Goal: Task Accomplishment & Management: Manage account settings

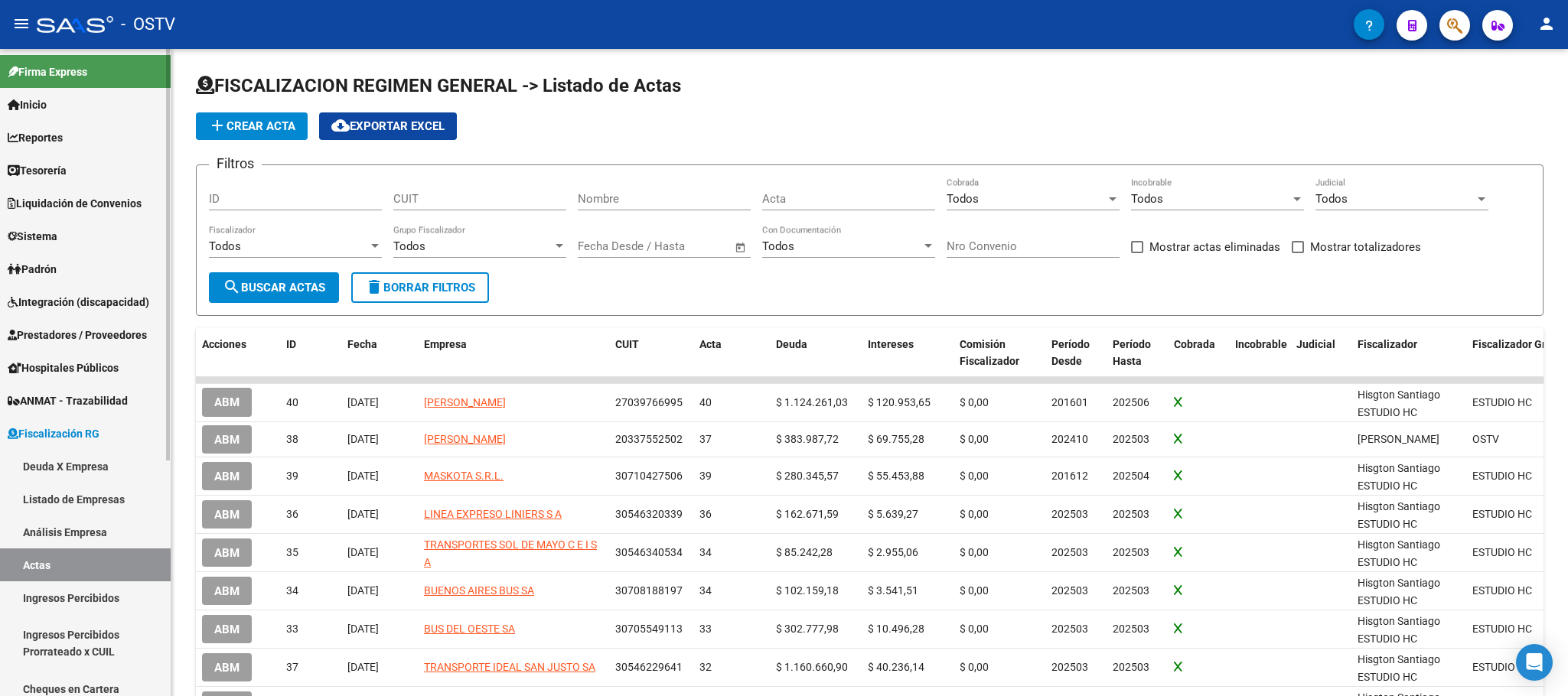
scroll to position [115, 0]
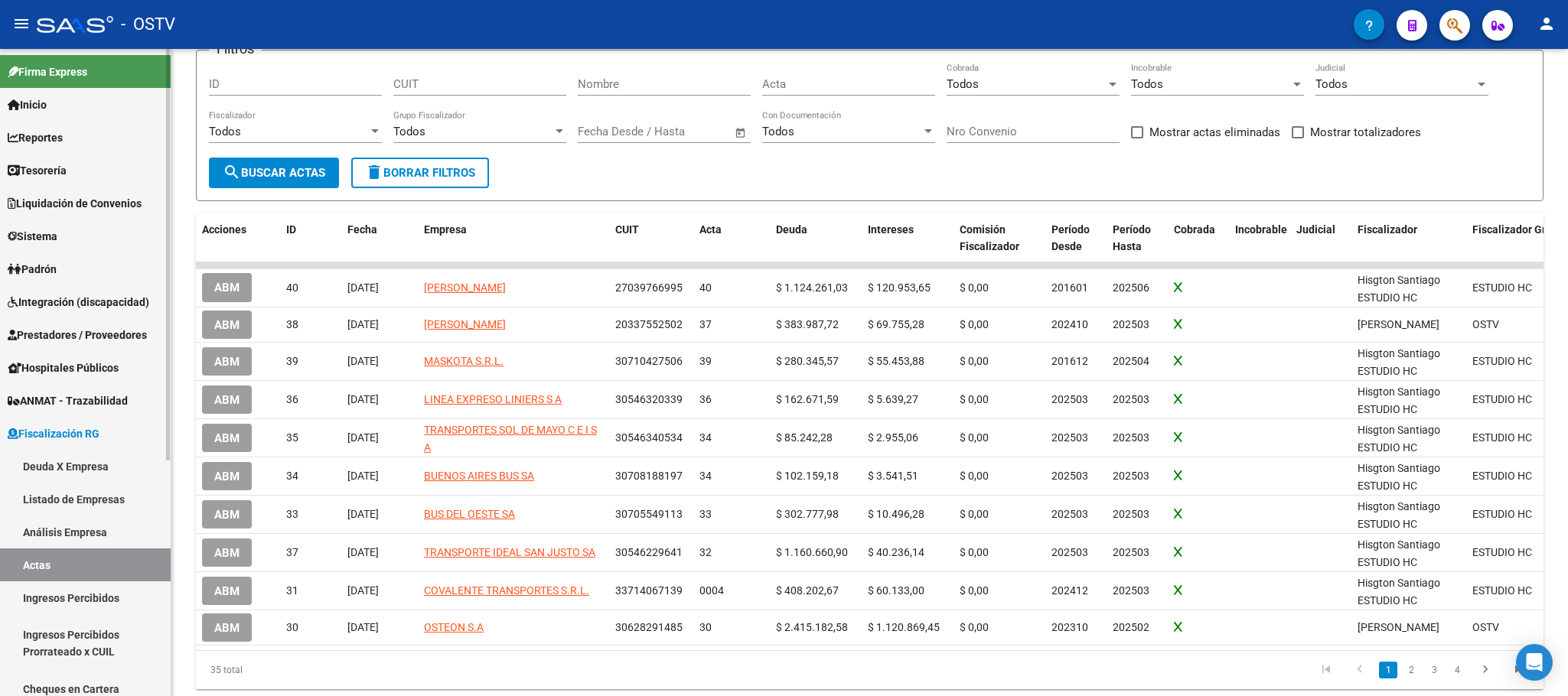
click at [53, 363] on span "Hospitales Públicos" at bounding box center [64, 367] width 111 height 17
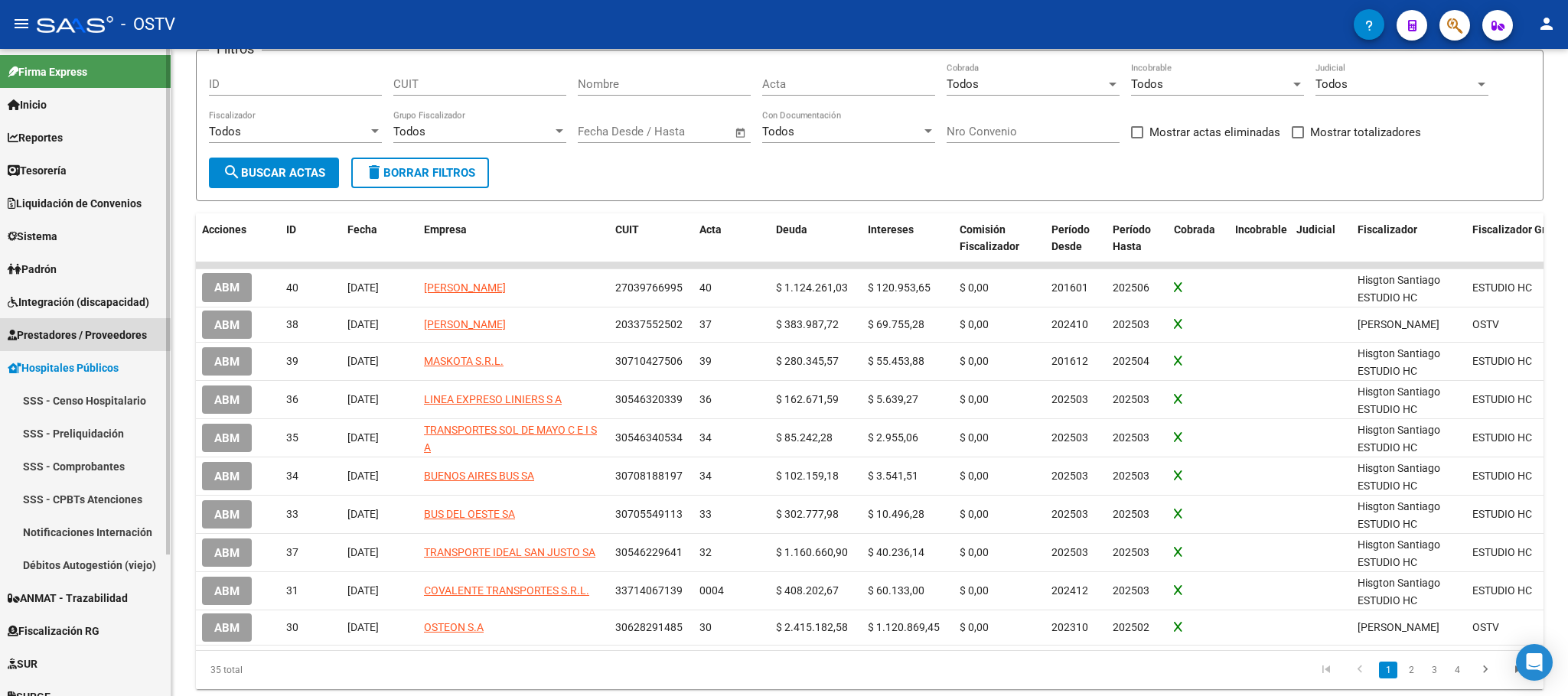
click at [55, 331] on span "Prestadores / Proveedores" at bounding box center [77, 335] width 139 height 17
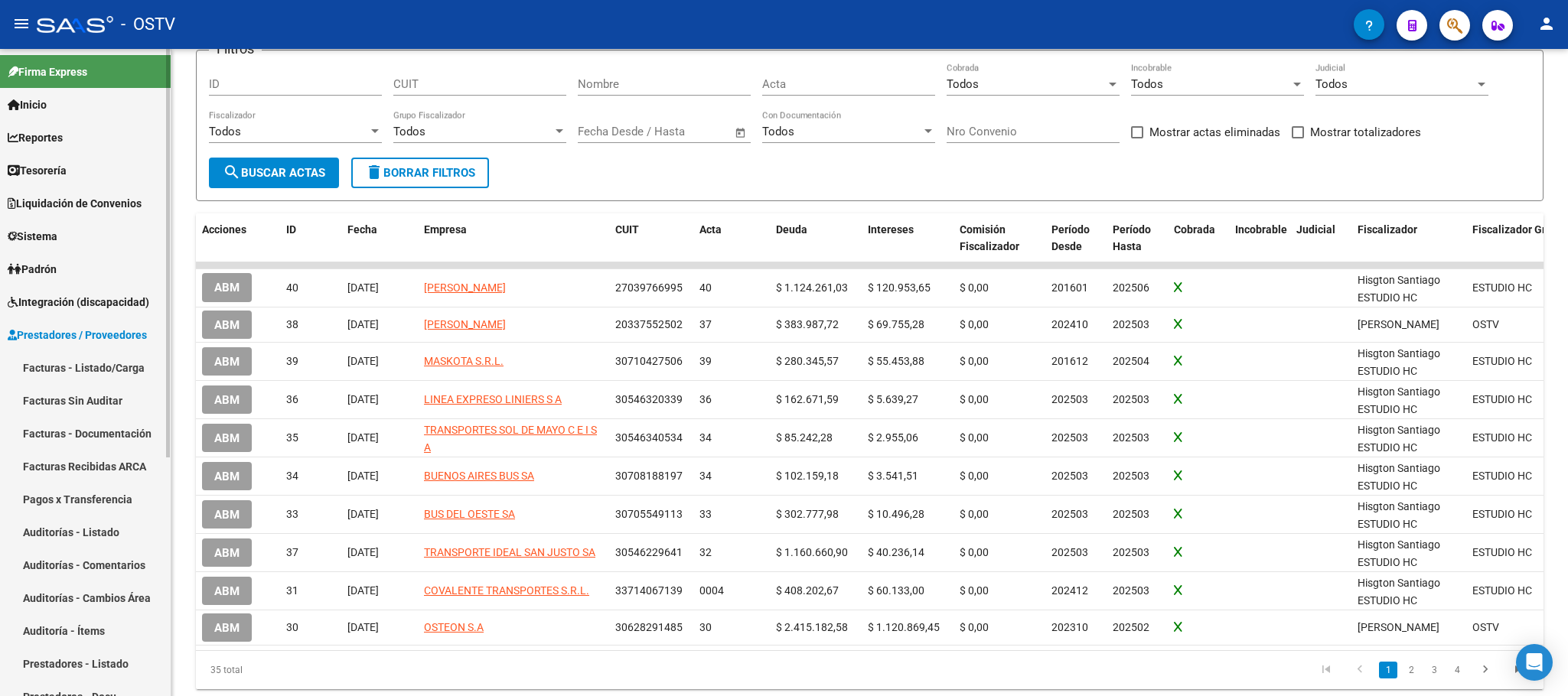
scroll to position [229, 0]
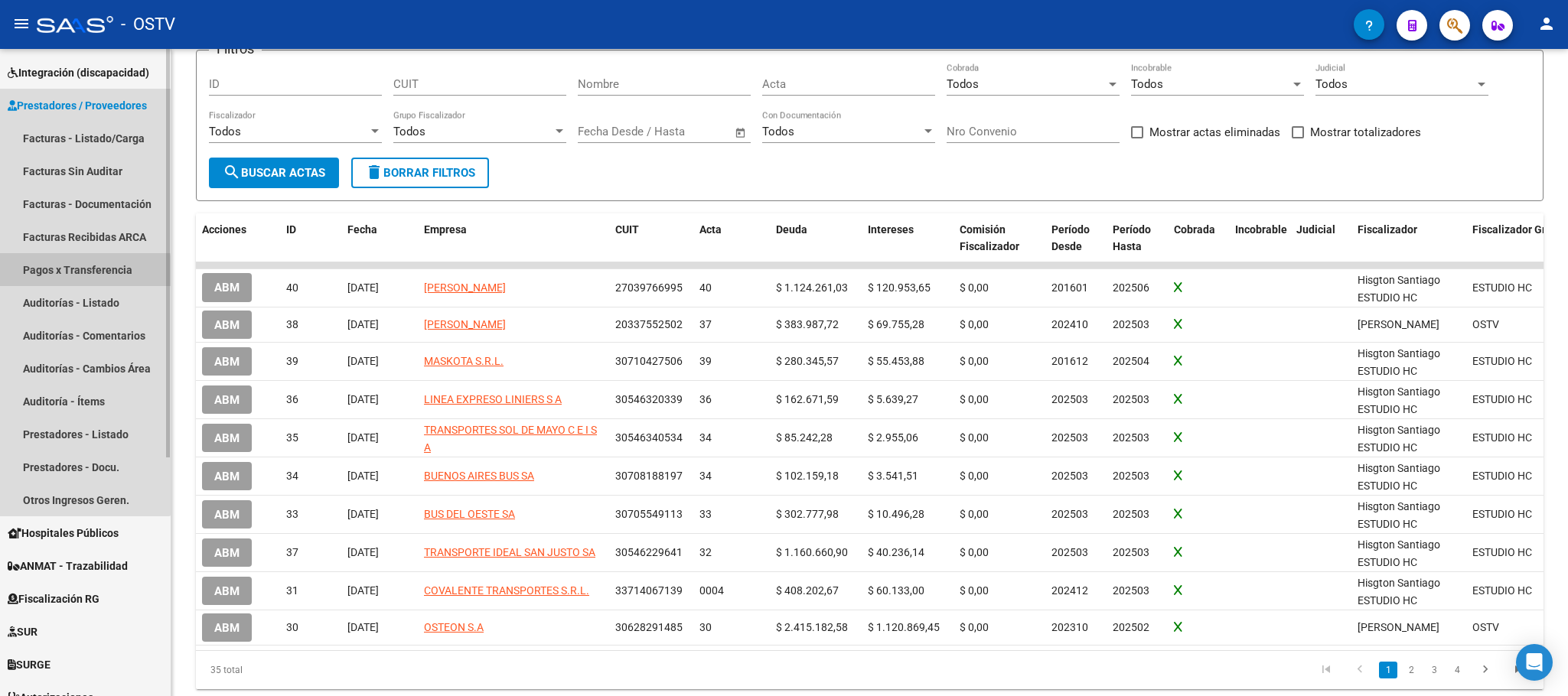
drag, startPoint x: 69, startPoint y: 273, endPoint x: 60, endPoint y: 296, distance: 24.7
click at [70, 271] on link "Pagos x Transferencia" at bounding box center [85, 269] width 171 height 33
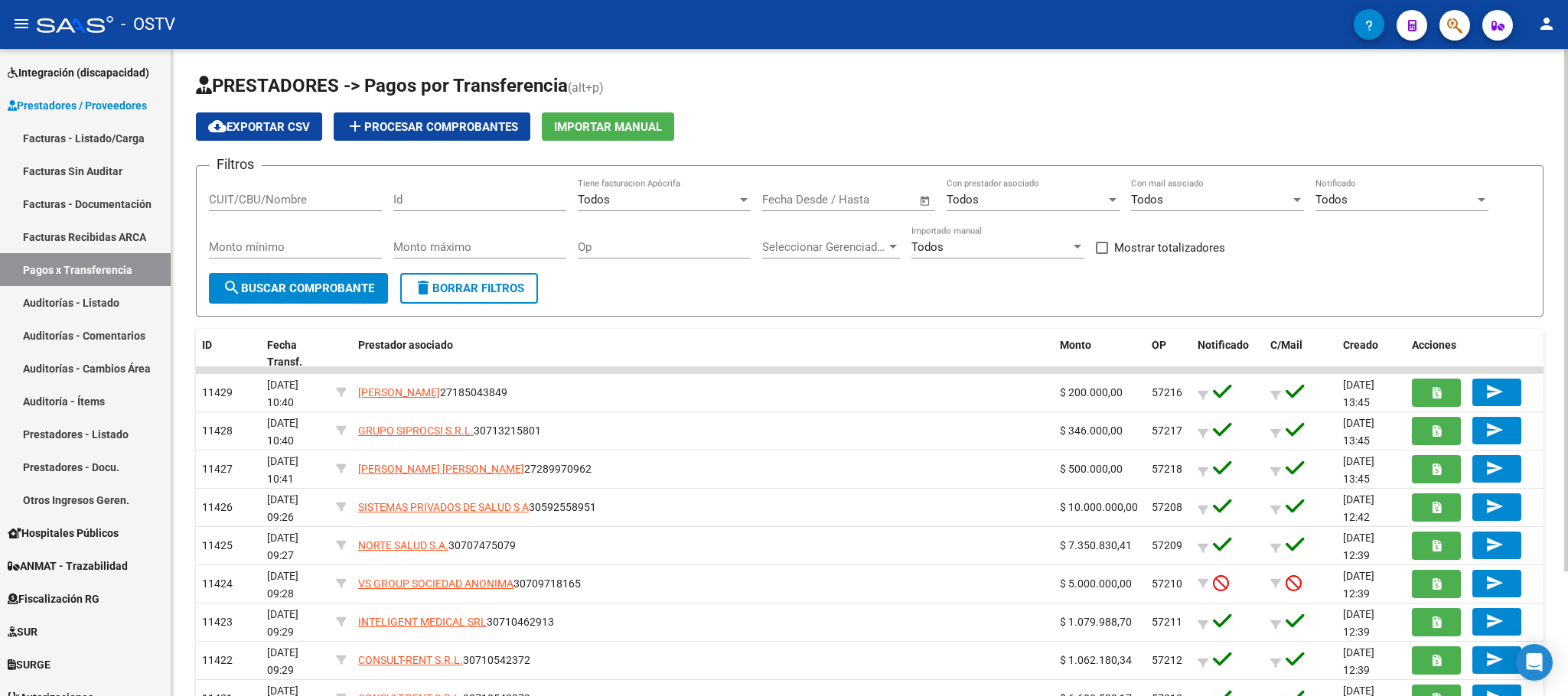
click at [312, 202] on input "CUIT/CBU/Nombre" at bounding box center [295, 199] width 173 height 13
click at [278, 291] on span "search Buscar Comprobante" at bounding box center [298, 288] width 152 height 13
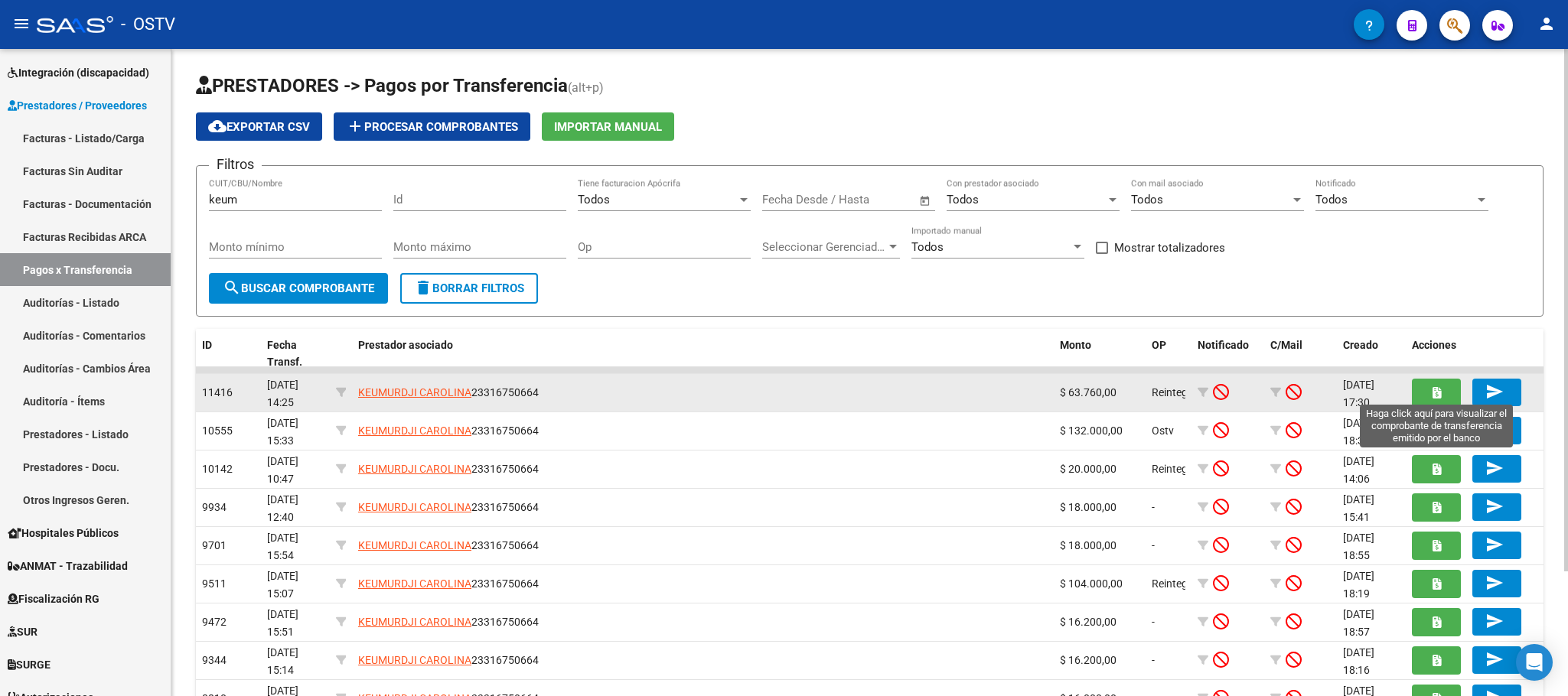
click at [1435, 397] on icon "button" at bounding box center [1436, 393] width 9 height 11
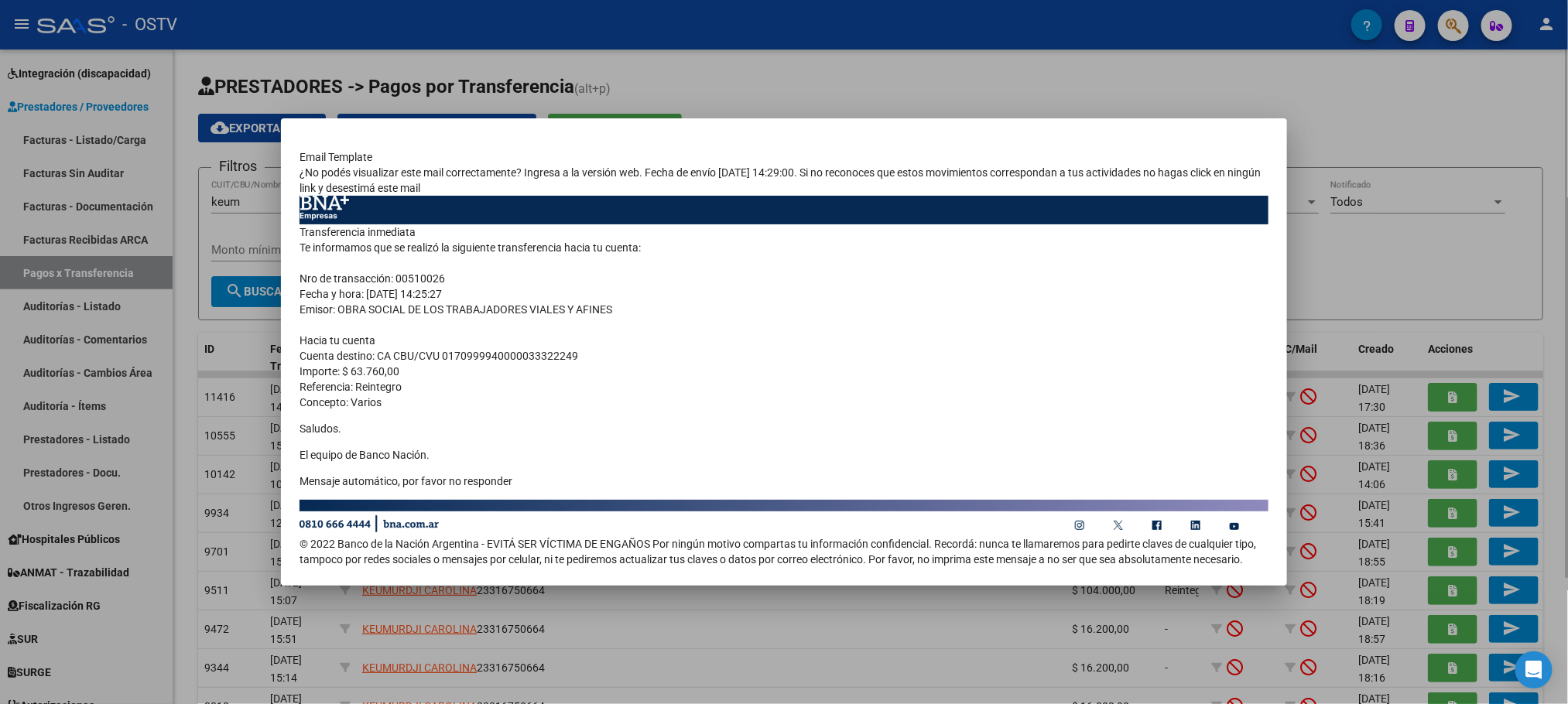
drag, startPoint x: 182, startPoint y: 381, endPoint x: 190, endPoint y: 376, distance: 9.4
click at [182, 384] on div at bounding box center [784, 352] width 1568 height 704
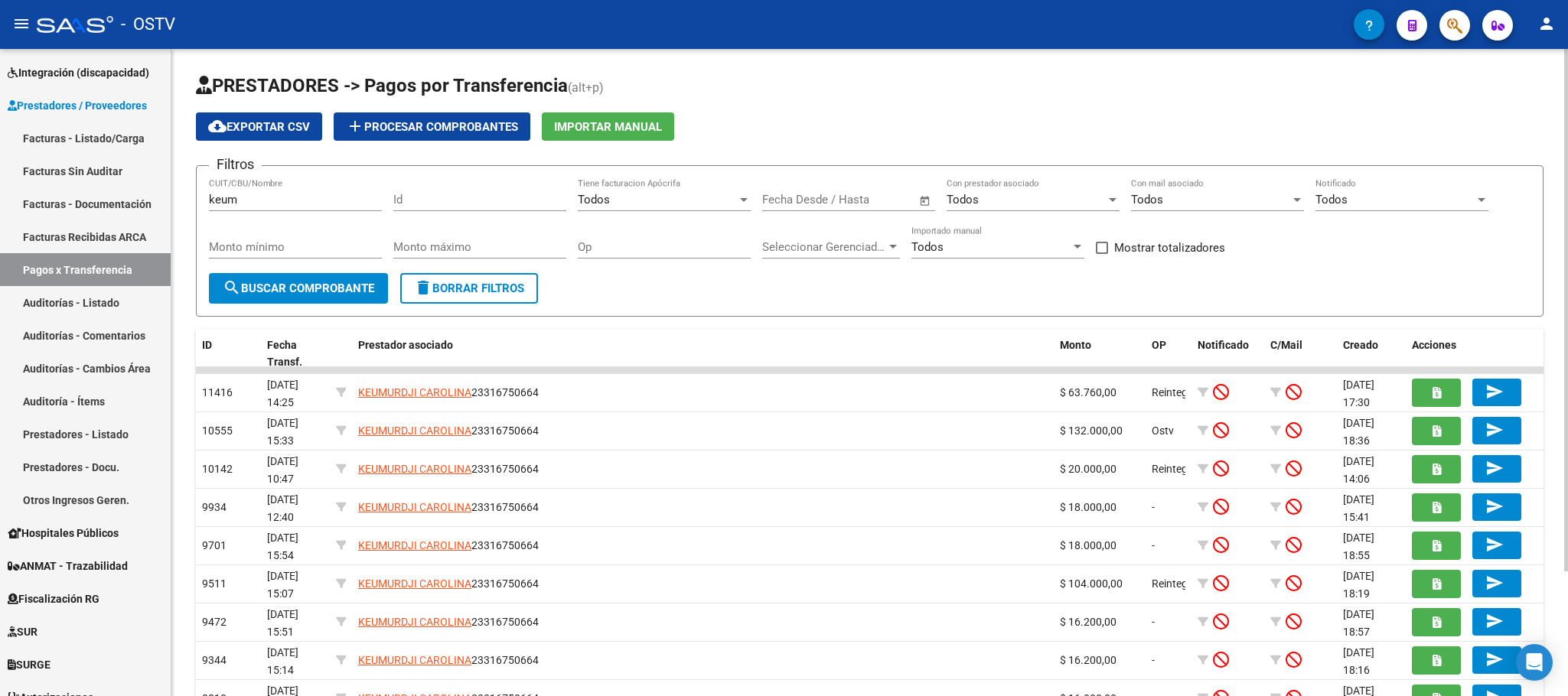
click at [303, 201] on input "keum" at bounding box center [295, 199] width 173 height 13
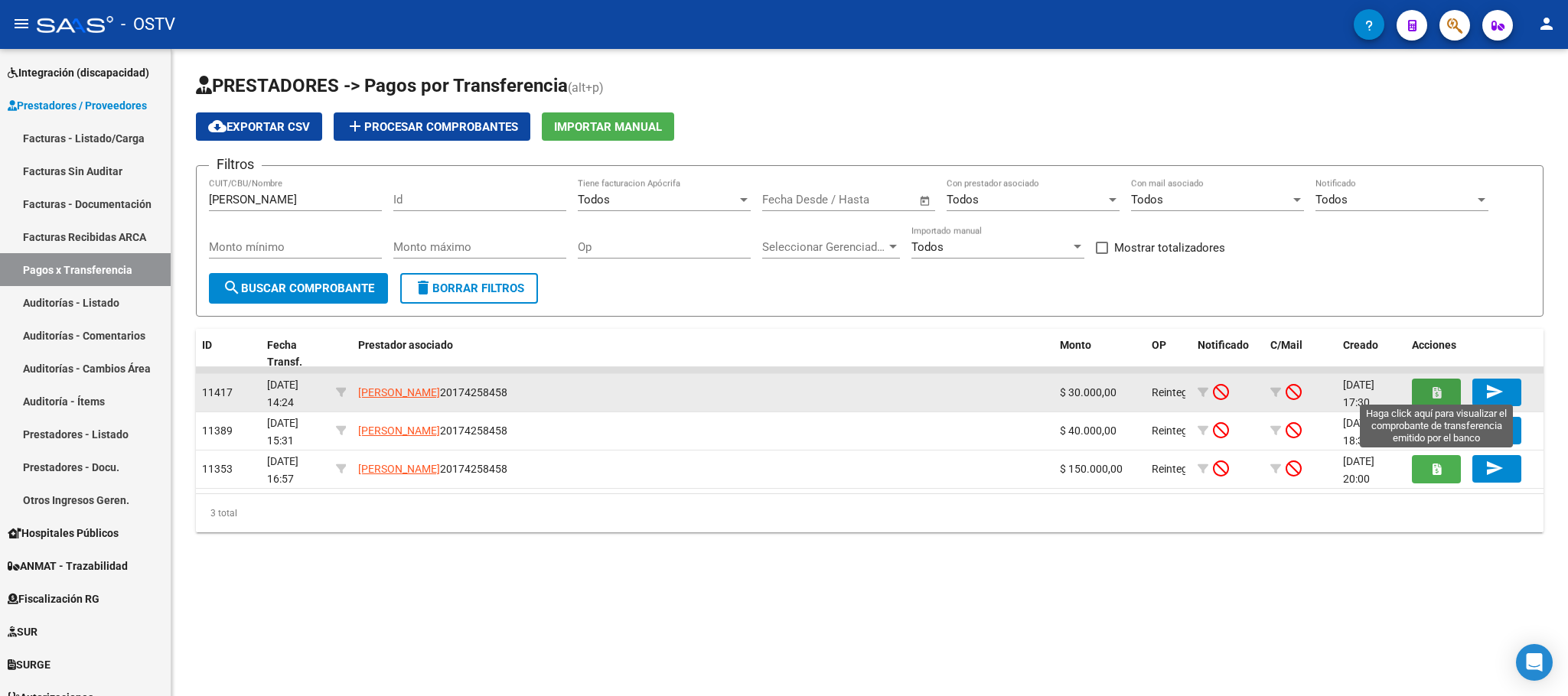
click at [1439, 393] on icon "button" at bounding box center [1436, 393] width 9 height 11
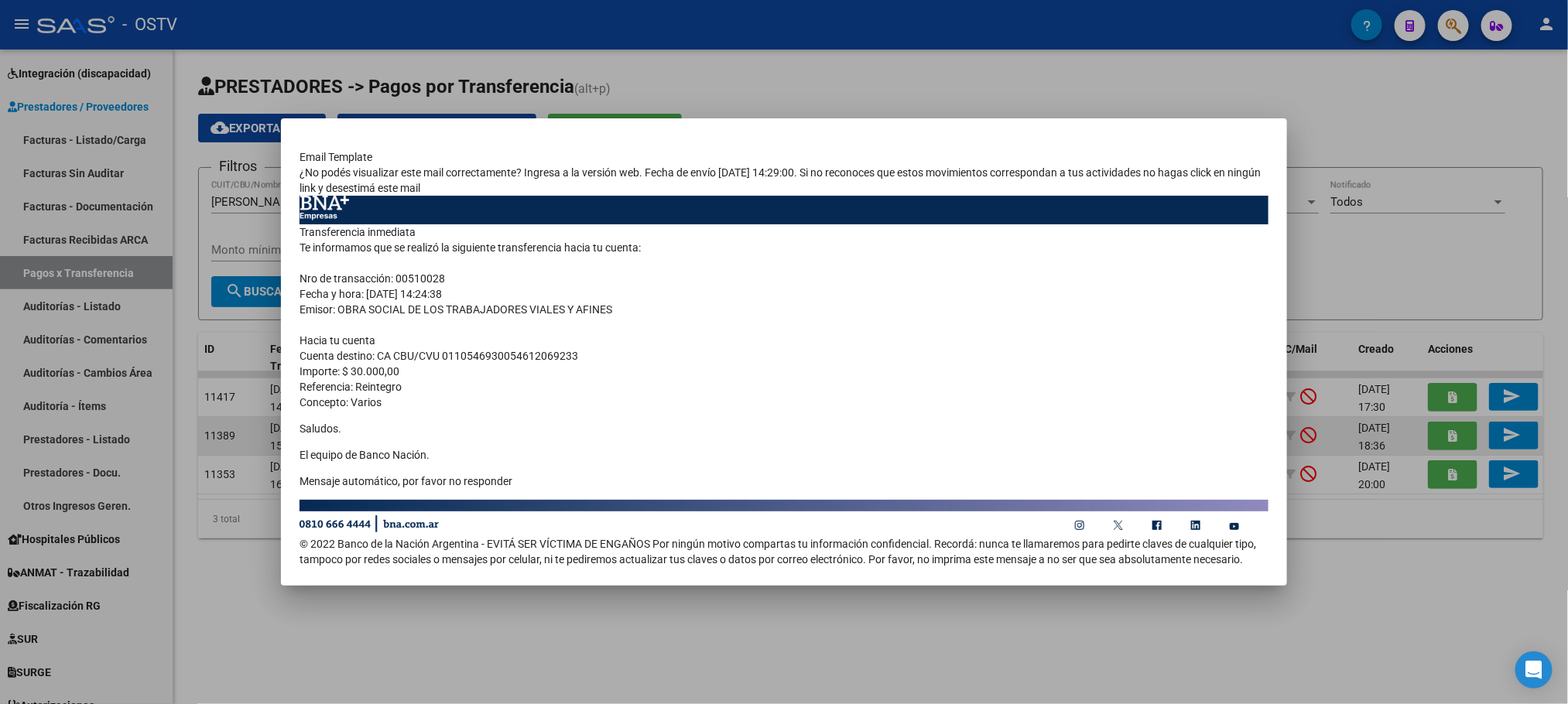
drag, startPoint x: 221, startPoint y: 589, endPoint x: 222, endPoint y: 428, distance: 161.0
click at [221, 592] on div at bounding box center [784, 352] width 1568 height 704
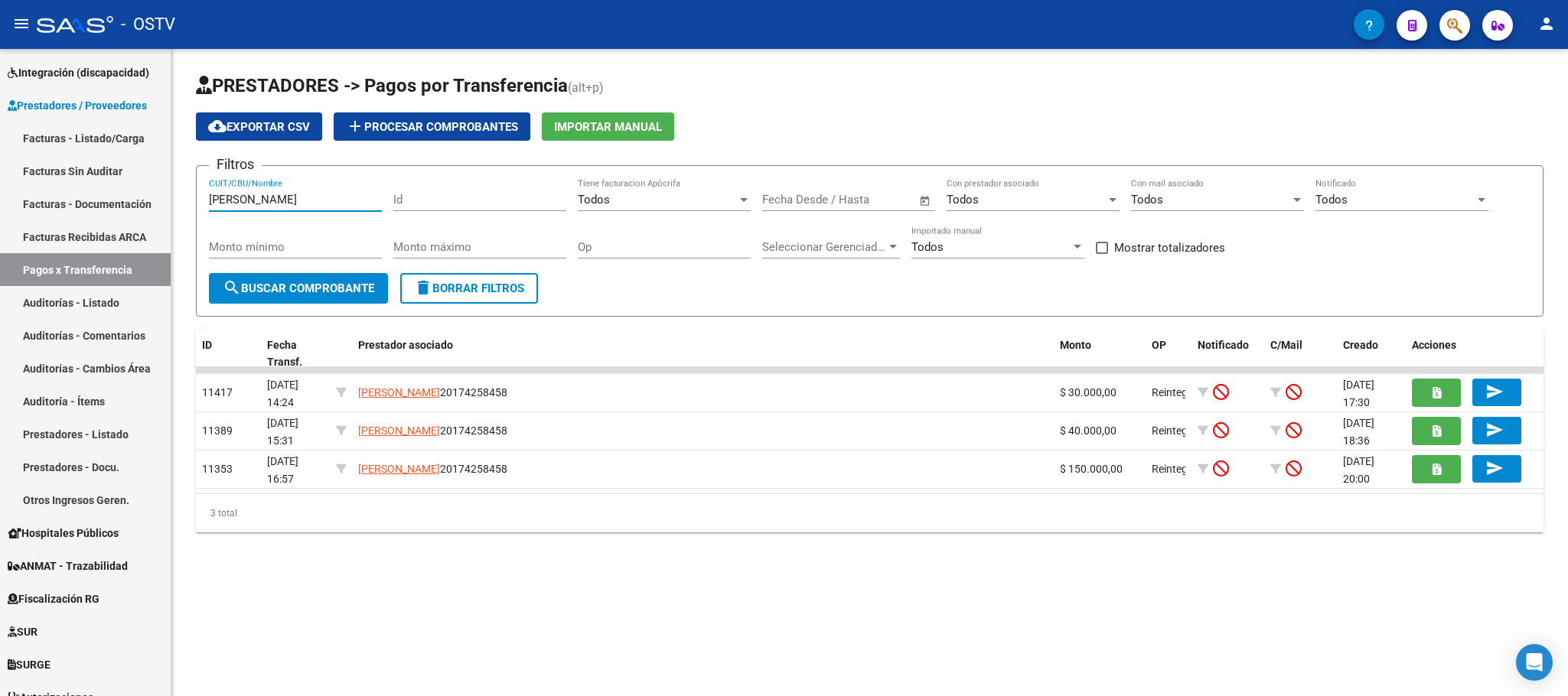
click at [255, 202] on input "arriola" at bounding box center [295, 199] width 173 height 13
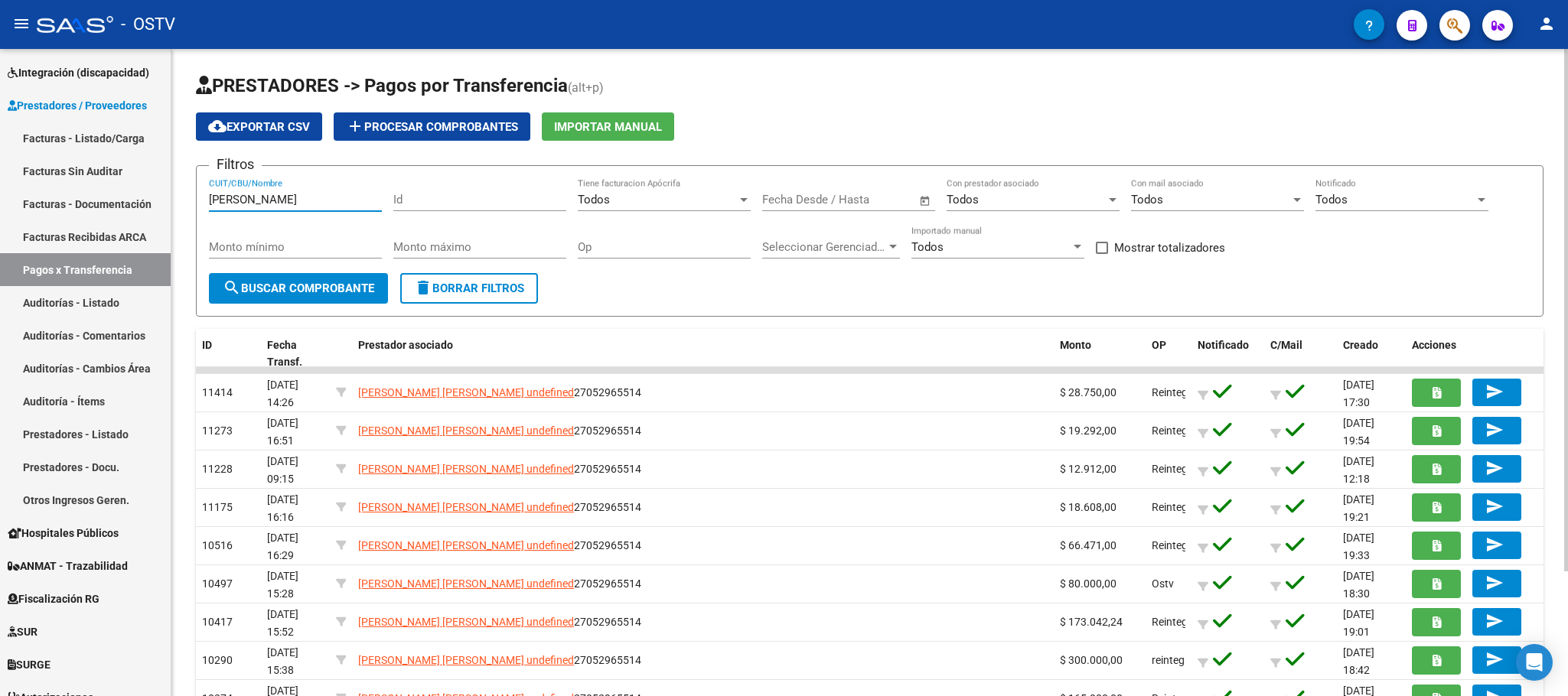
click at [324, 198] on input "carreira" at bounding box center [295, 199] width 173 height 13
click at [315, 298] on button "search Buscar Comprobante" at bounding box center [299, 288] width 179 height 31
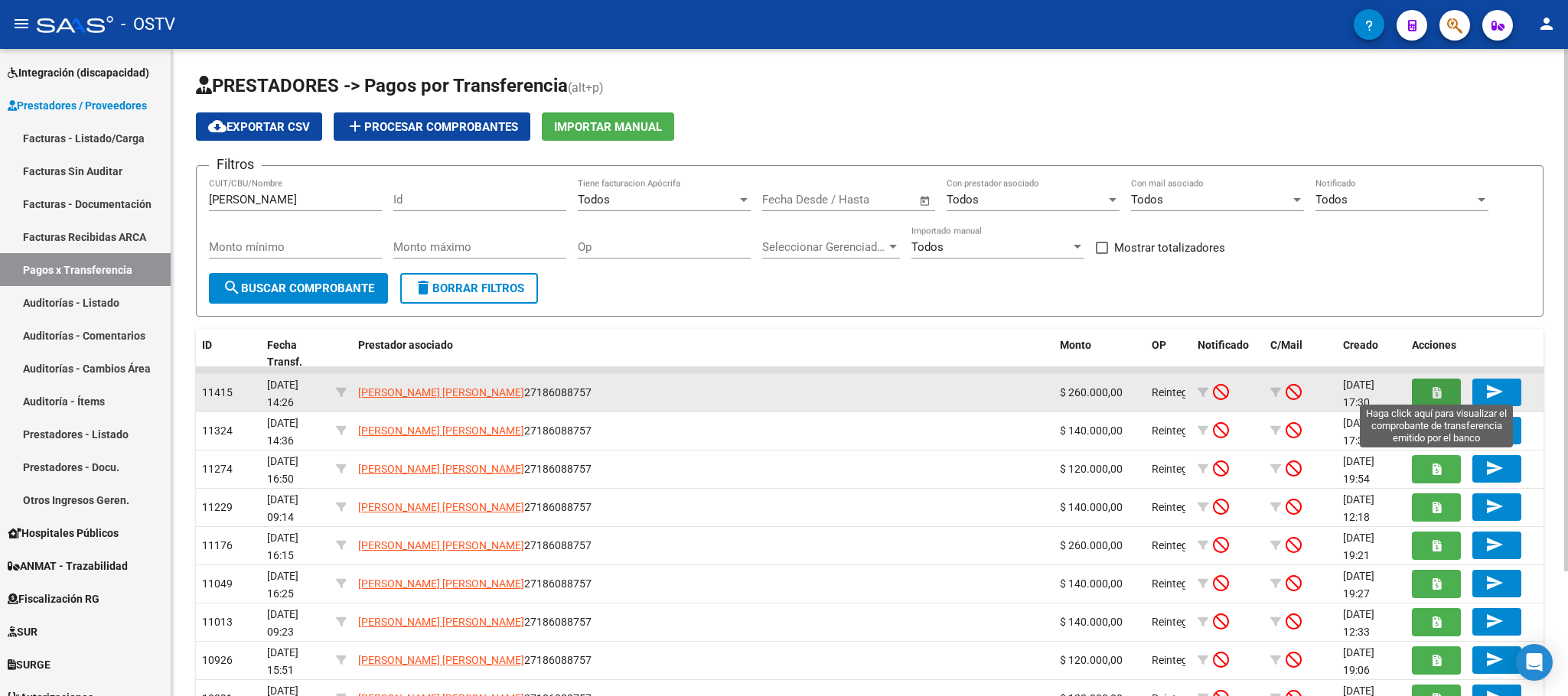
click at [1439, 393] on icon "button" at bounding box center [1436, 393] width 9 height 11
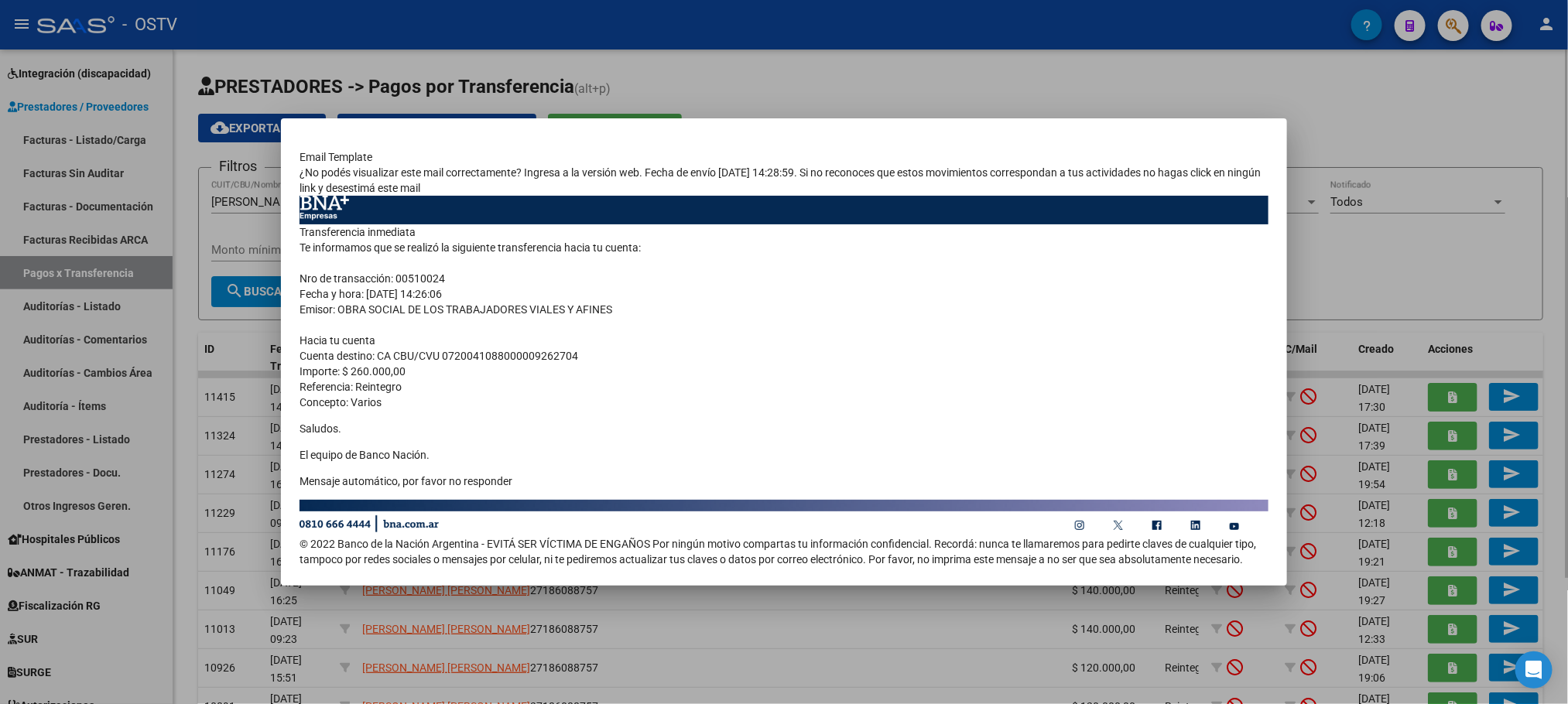
click at [186, 466] on div at bounding box center [784, 352] width 1568 height 704
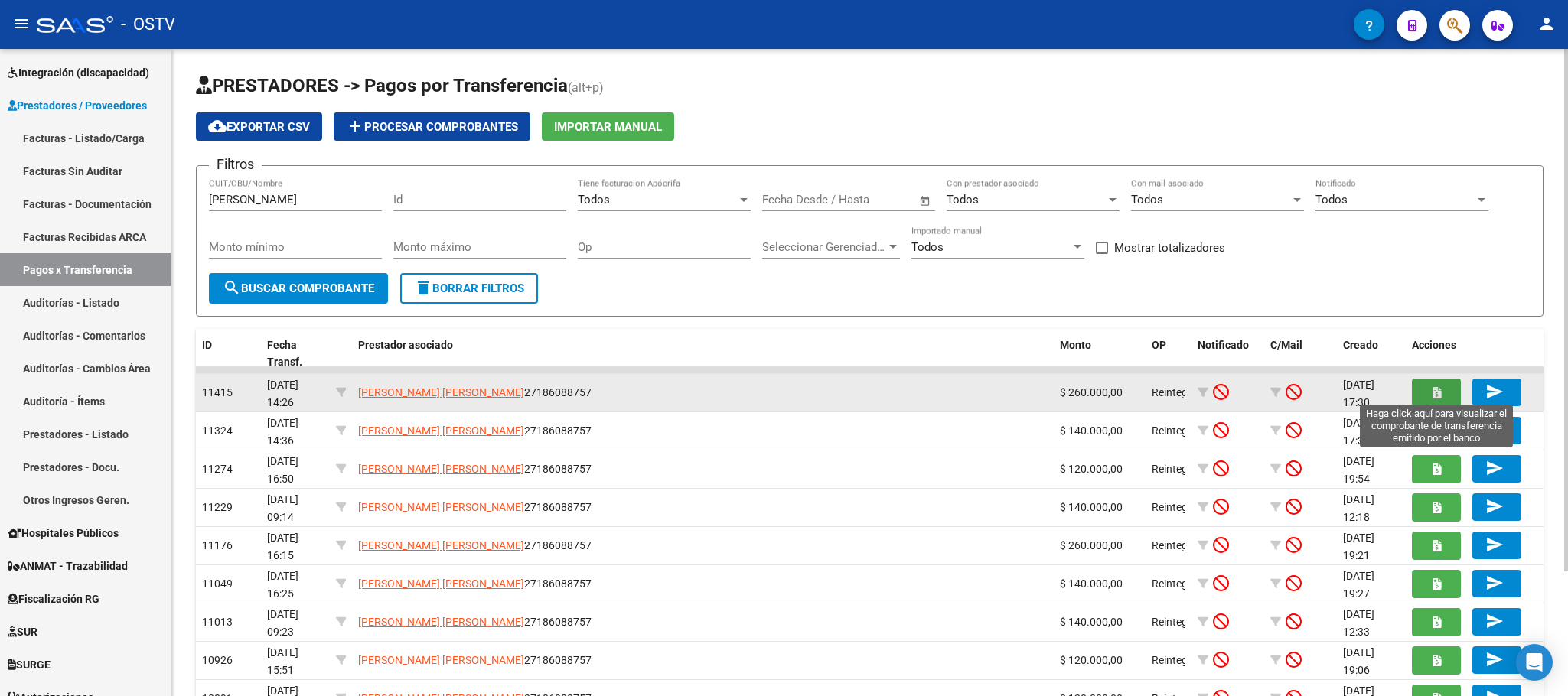
click at [1432, 387] on icon "button" at bounding box center [1436, 393] width 9 height 11
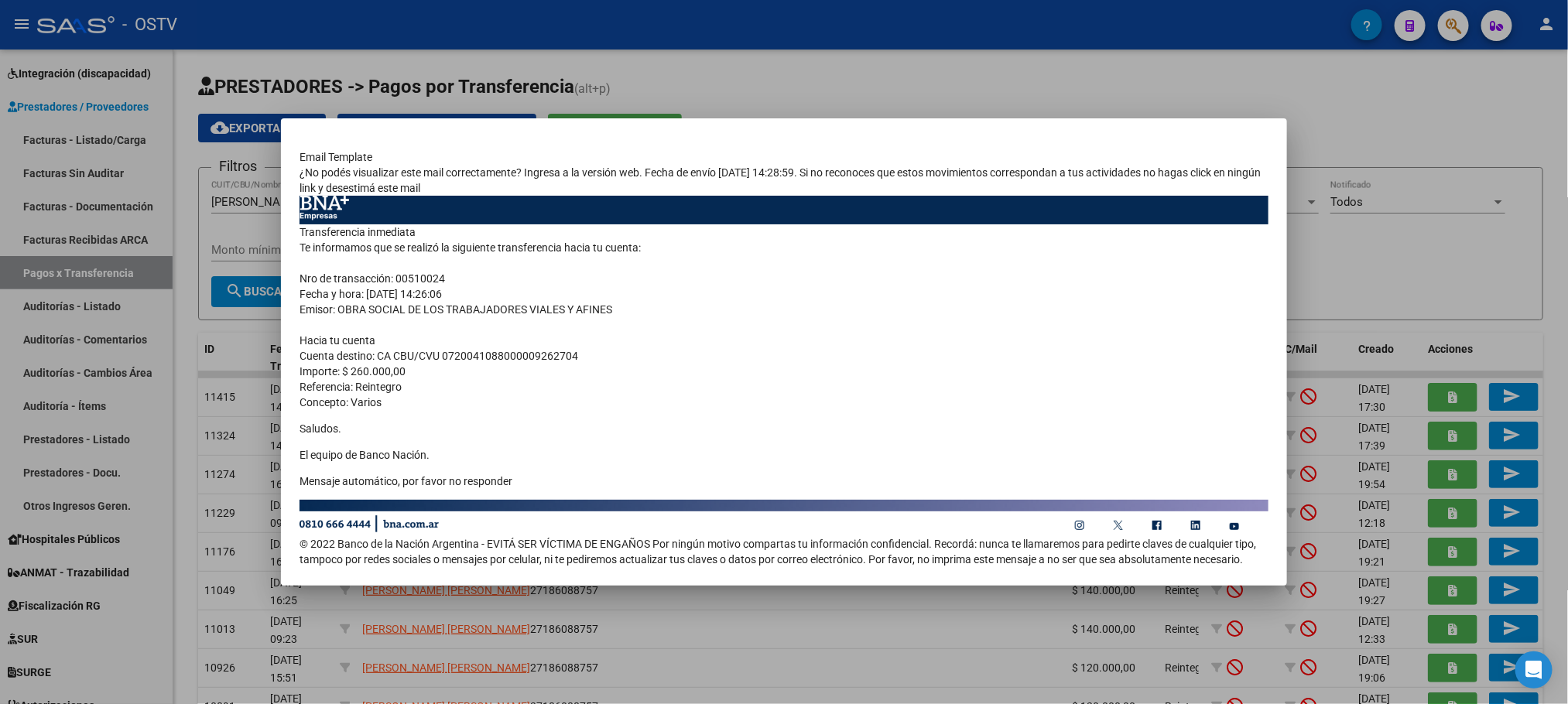
click at [190, 492] on div at bounding box center [784, 352] width 1568 height 704
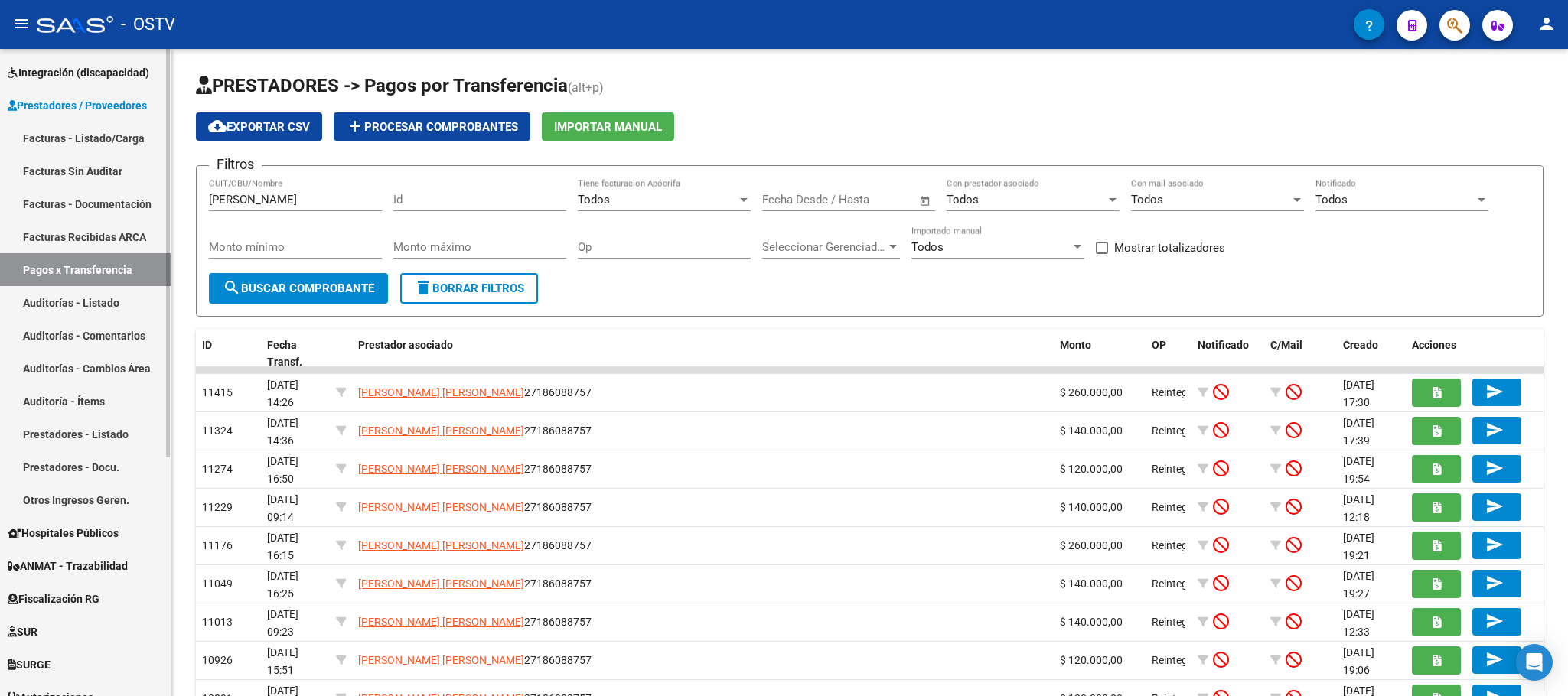
drag, startPoint x: 264, startPoint y: 198, endPoint x: 0, endPoint y: 190, distance: 264.1
click at [14, 190] on mat-sidenav-container "Firma Express Inicio Calendario SSS Instructivos Contacto OS Reportes Tablero d…" at bounding box center [784, 372] width 1568 height 647
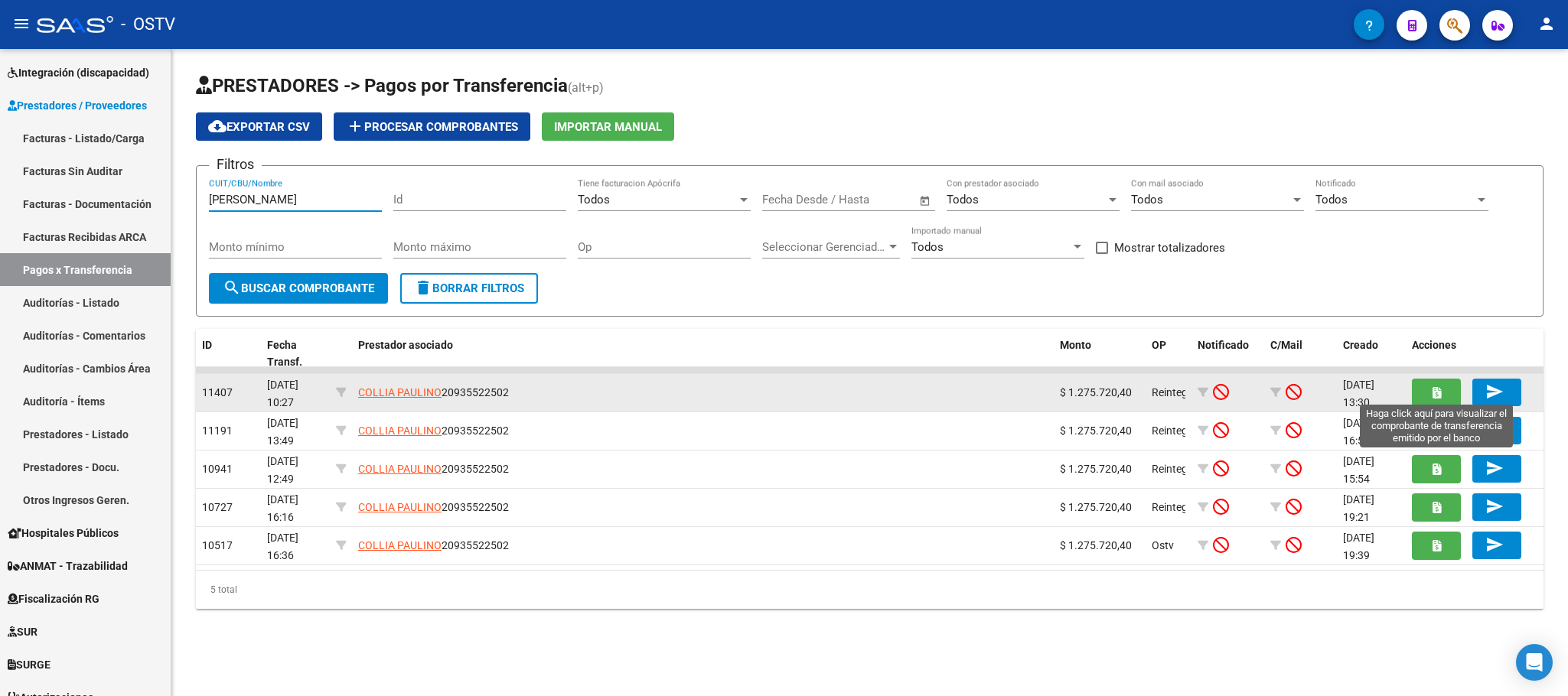
click at [1430, 397] on button "button" at bounding box center [1436, 393] width 49 height 29
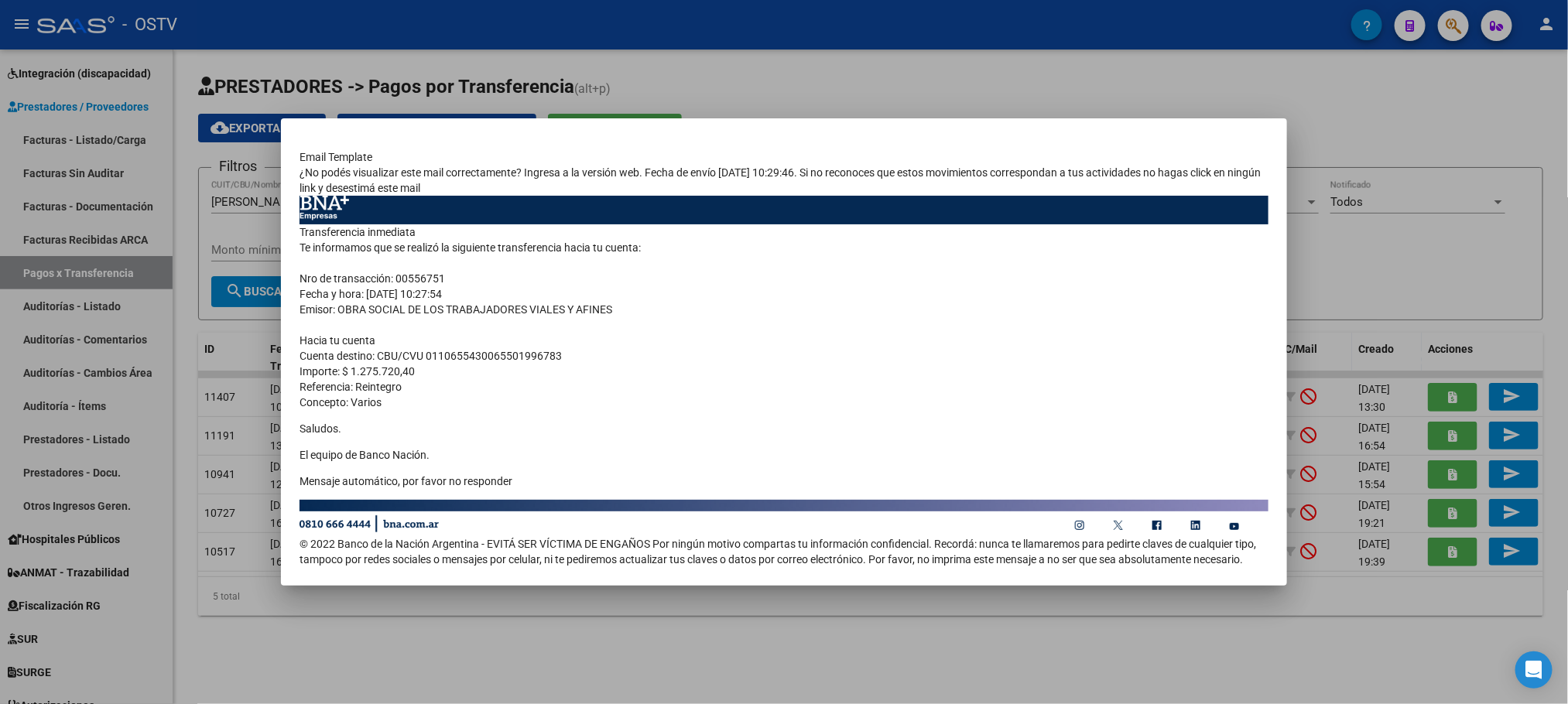
click at [180, 313] on div at bounding box center [784, 352] width 1568 height 704
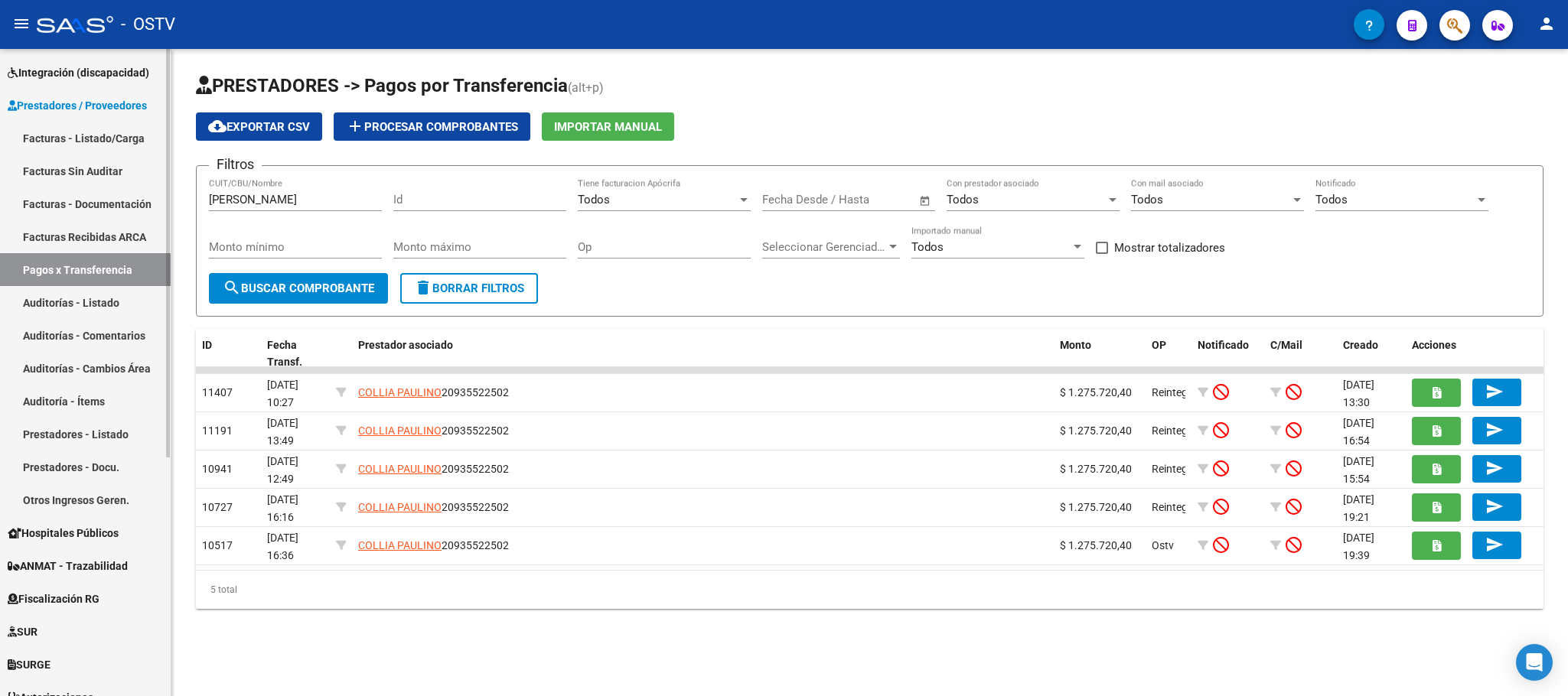
drag, startPoint x: 258, startPoint y: 195, endPoint x: 40, endPoint y: 214, distance: 218.8
click at [91, 206] on mat-sidenav-container "Firma Express Inicio Calendario SSS Instructivos Contacto OS Reportes Tablero d…" at bounding box center [784, 372] width 1568 height 647
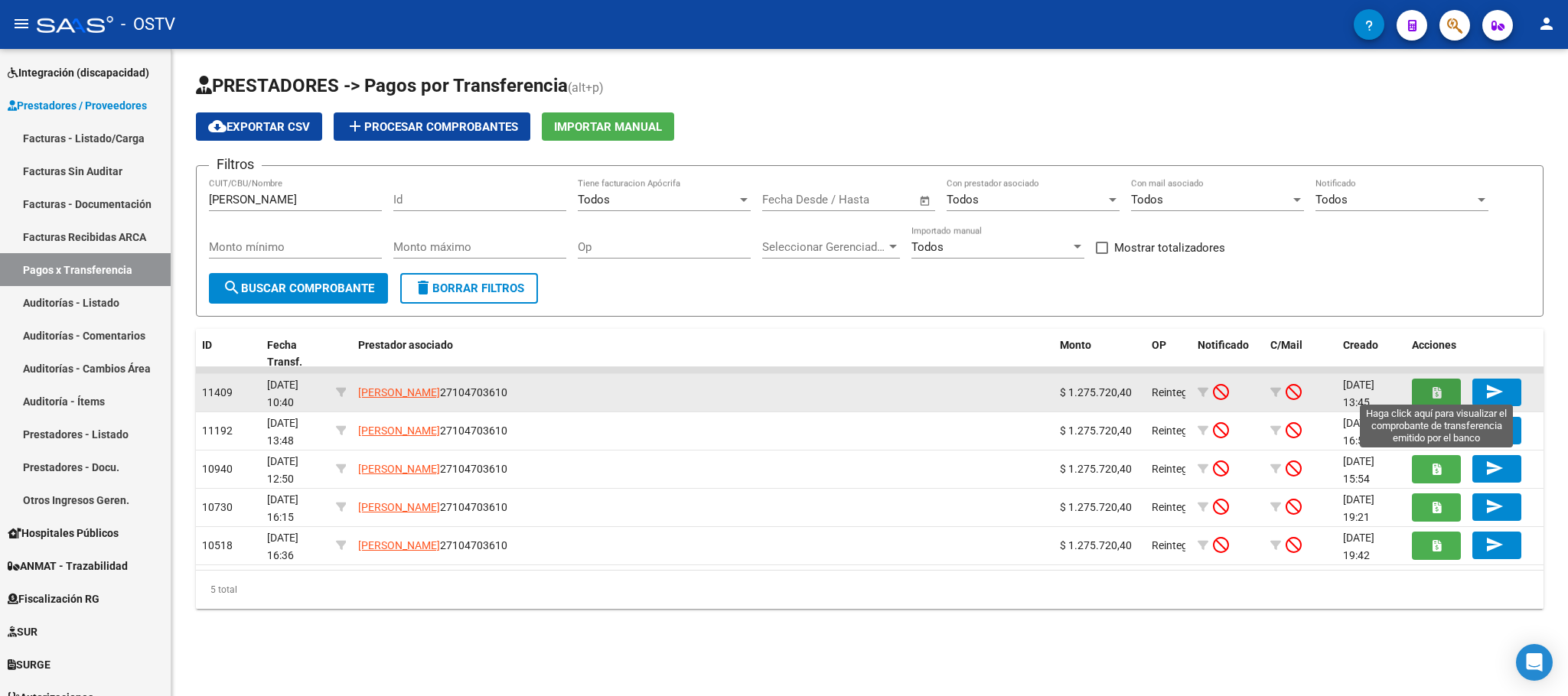
click at [1424, 397] on button "button" at bounding box center [1436, 393] width 49 height 29
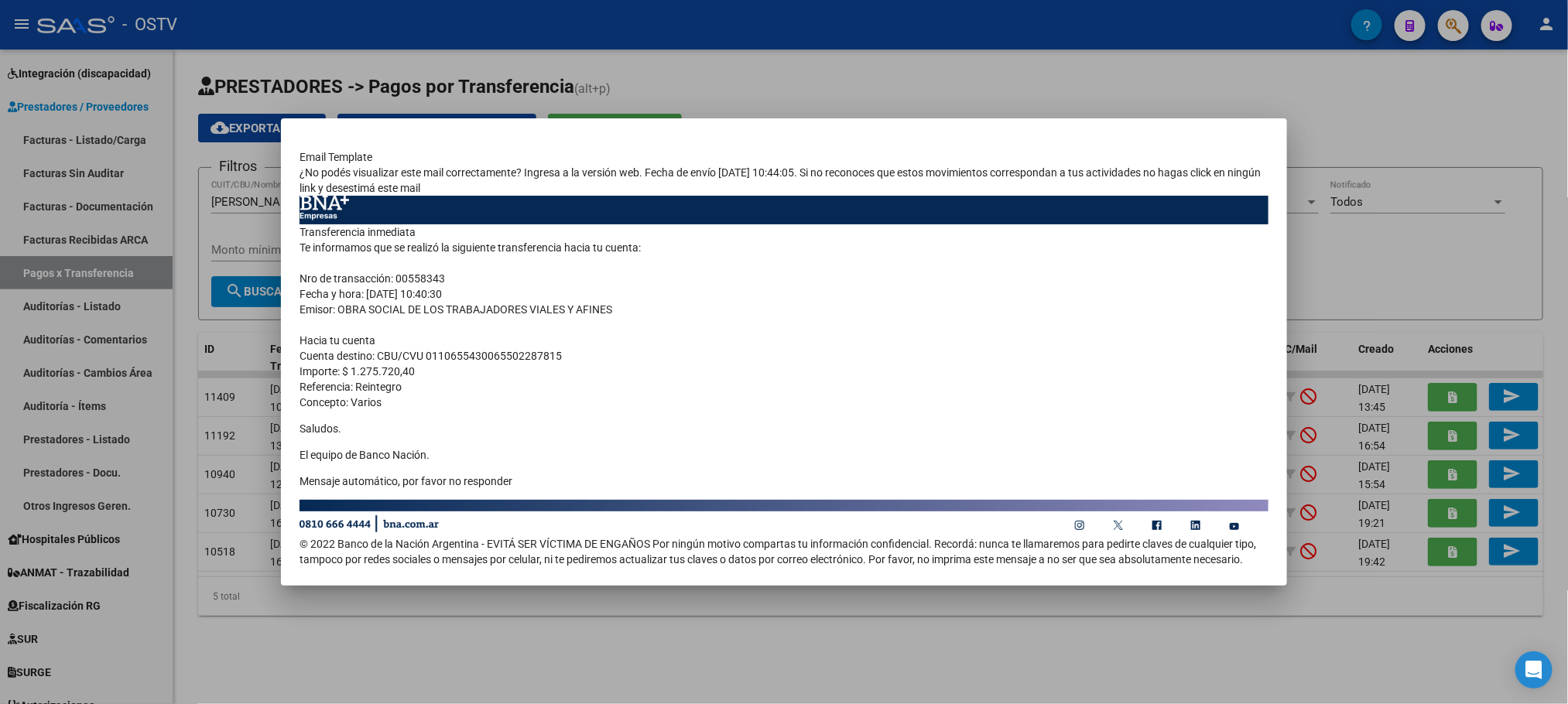
click at [483, 646] on div at bounding box center [784, 352] width 1568 height 704
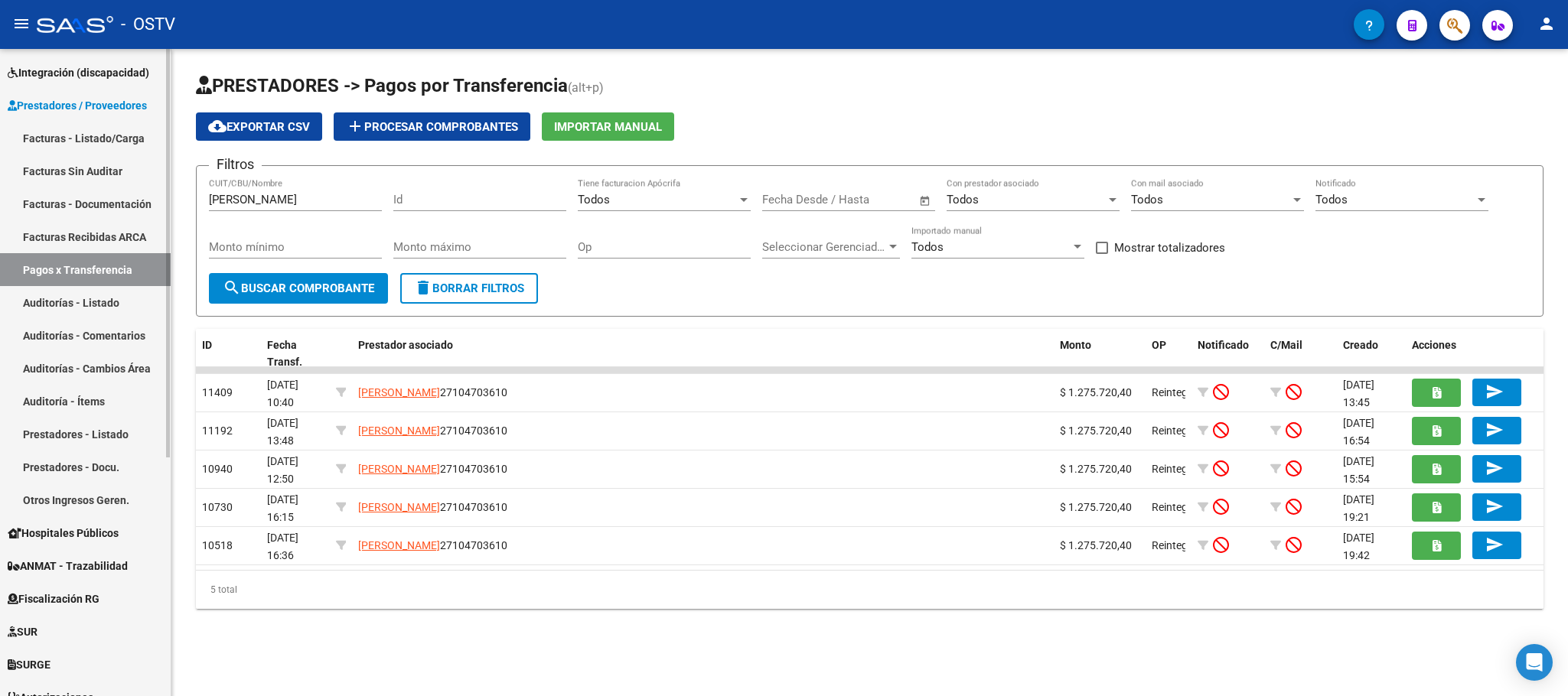
drag, startPoint x: 269, startPoint y: 200, endPoint x: 0, endPoint y: 193, distance: 269.1
click at [11, 195] on mat-sidenav-container "Firma Express Inicio Calendario SSS Instructivos Contacto OS Reportes Tablero d…" at bounding box center [784, 372] width 1568 height 647
type input "carrei"
click at [289, 301] on button "search Buscar Comprobante" at bounding box center [299, 288] width 179 height 31
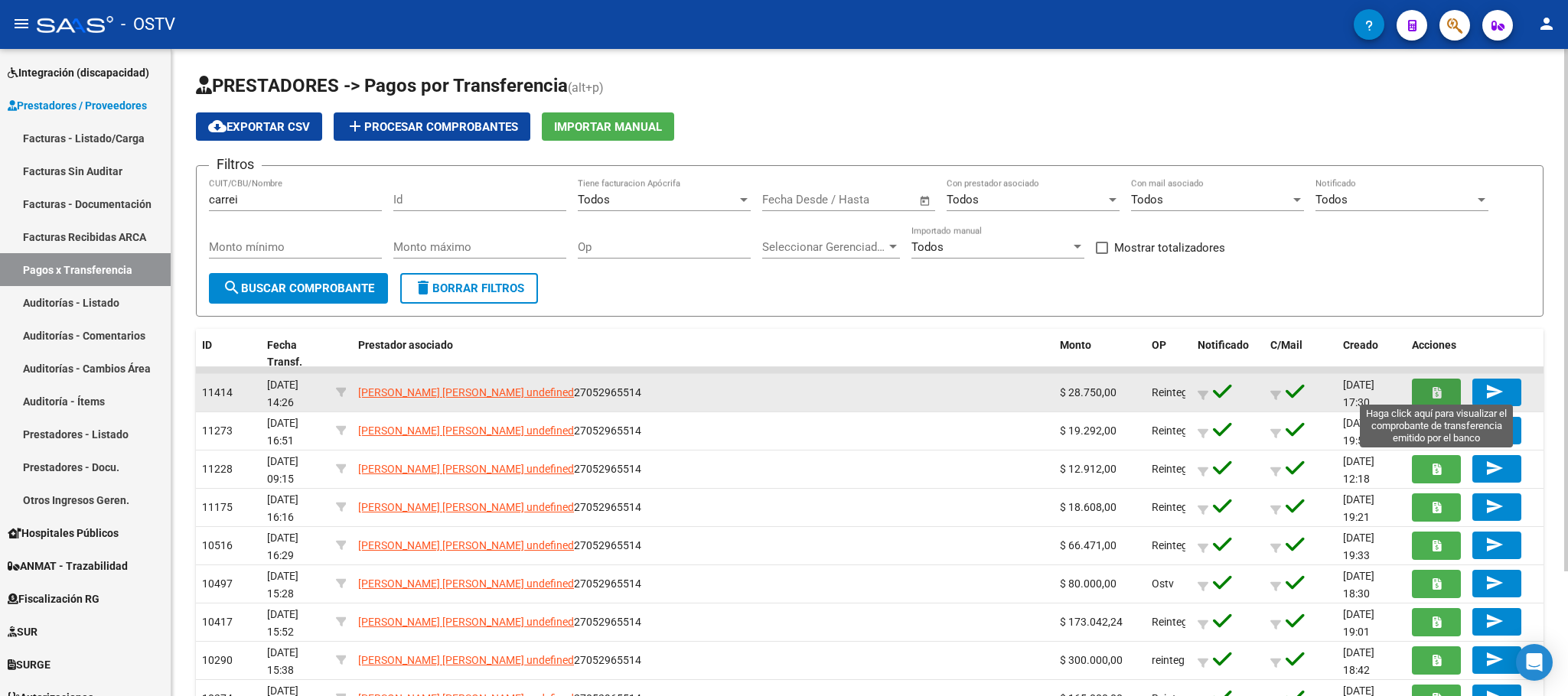
click at [1424, 391] on button "button" at bounding box center [1436, 393] width 49 height 29
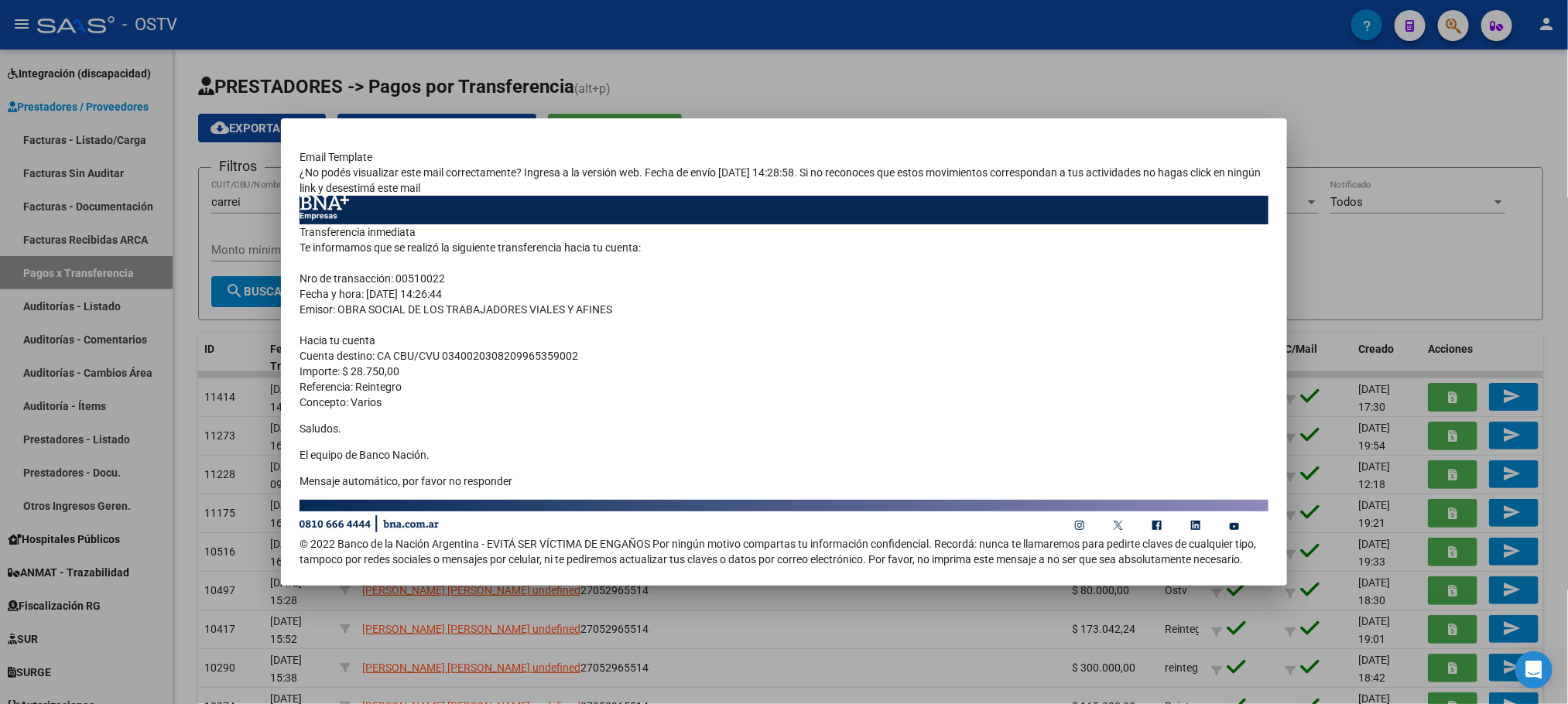
click at [182, 416] on div at bounding box center [784, 352] width 1568 height 704
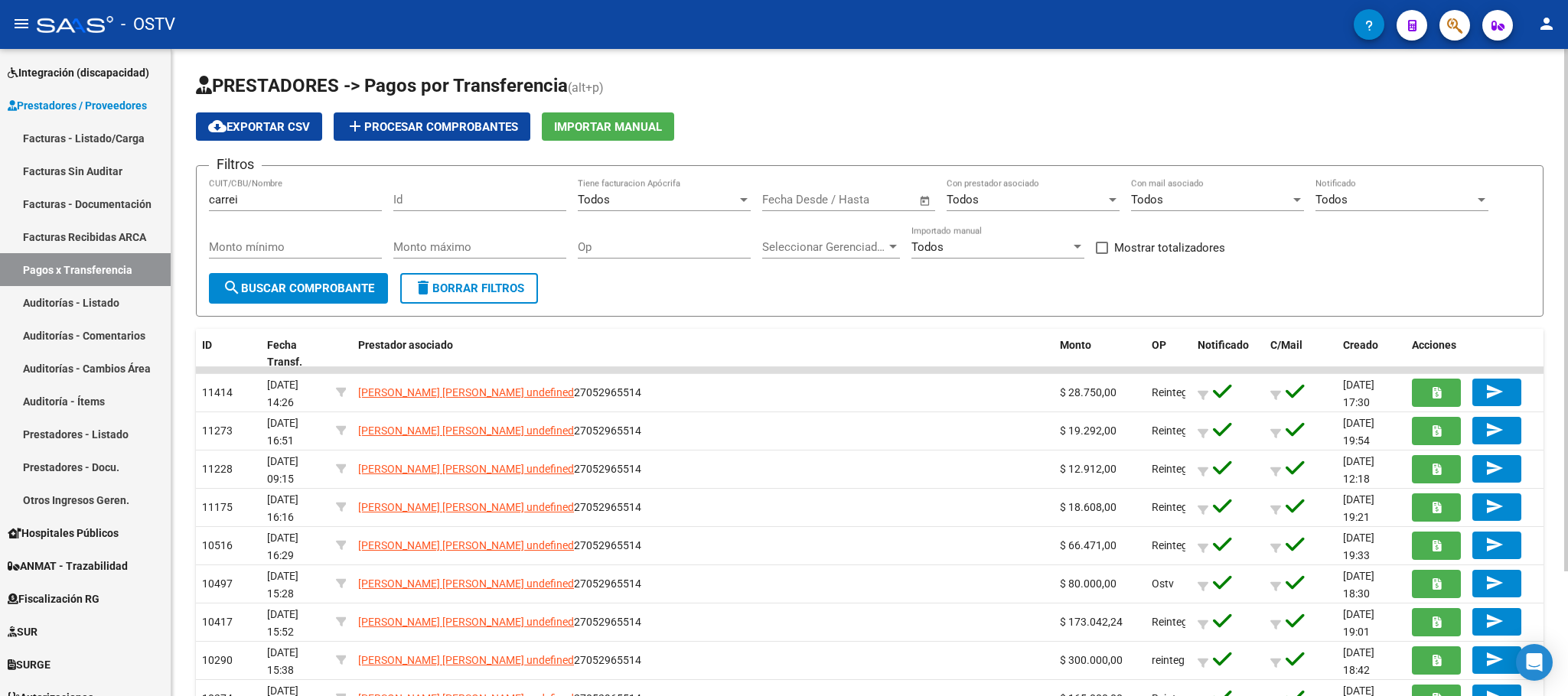
click at [179, 433] on body "menu - OSTV person Firma Express Inicio Calendario SSS Instructivos Contacto OS…" at bounding box center [784, 348] width 1568 height 696
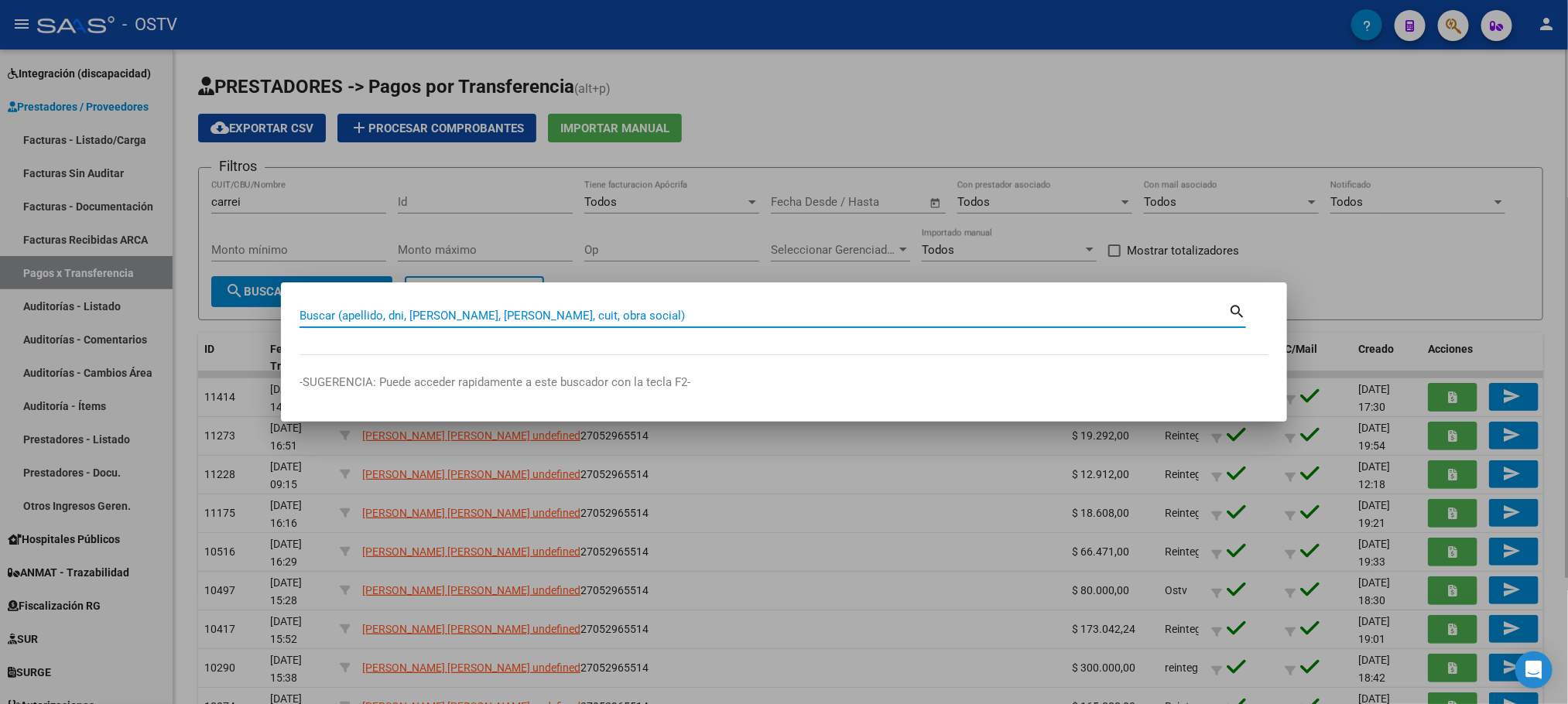
paste input "42.682.468"
type input "42682468"
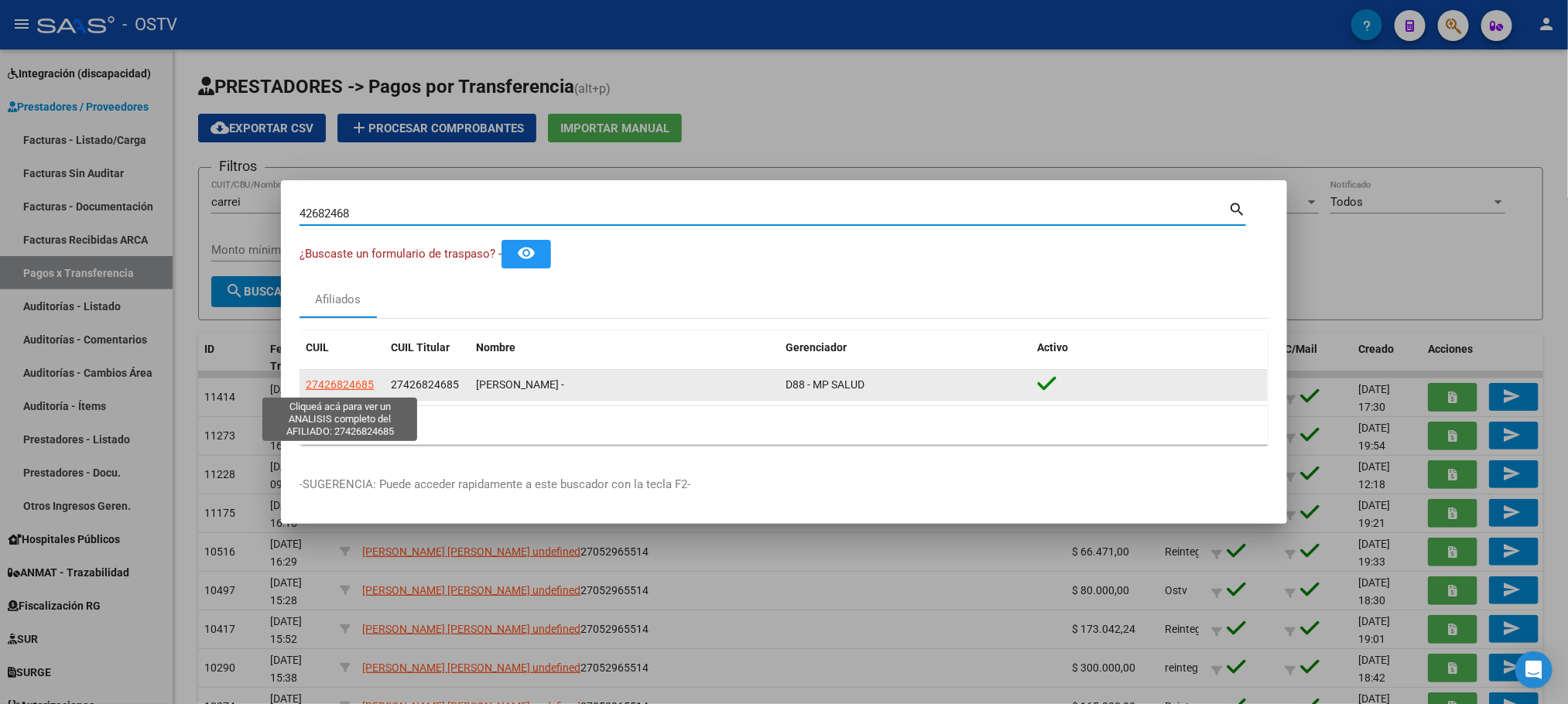
click at [324, 381] on span "27426824685" at bounding box center [340, 384] width 68 height 12
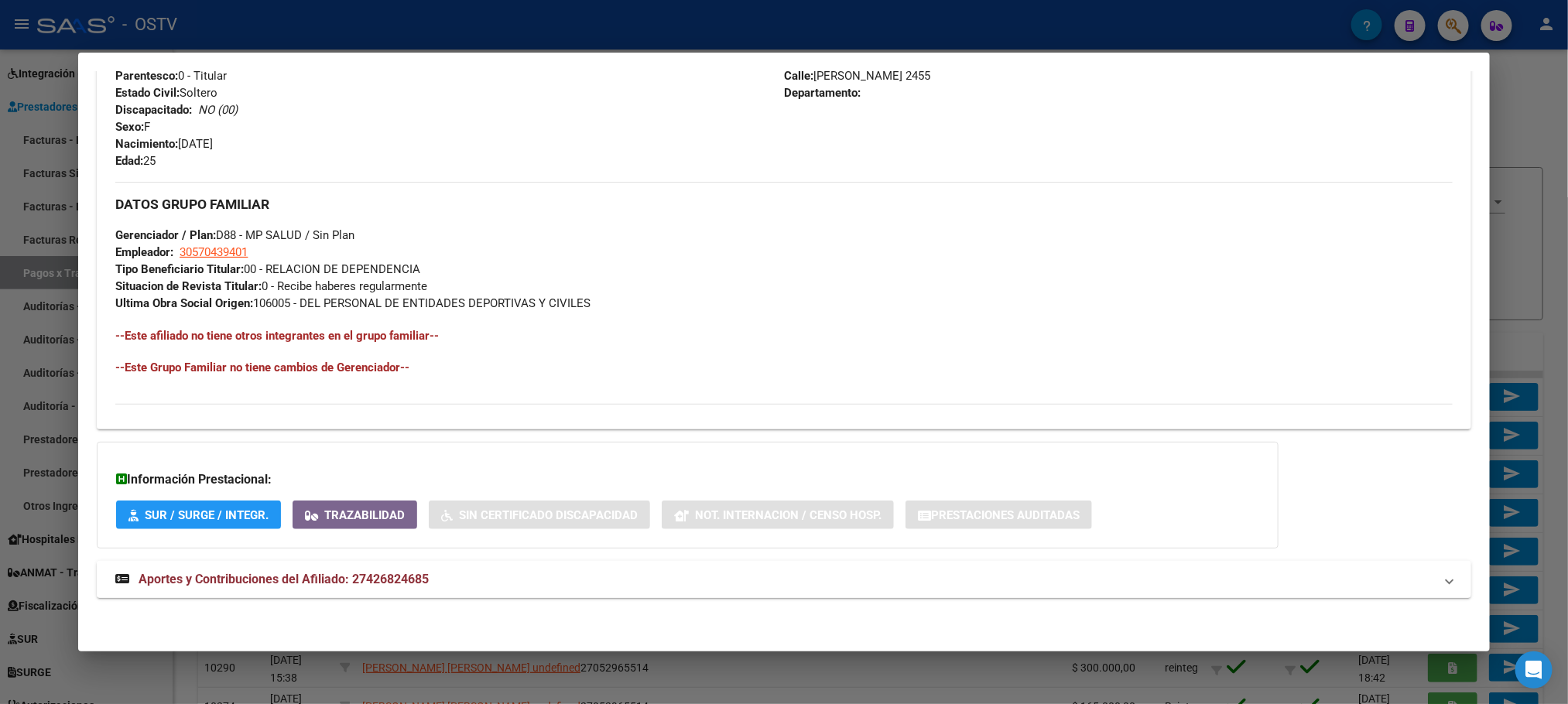
click at [360, 586] on span "Aportes y Contribuciones del Afiliado: 27426824685" at bounding box center [283, 579] width 290 height 14
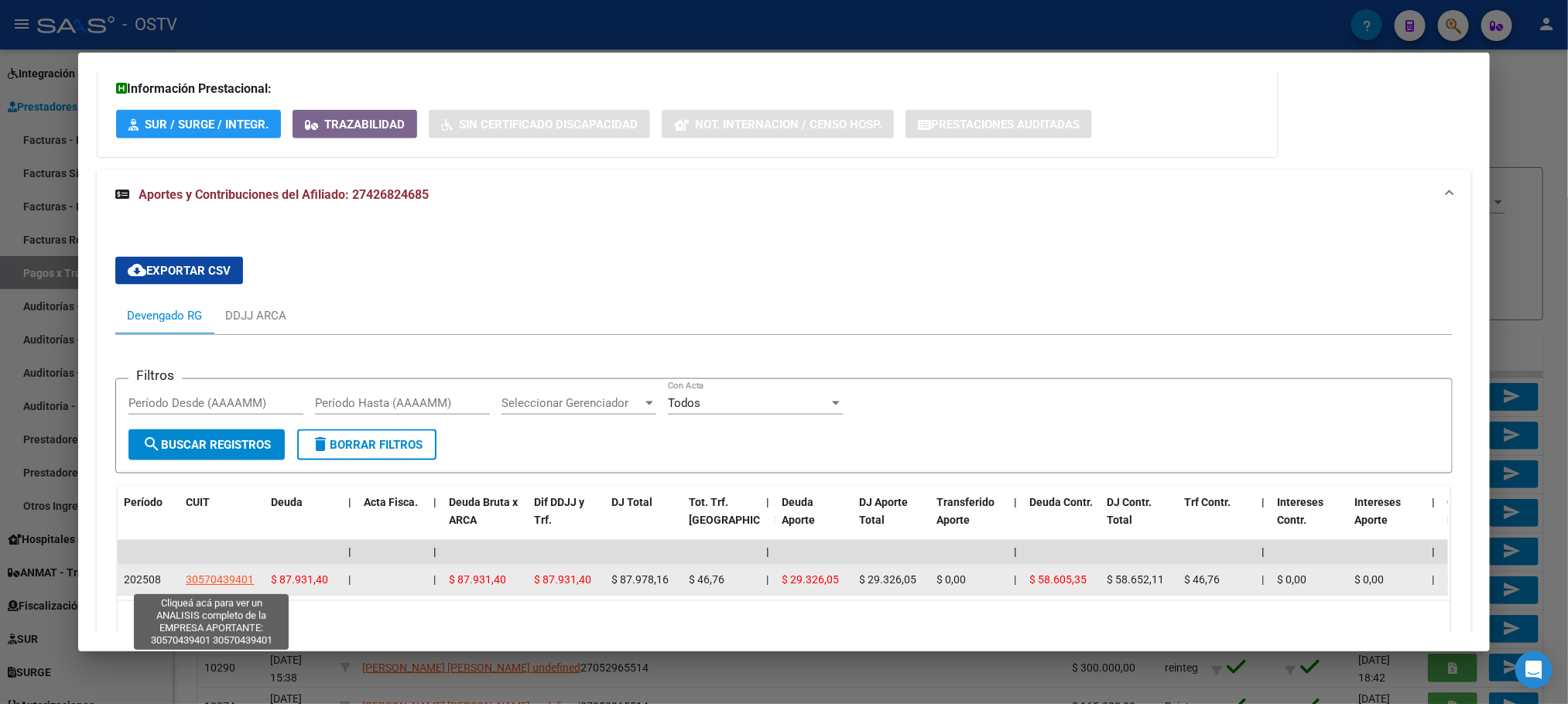
click at [228, 576] on span "30570439401" at bounding box center [219, 579] width 68 height 12
copy span "4"
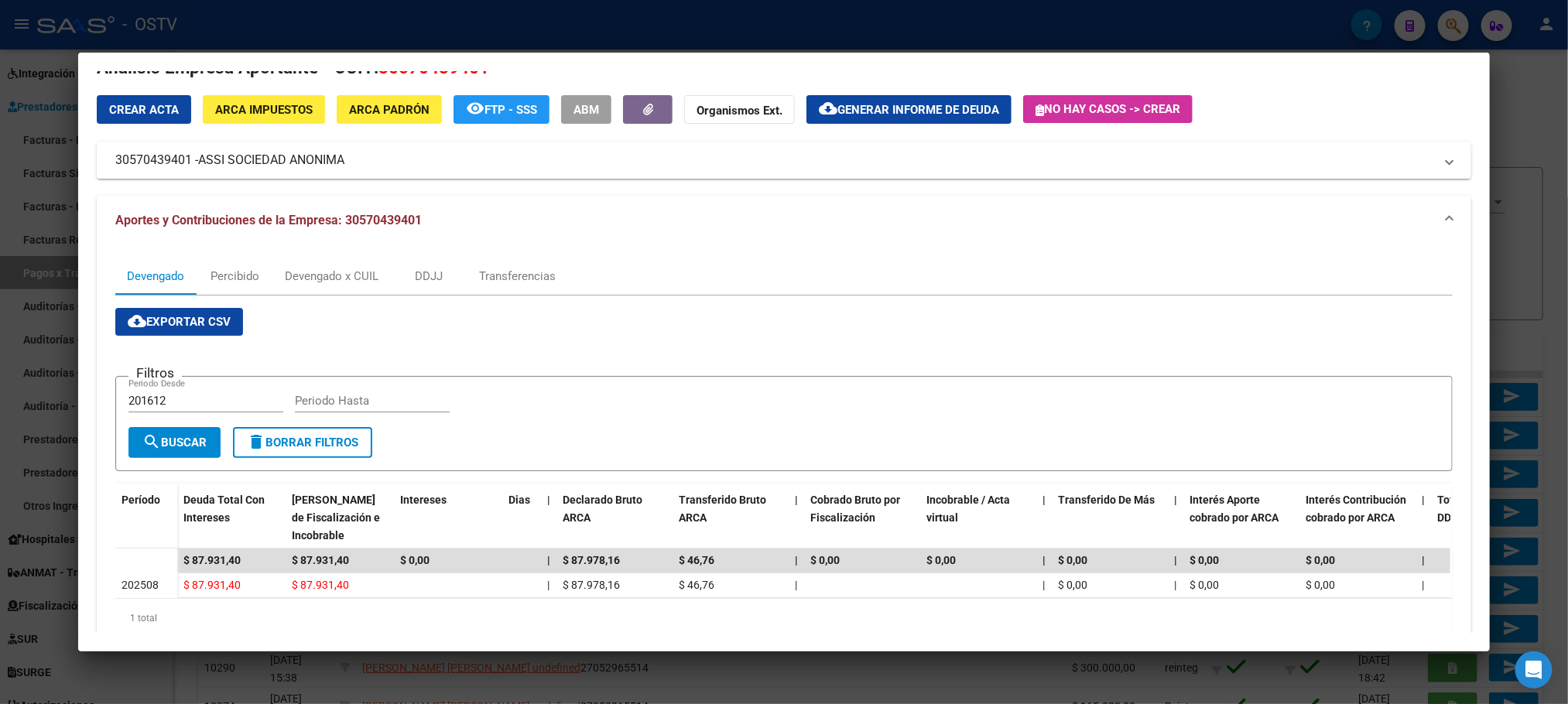
scroll to position [0, 0]
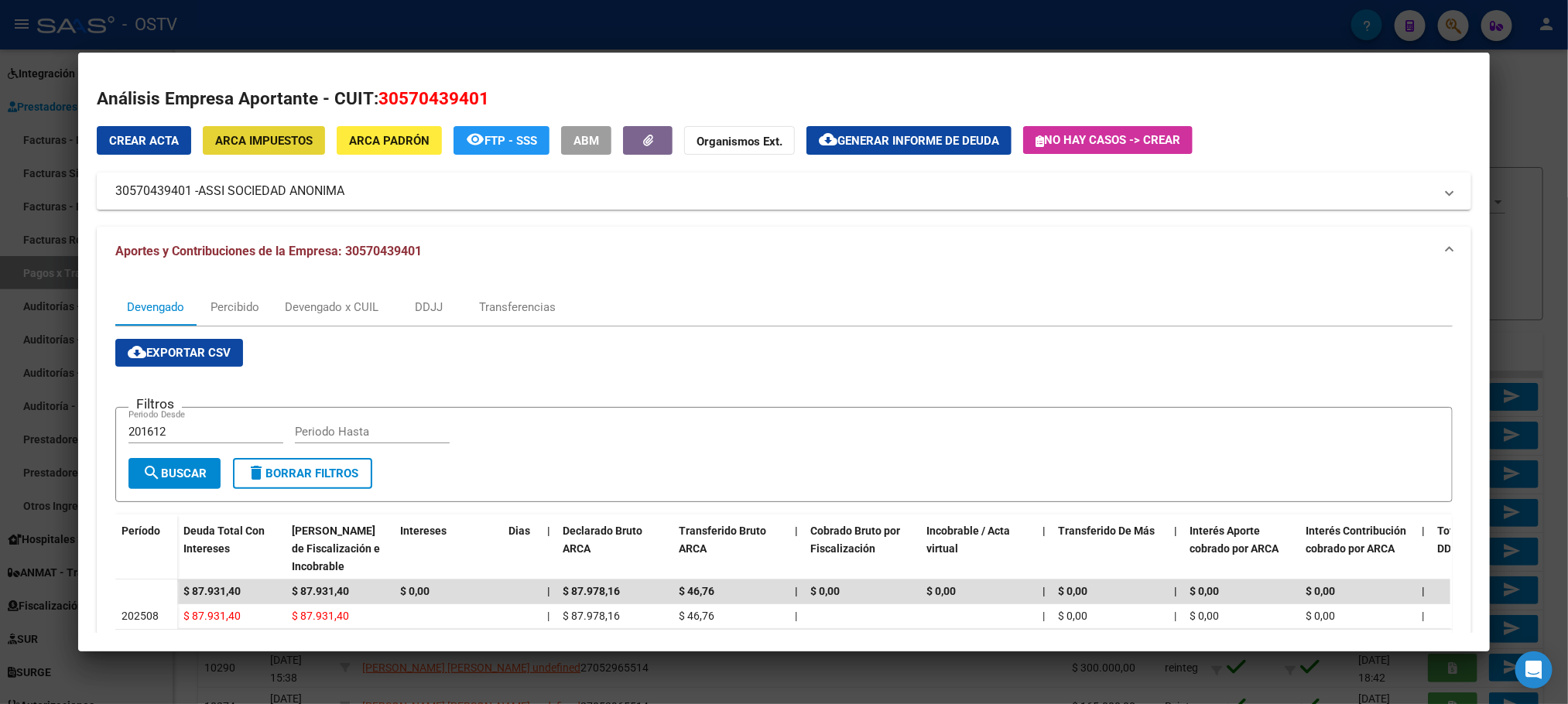
click at [245, 141] on span "ARCA Impuestos" at bounding box center [263, 140] width 97 height 14
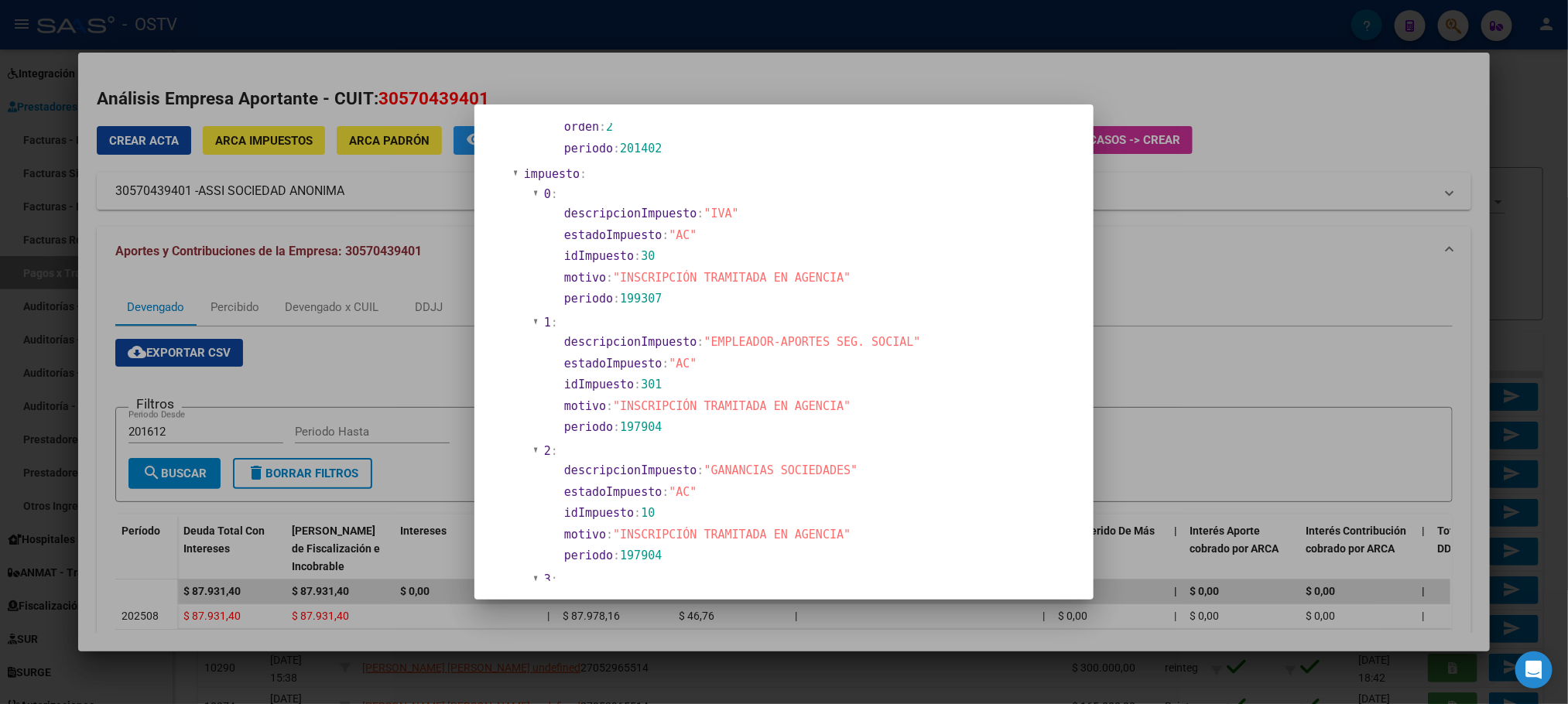
scroll to position [812, 0]
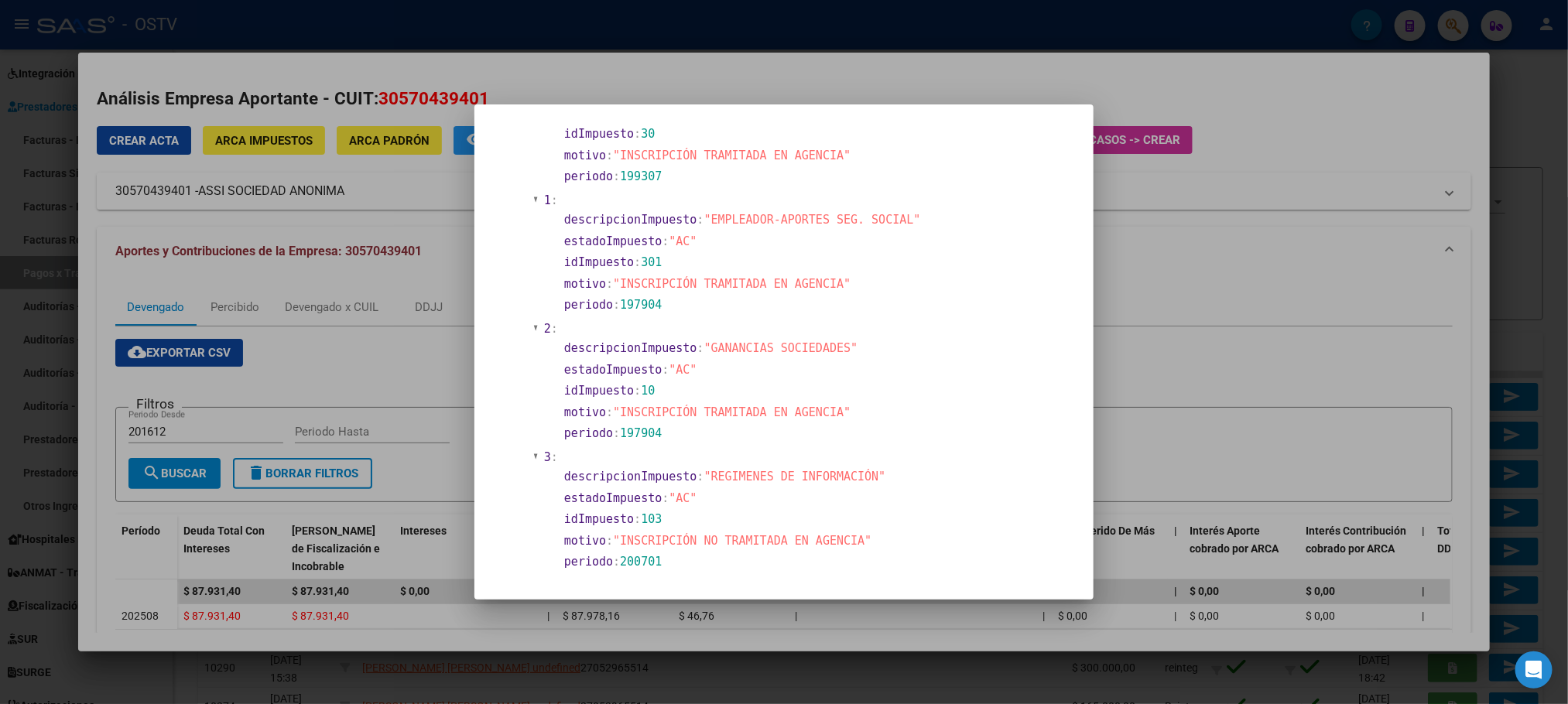
click at [239, 678] on div at bounding box center [784, 352] width 1568 height 704
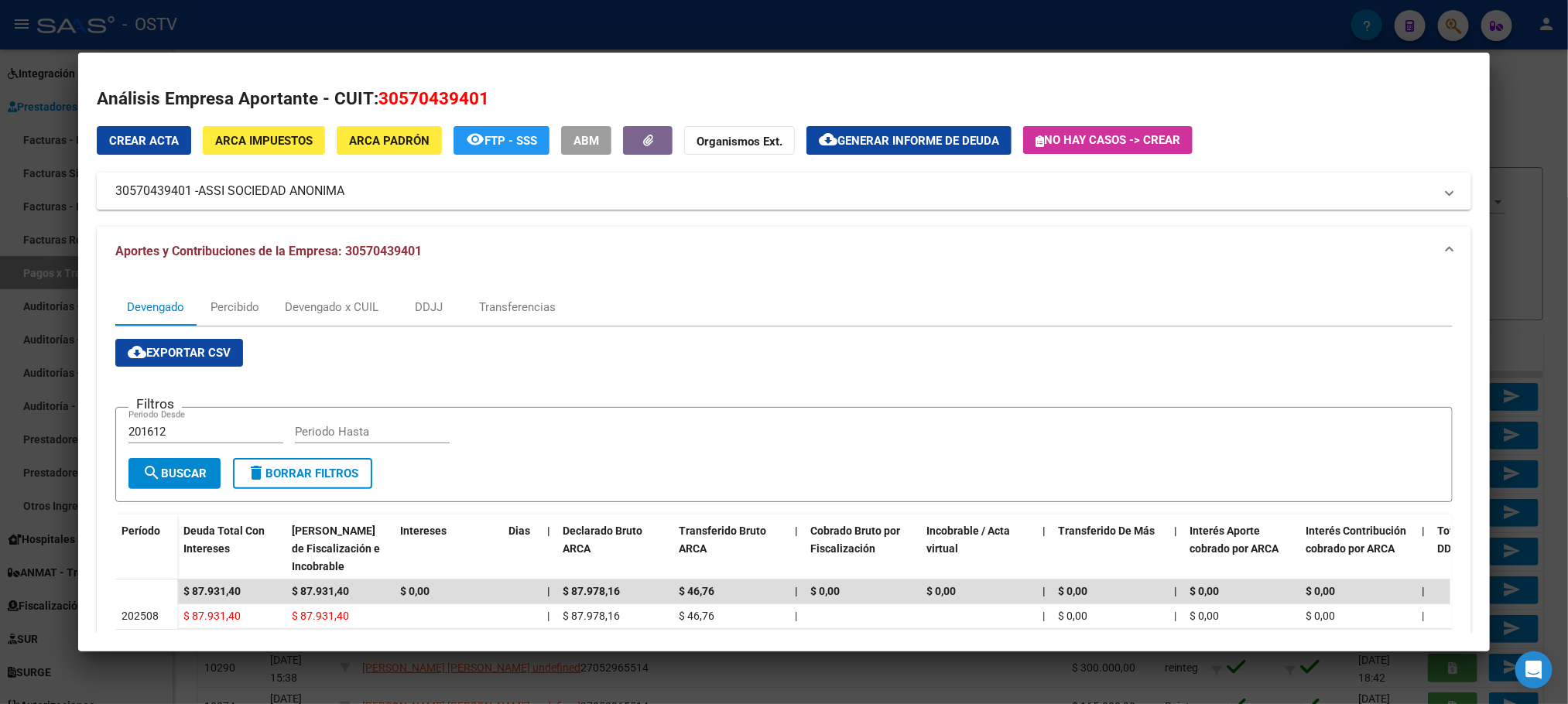
click at [193, 690] on div at bounding box center [784, 352] width 1568 height 704
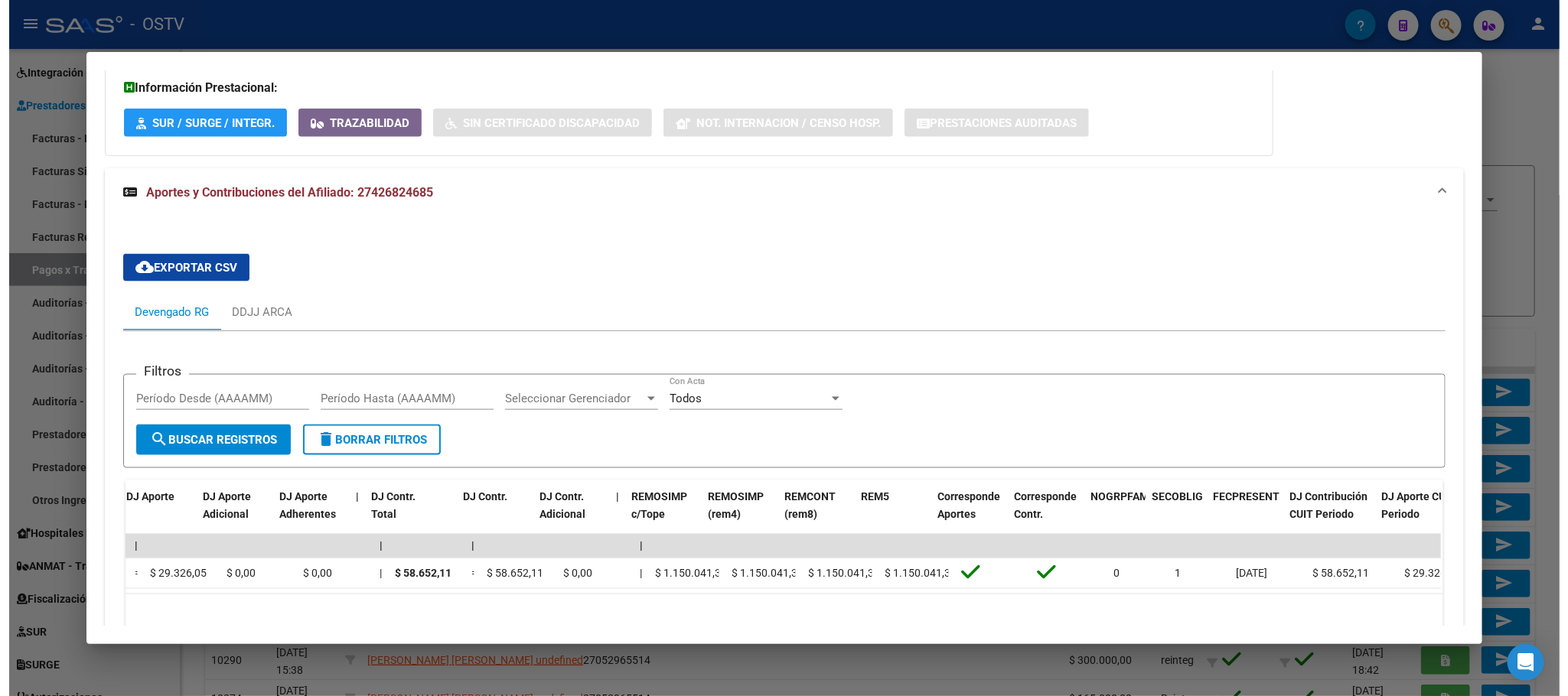
scroll to position [0, 467]
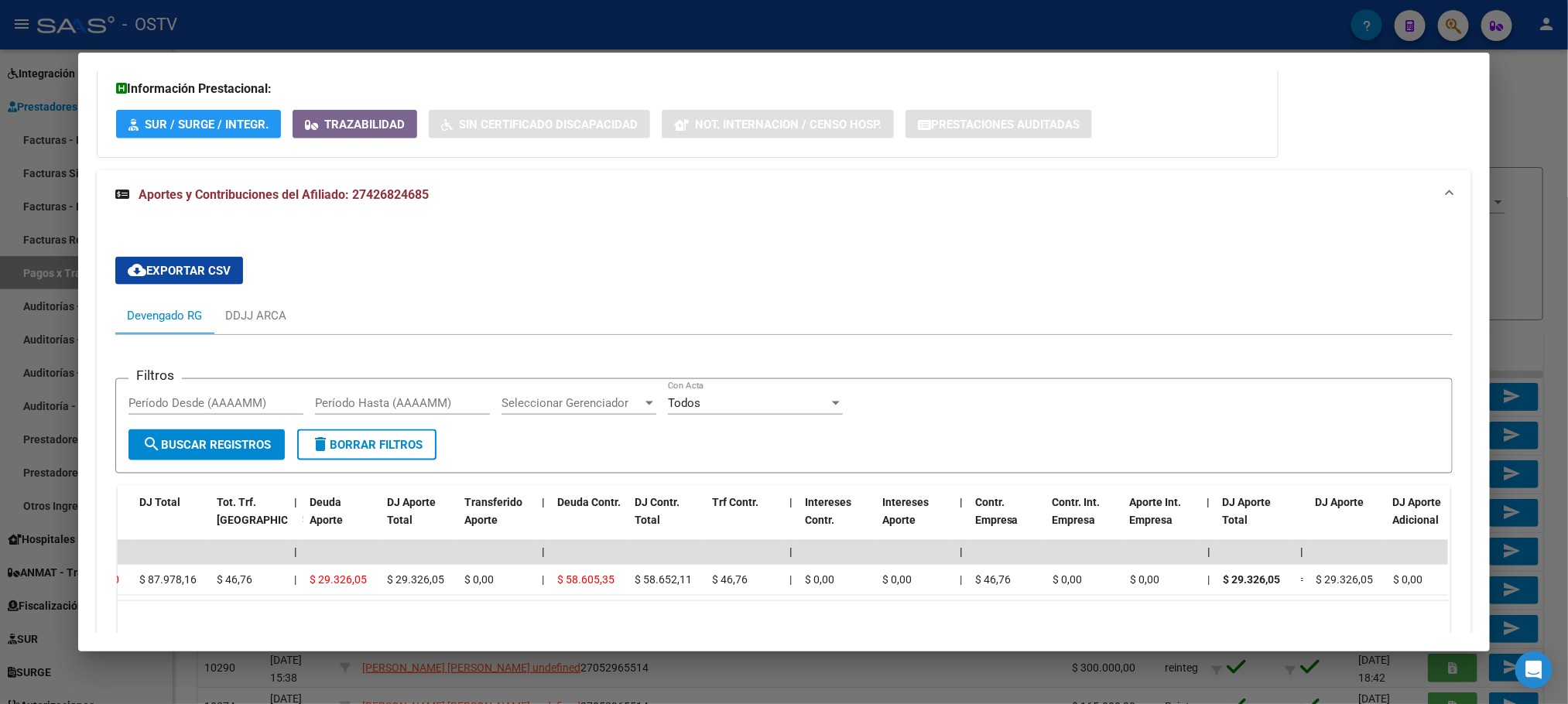
click at [678, 32] on div at bounding box center [784, 352] width 1568 height 704
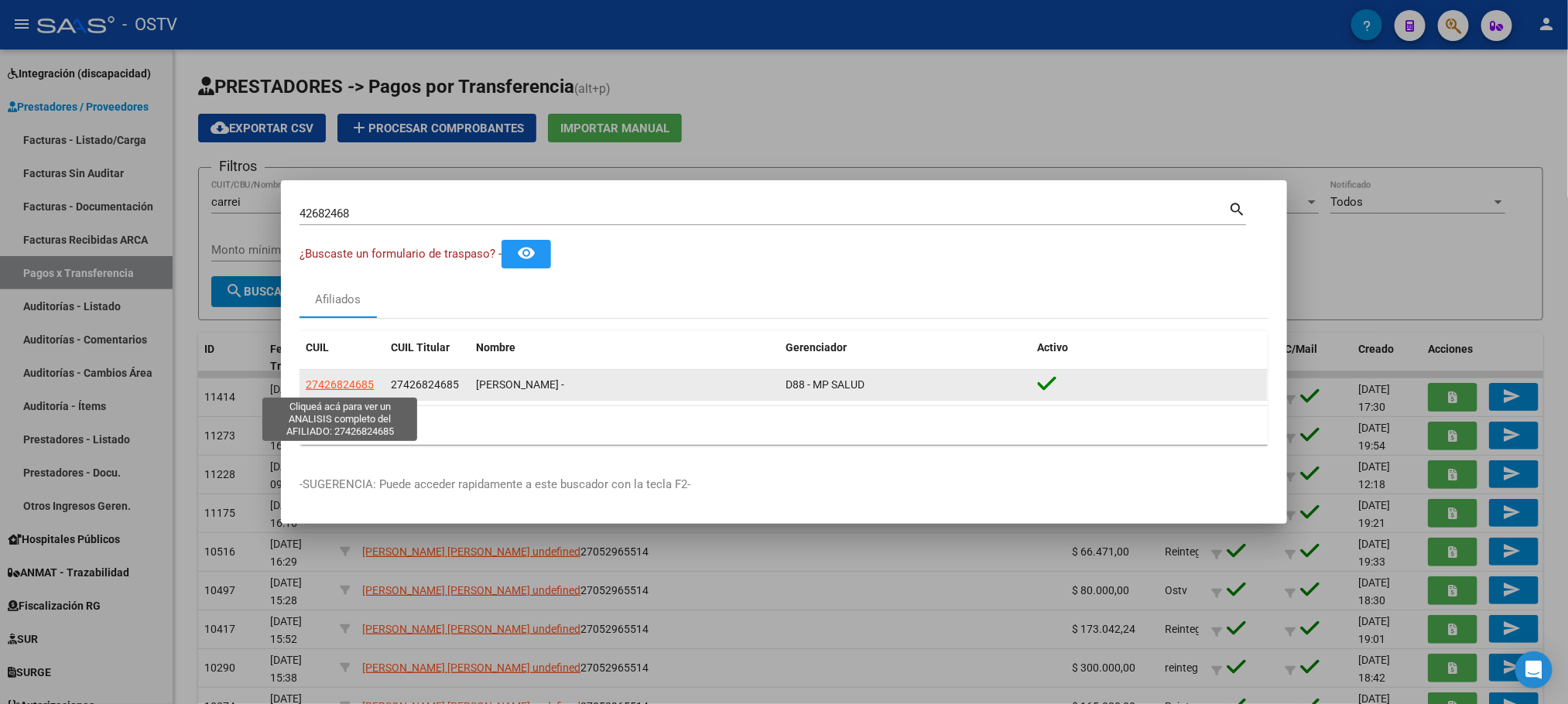
click at [336, 385] on span "27426824685" at bounding box center [340, 384] width 68 height 12
type textarea "27426824685"
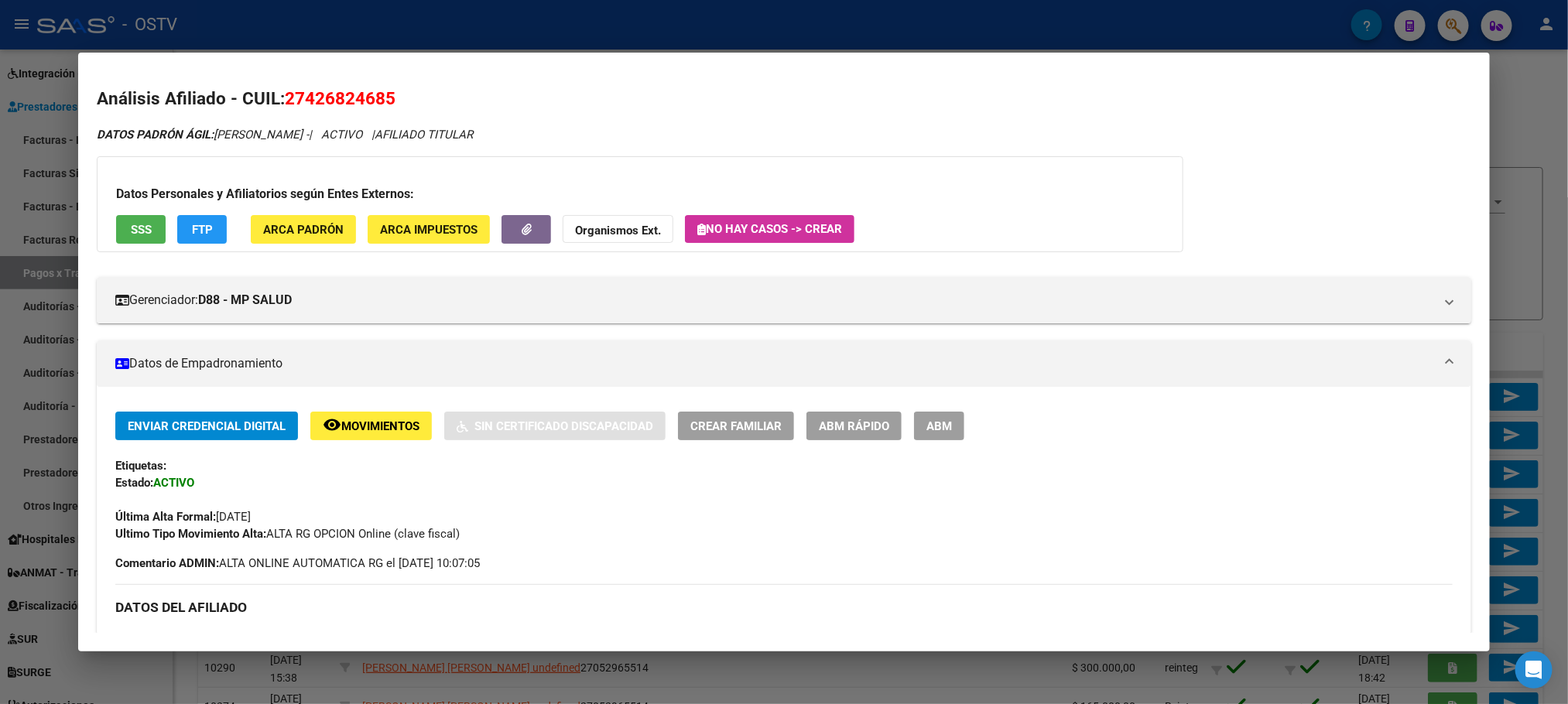
click at [186, 690] on div at bounding box center [784, 352] width 1568 height 704
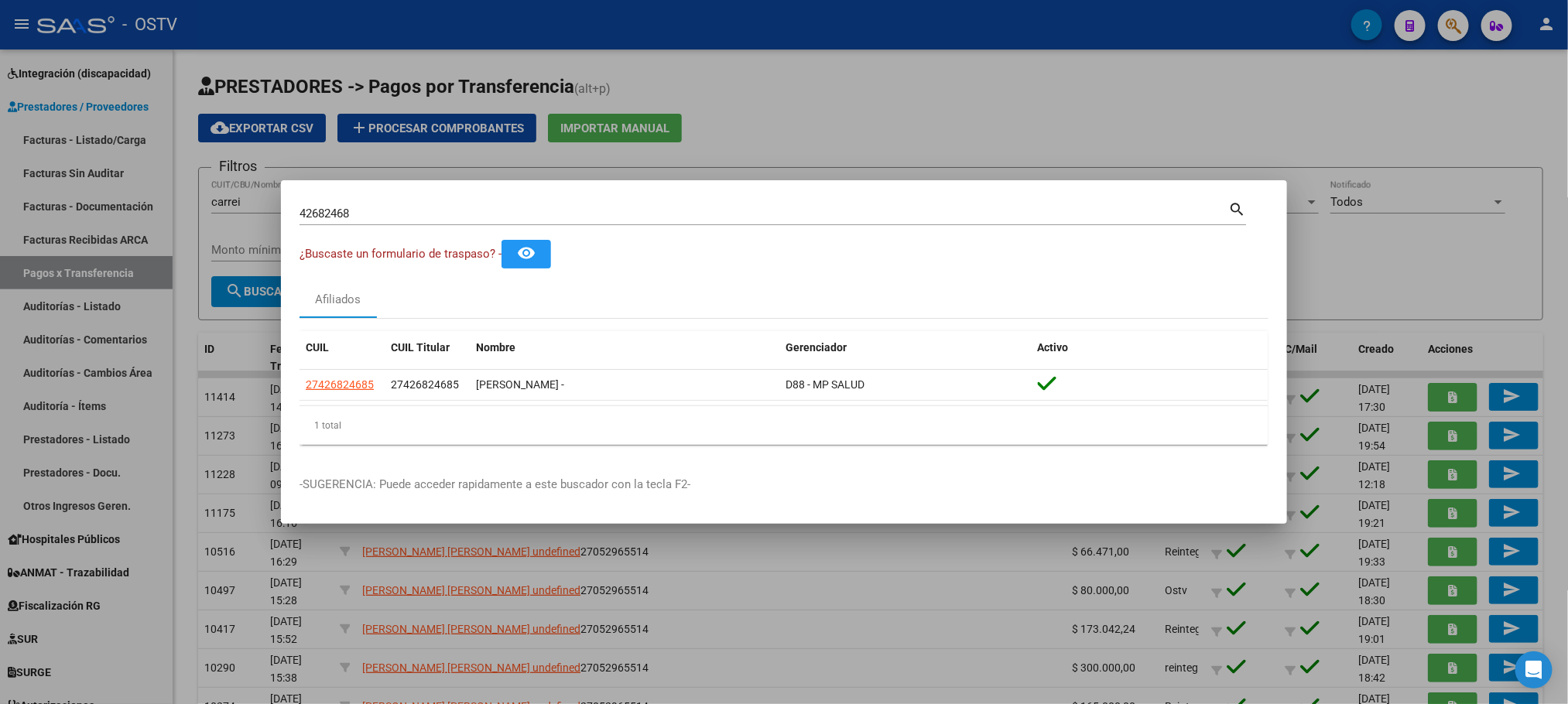
click at [201, 623] on div at bounding box center [784, 352] width 1568 height 704
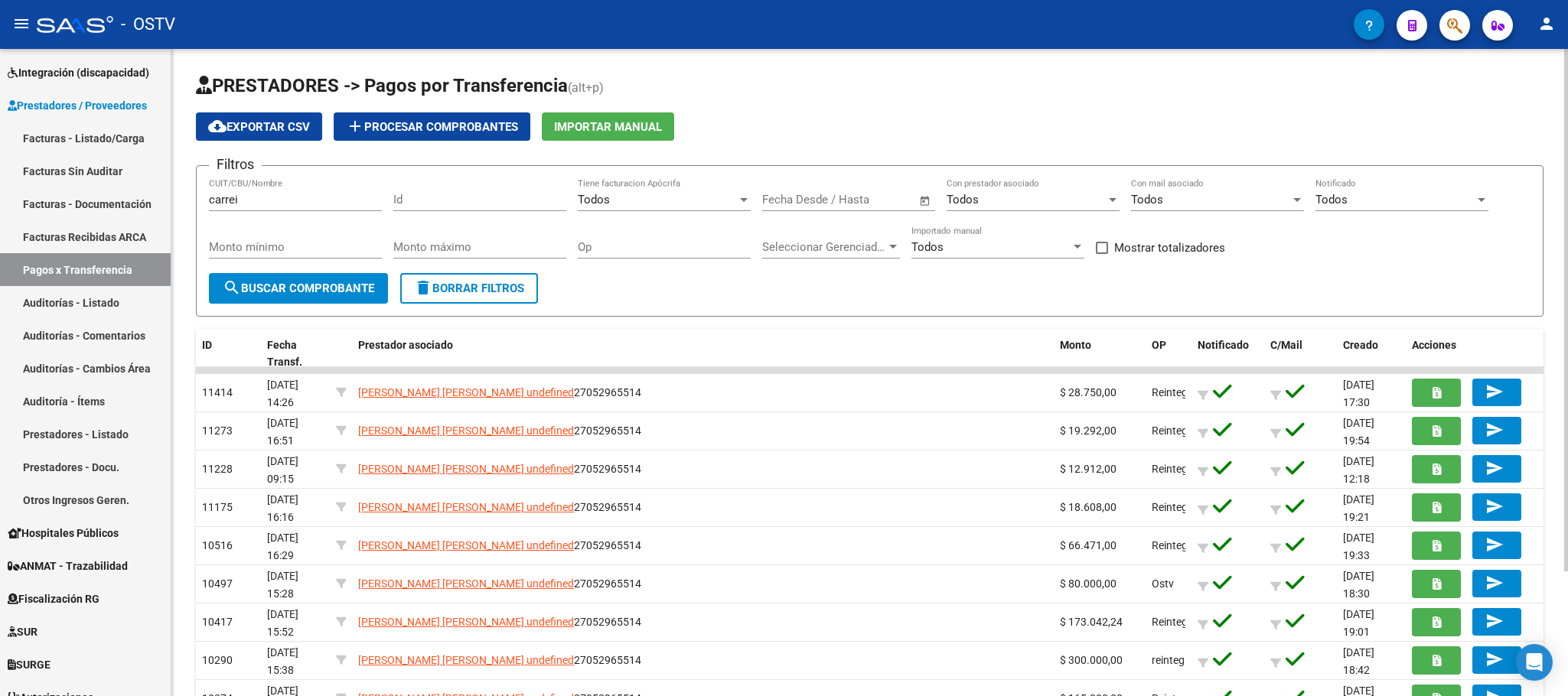
click at [441, 283] on span "delete Borrar Filtros" at bounding box center [468, 288] width 110 height 13
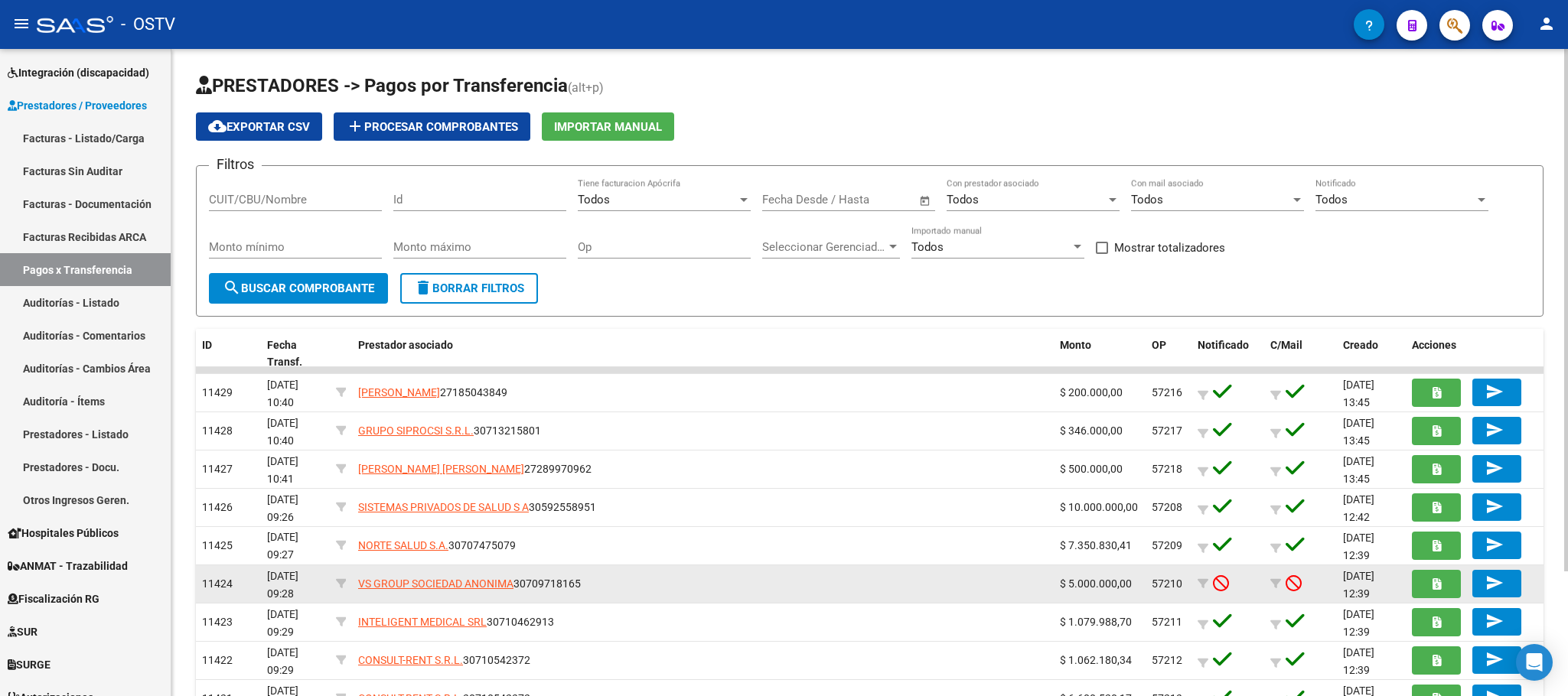
scroll to position [154, 0]
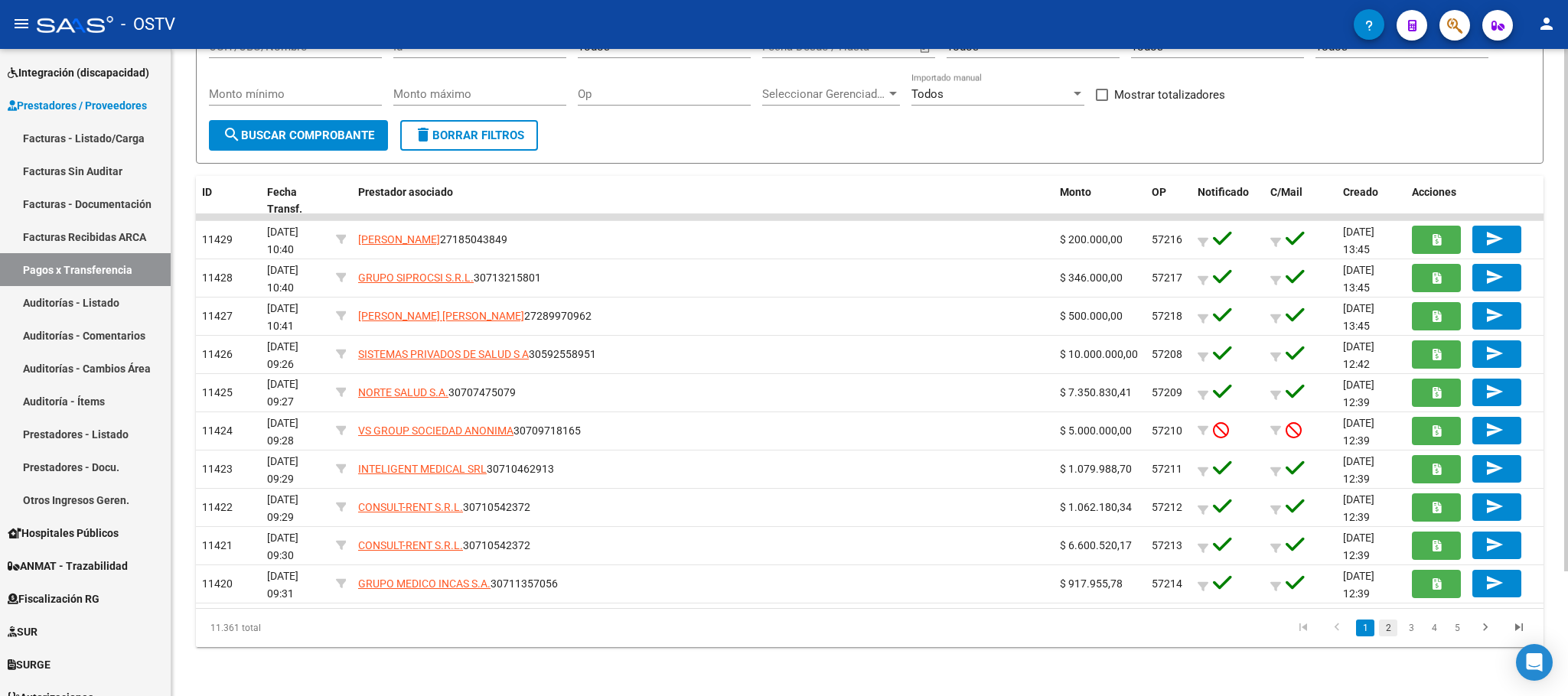
click at [1387, 634] on link "2" at bounding box center [1388, 628] width 18 height 17
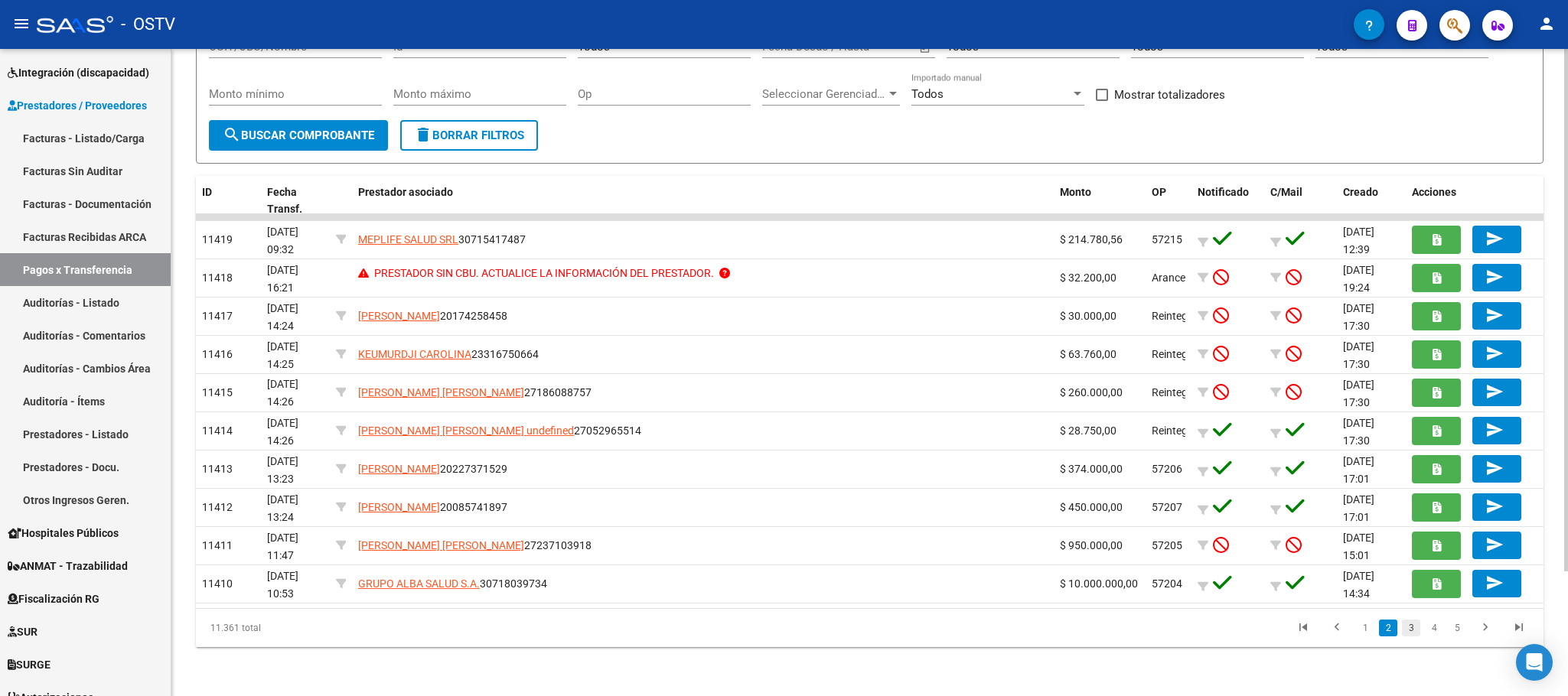
click at [1410, 629] on link "3" at bounding box center [1411, 628] width 18 height 17
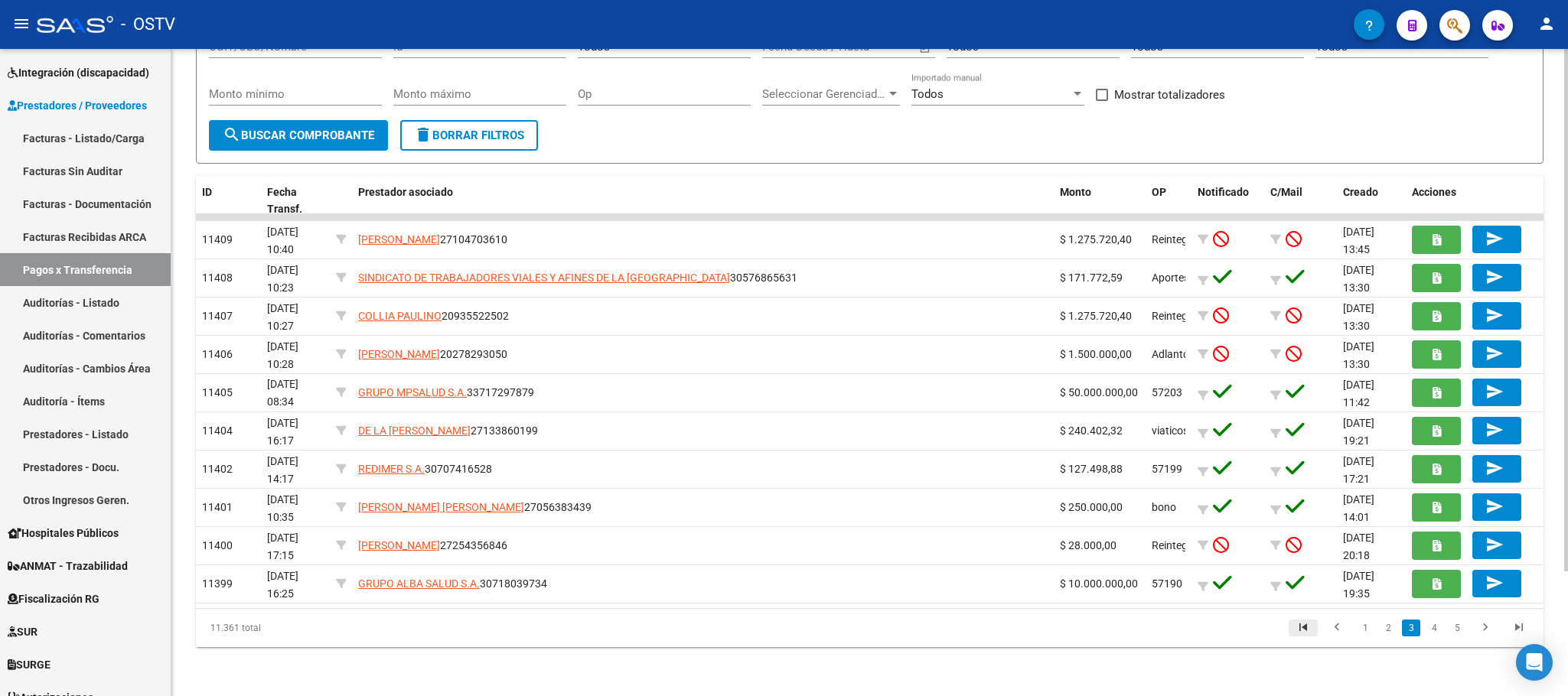
click at [1307, 633] on icon "go to first page" at bounding box center [1303, 629] width 20 height 18
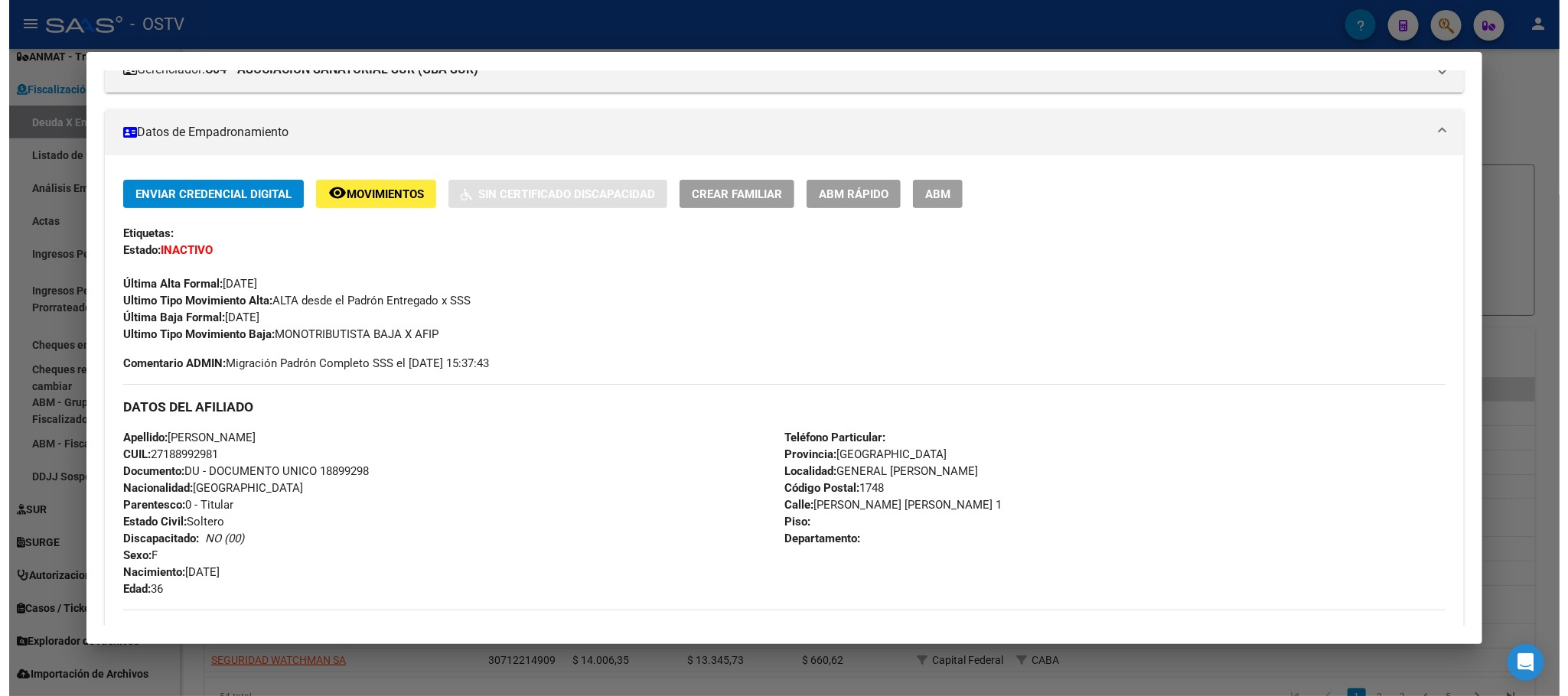
scroll to position [186, 0]
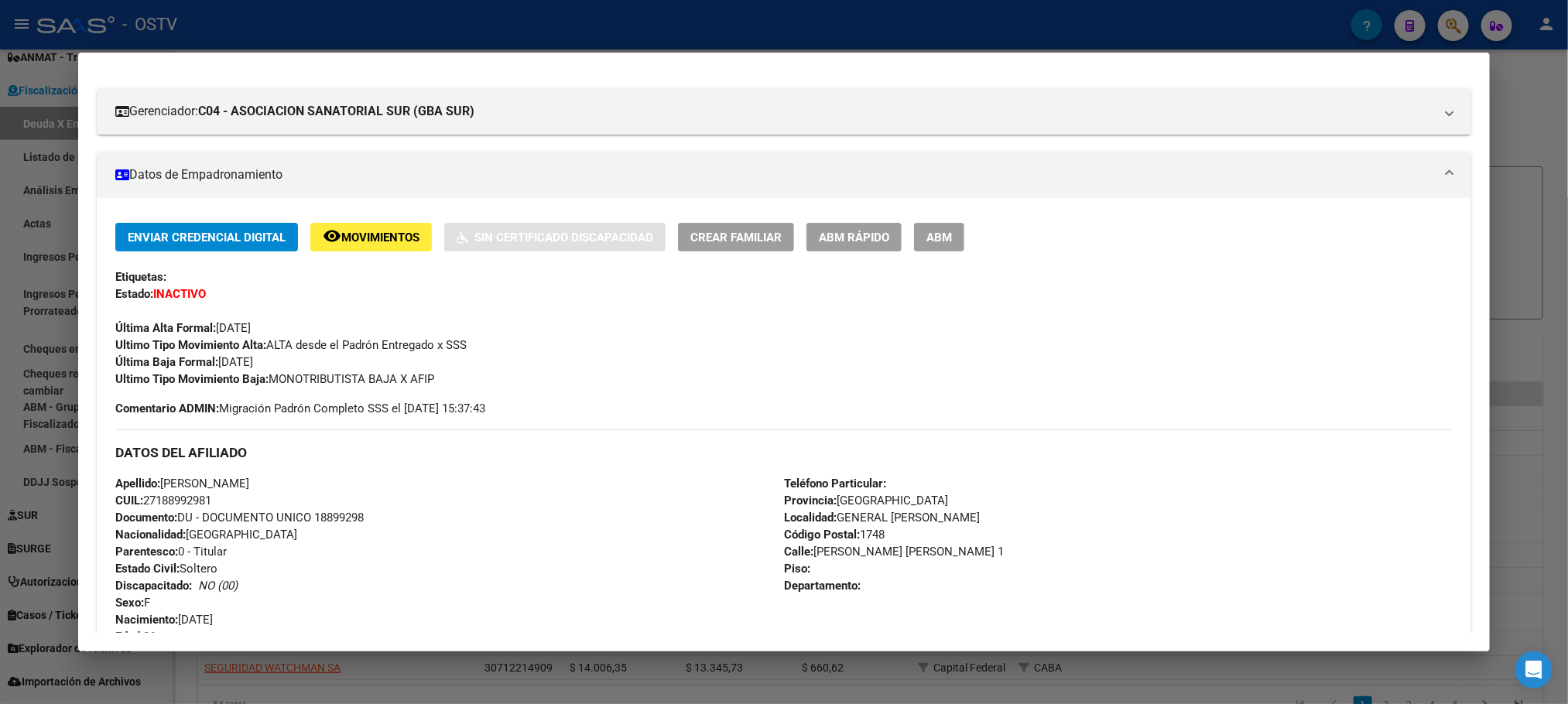
drag, startPoint x: 1511, startPoint y: 357, endPoint x: 1377, endPoint y: 353, distance: 134.1
click at [1511, 358] on div at bounding box center [784, 352] width 1568 height 704
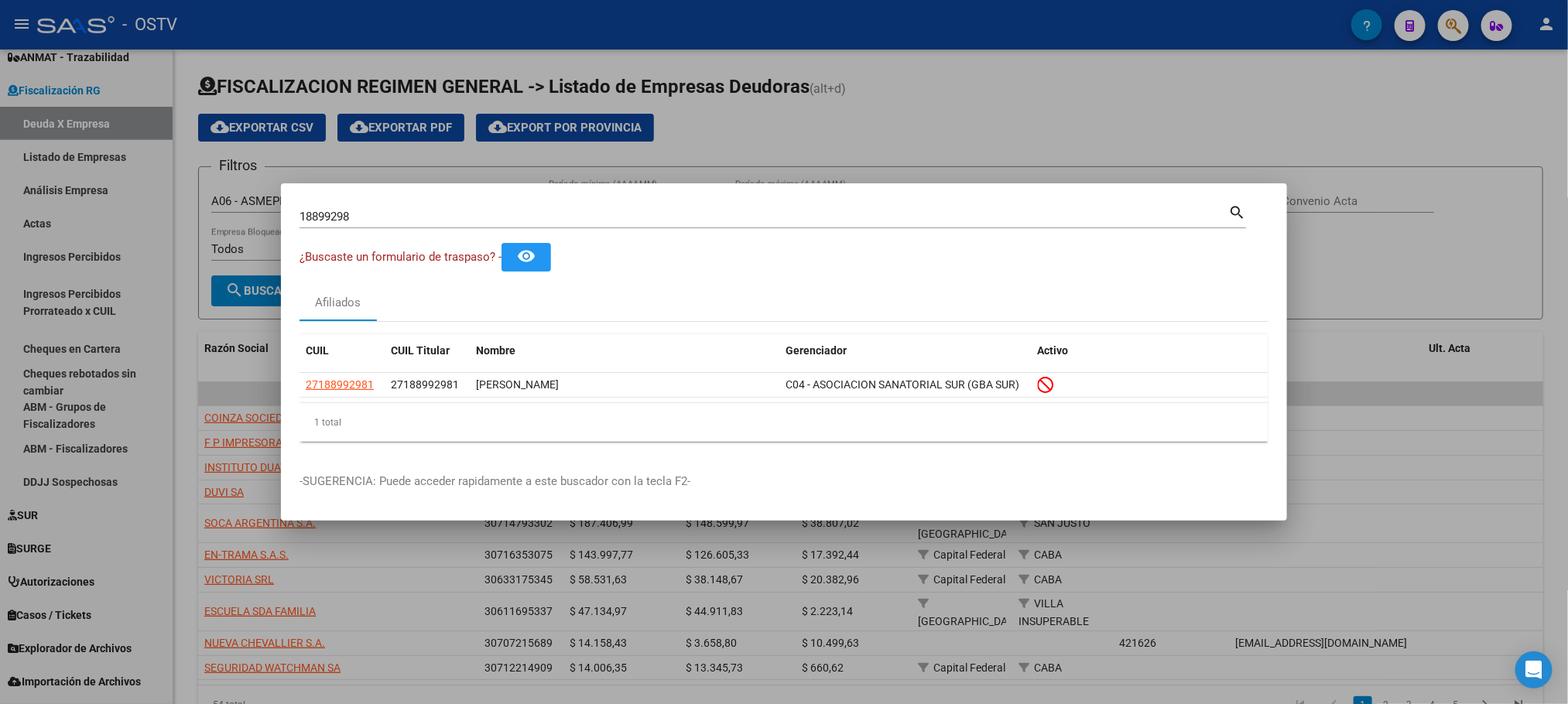
drag, startPoint x: 109, startPoint y: 279, endPoint x: 0, endPoint y: 214, distance: 126.9
click at [109, 279] on div at bounding box center [784, 352] width 1568 height 704
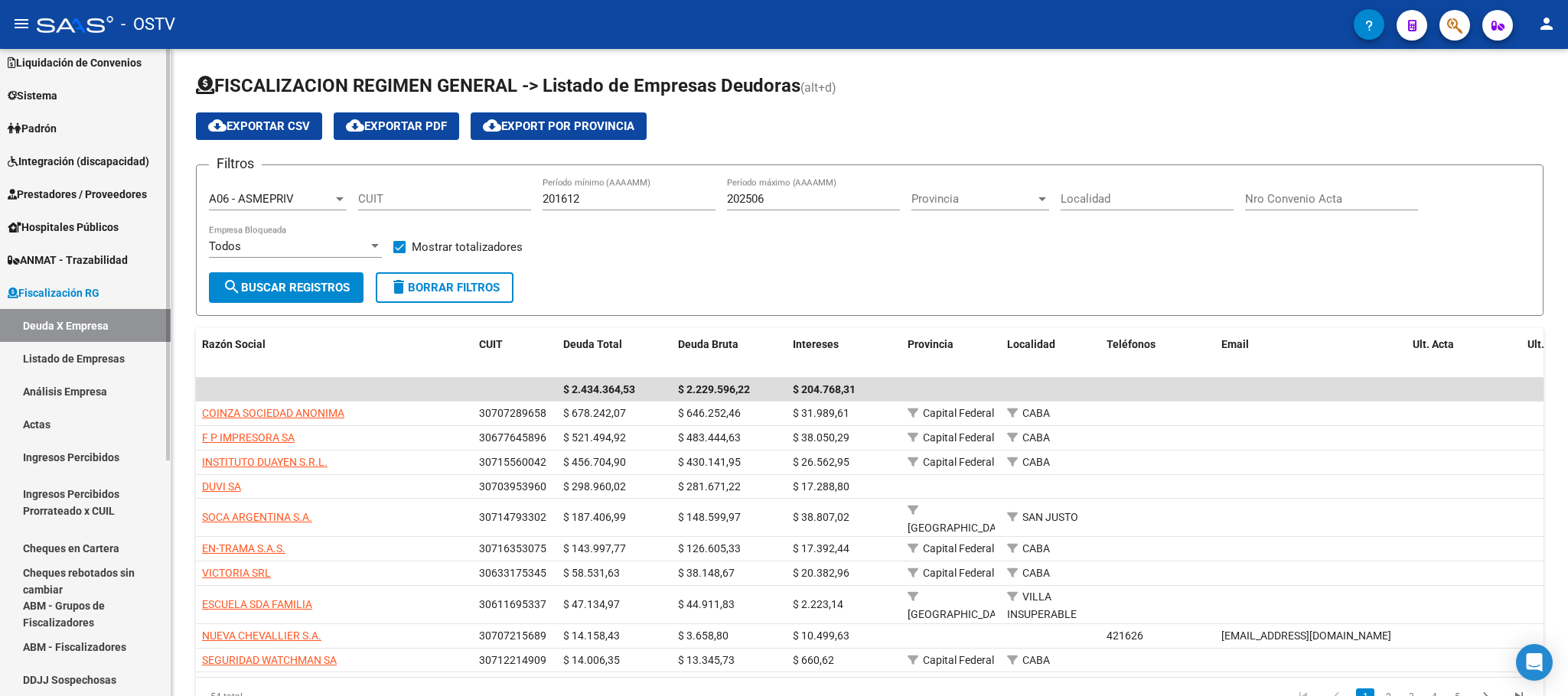
scroll to position [115, 0]
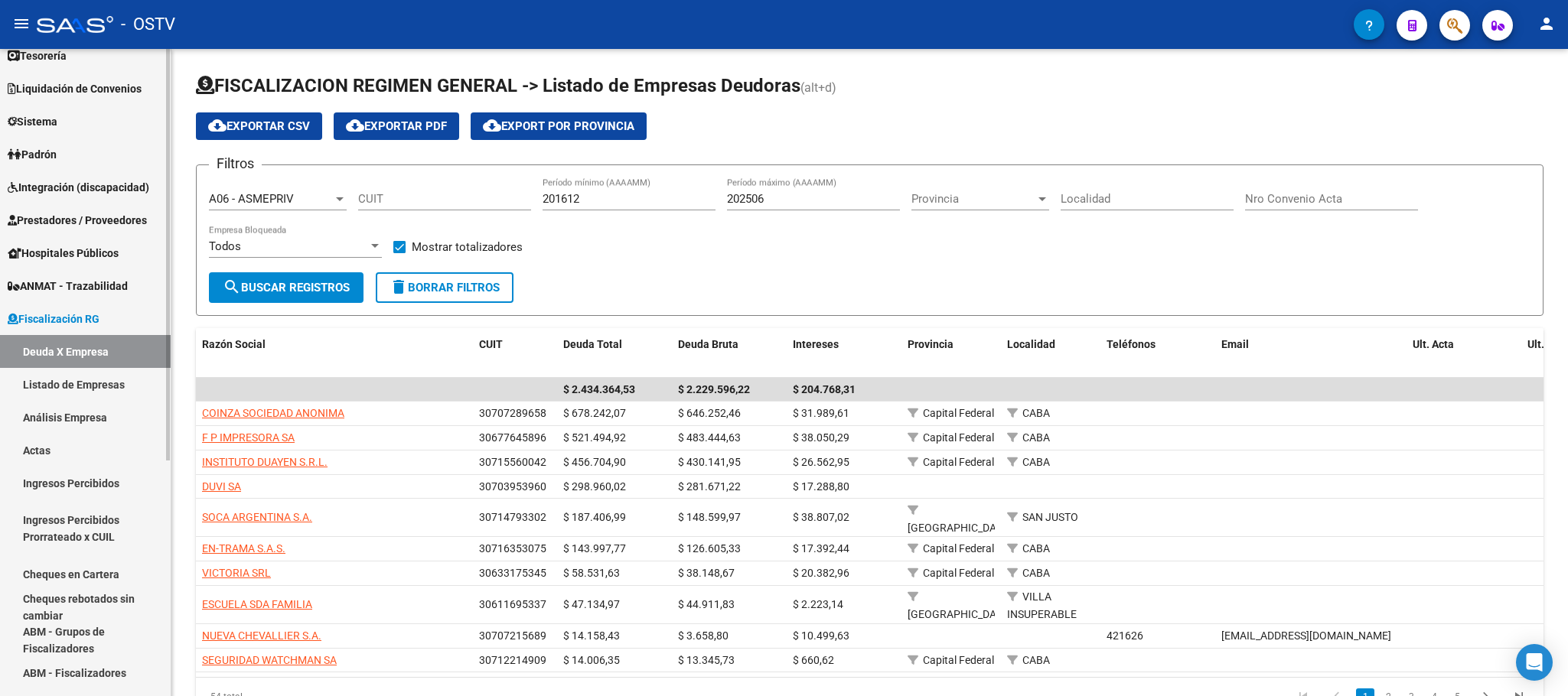
click at [56, 160] on span "Padrón" at bounding box center [33, 154] width 49 height 17
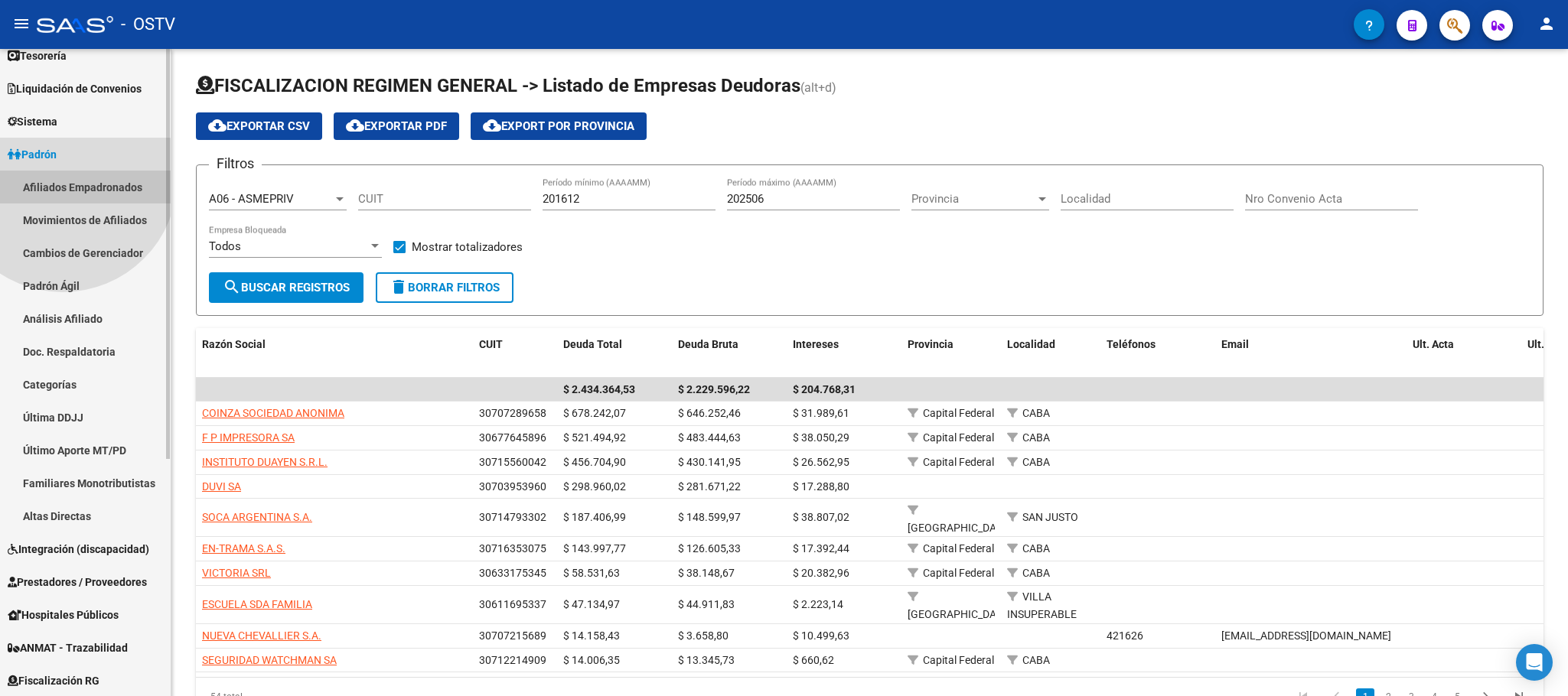
click at [63, 178] on link "Afiliados Empadronados" at bounding box center [85, 186] width 171 height 33
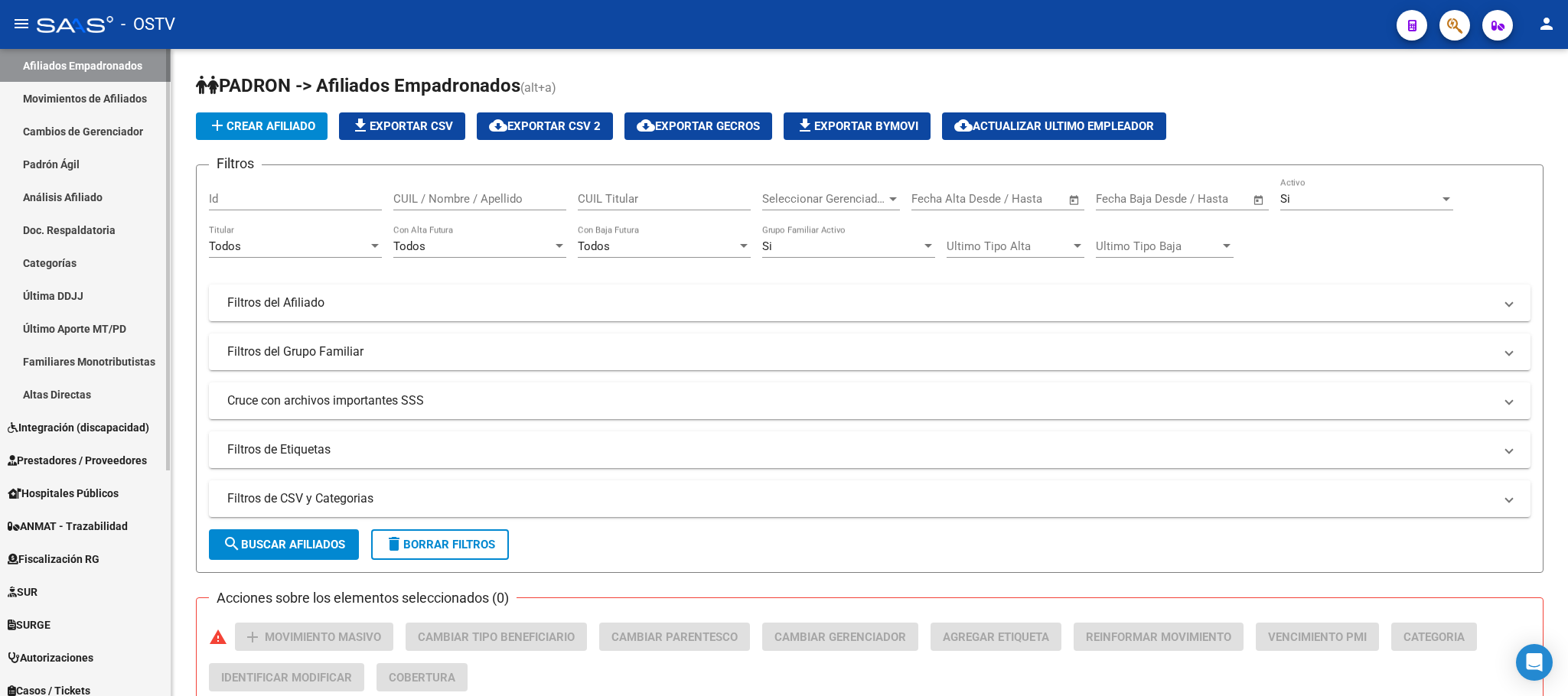
scroll to position [345, 0]
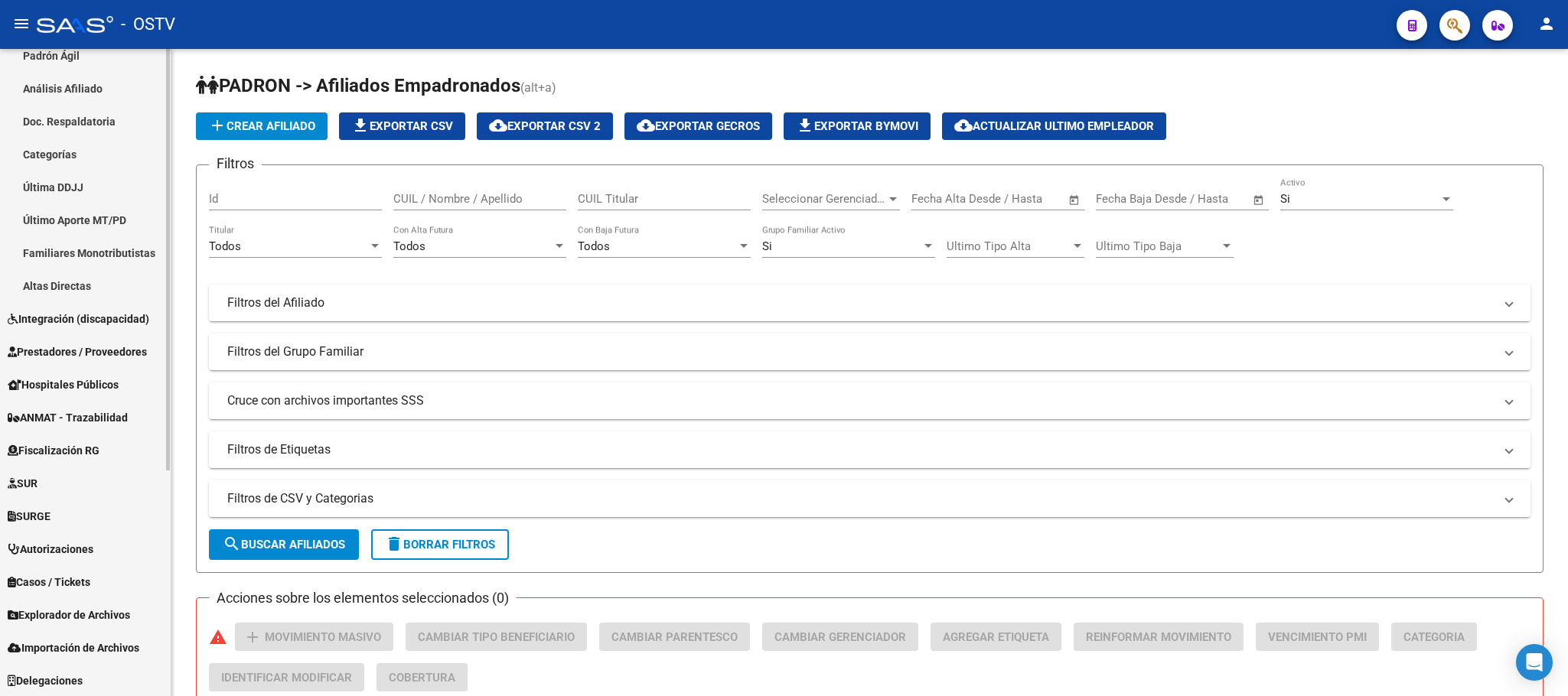
click at [67, 379] on span "Hospitales Públicos" at bounding box center [64, 384] width 111 height 17
click at [72, 348] on link "Notificaciones Internación" at bounding box center [85, 350] width 171 height 33
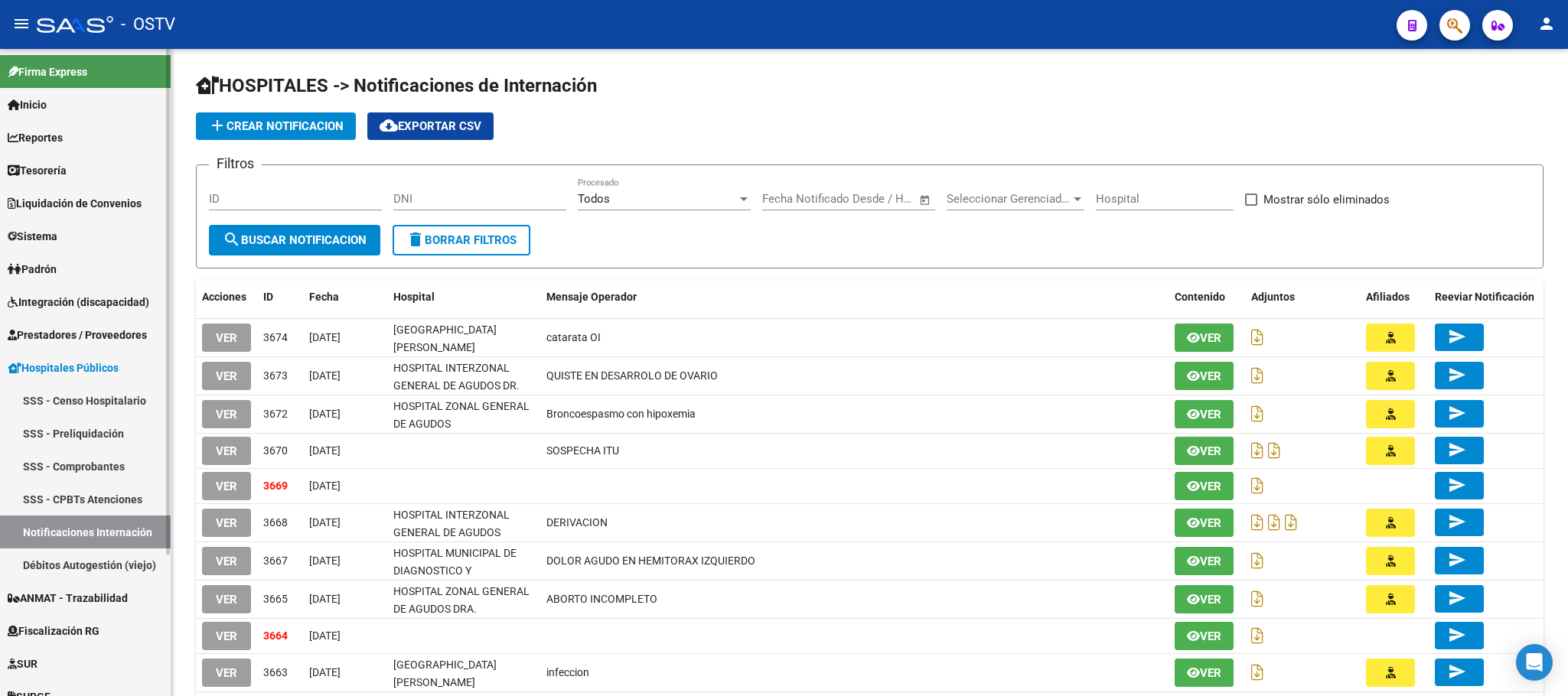
click at [56, 267] on span "Padrón" at bounding box center [33, 269] width 49 height 17
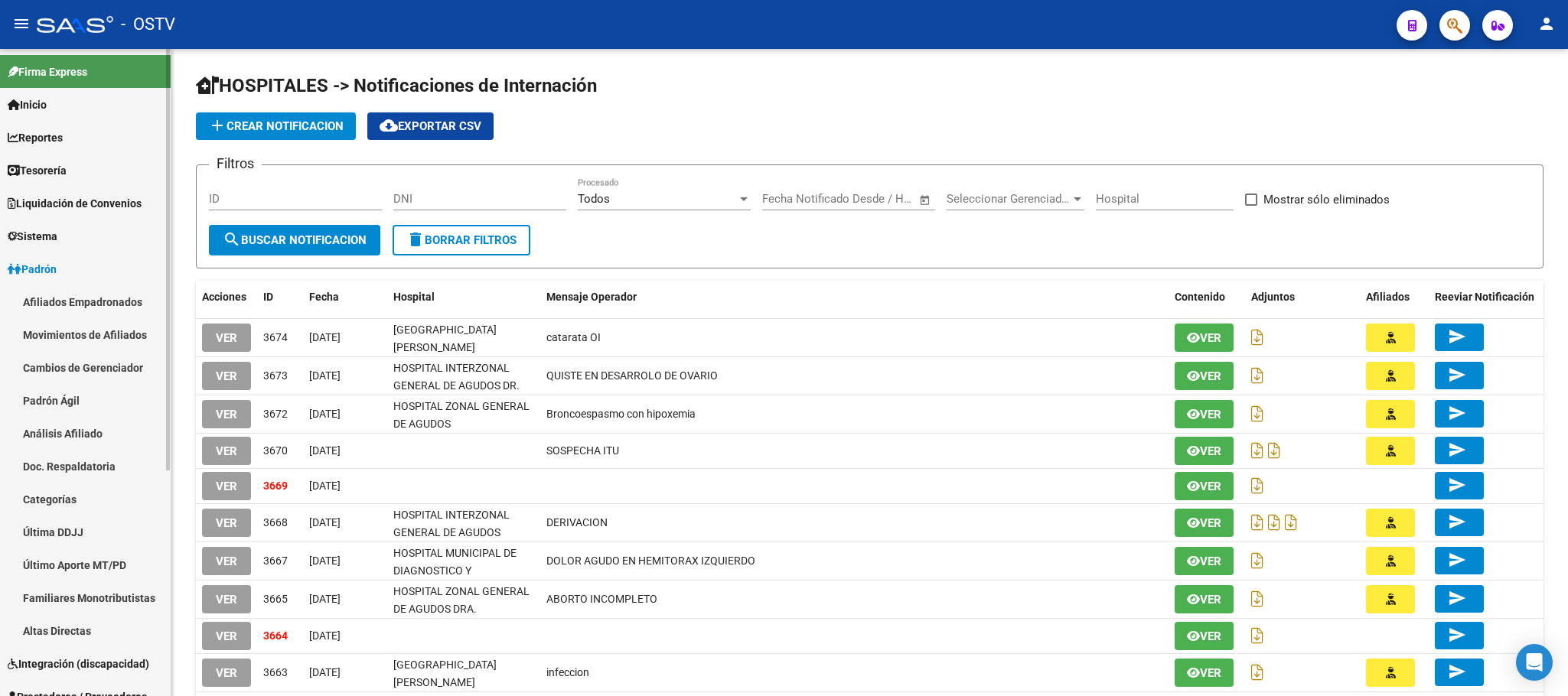
click at [60, 301] on link "Afiliados Empadronados" at bounding box center [85, 302] width 171 height 33
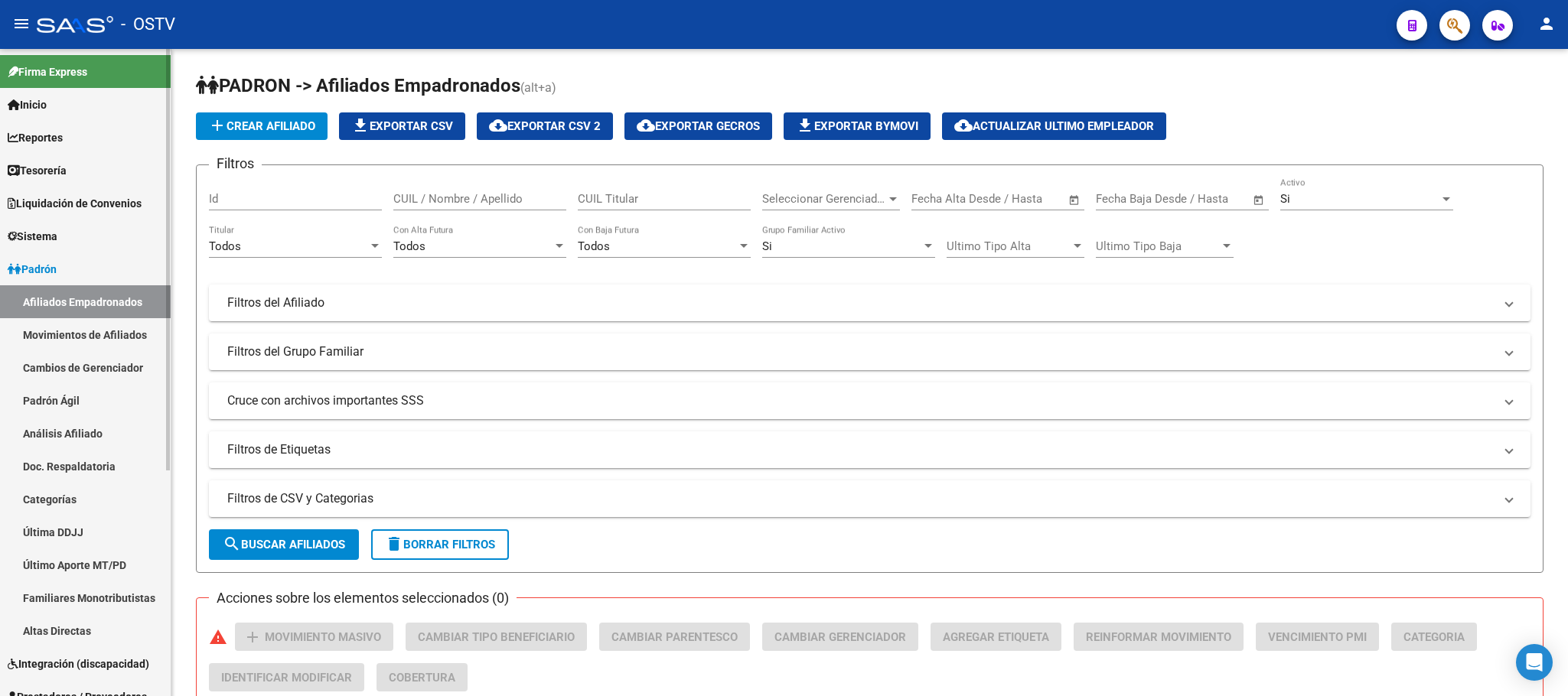
click at [74, 627] on link "Altas Directas" at bounding box center [85, 630] width 171 height 33
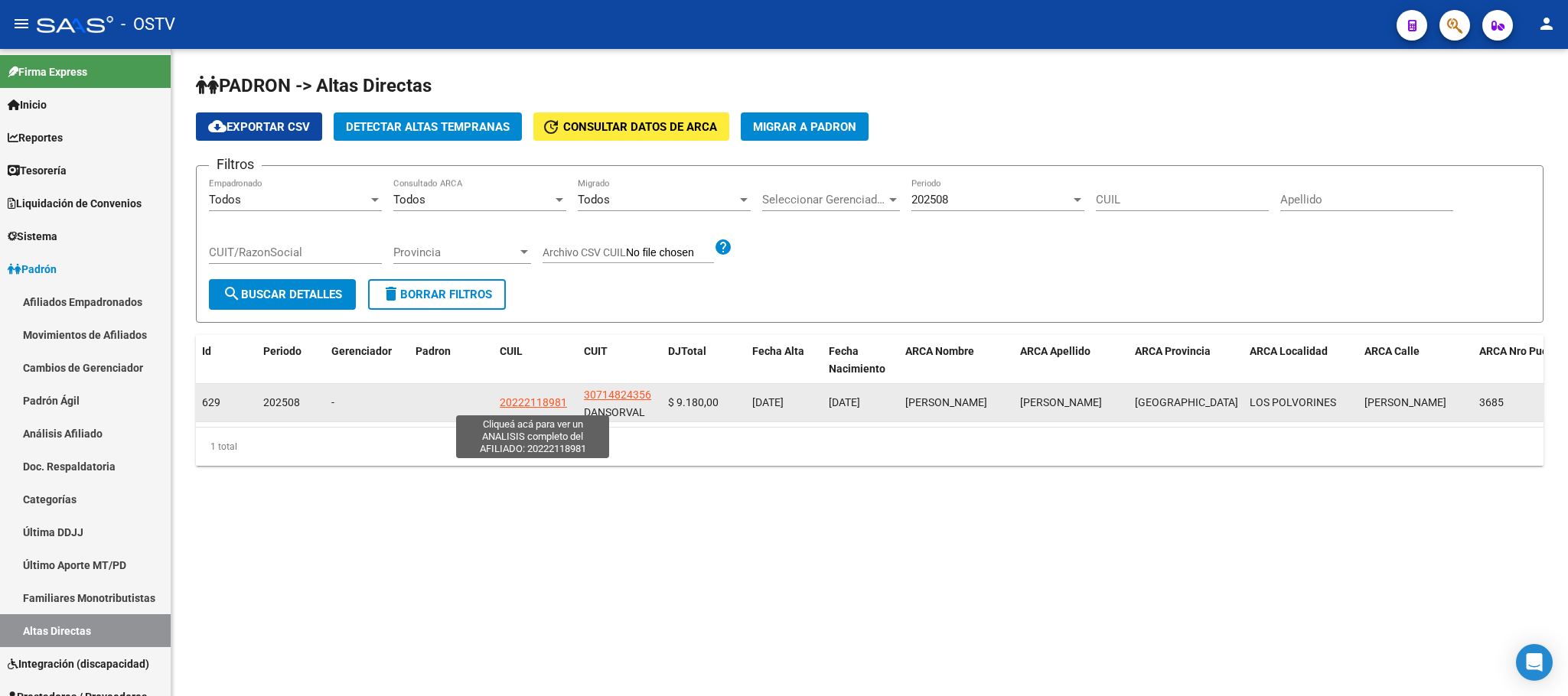
click at [523, 402] on span "20222118981" at bounding box center [533, 402] width 67 height 12
type textarea "20222118981"
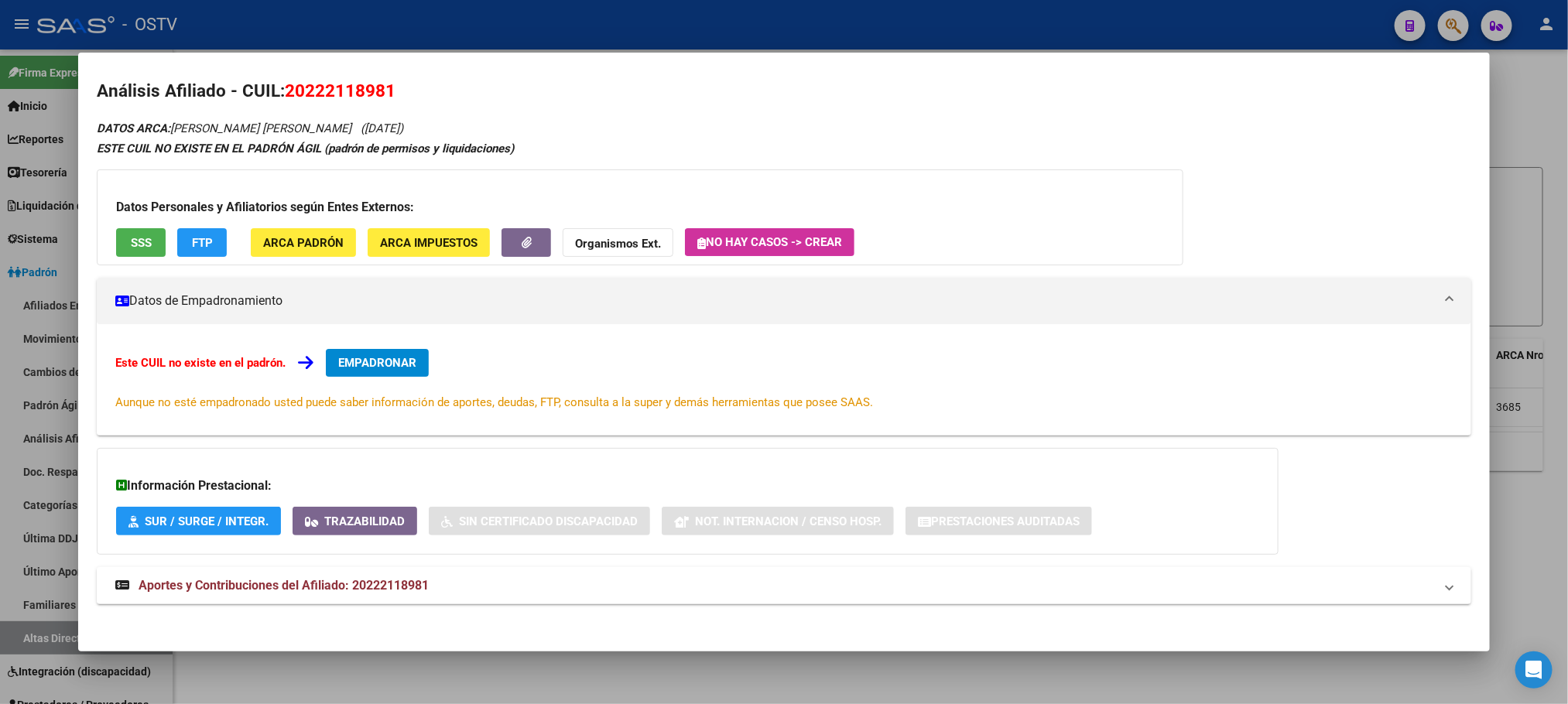
scroll to position [14, 0]
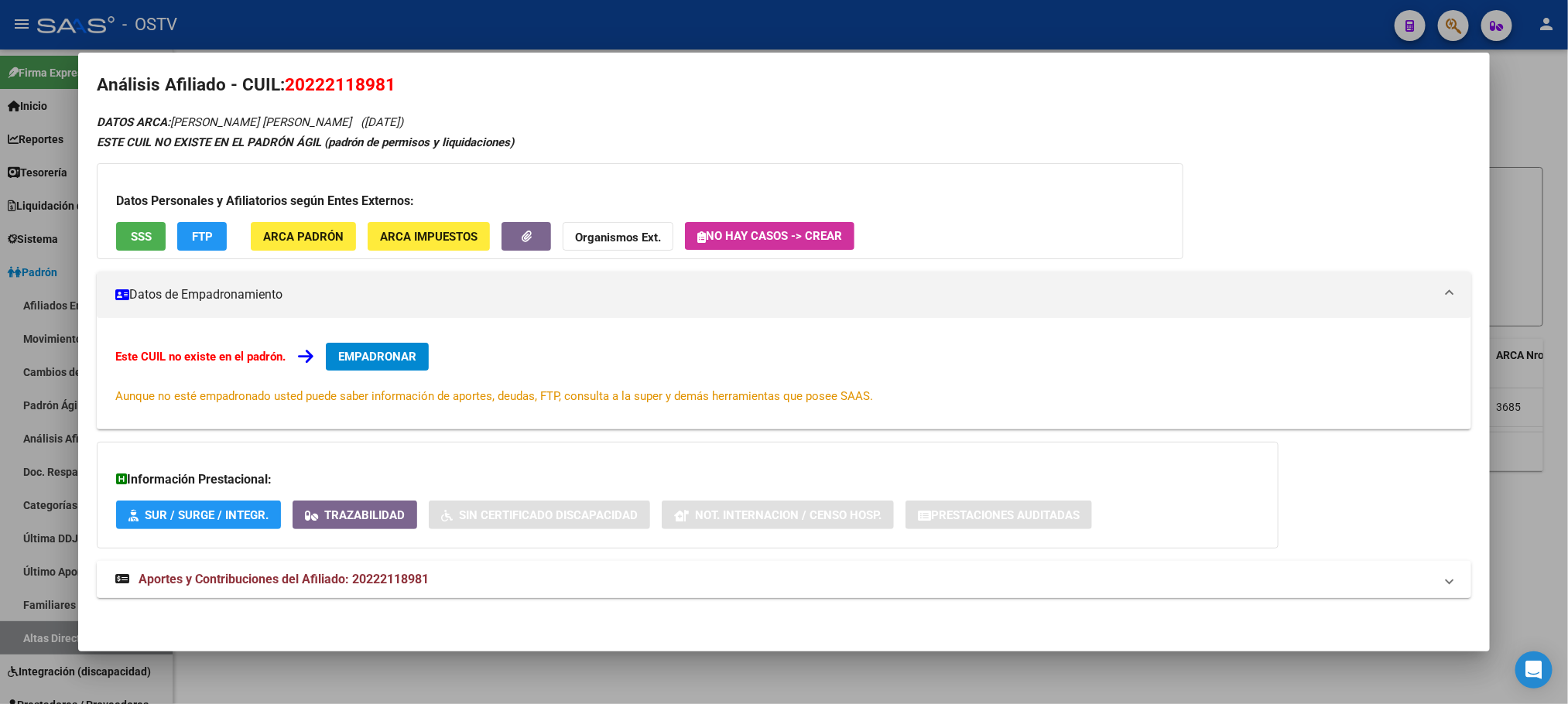
click at [404, 572] on span "Aportes y Contribuciones del Afiliado: 20222118981" at bounding box center [283, 579] width 290 height 14
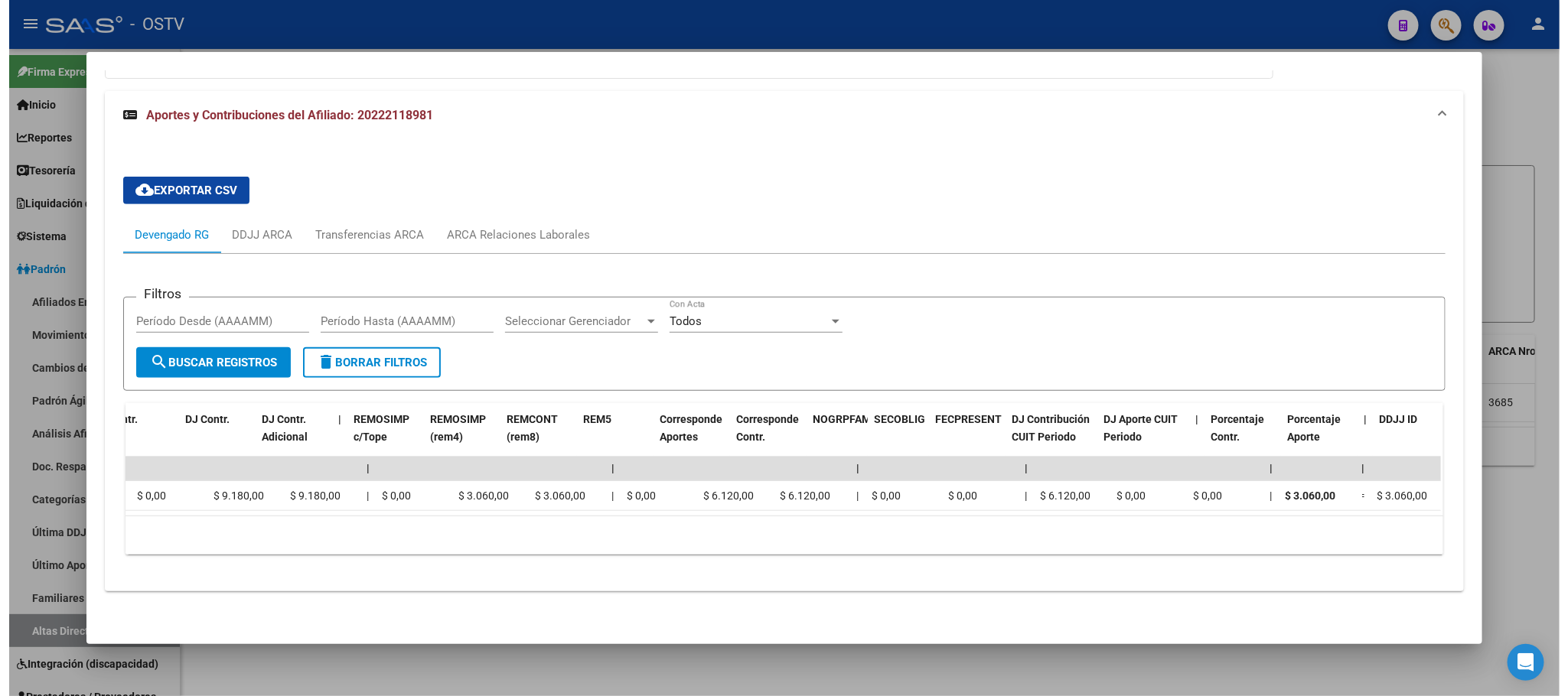
scroll to position [0, 1928]
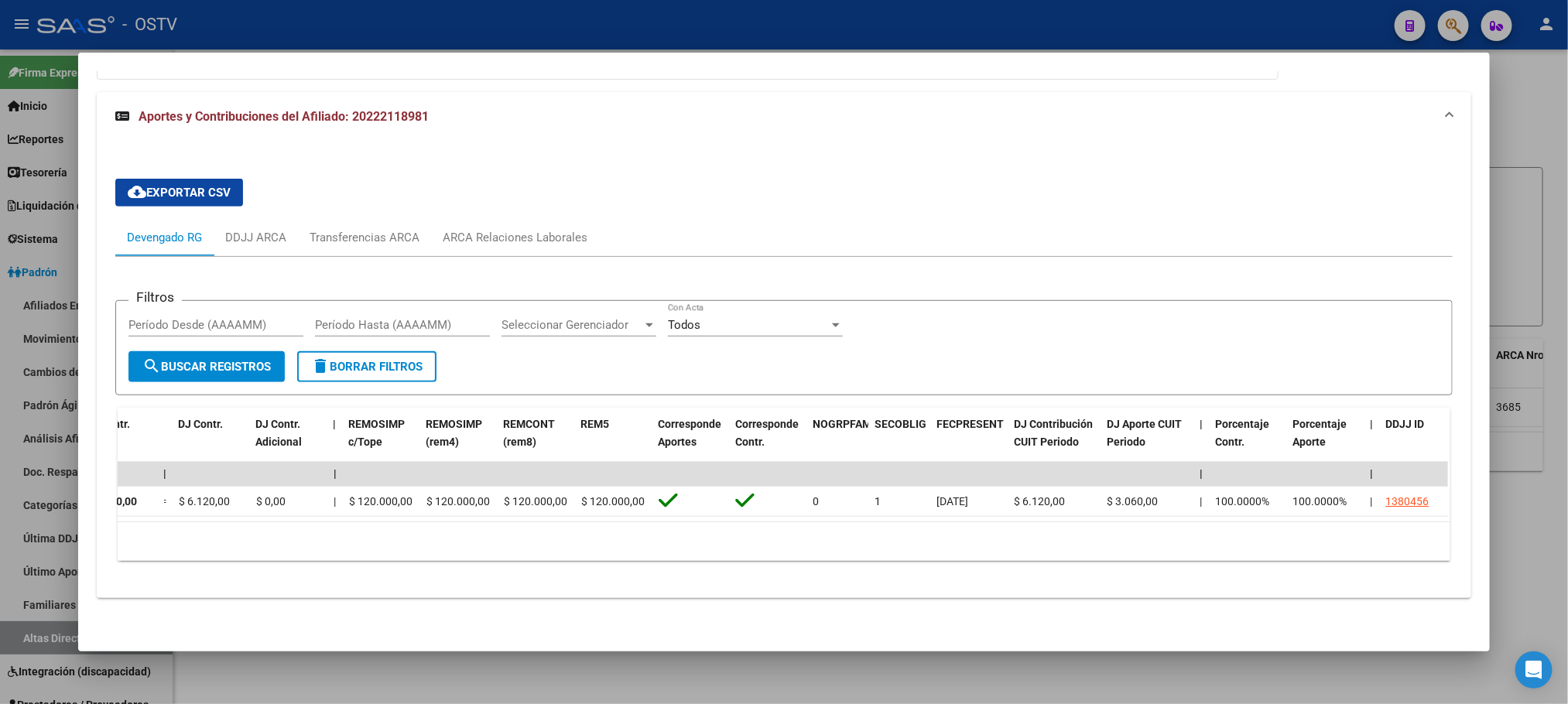
click at [488, 669] on div at bounding box center [784, 352] width 1568 height 704
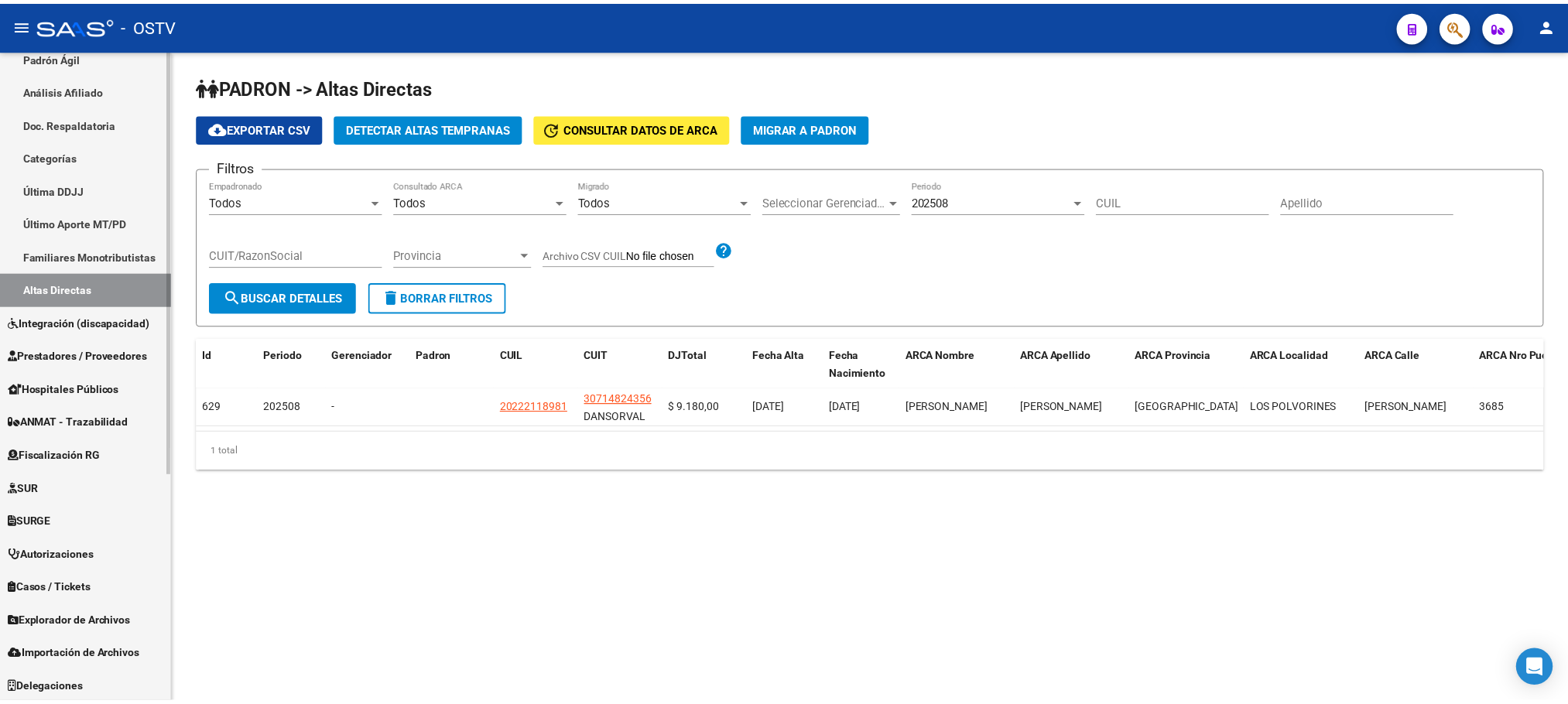
scroll to position [349, 0]
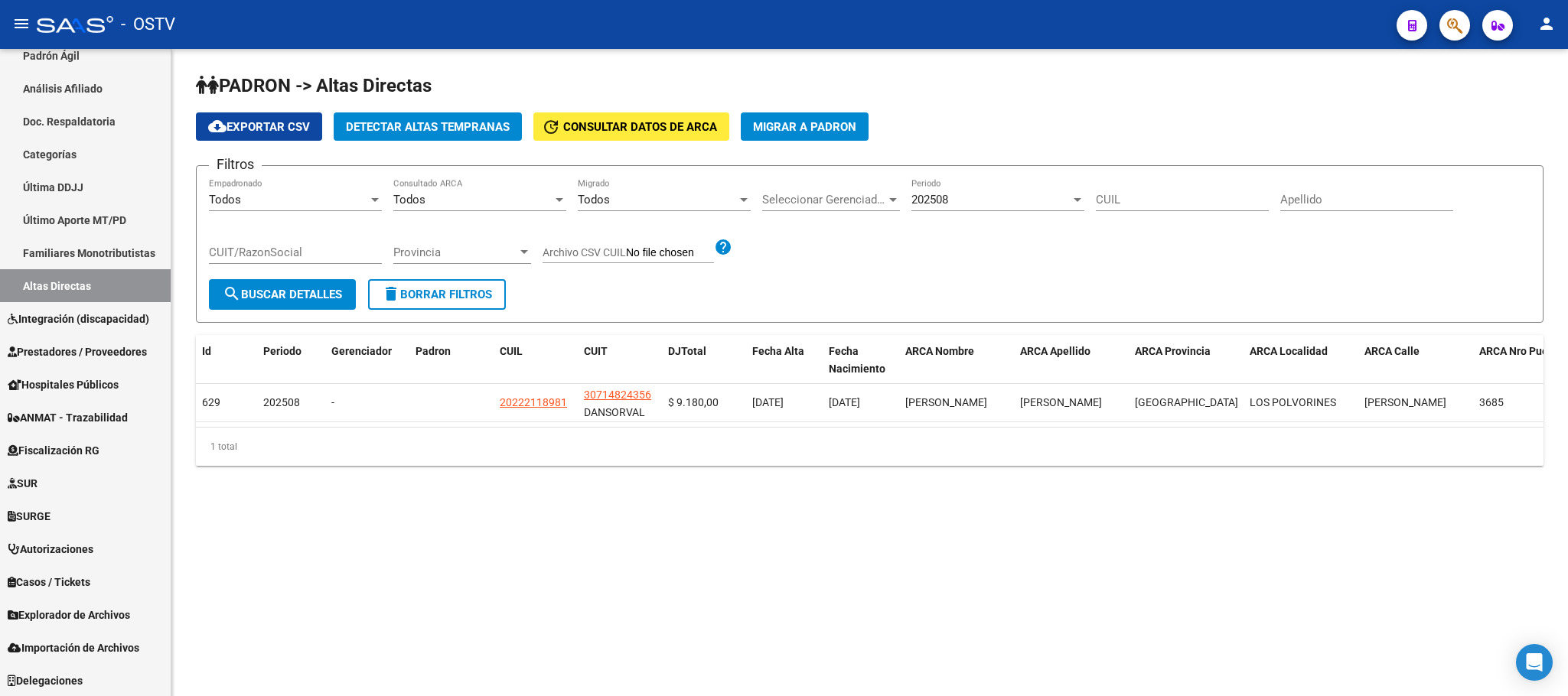
click at [374, 490] on div "PADRON -> Altas Directas cloud_download Exportar CSV Detectar Altas Tempranas u…" at bounding box center [869, 282] width 1397 height 466
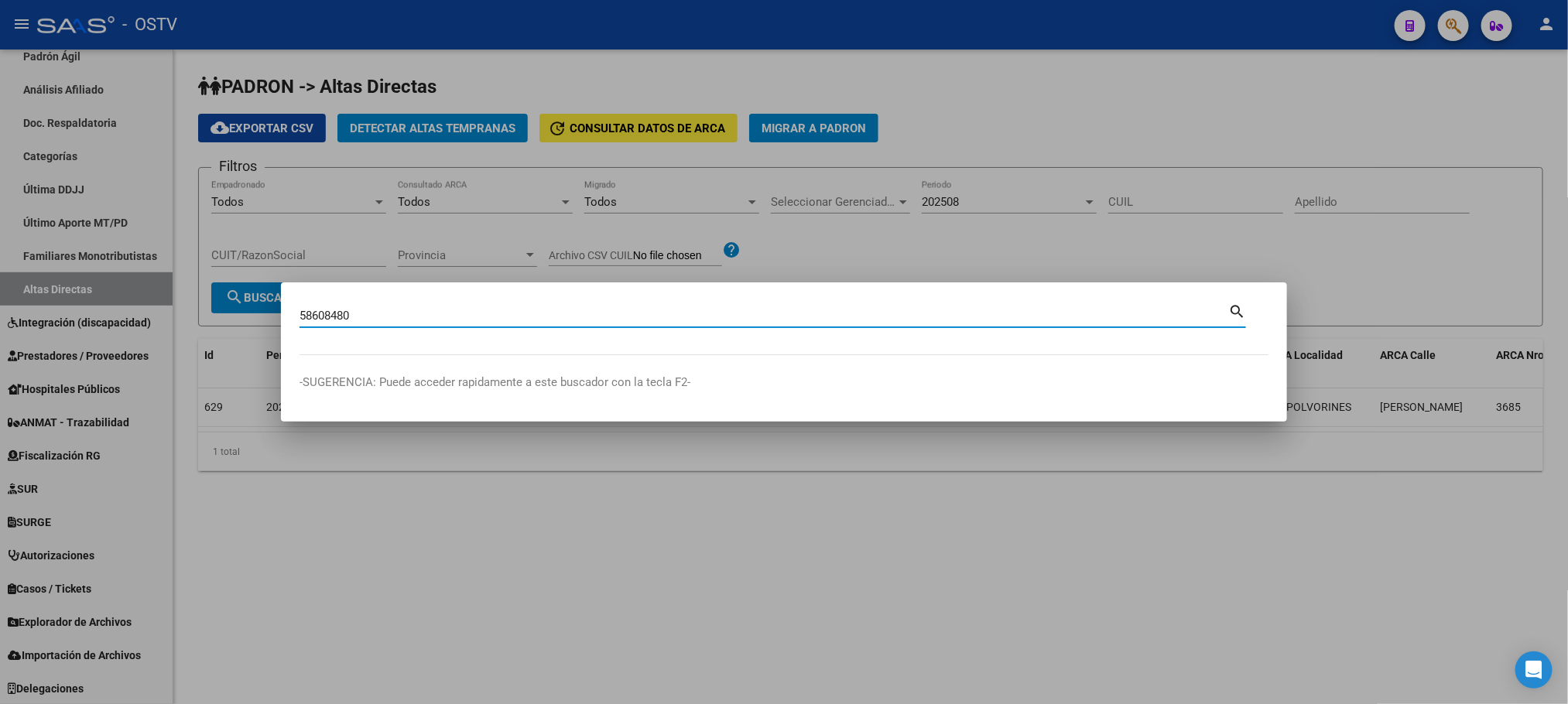
type input "58608480"
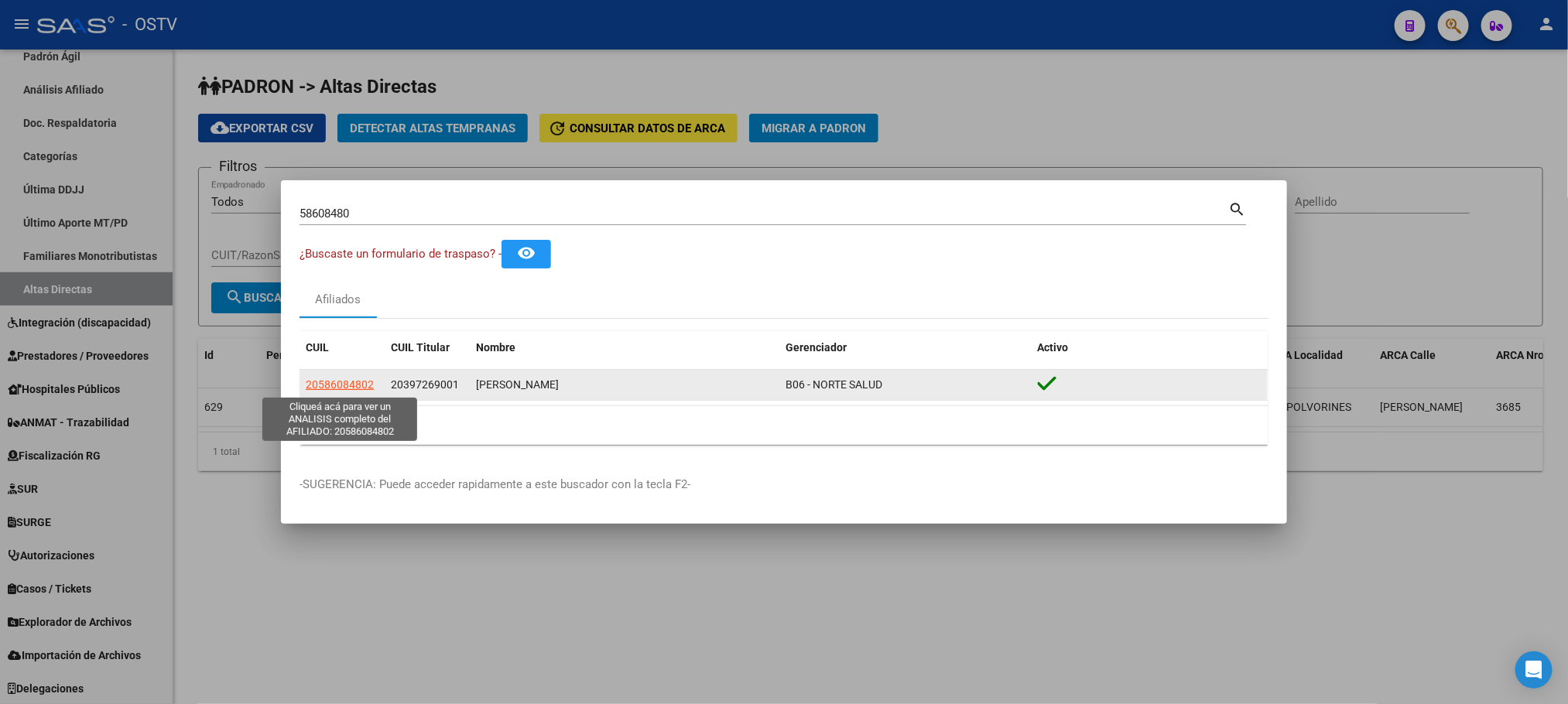
click at [330, 386] on span "20586084802" at bounding box center [340, 384] width 68 height 12
type textarea "20586084802"
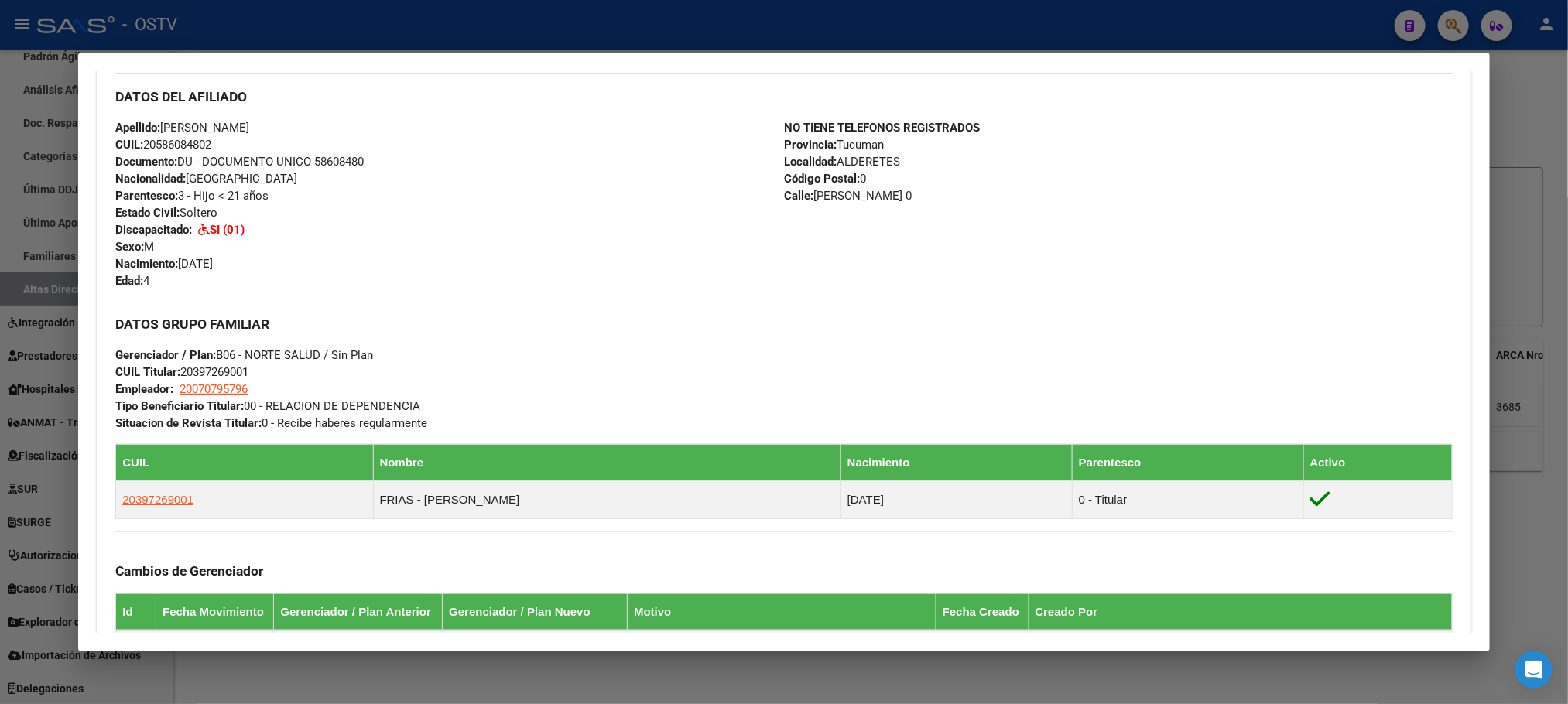
scroll to position [808, 0]
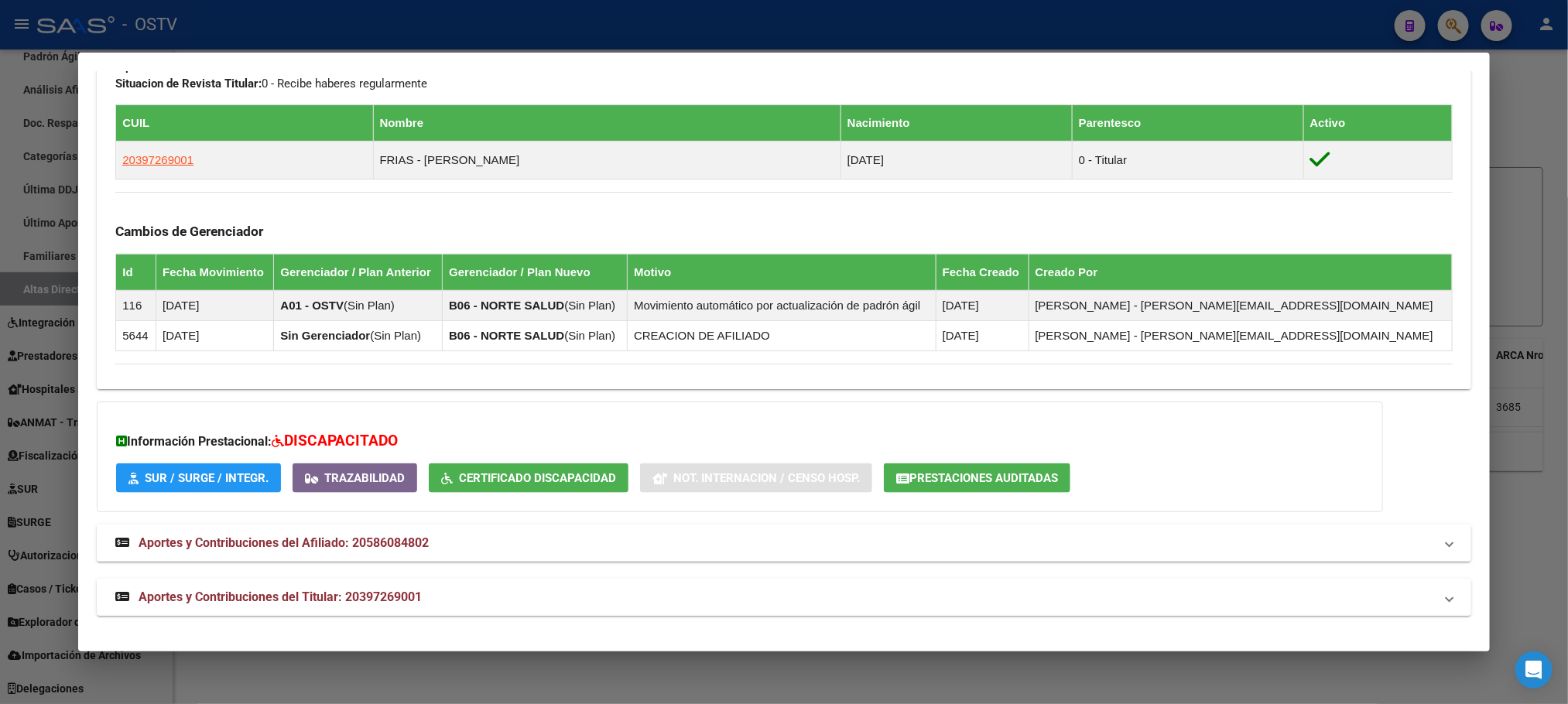
click at [385, 590] on span "Aportes y Contribuciones del Titular: 20397269001" at bounding box center [280, 596] width 283 height 14
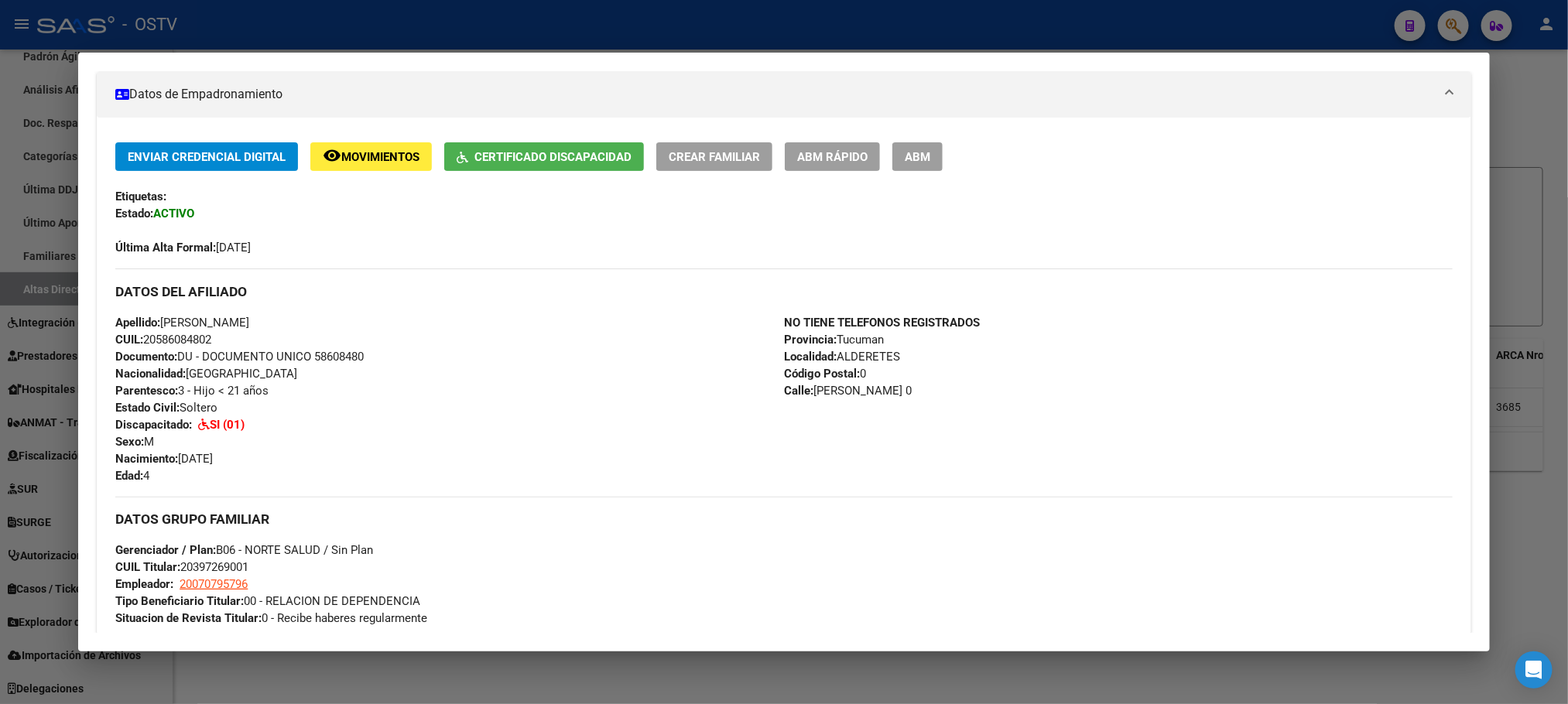
scroll to position [0, 0]
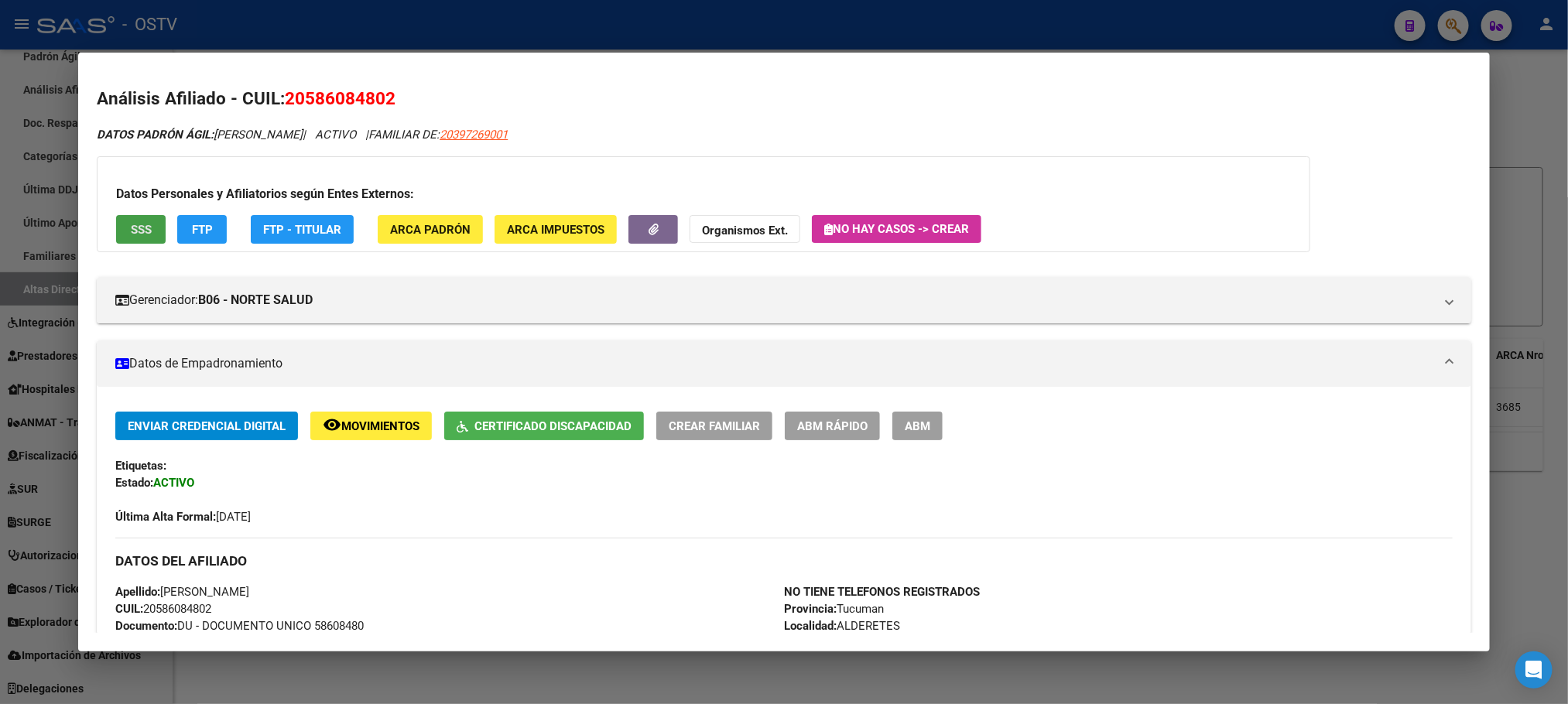
click at [146, 235] on button "SSS" at bounding box center [141, 230] width 50 height 29
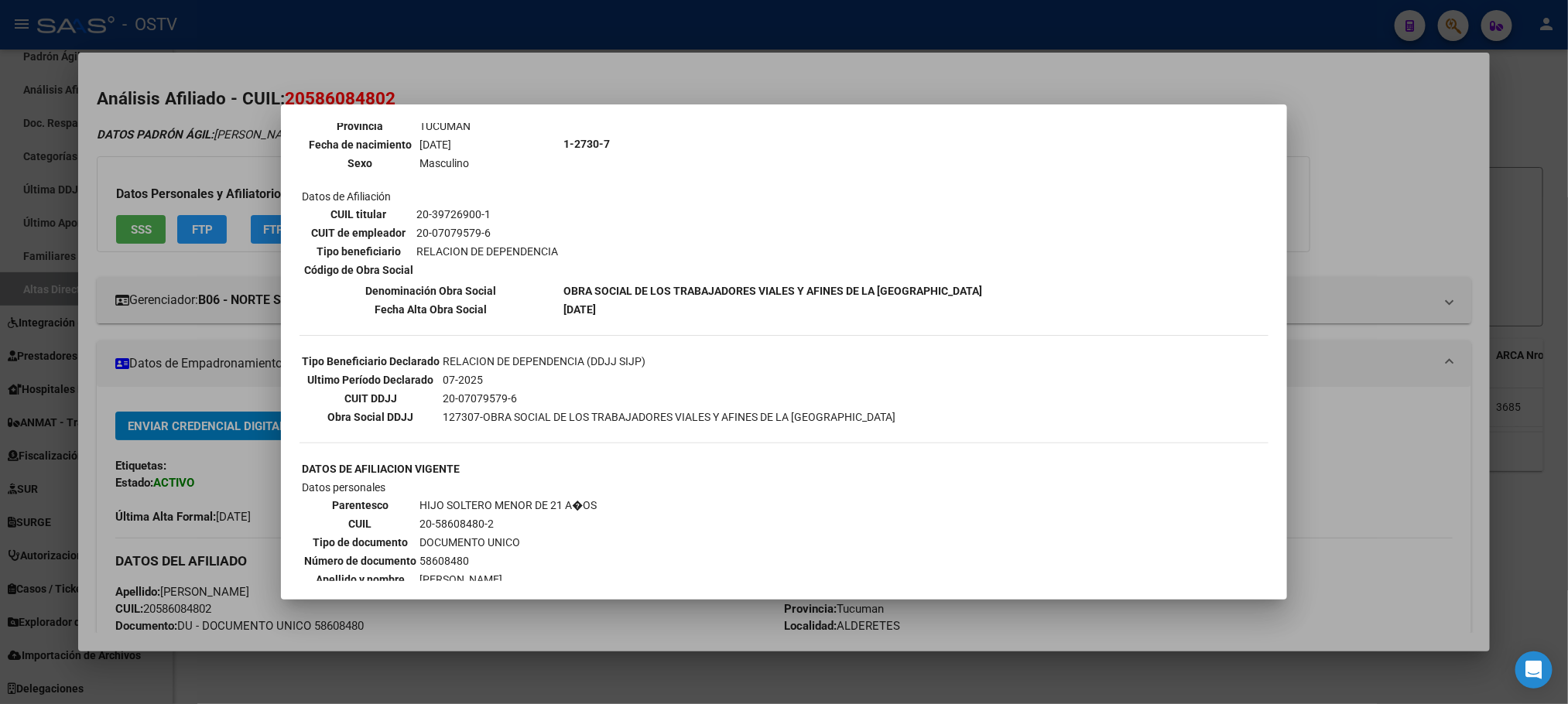
scroll to position [420, 0]
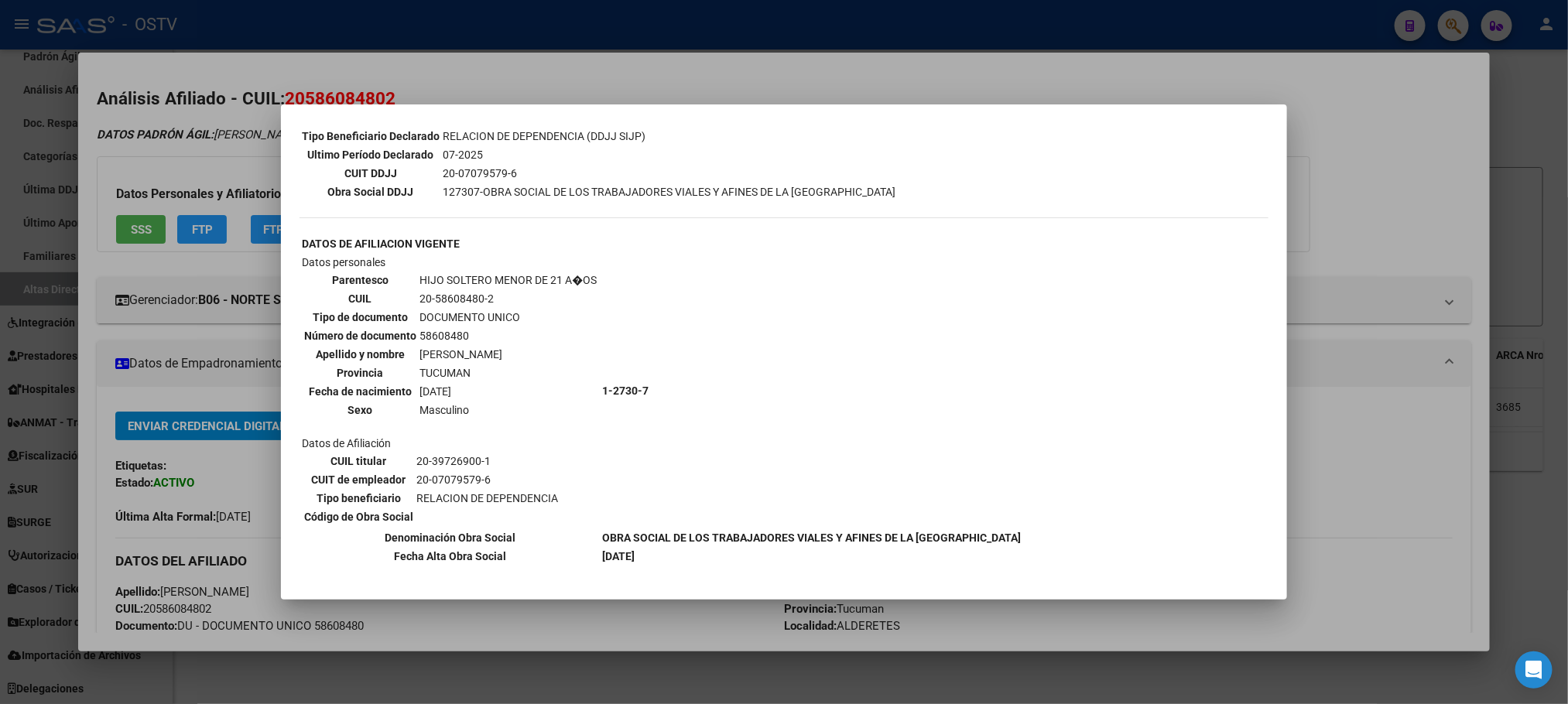
click at [181, 391] on div at bounding box center [784, 352] width 1568 height 704
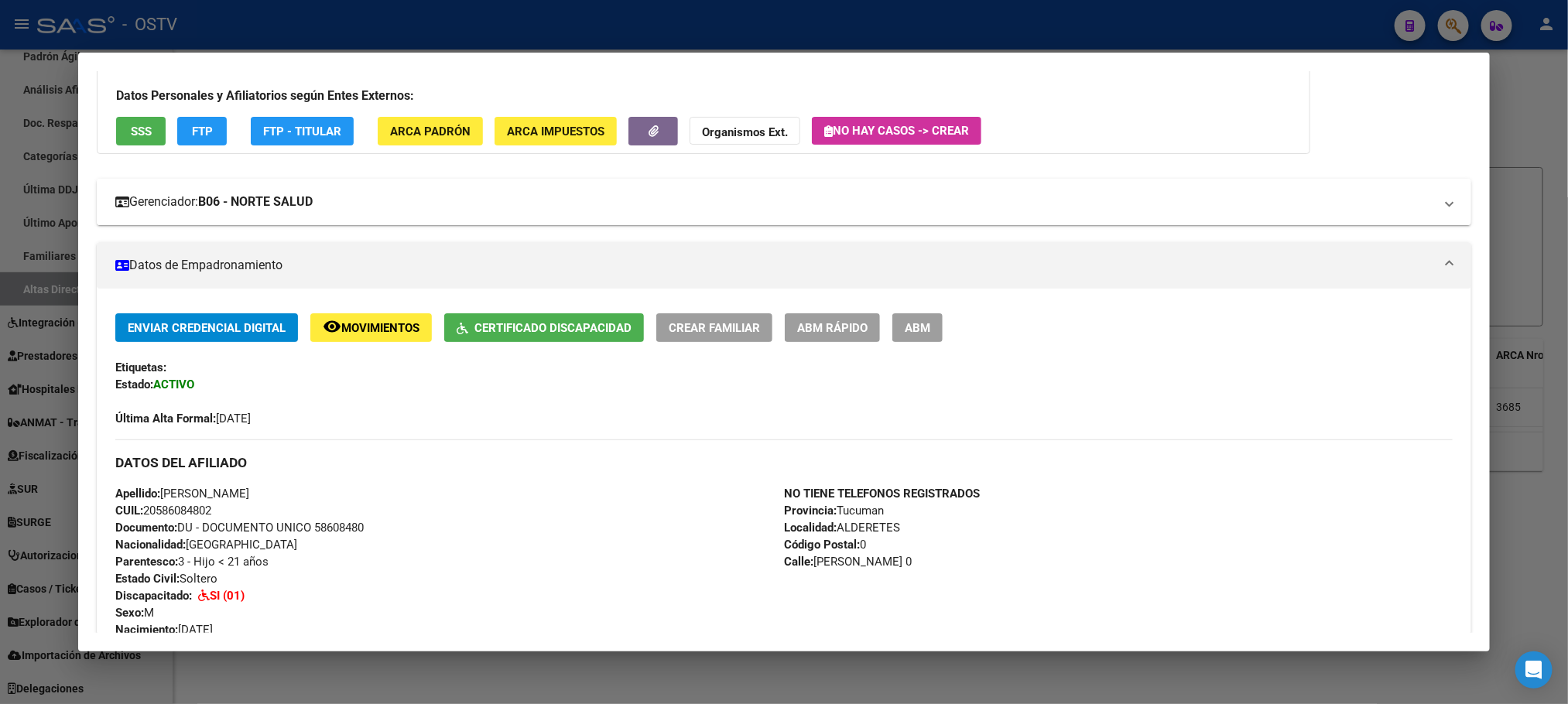
scroll to position [0, 0]
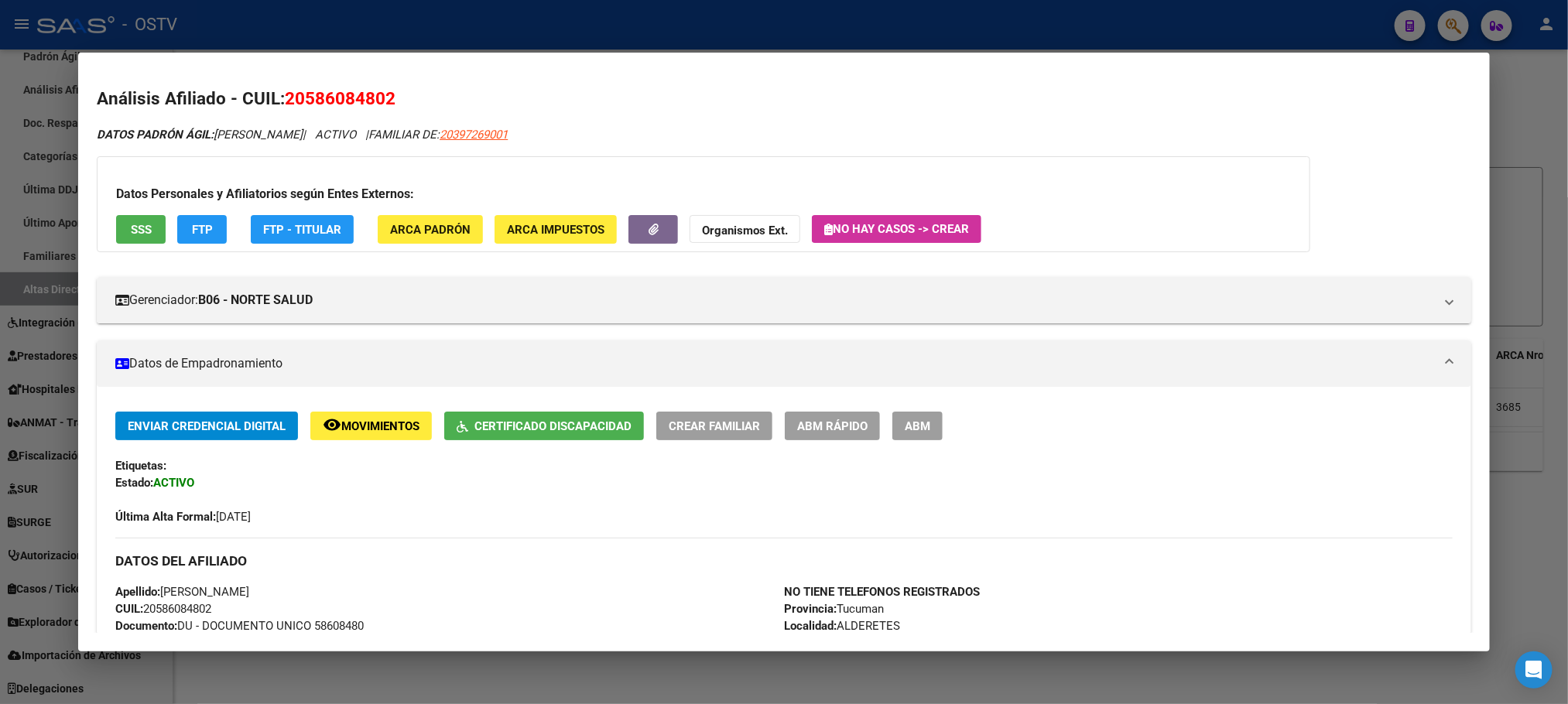
click at [195, 237] on button "FTP" at bounding box center [202, 230] width 50 height 29
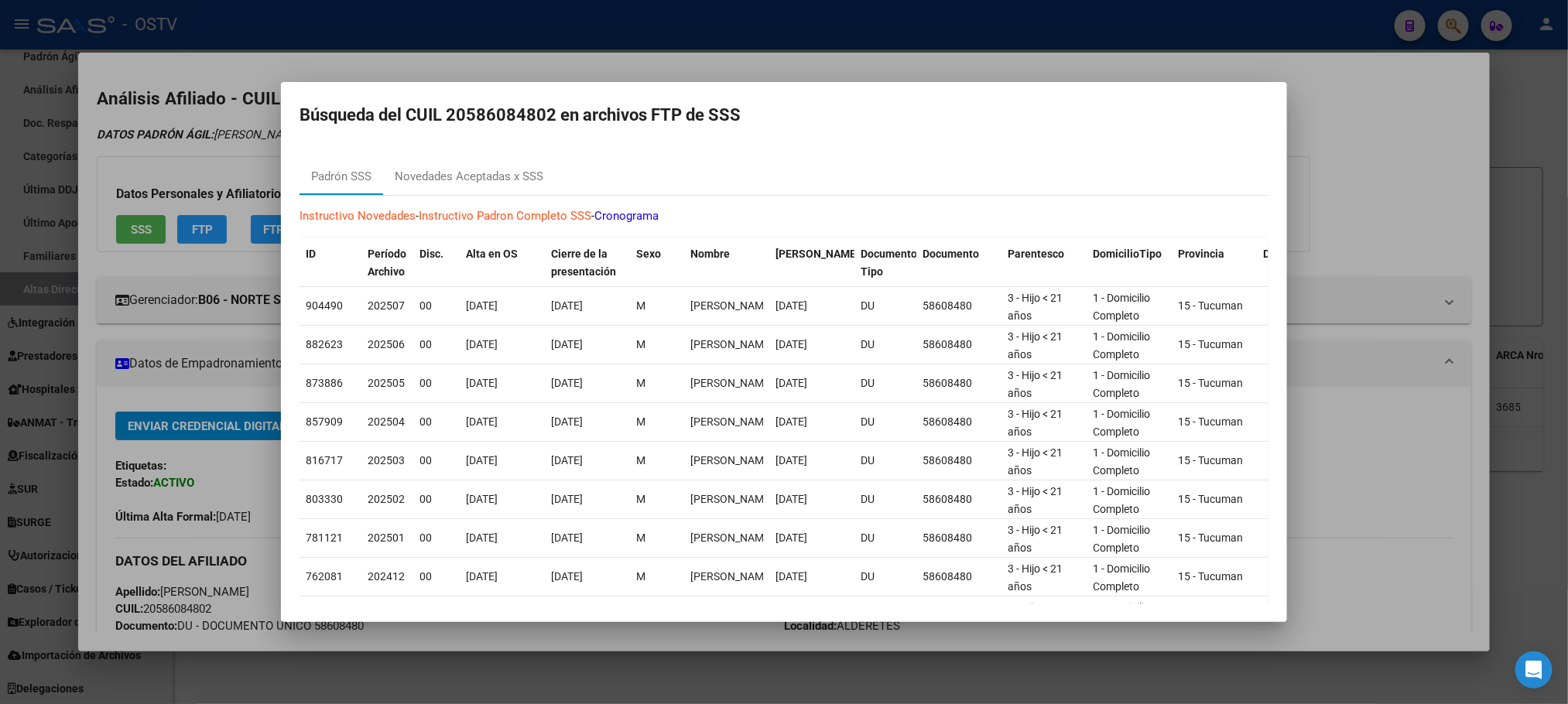
drag, startPoint x: 237, startPoint y: 389, endPoint x: 396, endPoint y: 506, distance: 197.4
click at [237, 388] on div at bounding box center [784, 352] width 1568 height 704
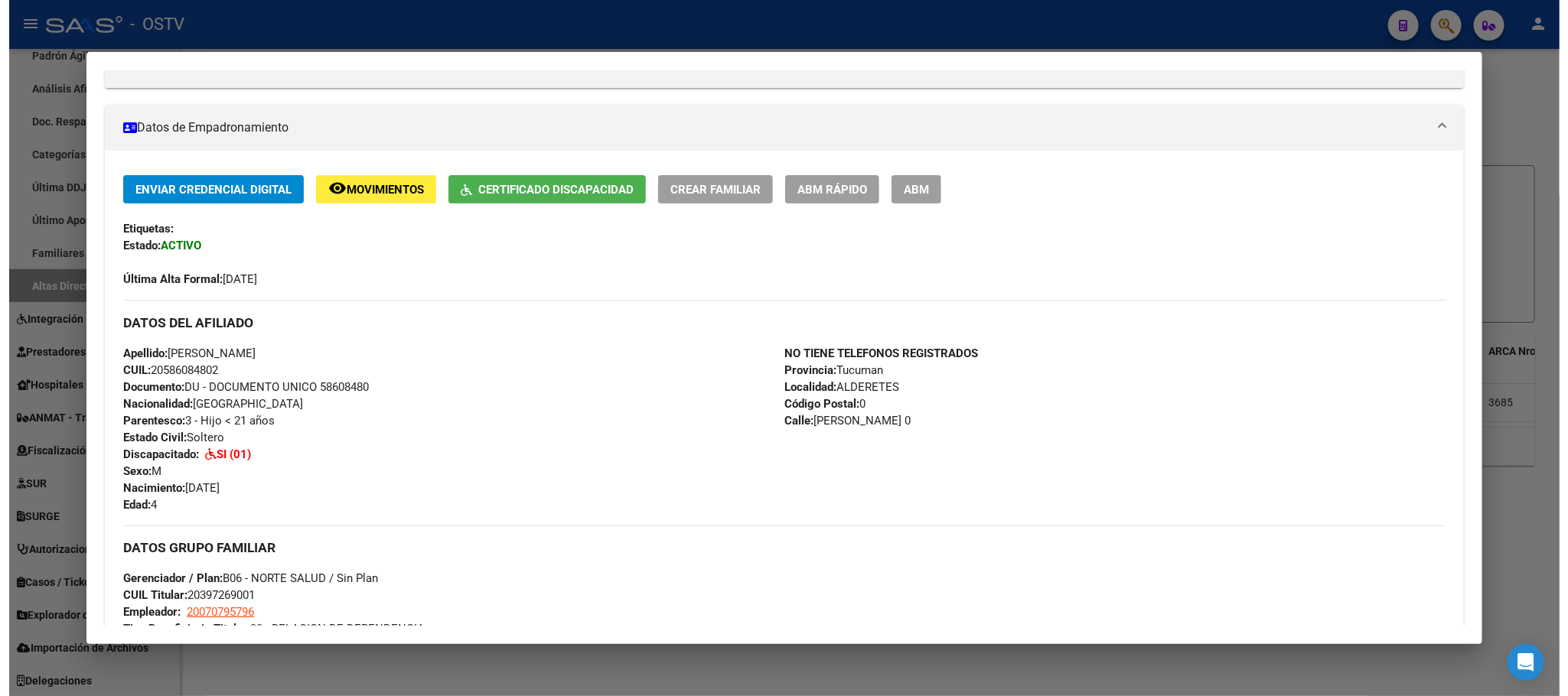
scroll to position [229, 0]
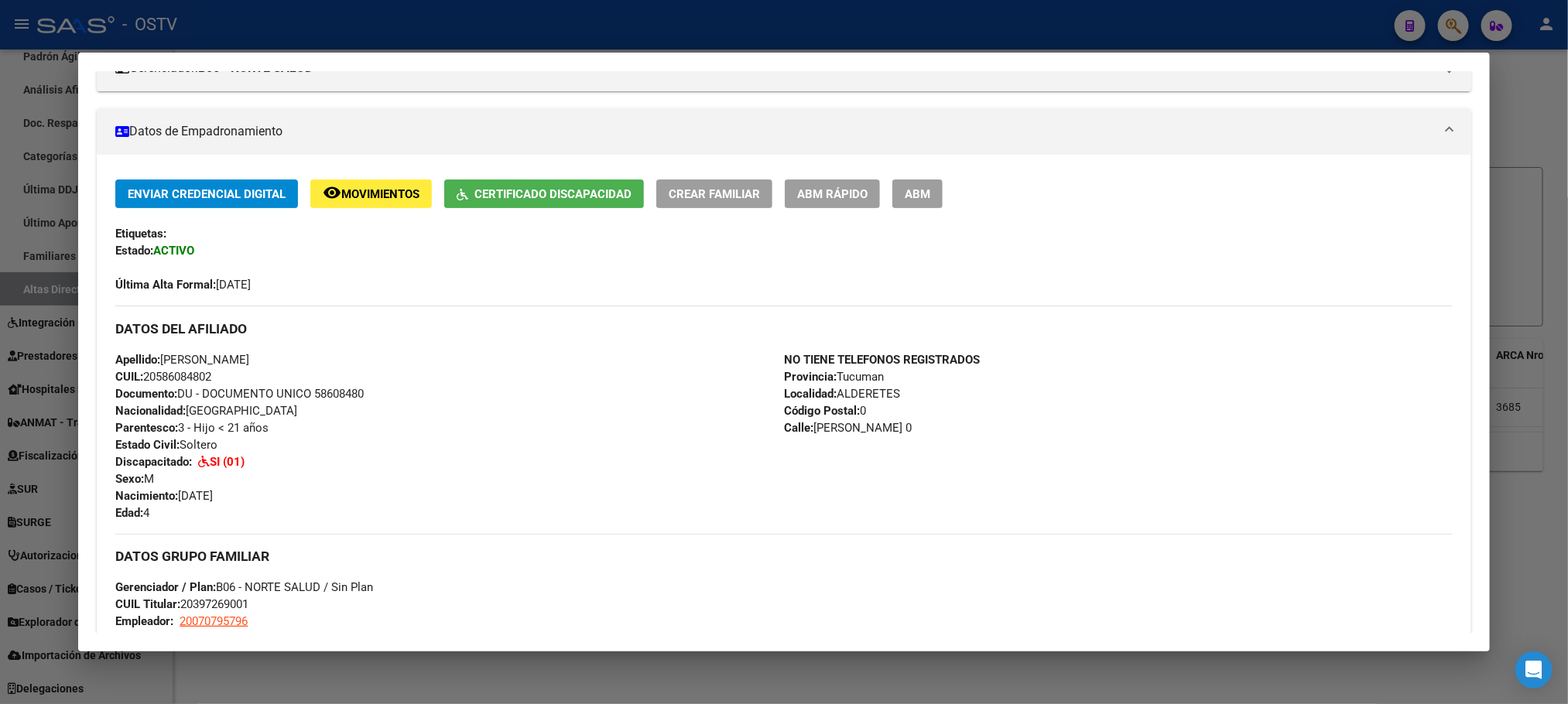
click at [258, 683] on div at bounding box center [784, 352] width 1568 height 704
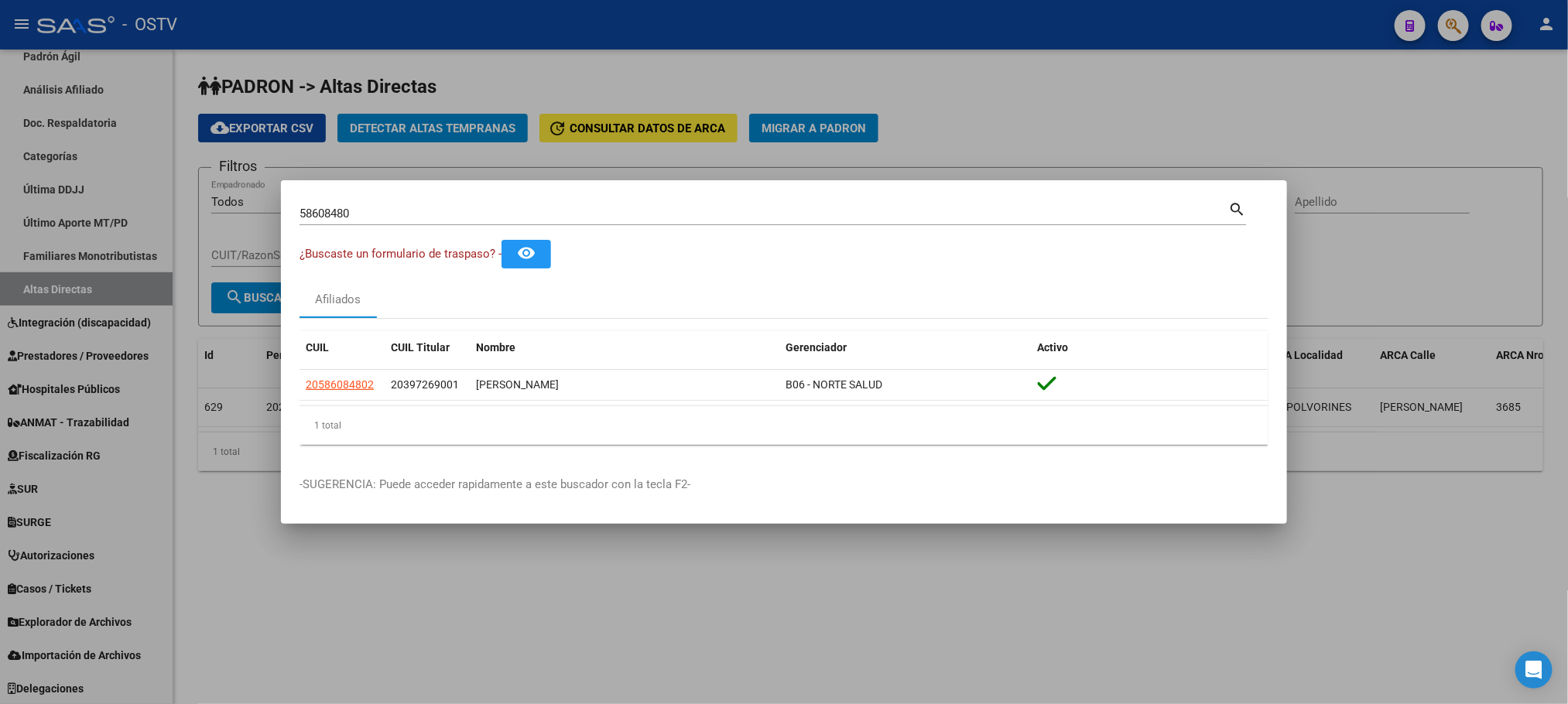
click at [126, 323] on div at bounding box center [784, 352] width 1568 height 704
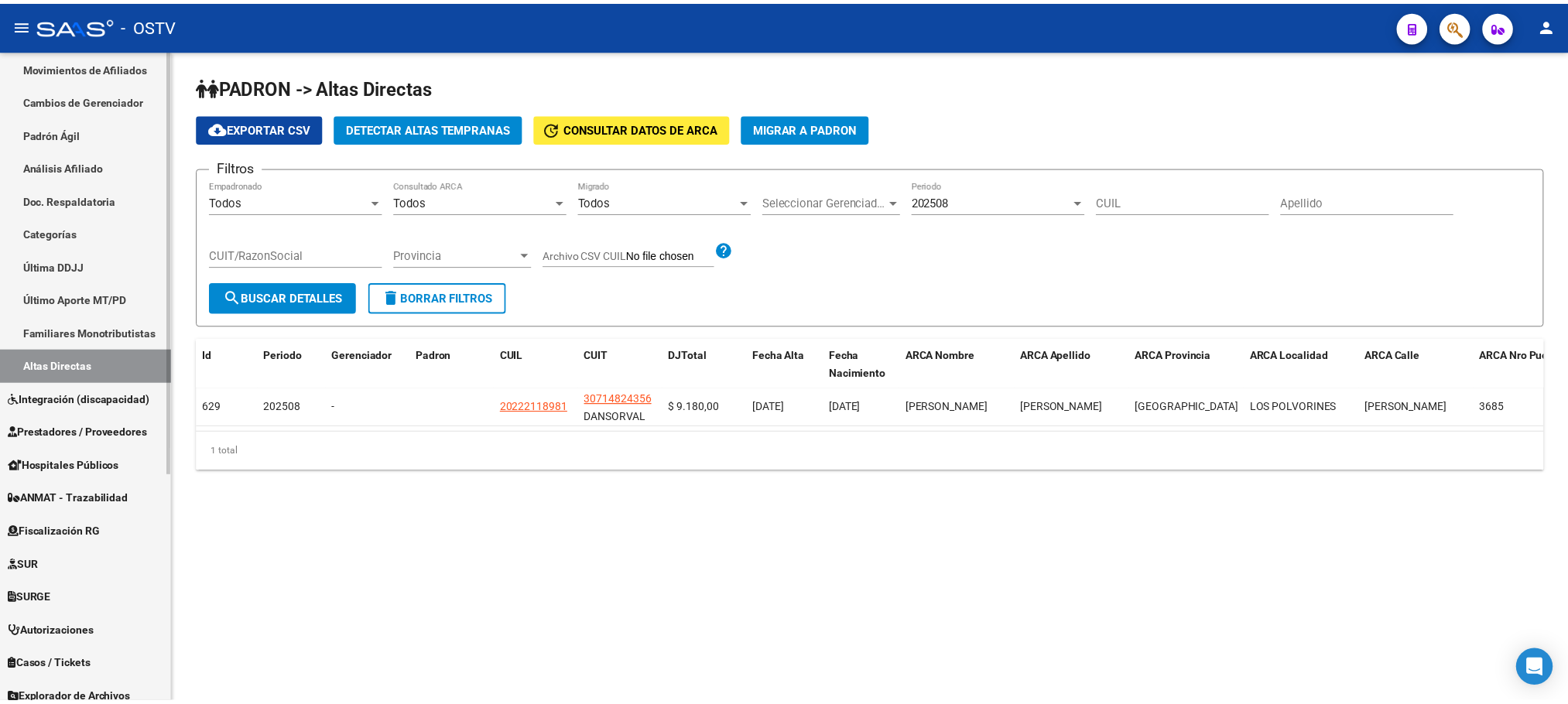
scroll to position [233, 0]
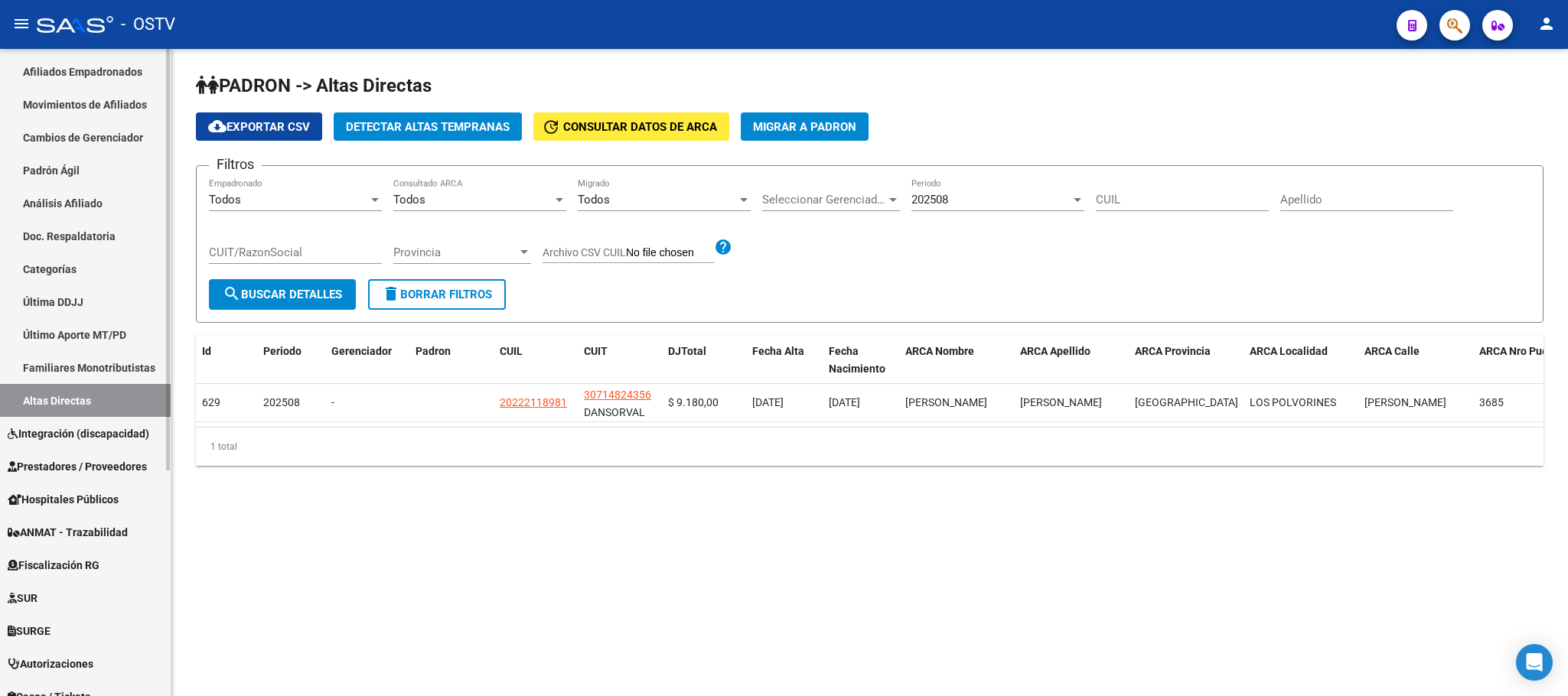
click at [81, 64] on link "Afiliados Empadronados" at bounding box center [85, 71] width 171 height 33
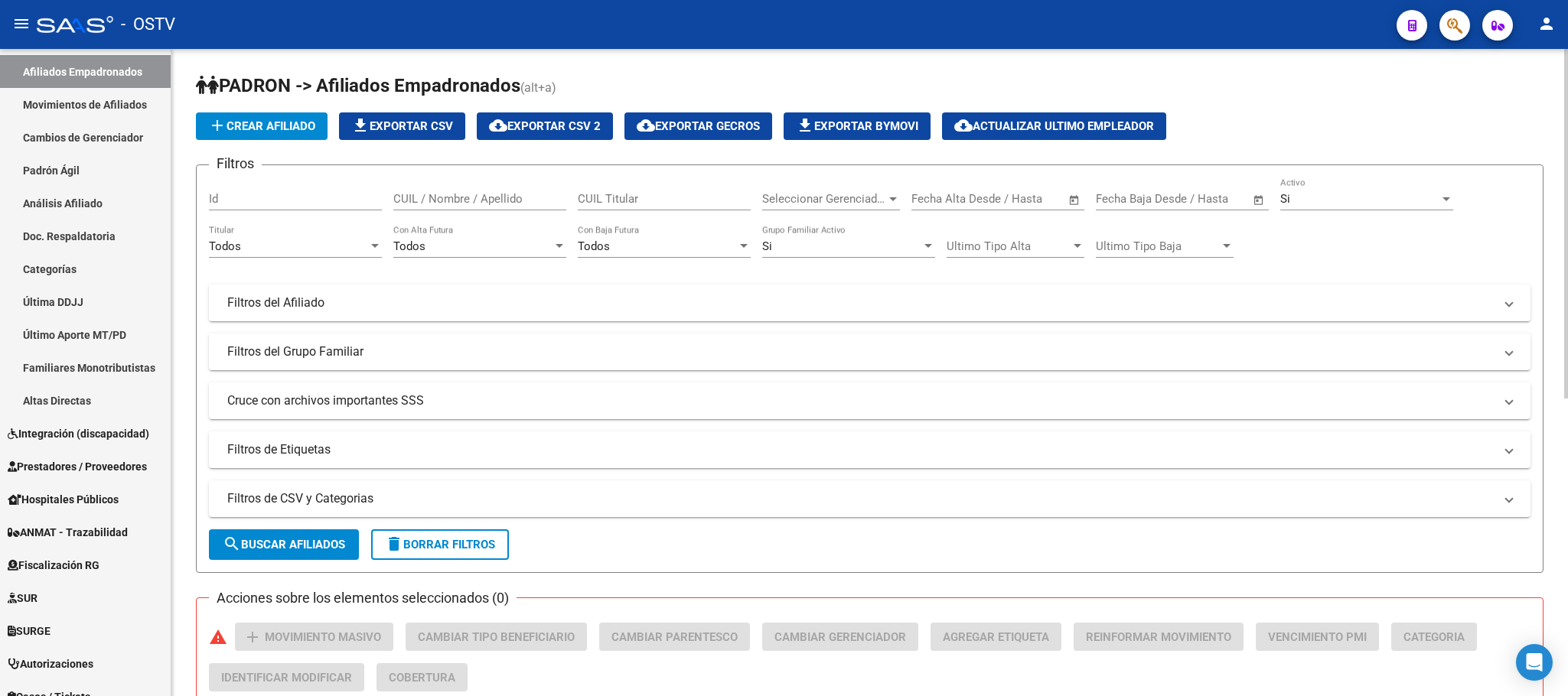
click at [191, 452] on div "PADRON -> Afiliados Empadronados (alt+a) add Crear Afiliado file_download Expor…" at bounding box center [869, 639] width 1397 height 1179
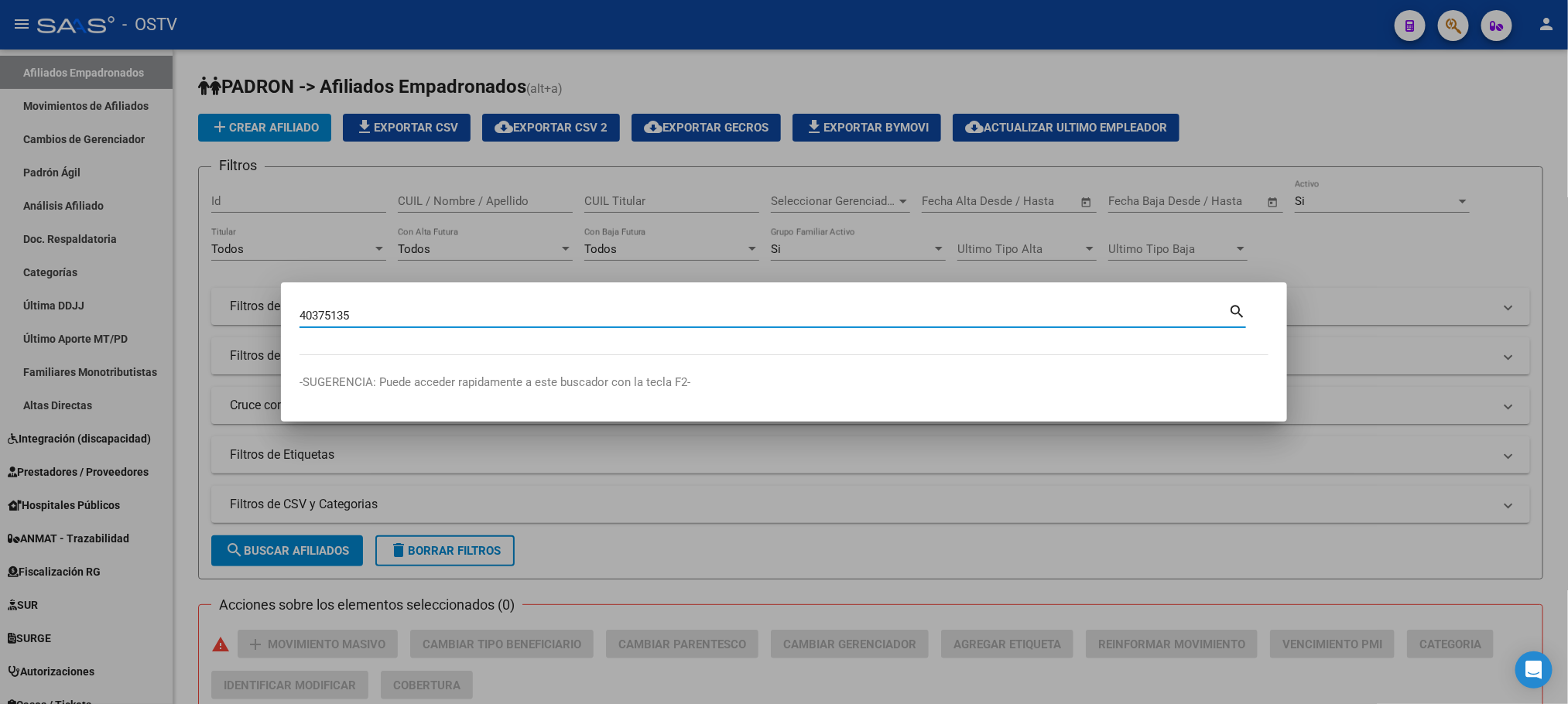
type input "40375135"
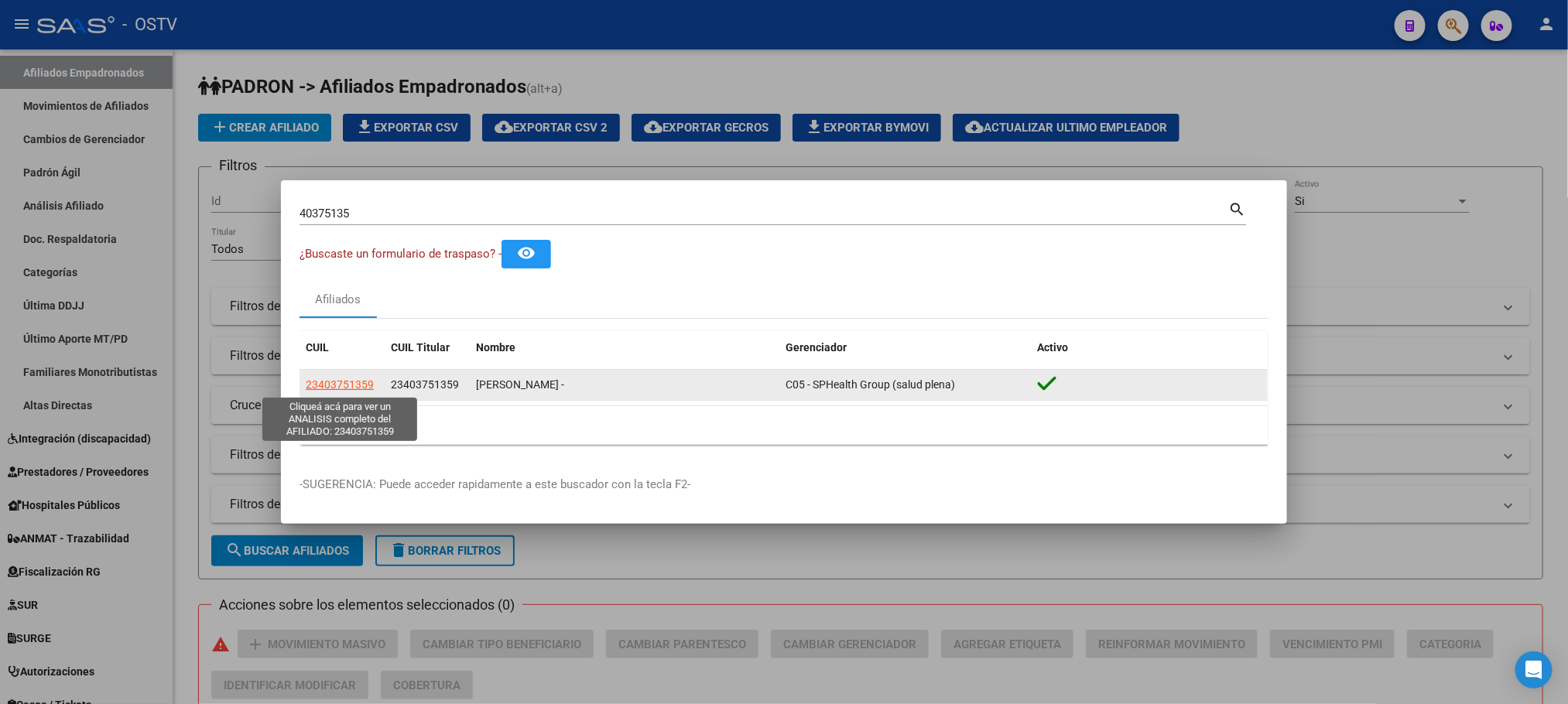
click at [336, 383] on span "23403751359" at bounding box center [340, 384] width 68 height 12
type textarea "23403751359"
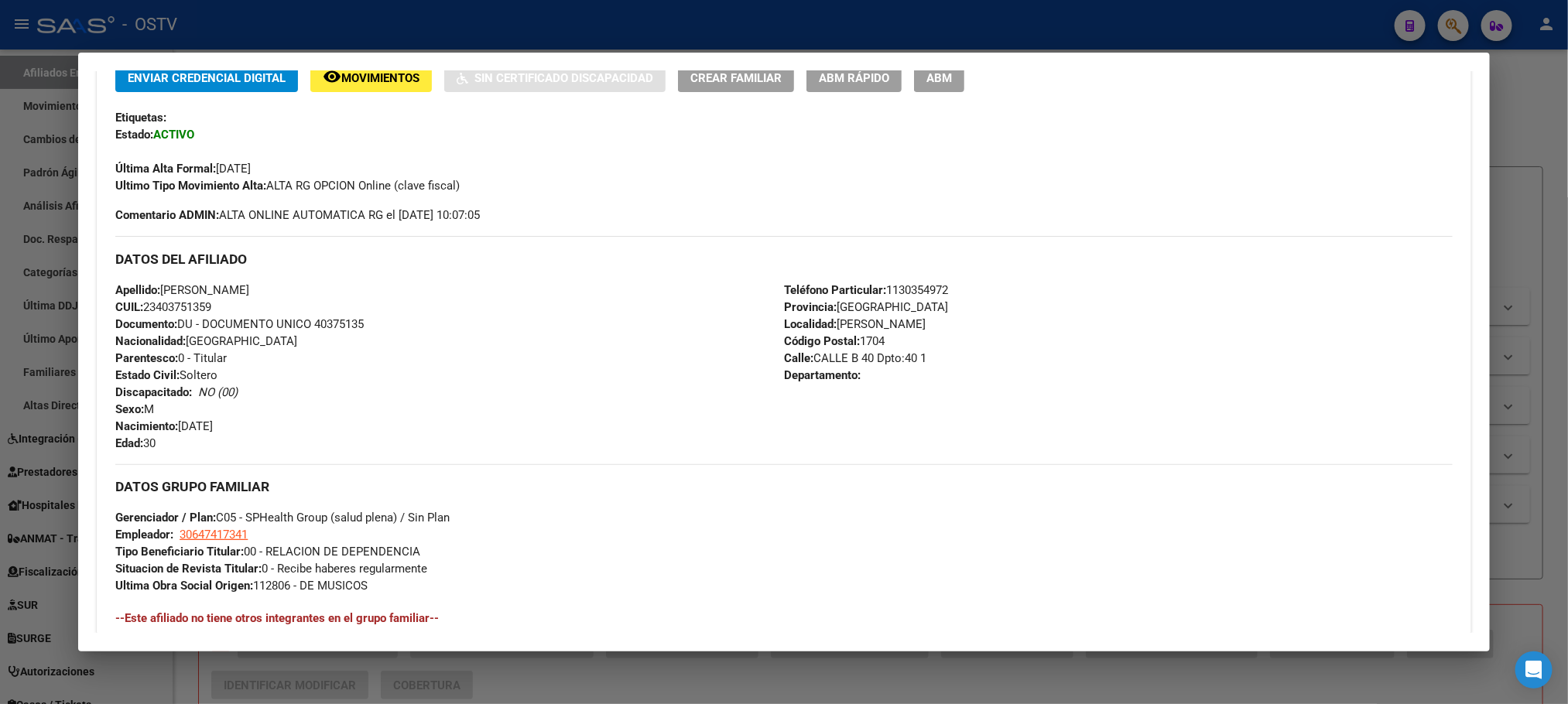
scroll to position [632, 0]
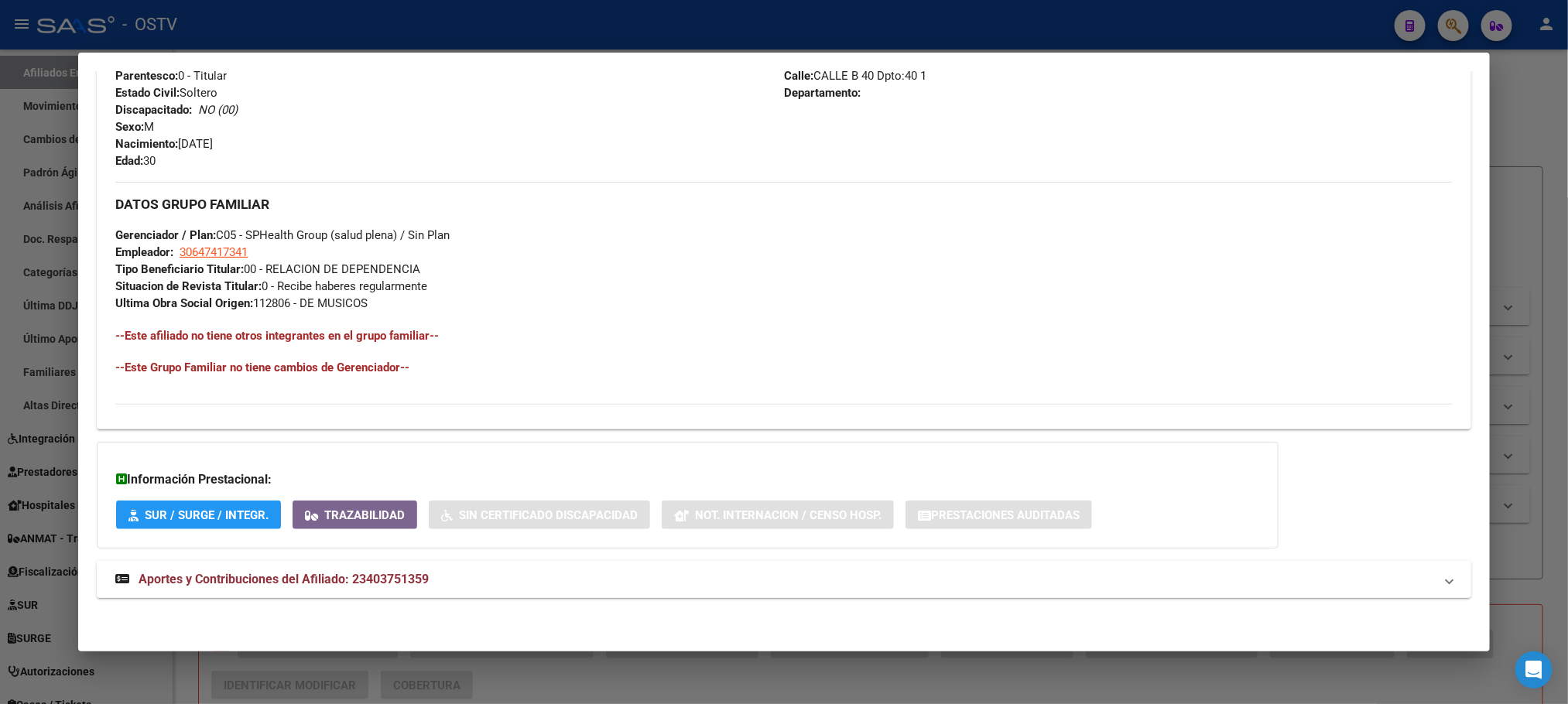
click at [417, 583] on span "Aportes y Contribuciones del Afiliado: 23403751359" at bounding box center [283, 579] width 290 height 14
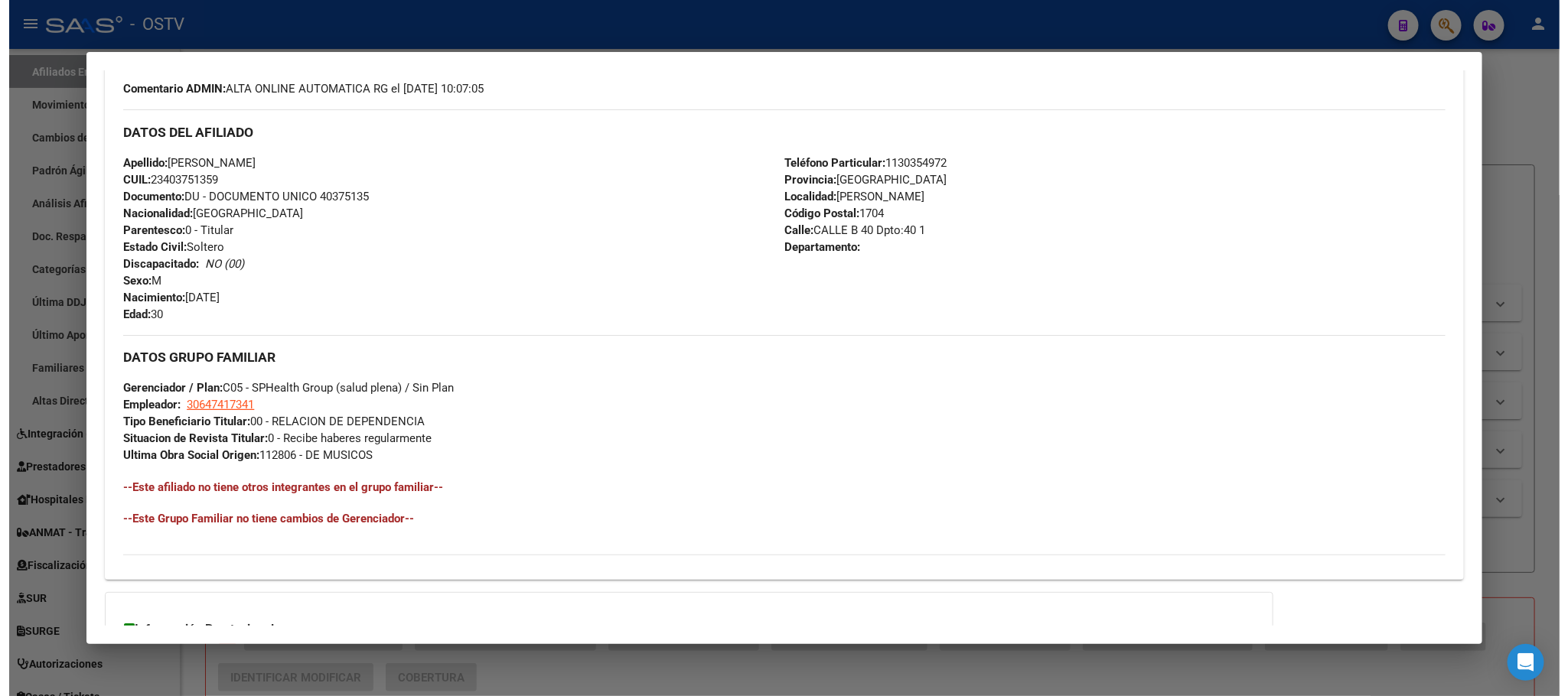
scroll to position [0, 0]
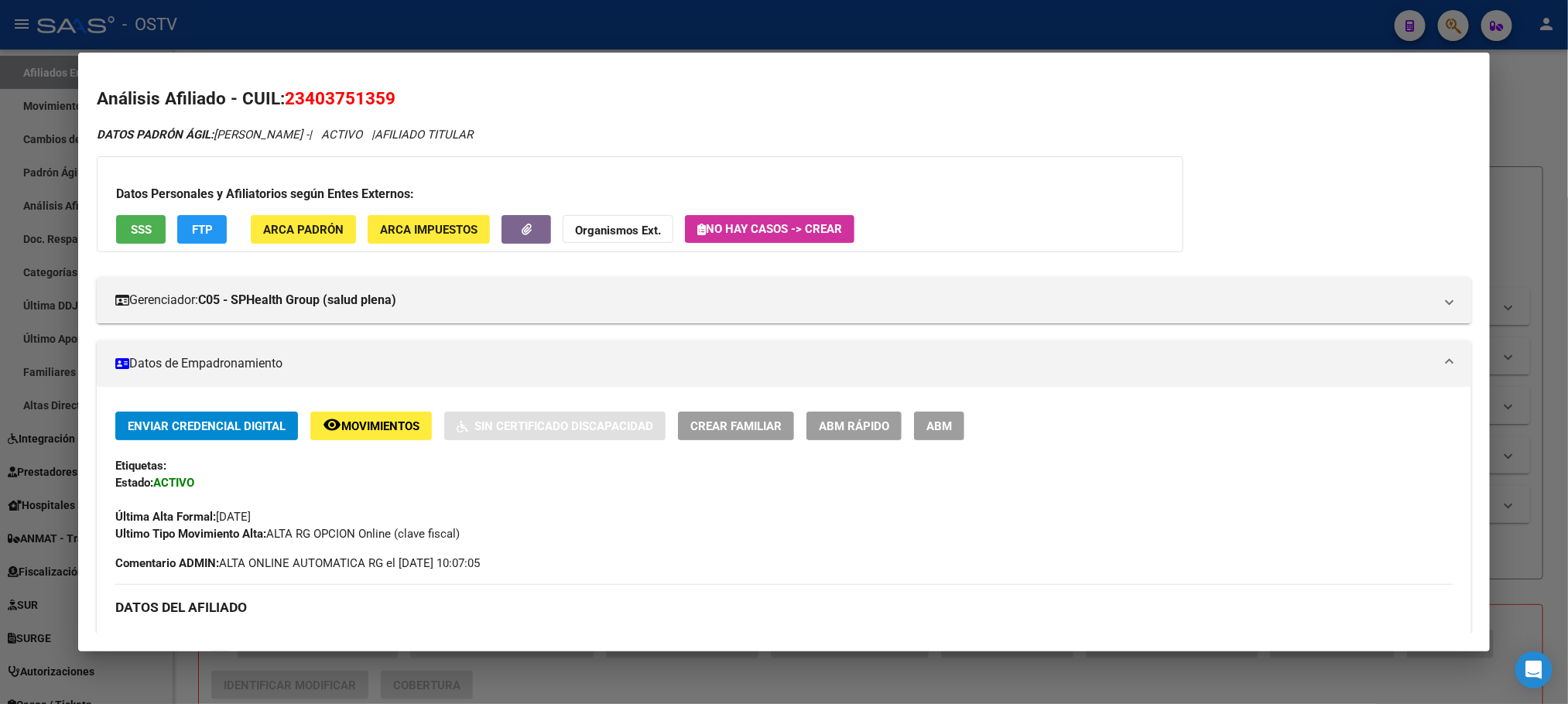
click at [927, 420] on span "ABM" at bounding box center [939, 425] width 26 height 14
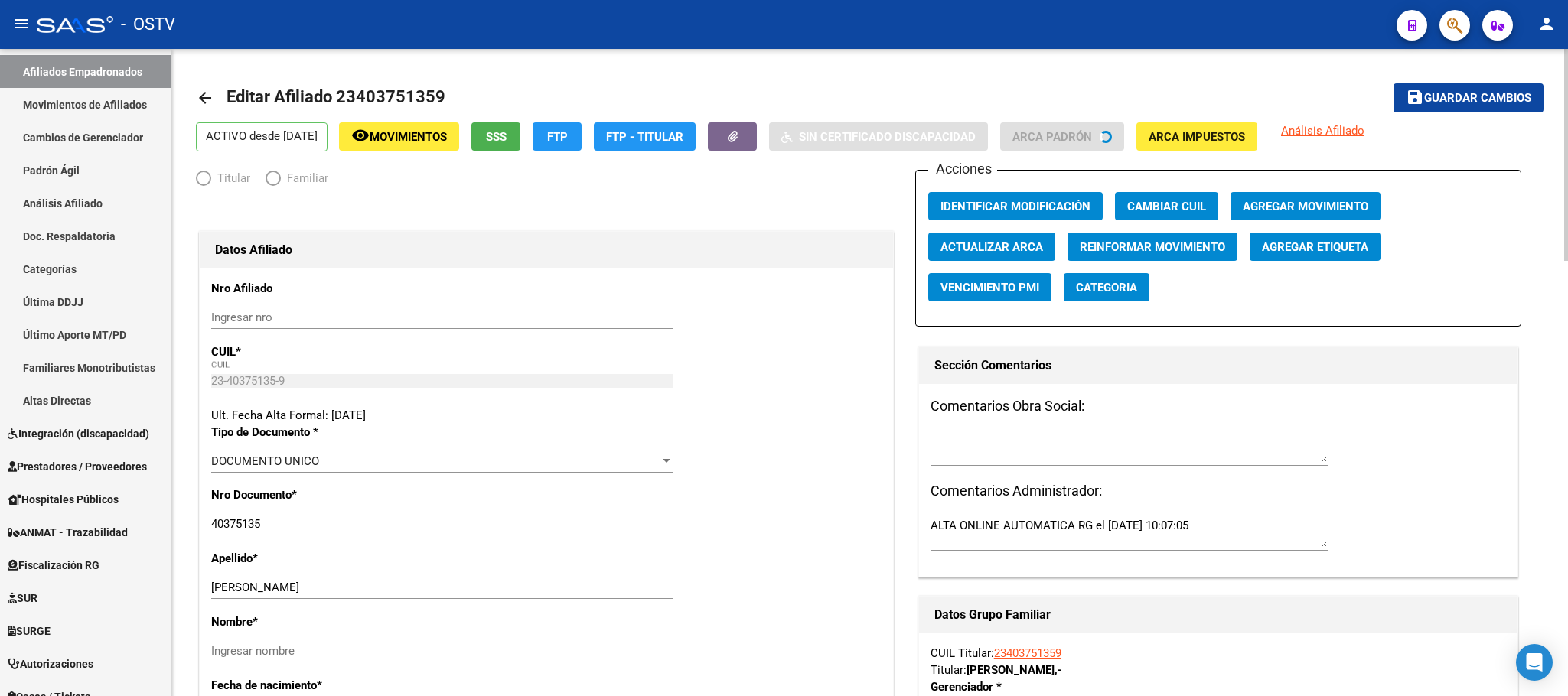
radio input "true"
type input "30-64741734-1"
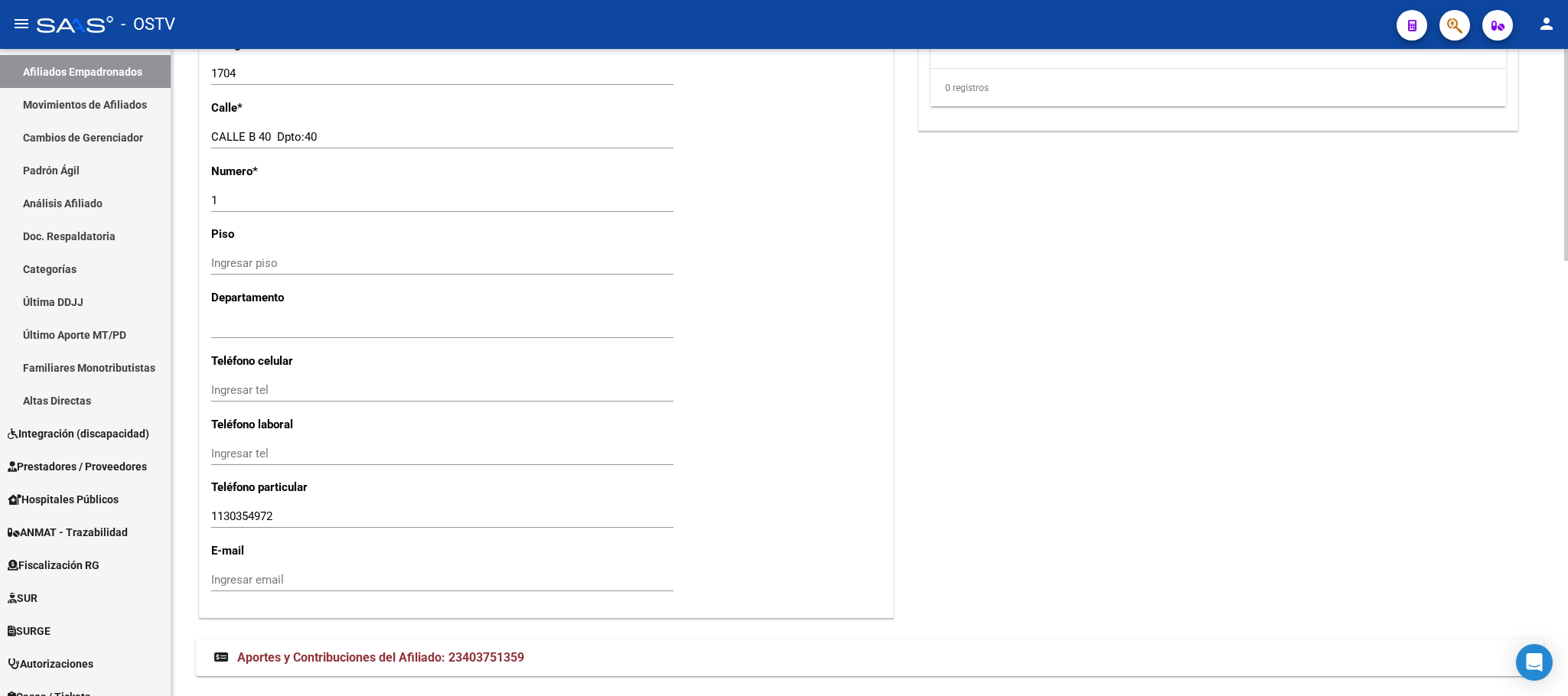
scroll to position [1329, 0]
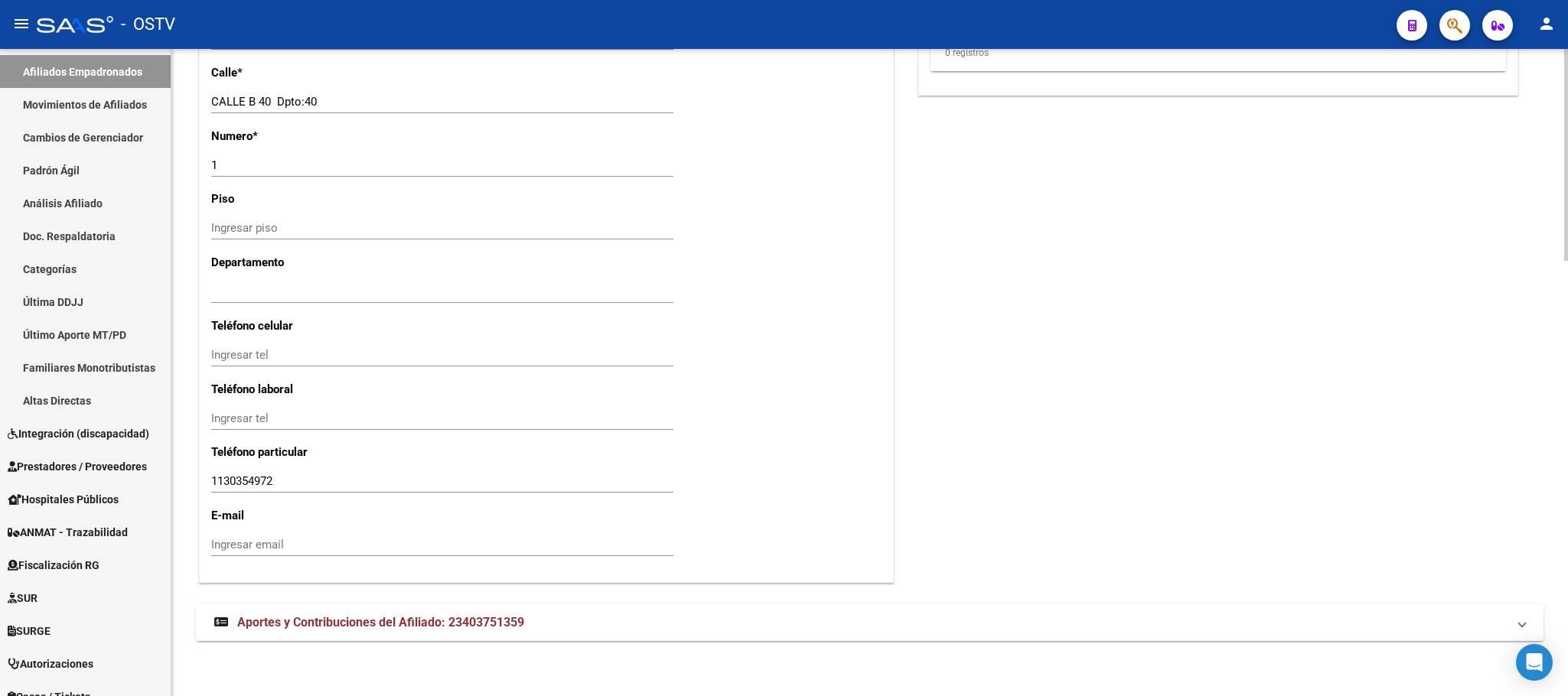
click at [472, 613] on mat-expansion-panel-header "Aportes y Contribuciones del Afiliado: 23403751359" at bounding box center [869, 622] width 1347 height 37
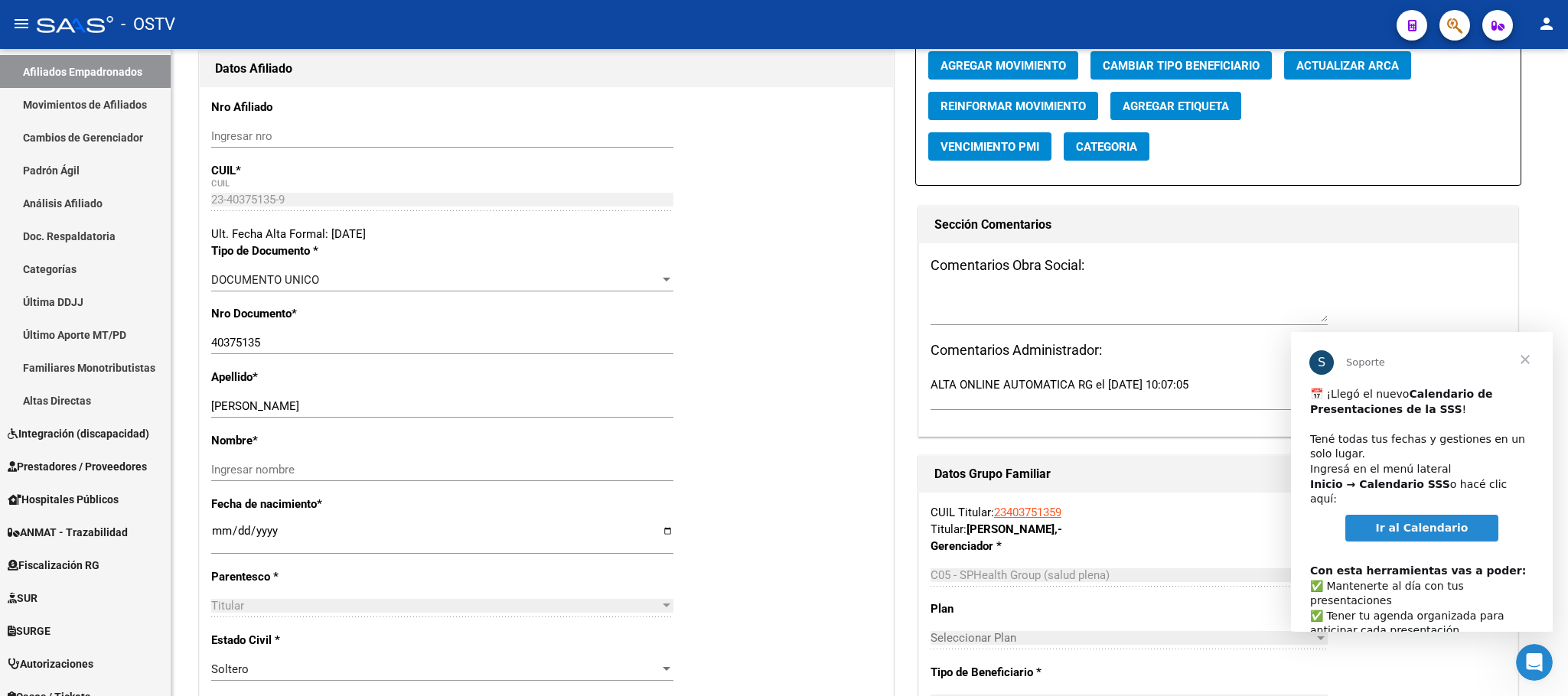
scroll to position [0, 0]
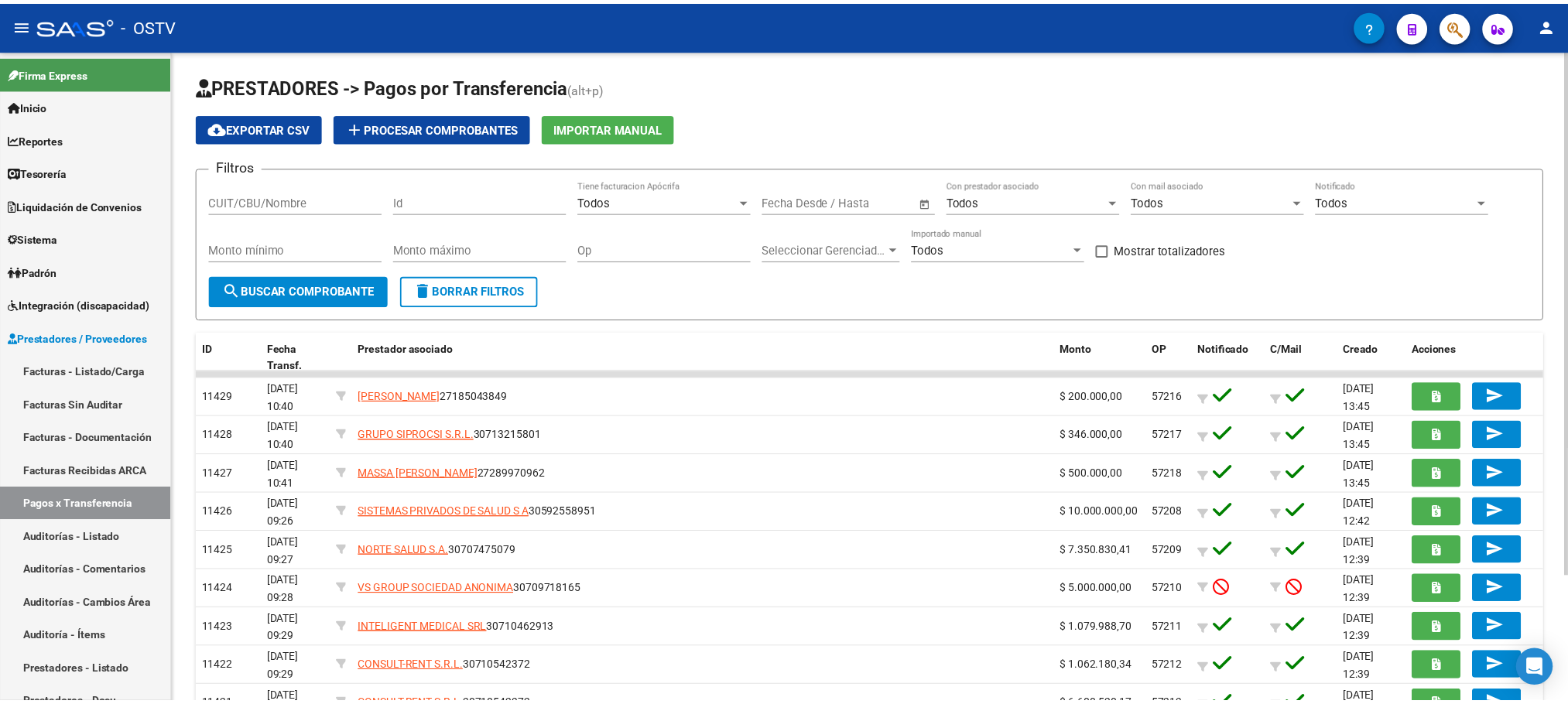
scroll to position [1, 0]
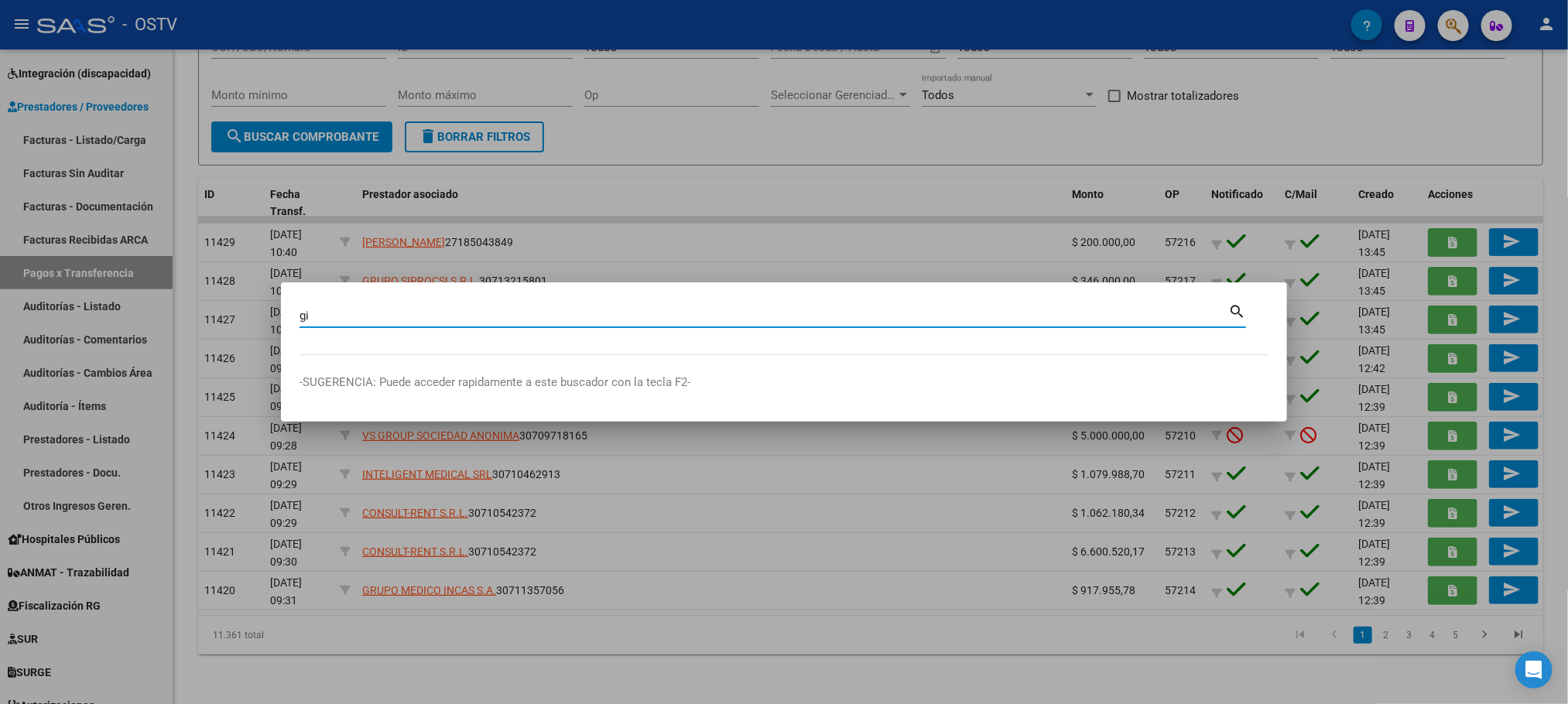
type input "g"
type input "iglesias gonza"
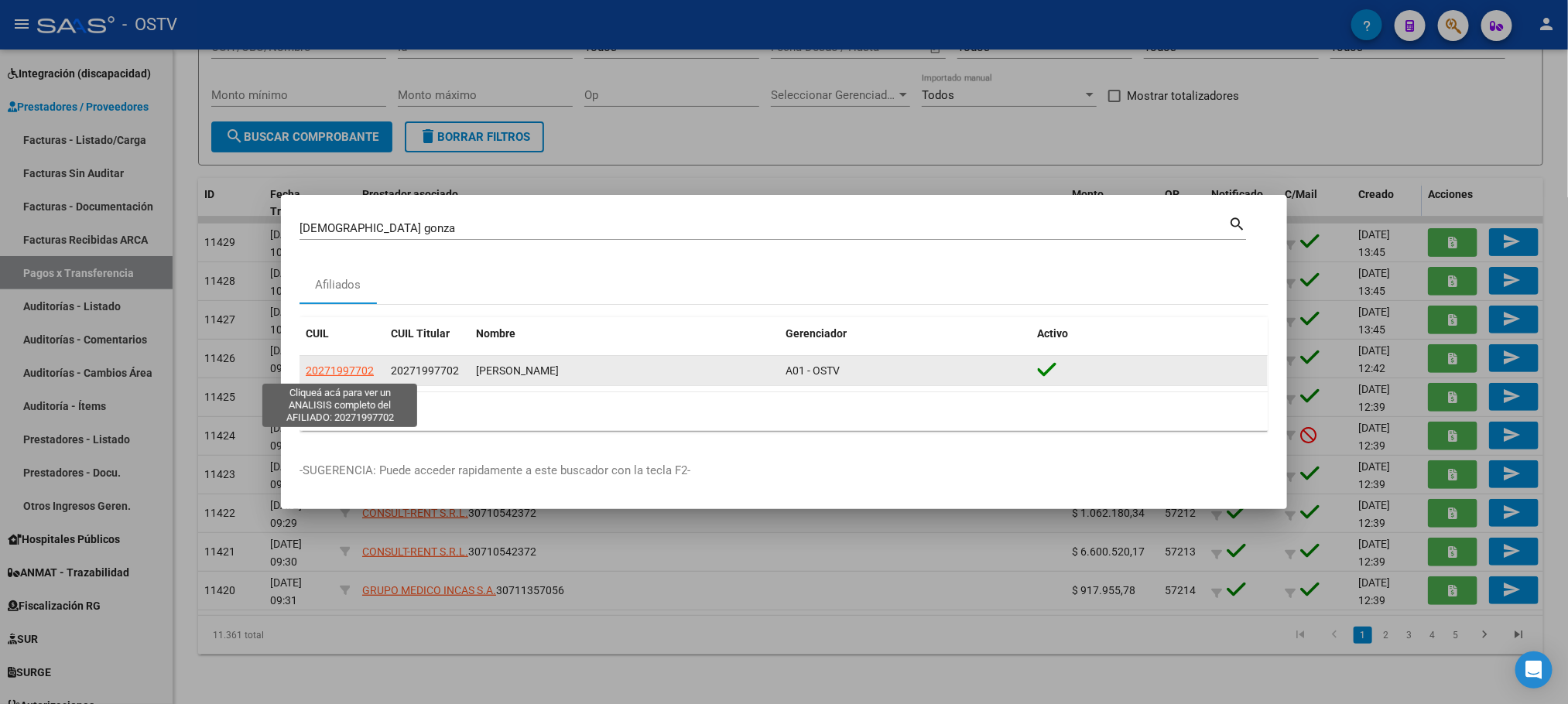
click at [319, 376] on span "20271997702" at bounding box center [340, 370] width 68 height 12
type textarea "20271997702"
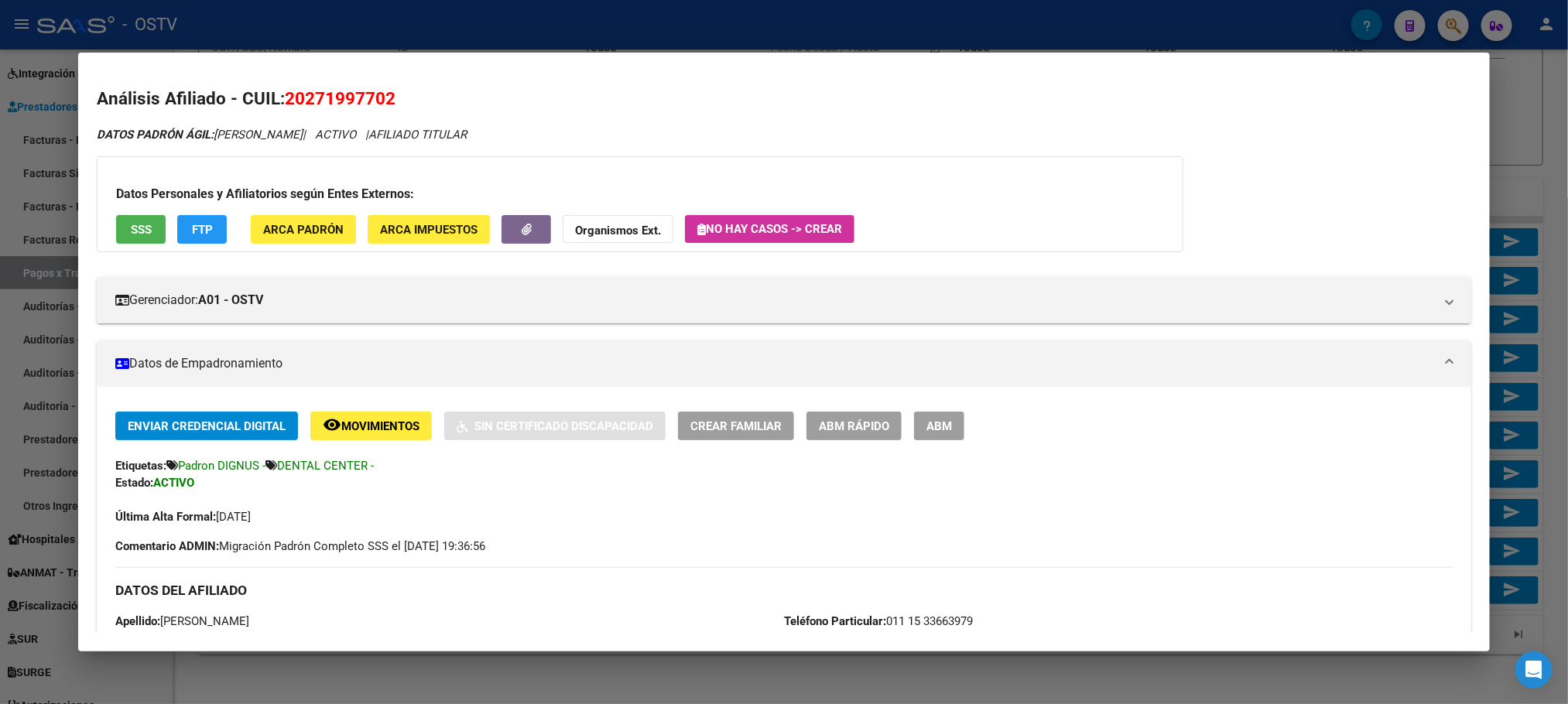
click at [927, 430] on span "ABM" at bounding box center [939, 425] width 26 height 14
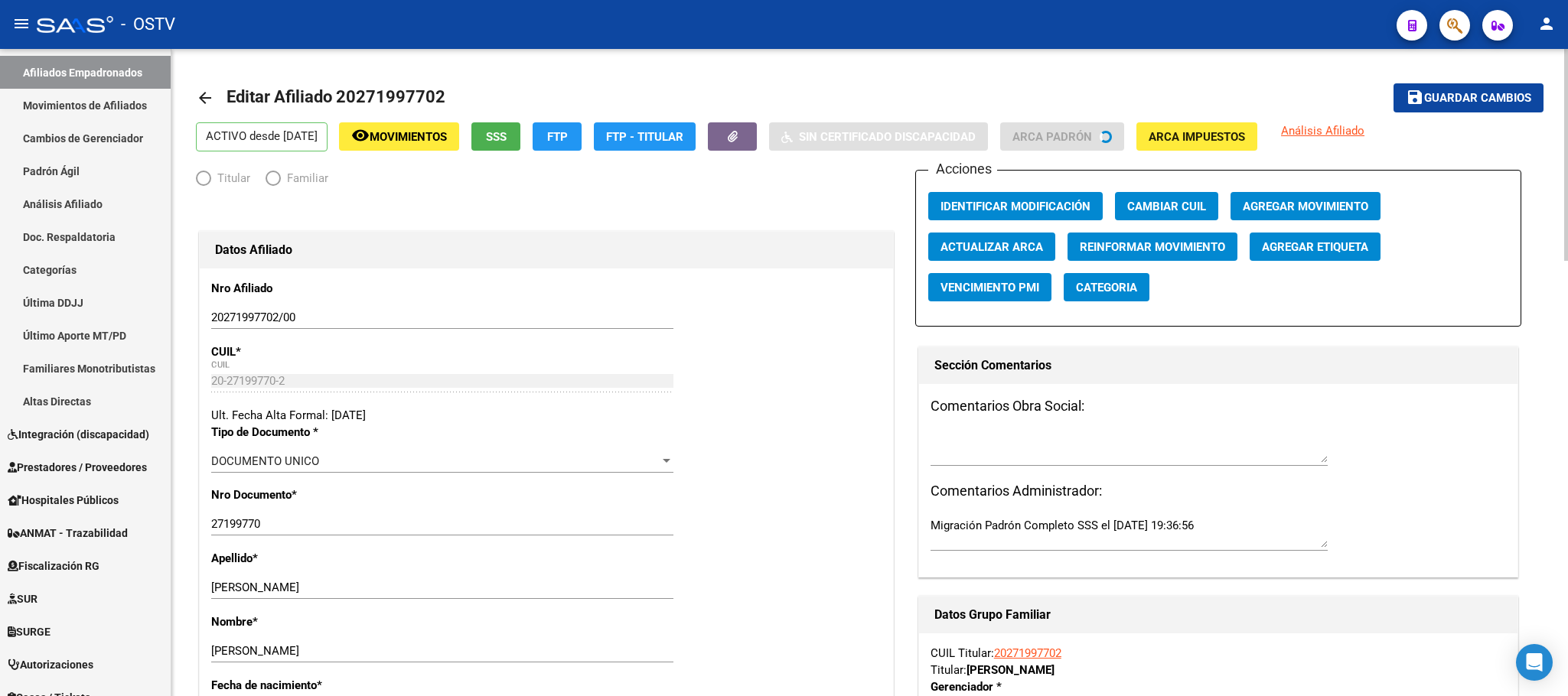
radio input "true"
type input "30-57686563-1"
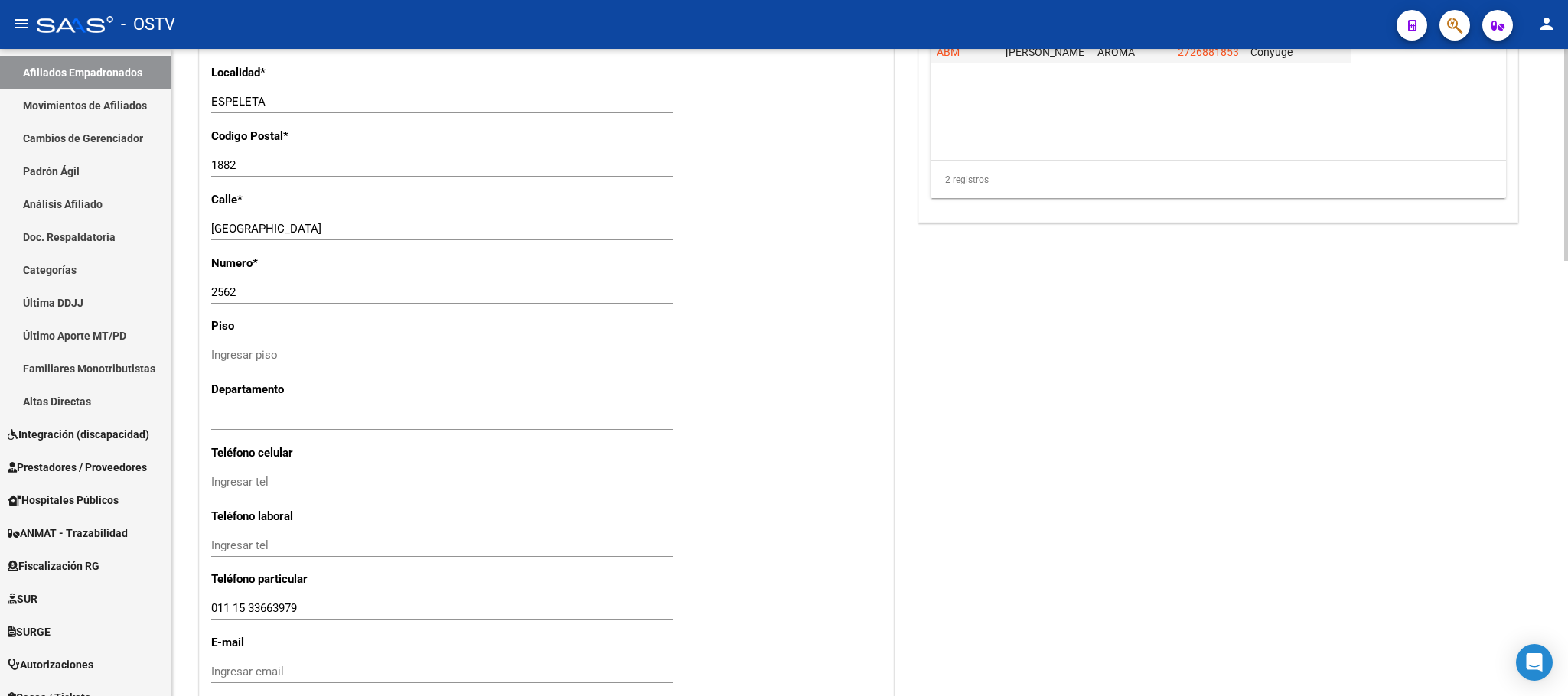
scroll to position [1329, 0]
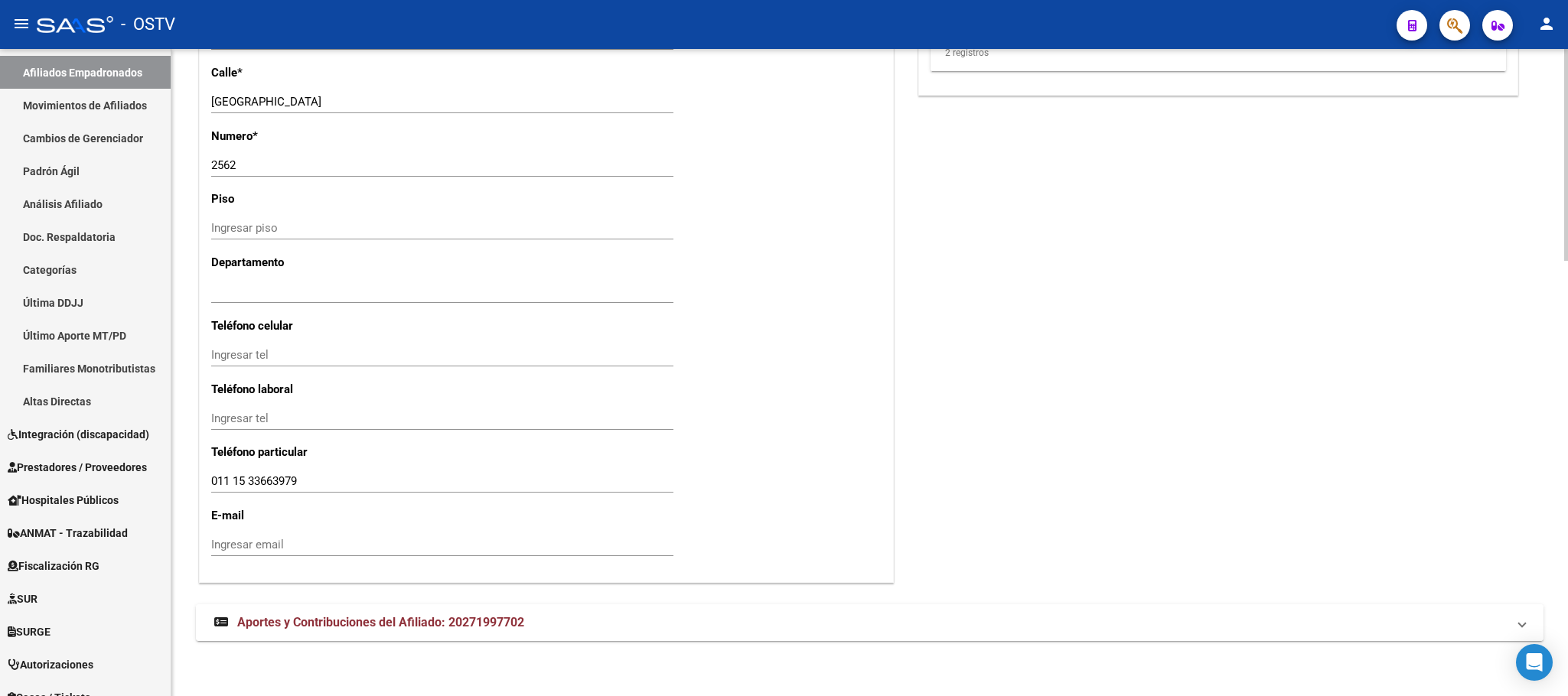
click at [393, 632] on mat-expansion-panel-header "Aportes y Contribuciones del Afiliado: 20271997702" at bounding box center [869, 622] width 1347 height 37
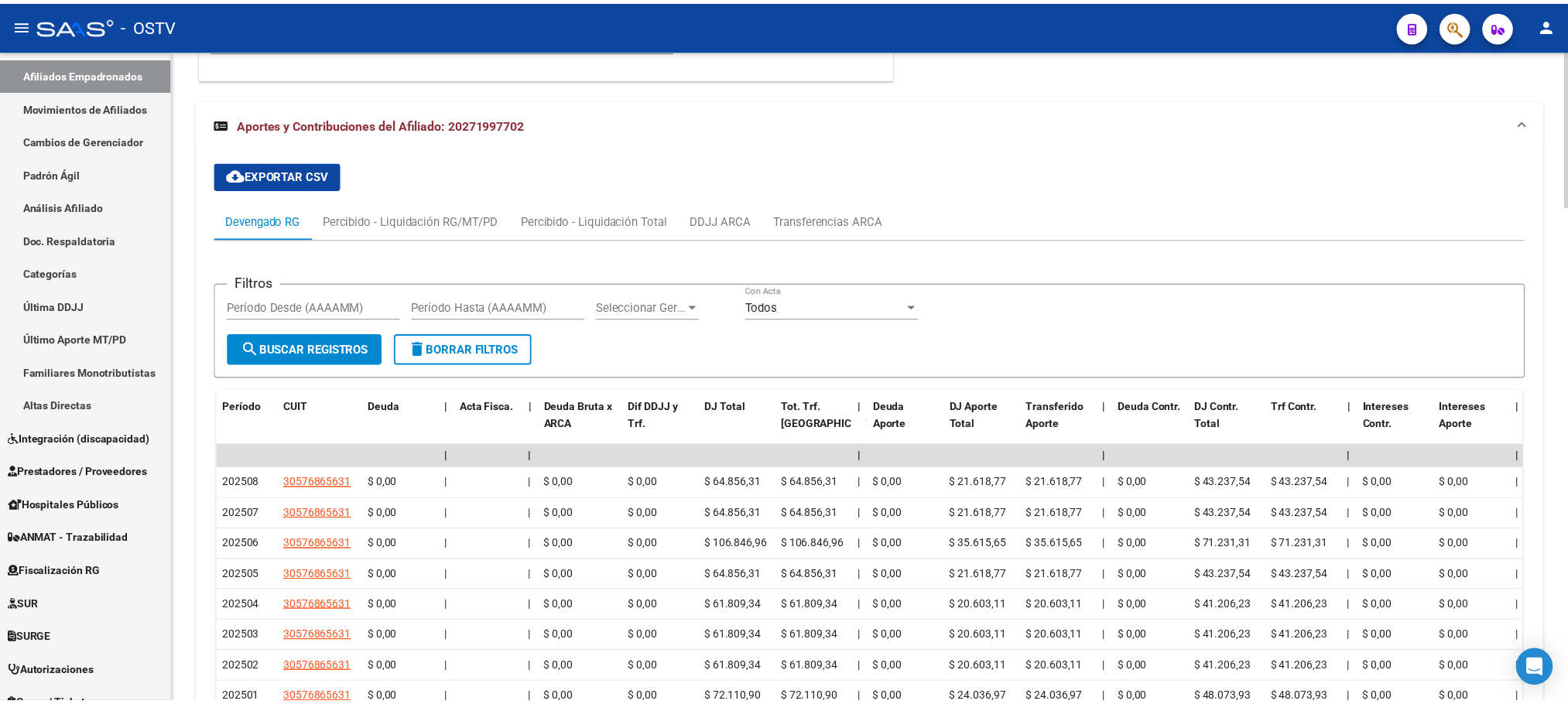
scroll to position [2044, 0]
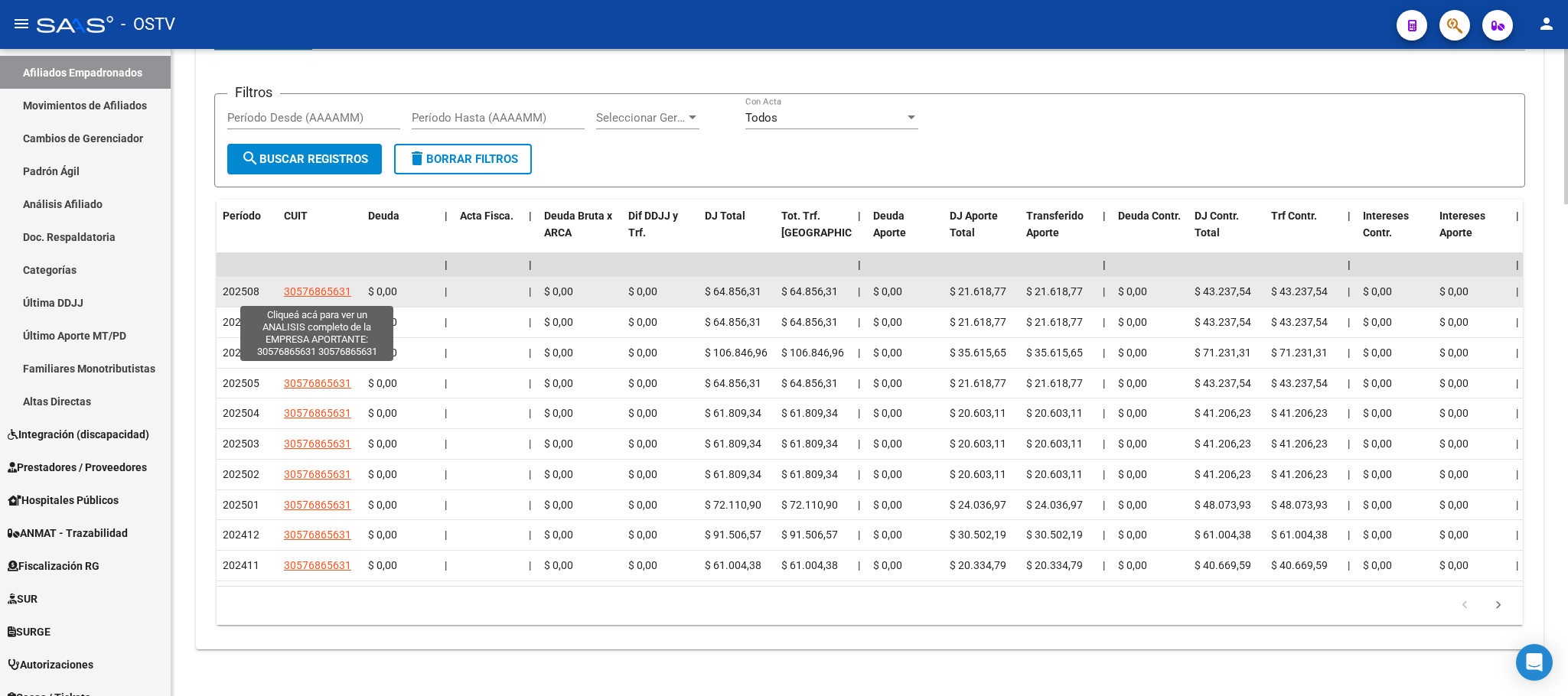
click at [306, 296] on span "30576865631" at bounding box center [318, 291] width 67 height 12
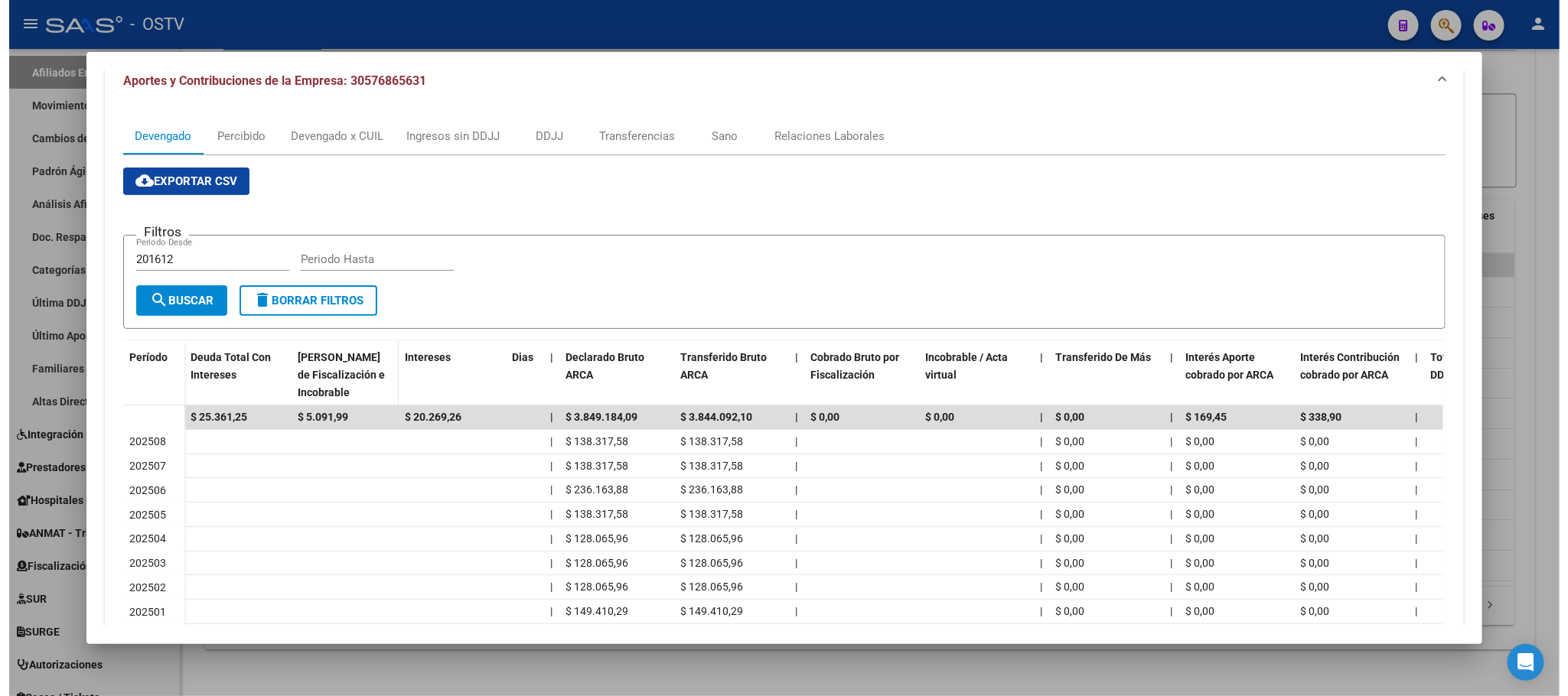
scroll to position [317, 0]
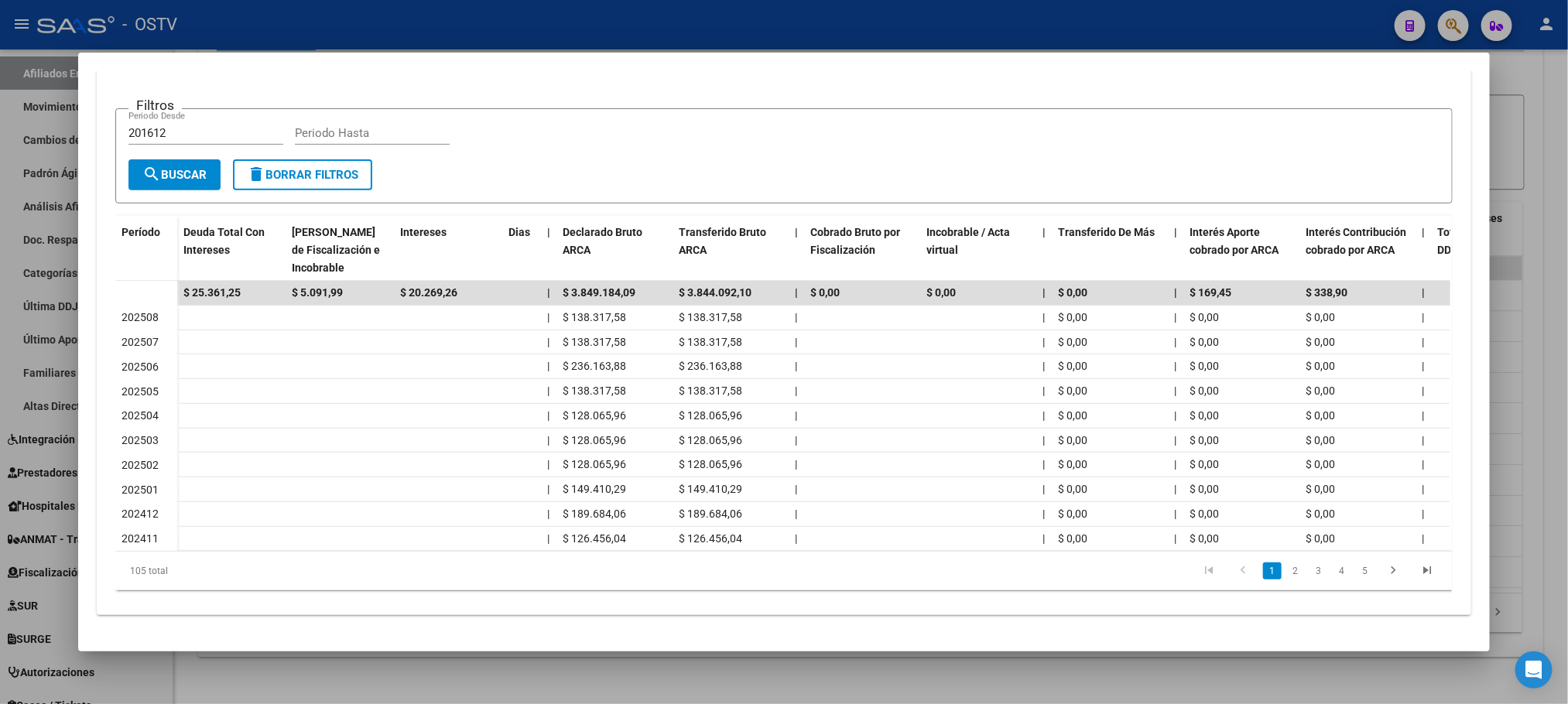
click at [193, 683] on div at bounding box center [784, 352] width 1568 height 704
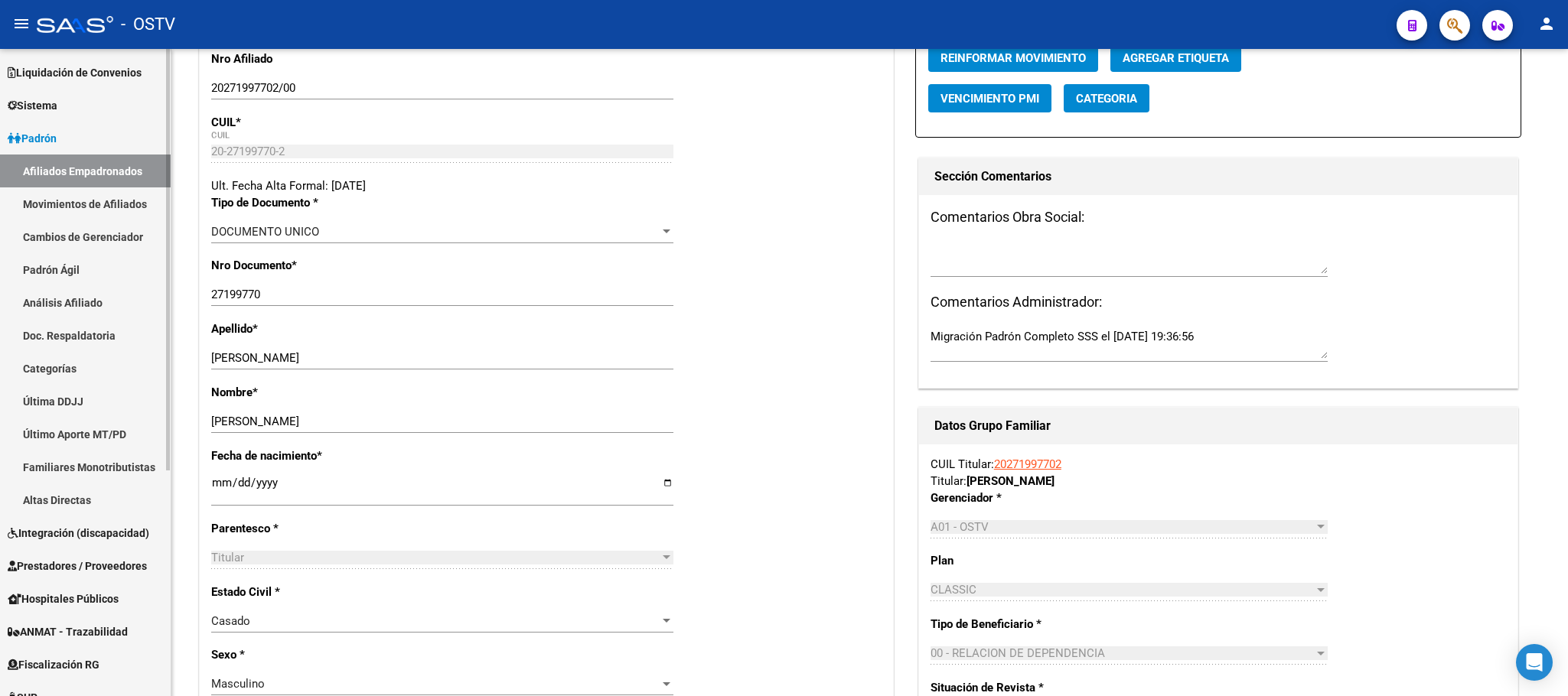
scroll to position [0, 0]
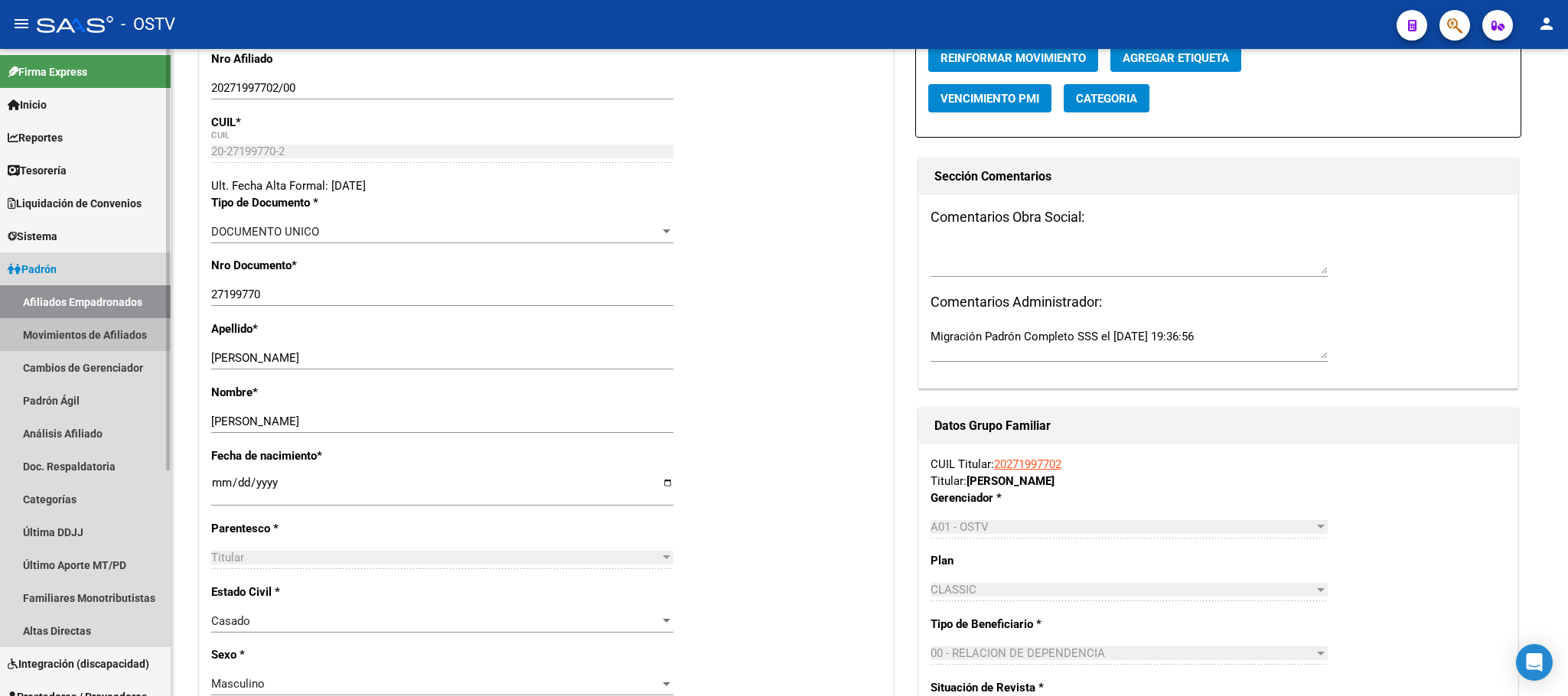
click at [94, 335] on link "Movimientos de Afiliados" at bounding box center [85, 334] width 171 height 33
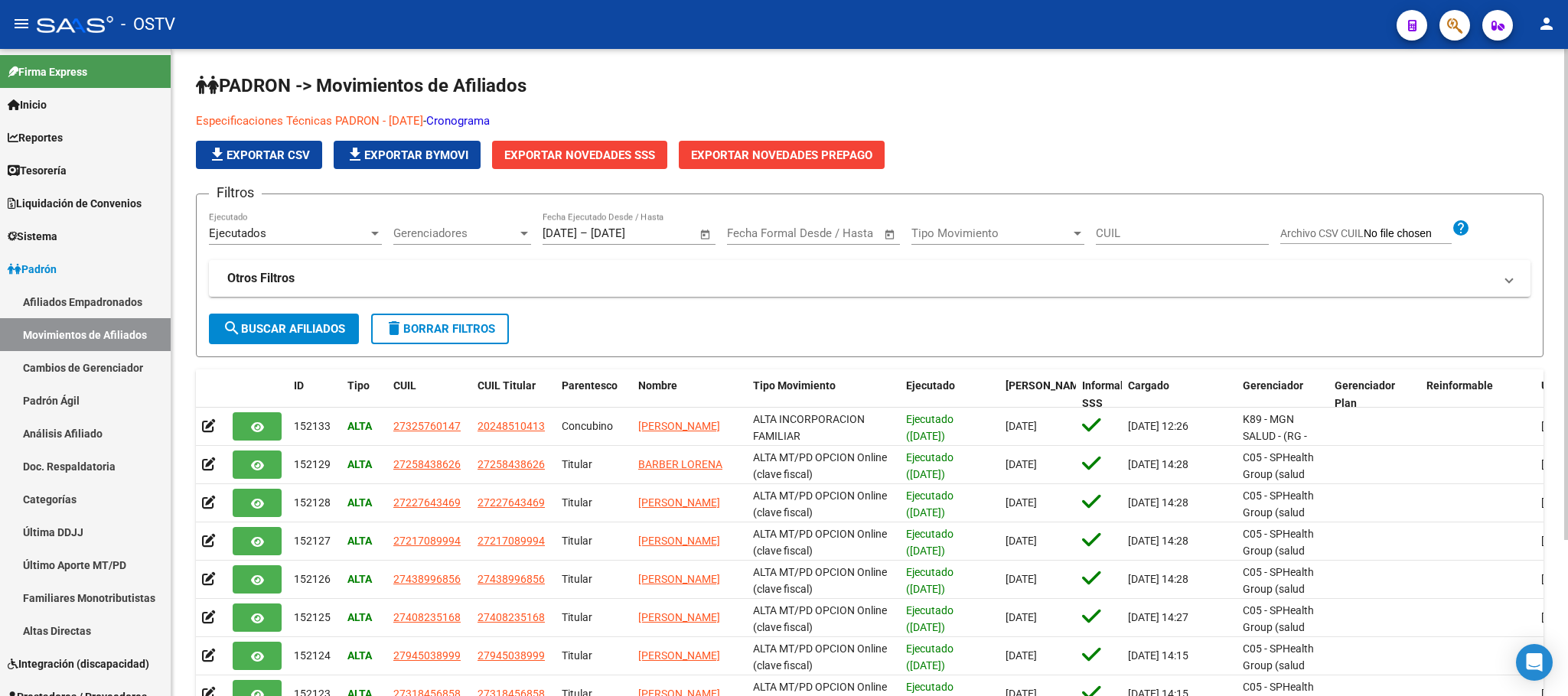
click at [453, 236] on span "Gerenciadores" at bounding box center [455, 233] width 124 height 13
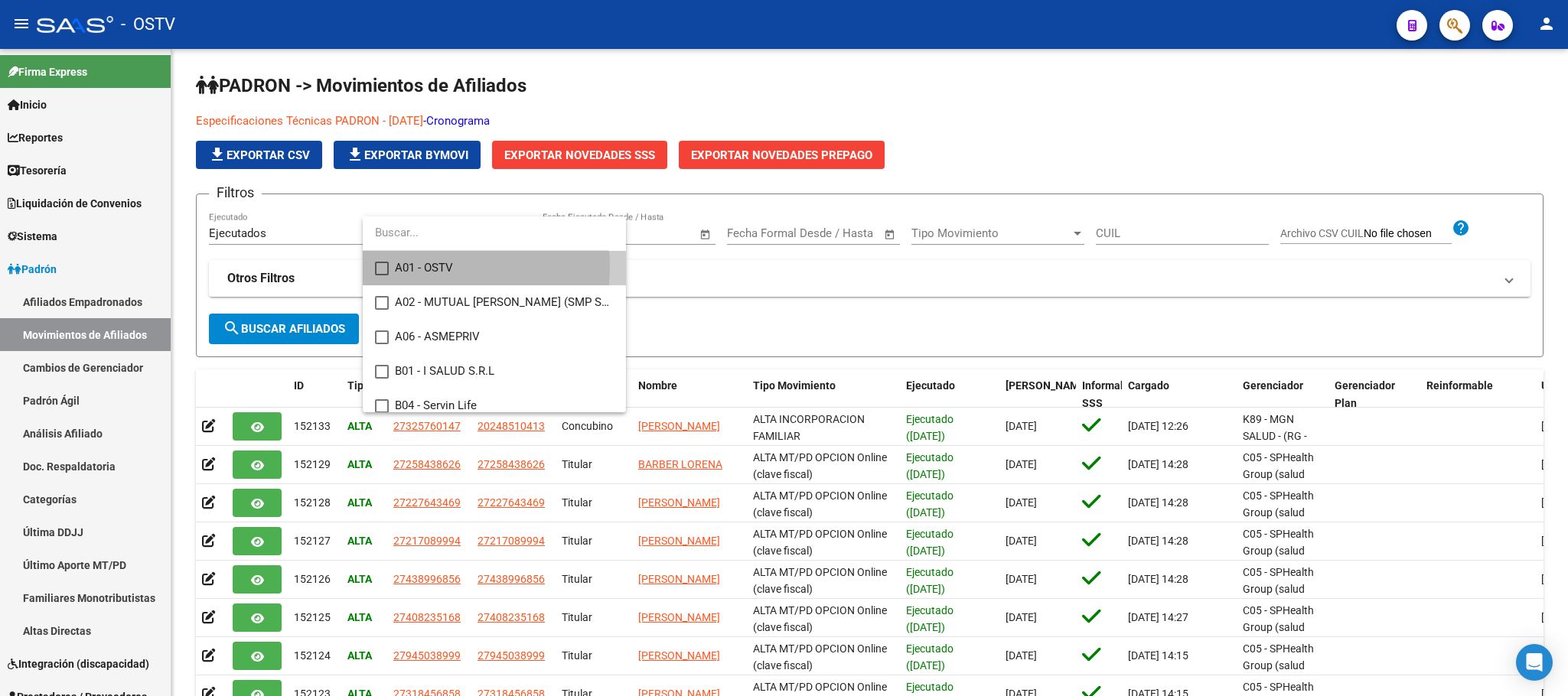
click at [439, 267] on span "A01 - OSTV" at bounding box center [504, 267] width 219 height 34
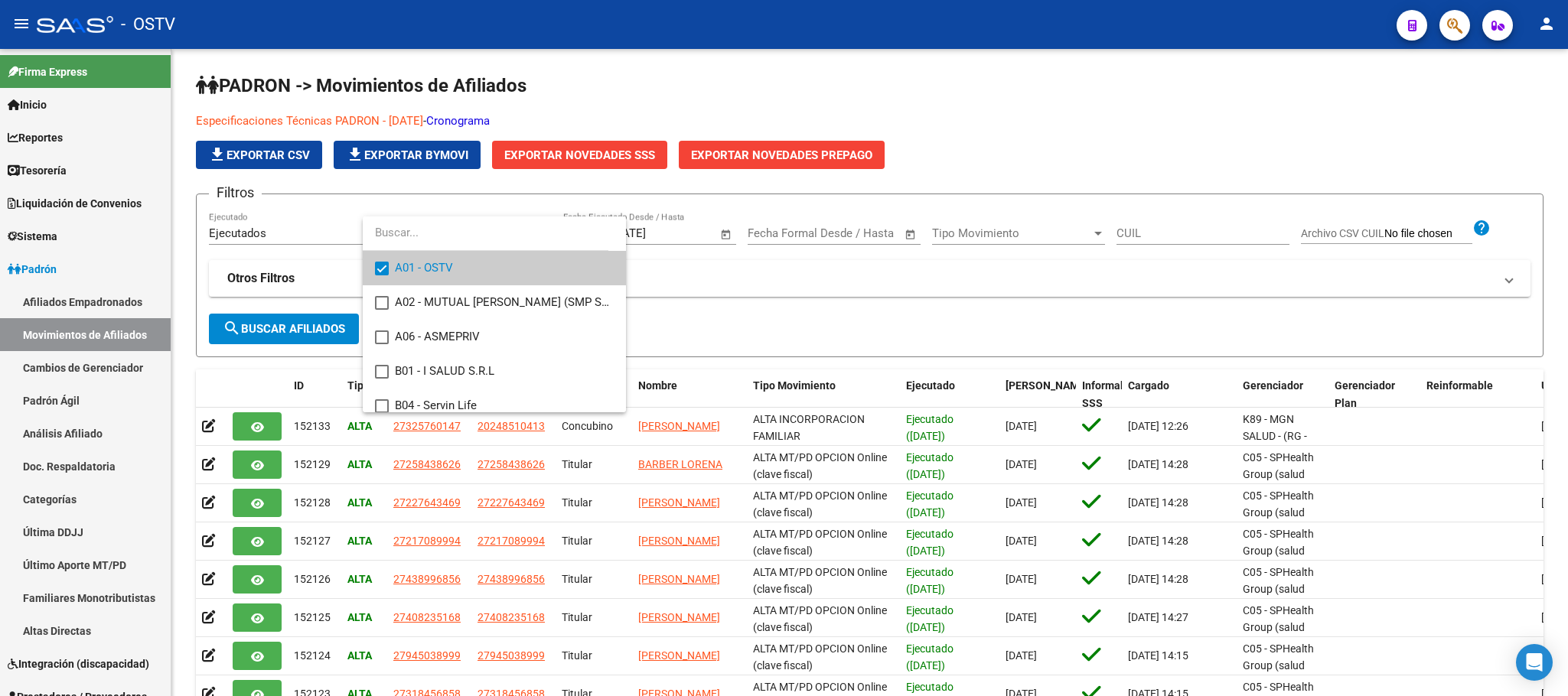
click at [268, 330] on div at bounding box center [784, 348] width 1568 height 696
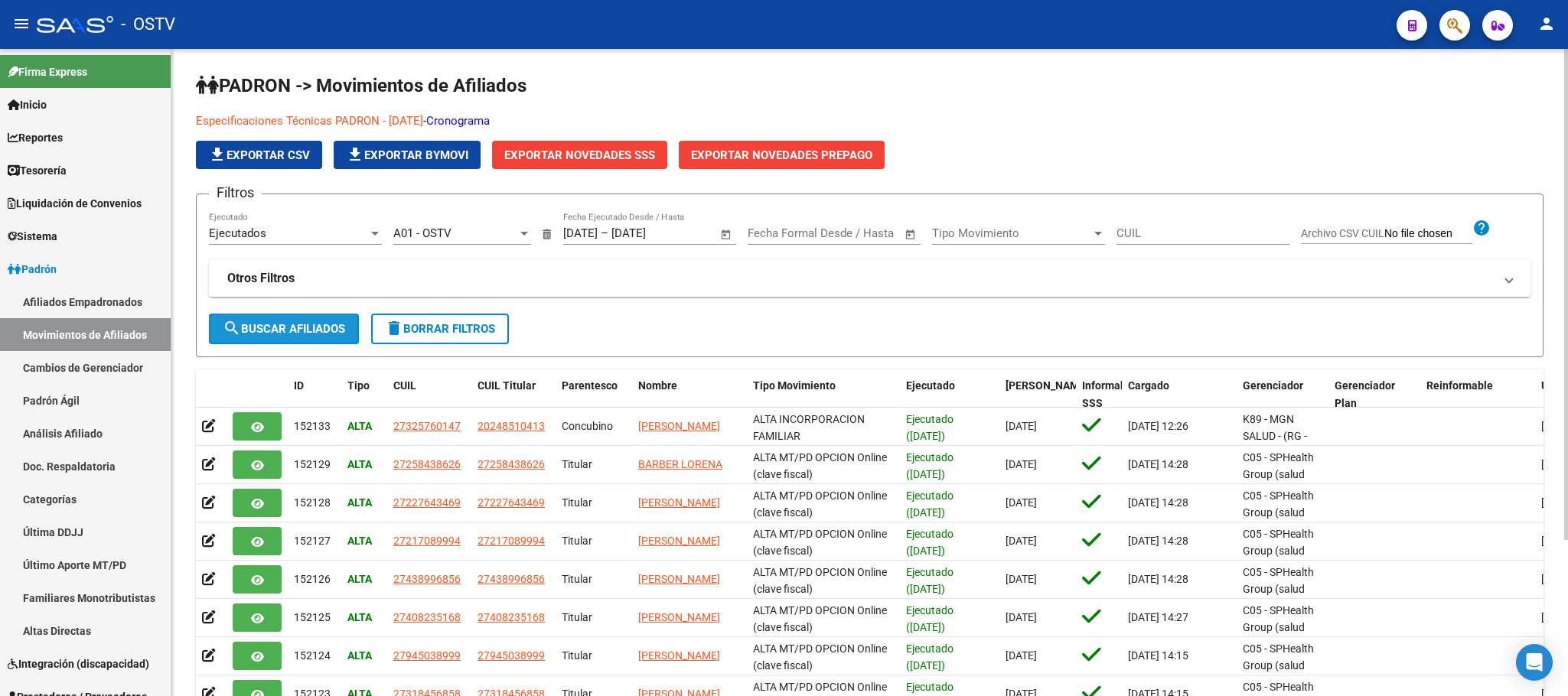
click at [267, 331] on span "search Buscar Afiliados" at bounding box center [283, 329] width 122 height 13
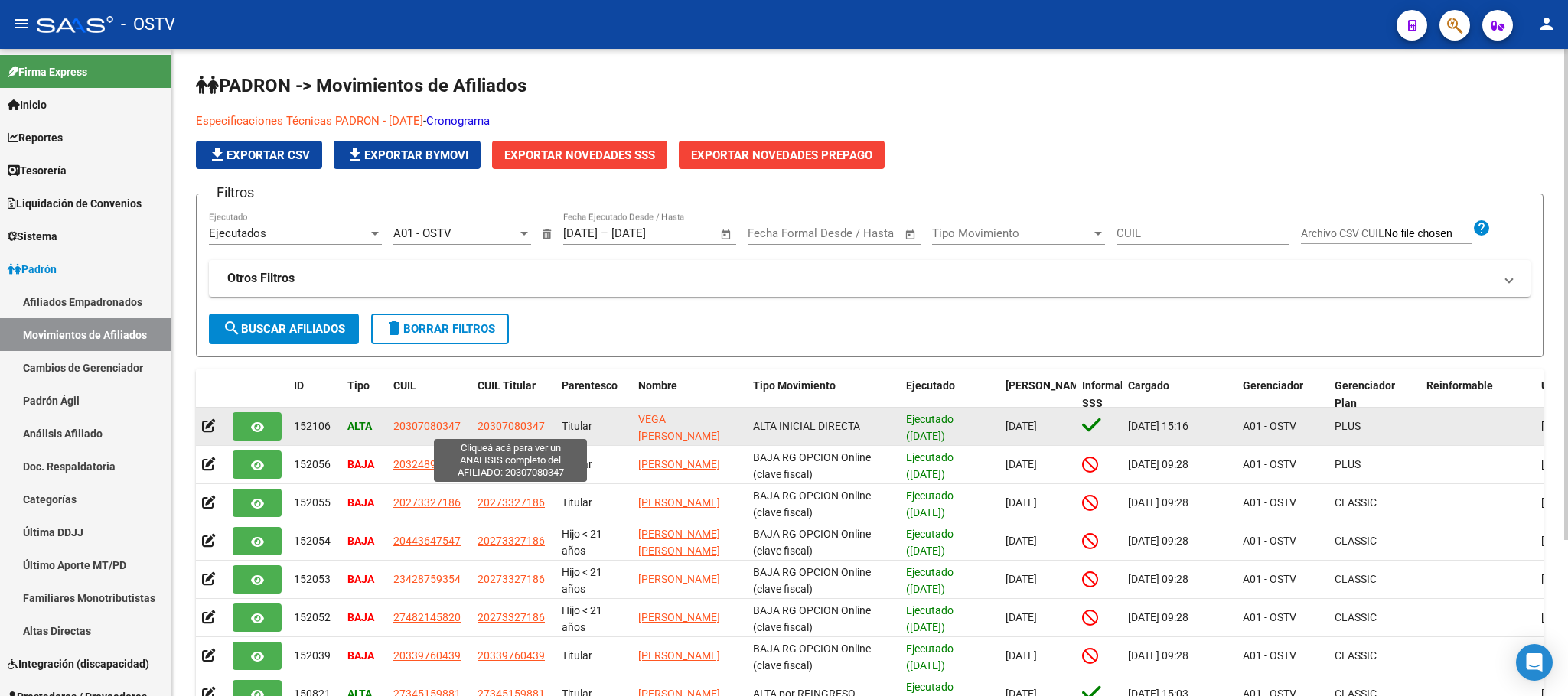
click at [507, 433] on span "20307080347" at bounding box center [510, 425] width 67 height 12
type textarea "20307080347"
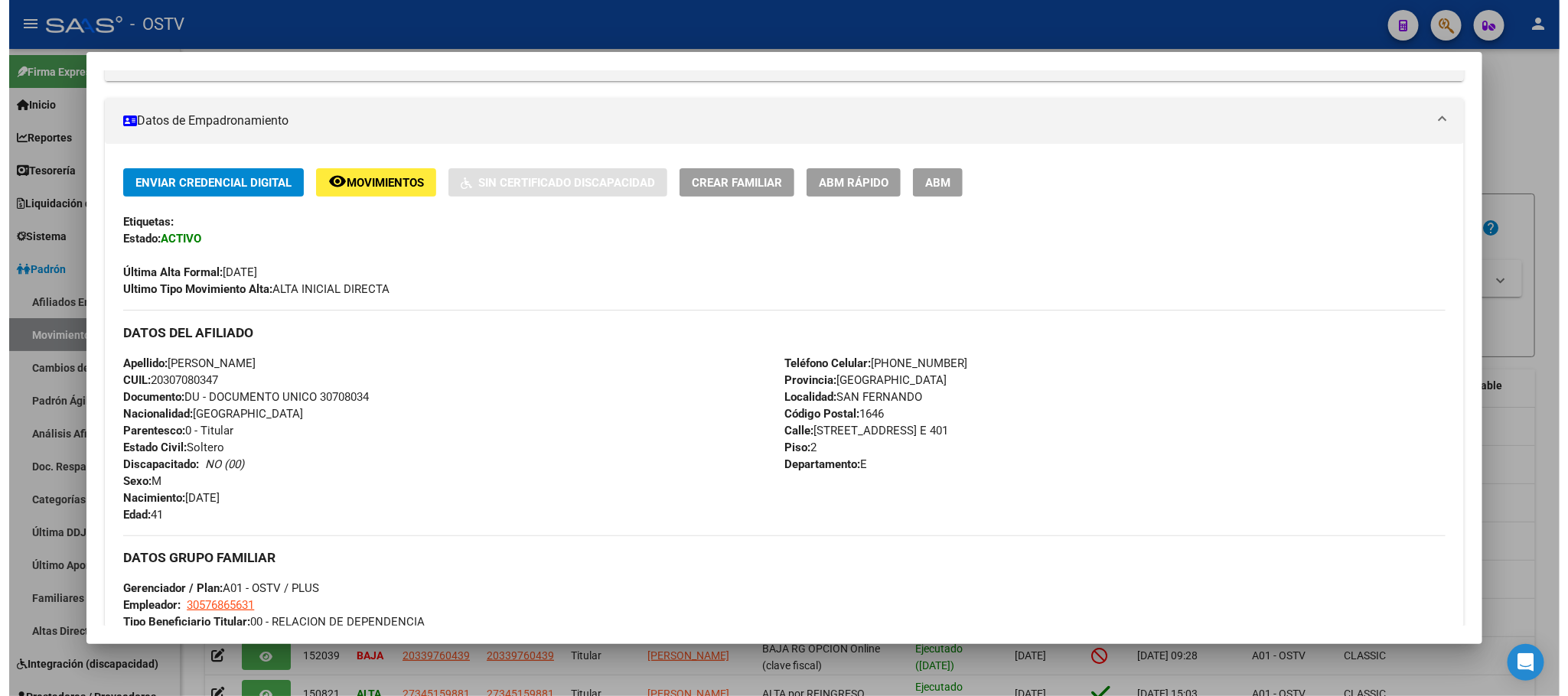
scroll to position [115, 0]
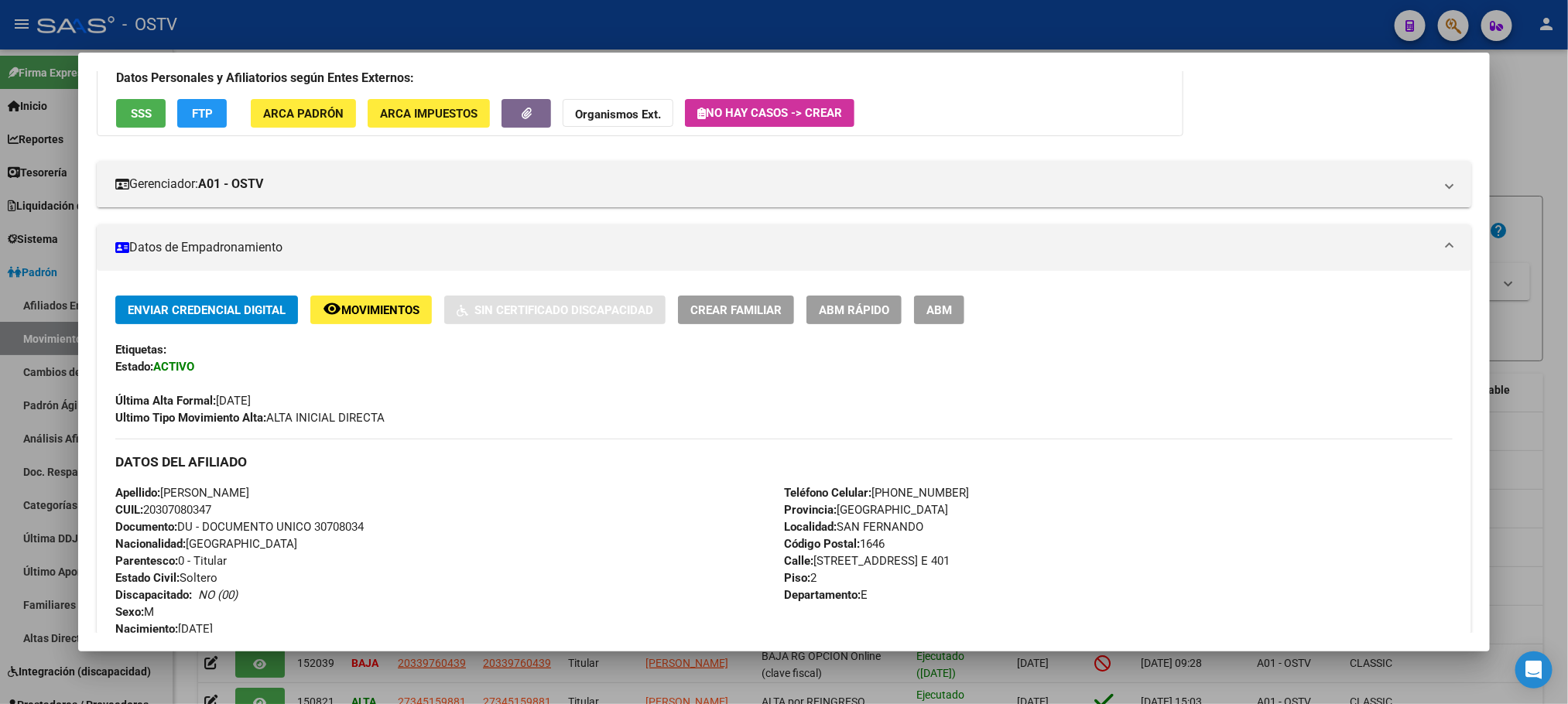
click at [934, 319] on button "ABM" at bounding box center [939, 310] width 51 height 29
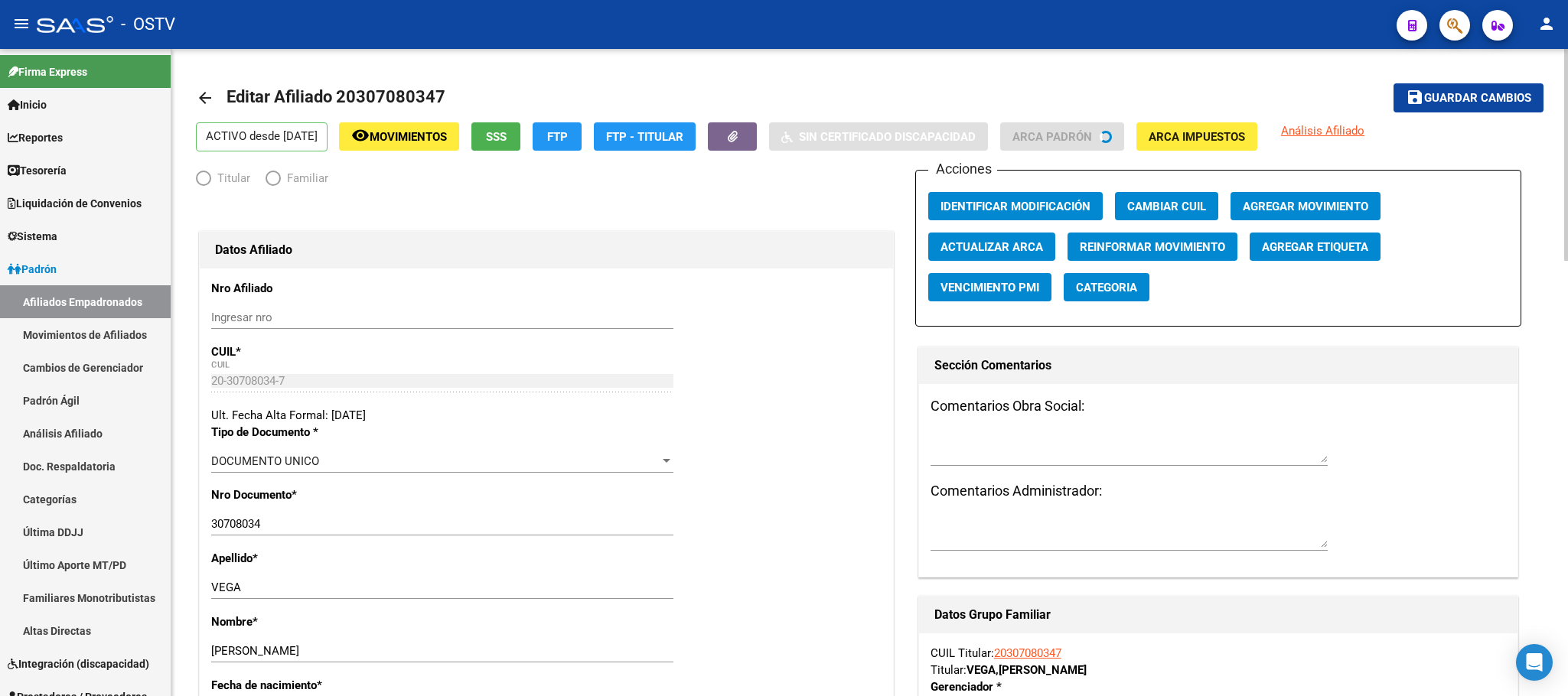
radio input "true"
type input "30-57686563-1"
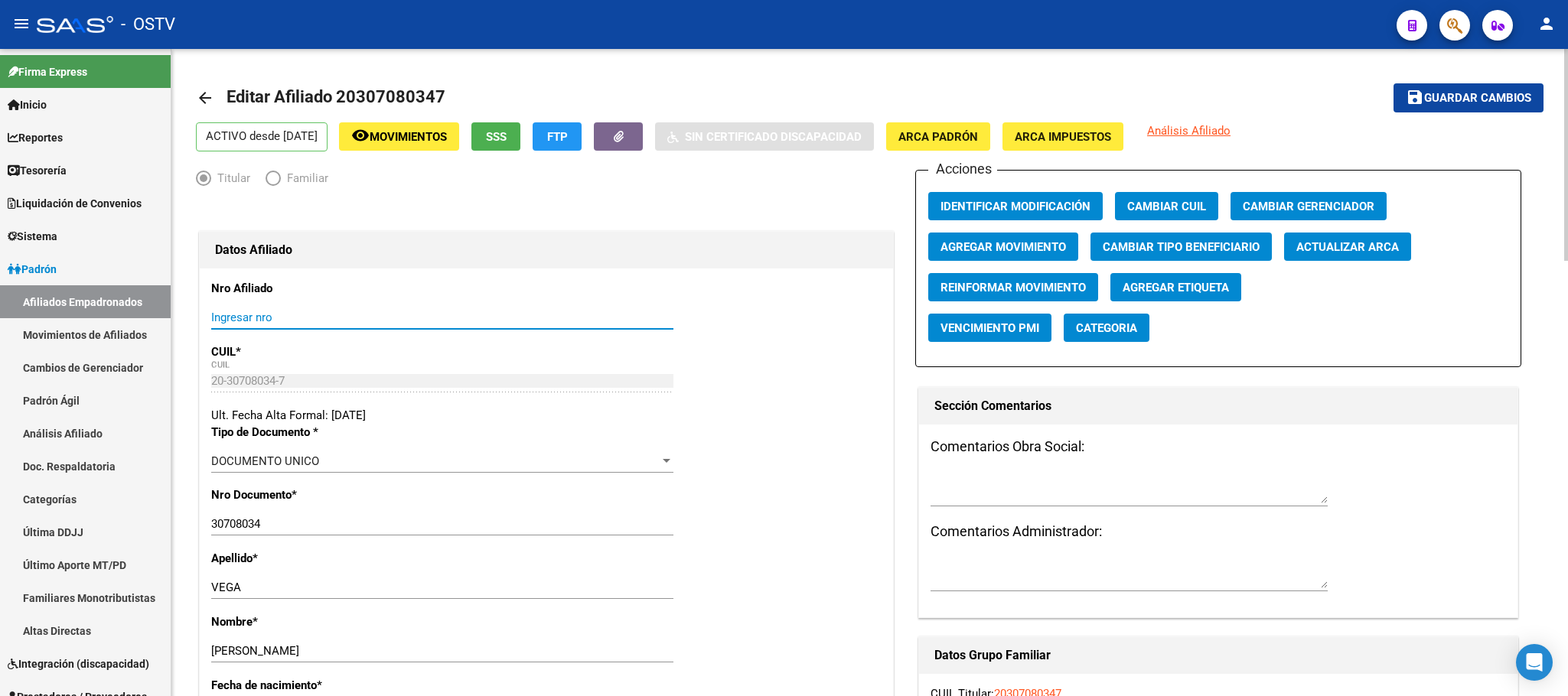
click at [281, 315] on input "Ingresar nro" at bounding box center [442, 317] width 462 height 13
type input "20307080347/00"
click at [1410, 93] on mat-icon "save" at bounding box center [1415, 97] width 18 height 18
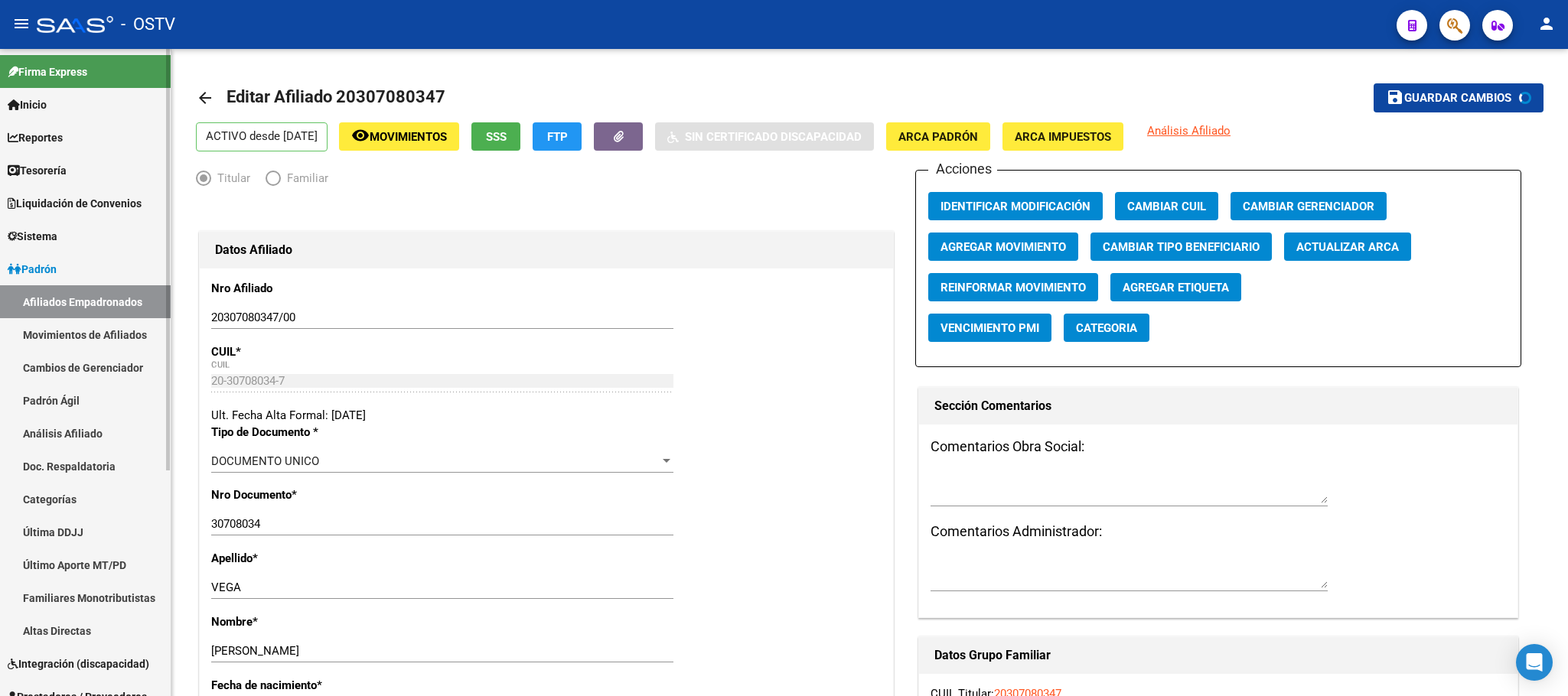
drag, startPoint x: 273, startPoint y: 528, endPoint x: 109, endPoint y: 528, distance: 164.0
click at [109, 528] on mat-sidenav-container "Firma Express Inicio Calendario SSS Instructivos Contacto OS Reportes Tablero d…" at bounding box center [784, 372] width 1568 height 647
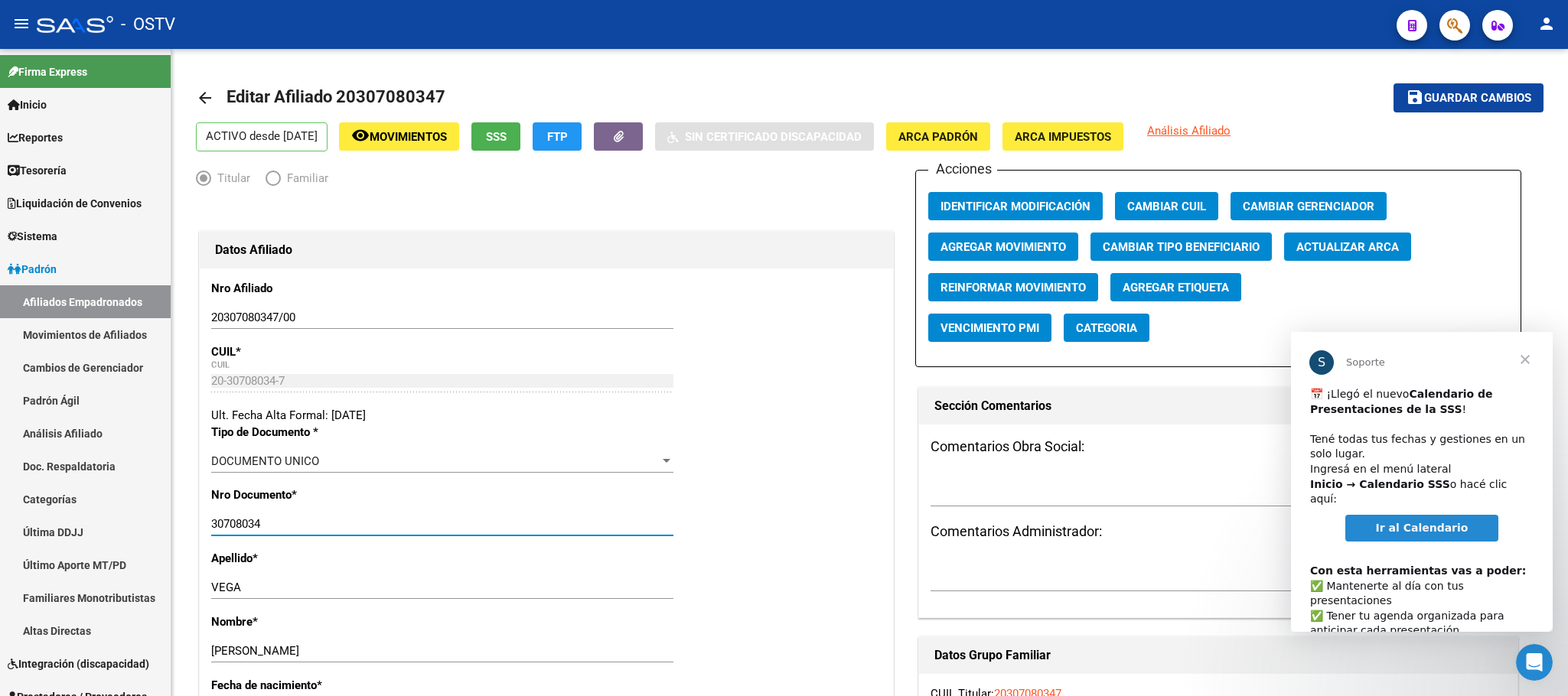
scroll to position [79, 0]
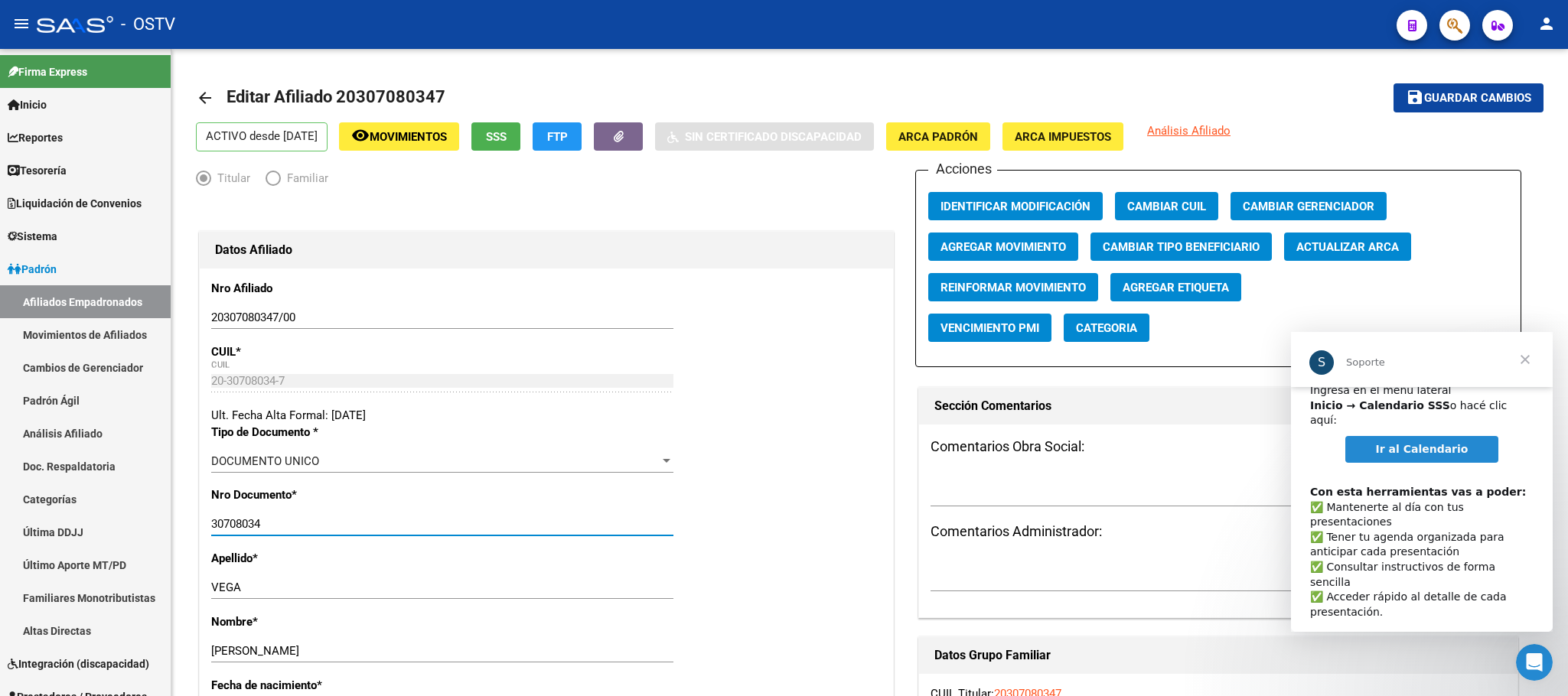
click at [1416, 443] on span "Ir al Calendario" at bounding box center [1422, 448] width 93 height 12
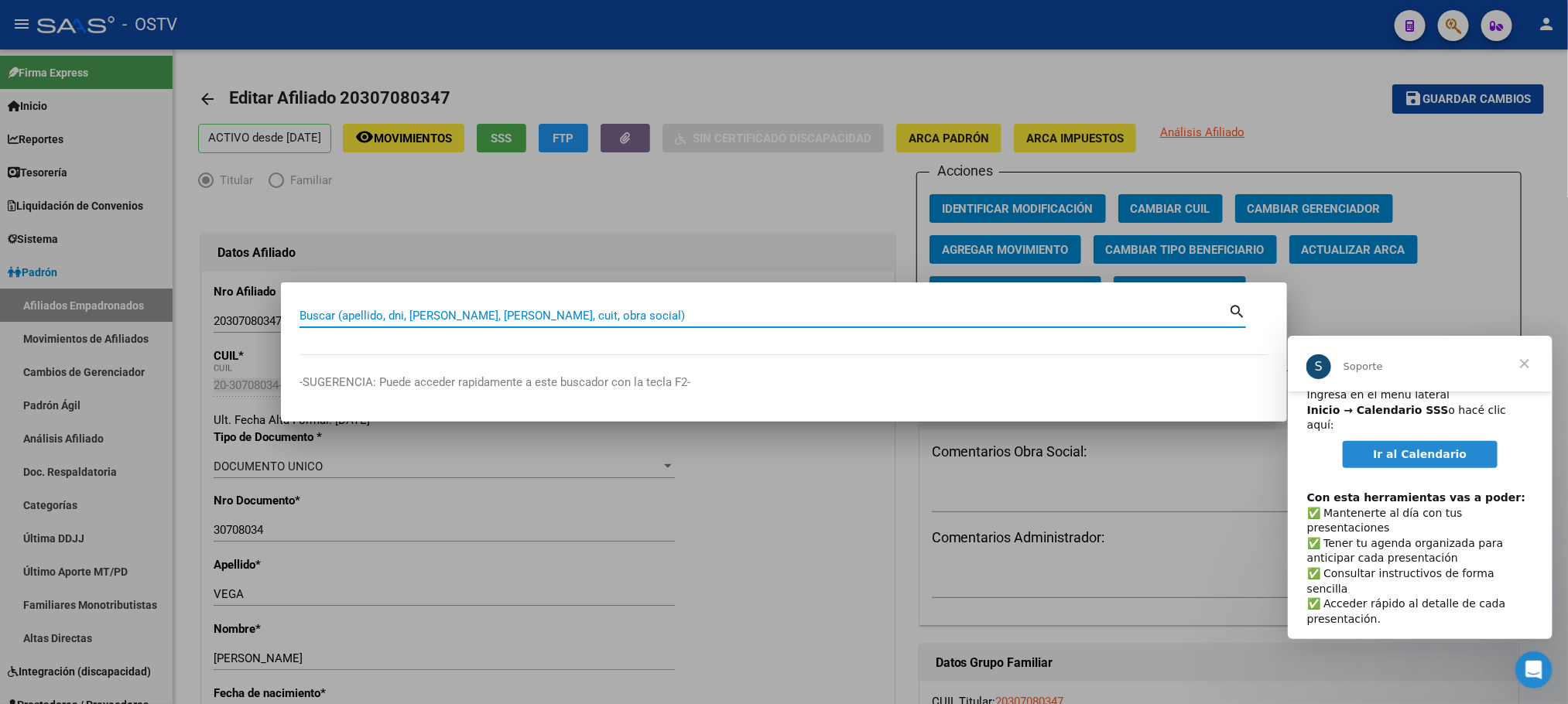
paste input "28076867"
type input "28076867"
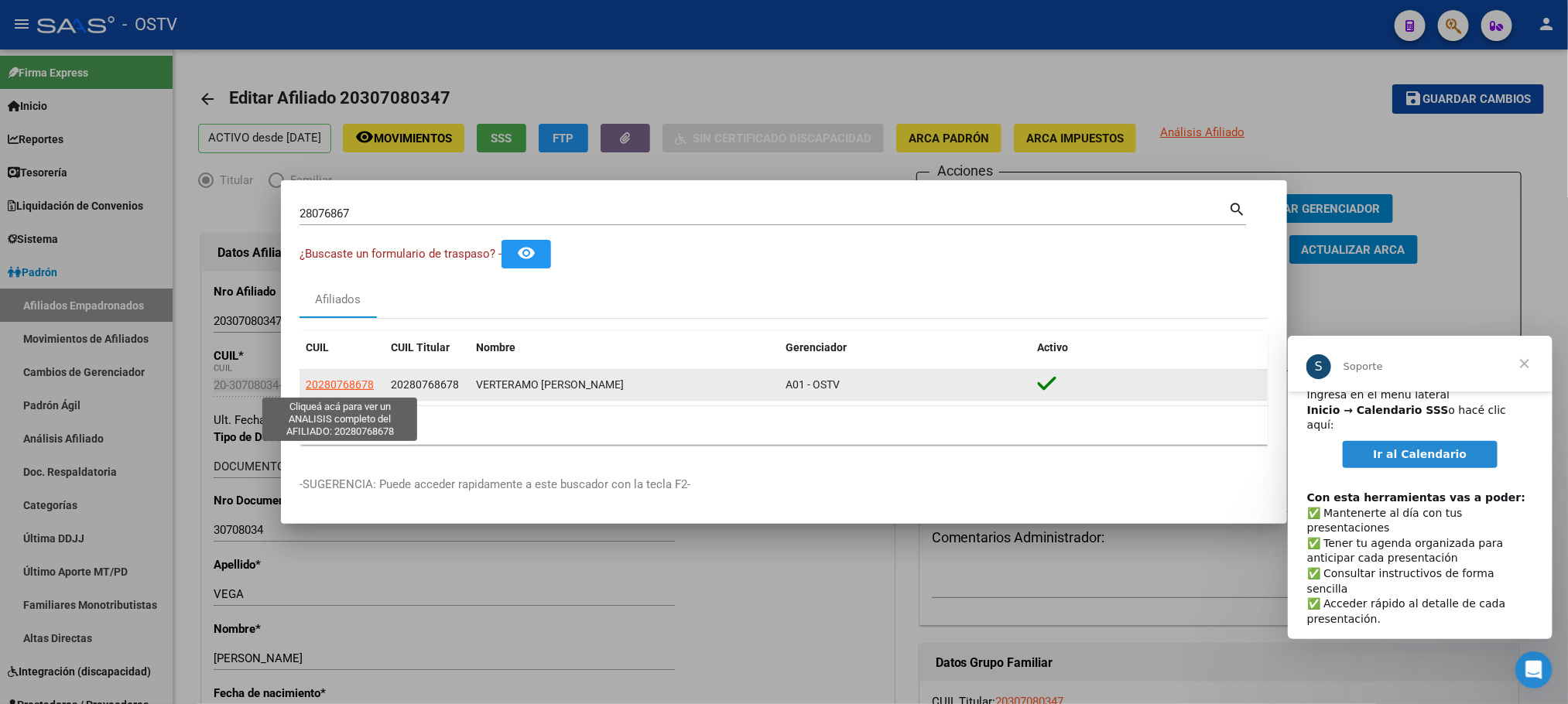
click at [363, 381] on span "20280768678" at bounding box center [340, 384] width 68 height 12
type textarea "20280768678"
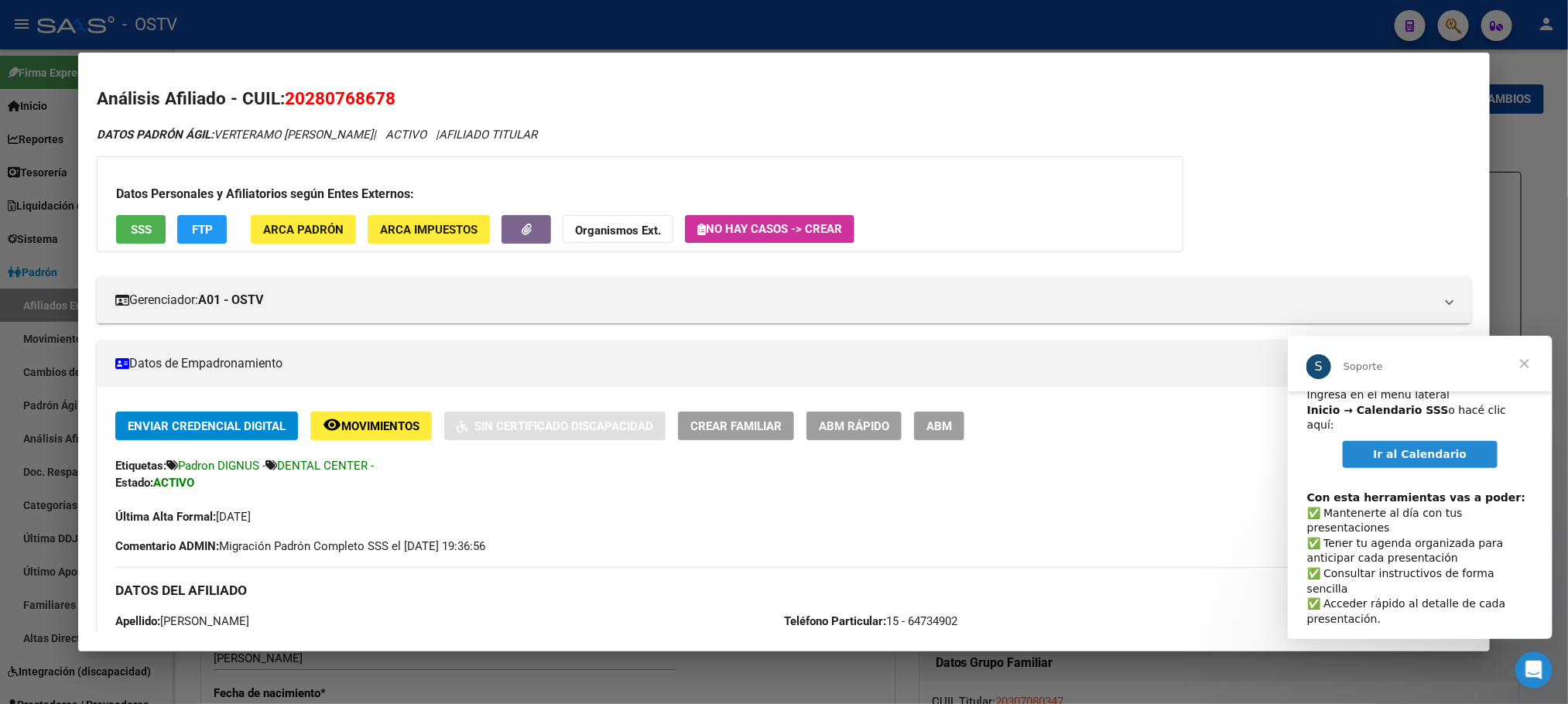
click at [1529, 368] on span "Cerrar" at bounding box center [1523, 362] width 55 height 55
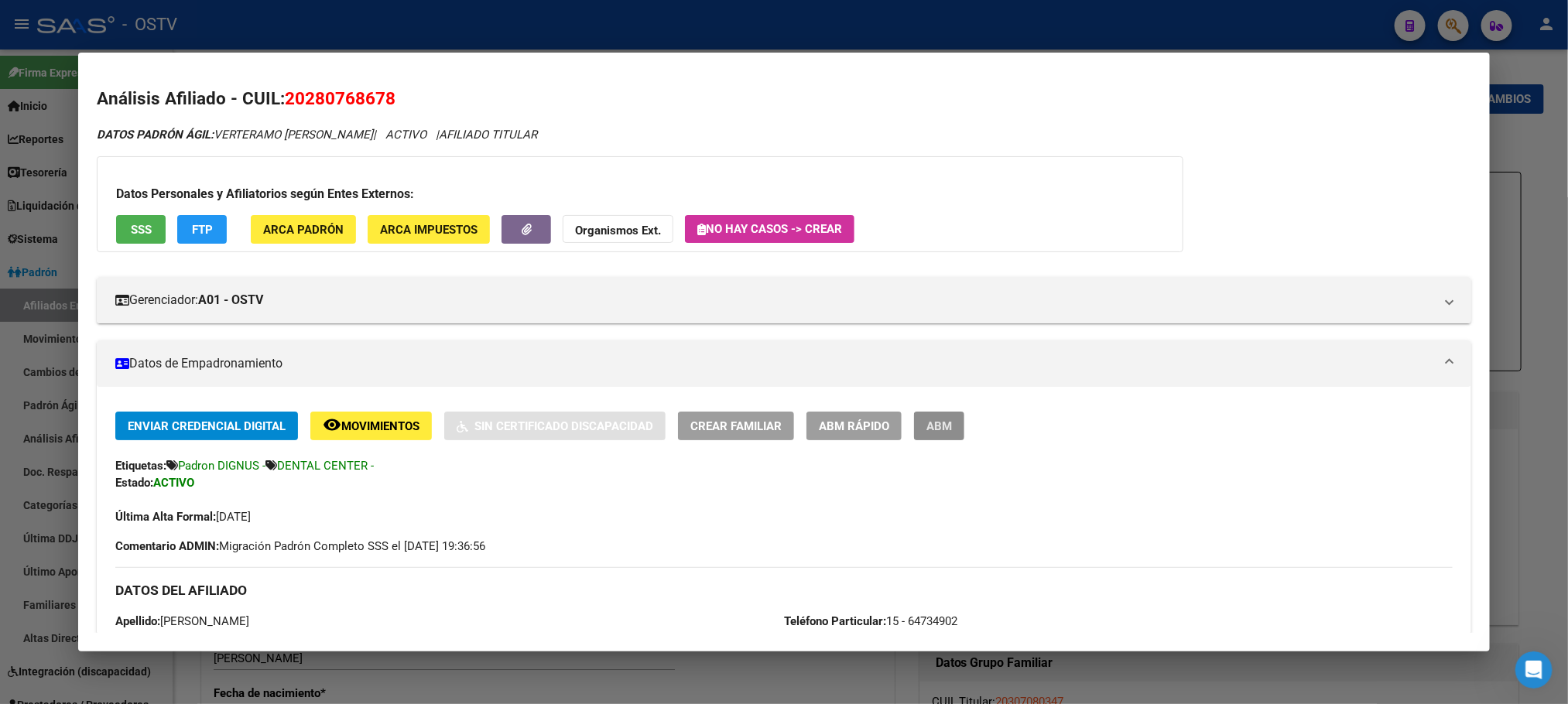
click at [936, 425] on span "ABM" at bounding box center [939, 425] width 26 height 14
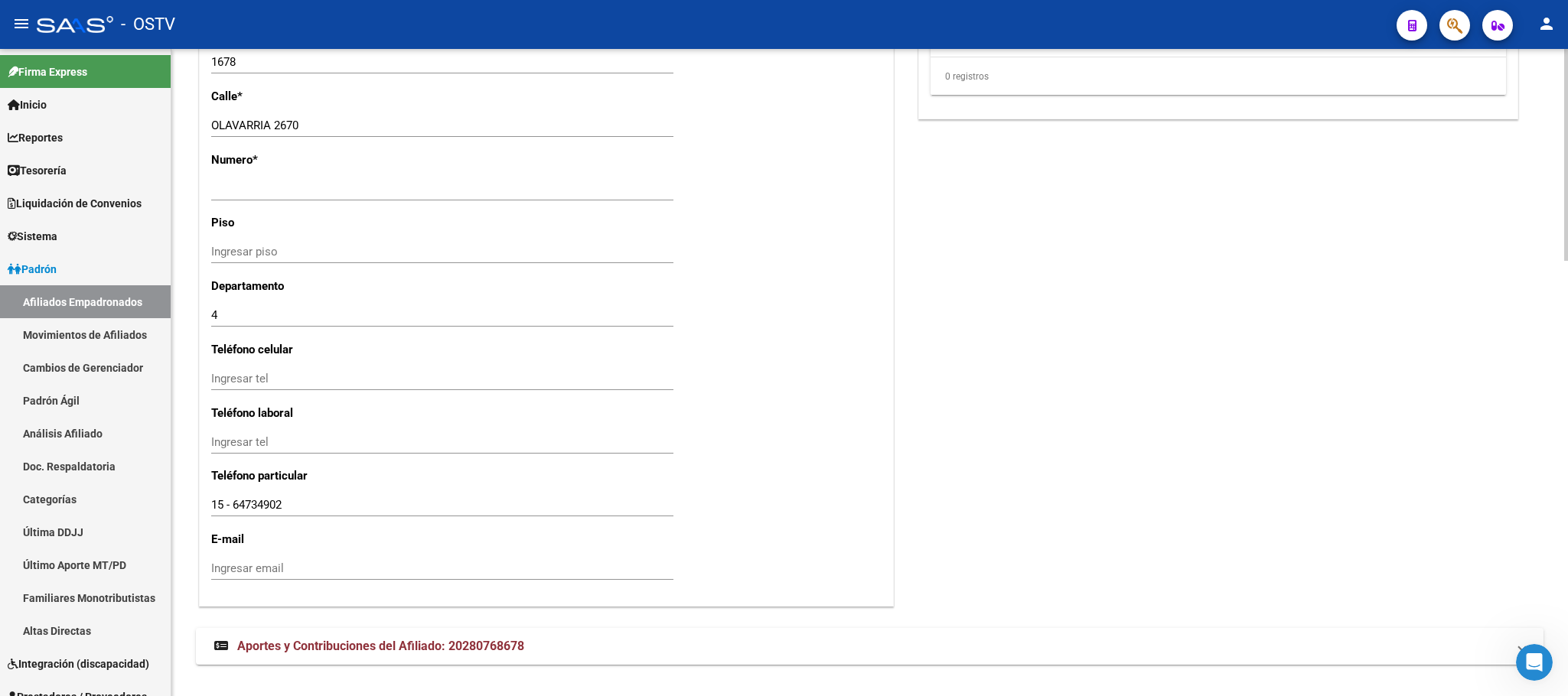
scroll to position [1329, 0]
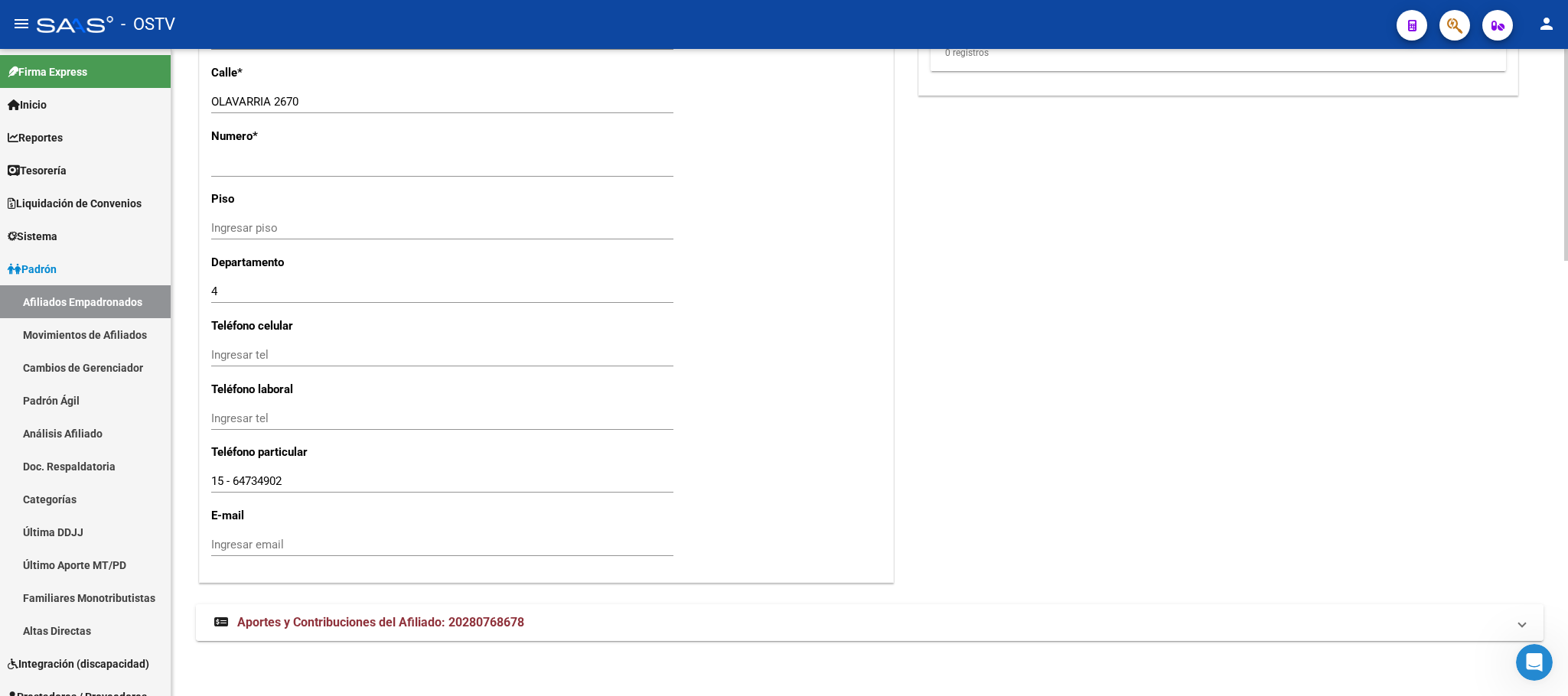
drag, startPoint x: 490, startPoint y: 615, endPoint x: 505, endPoint y: 604, distance: 18.6
click at [494, 613] on mat-expansion-panel-header "Aportes y Contribuciones del Afiliado: 20280768678" at bounding box center [869, 622] width 1347 height 37
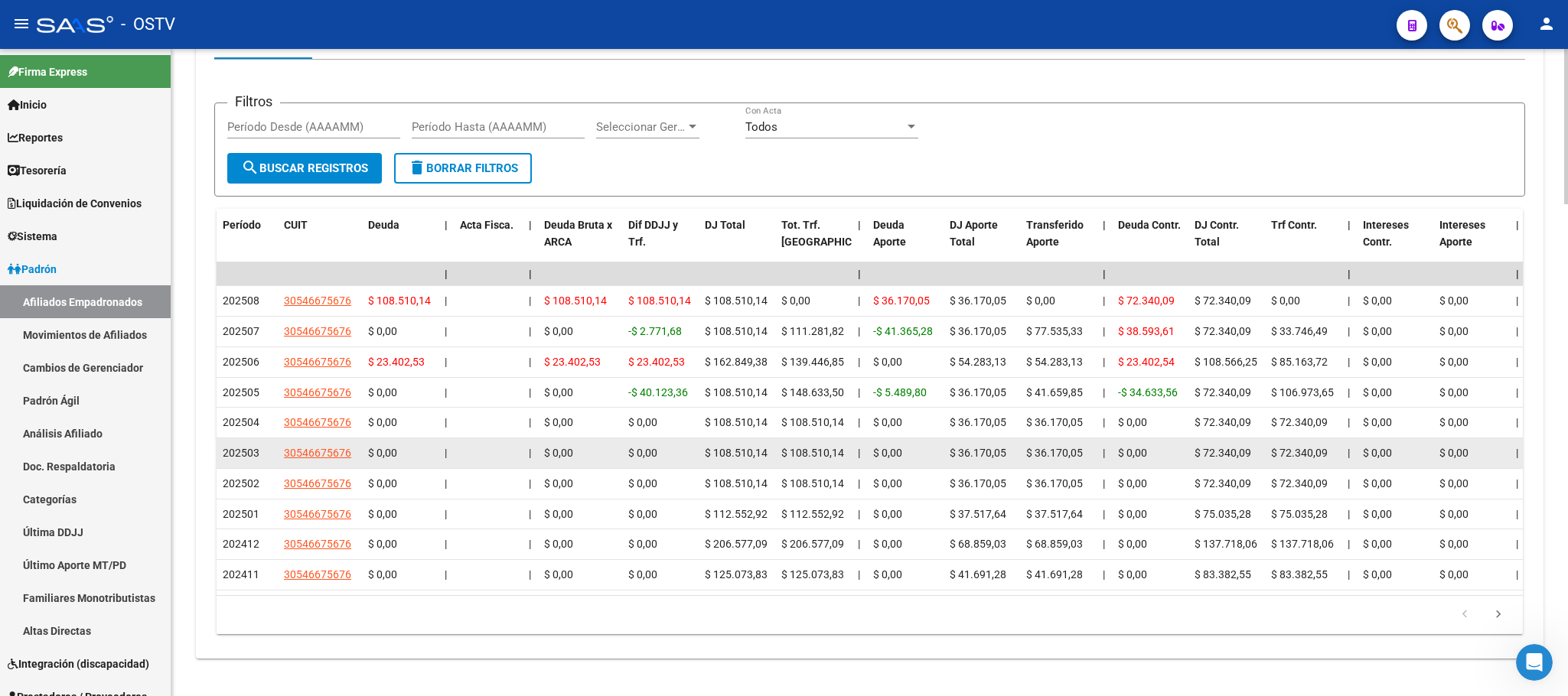
scroll to position [2021, 0]
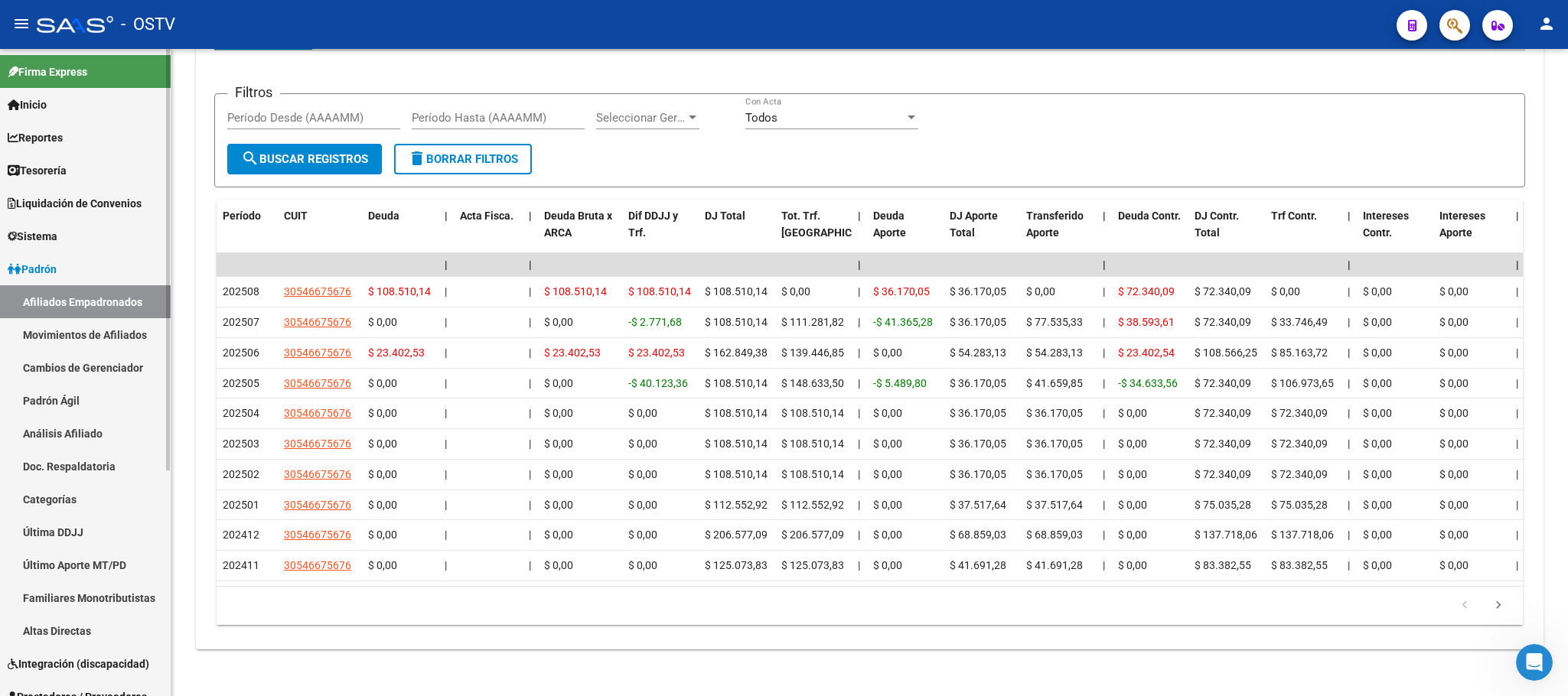
click at [47, 235] on span "Sistema" at bounding box center [33, 236] width 50 height 17
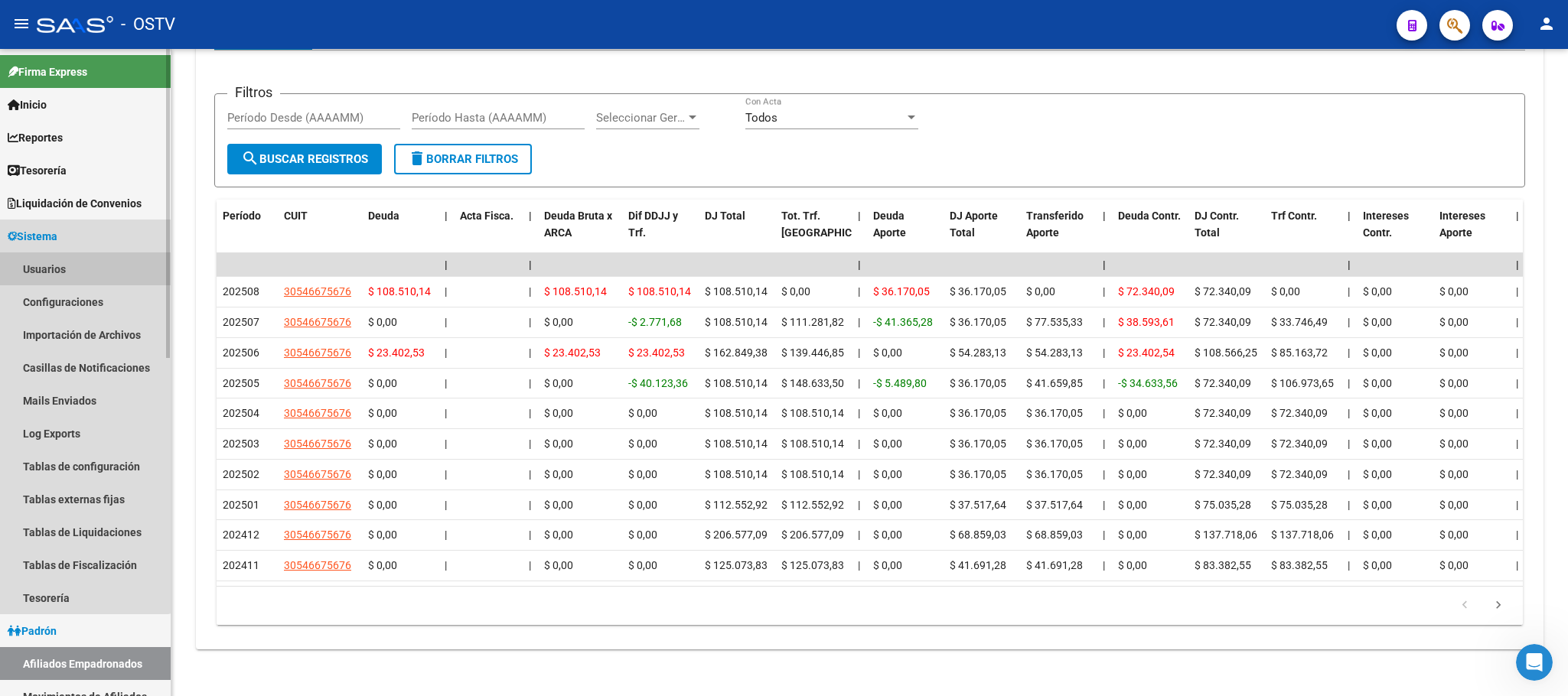
click at [52, 262] on link "Usuarios" at bounding box center [85, 268] width 171 height 33
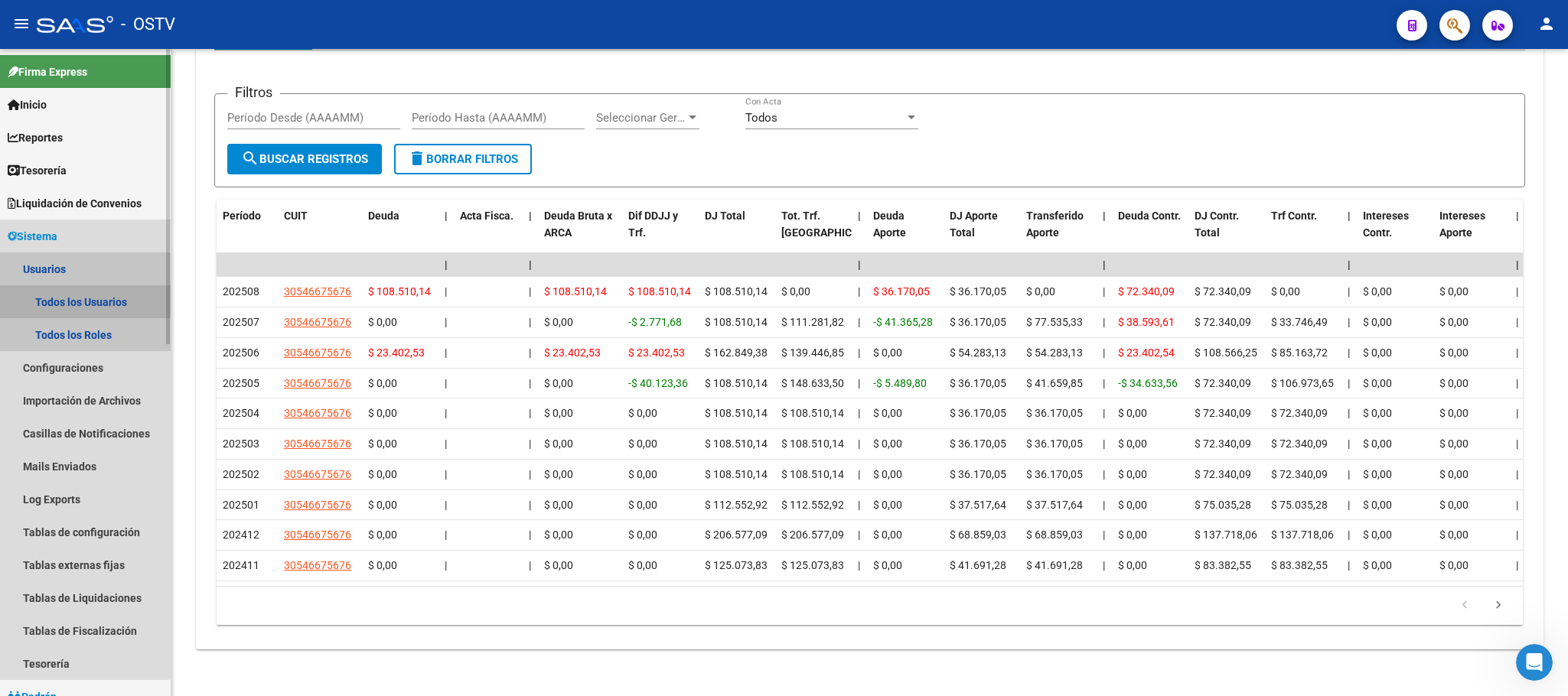
click at [81, 299] on link "Todos los Usuarios" at bounding box center [85, 302] width 171 height 33
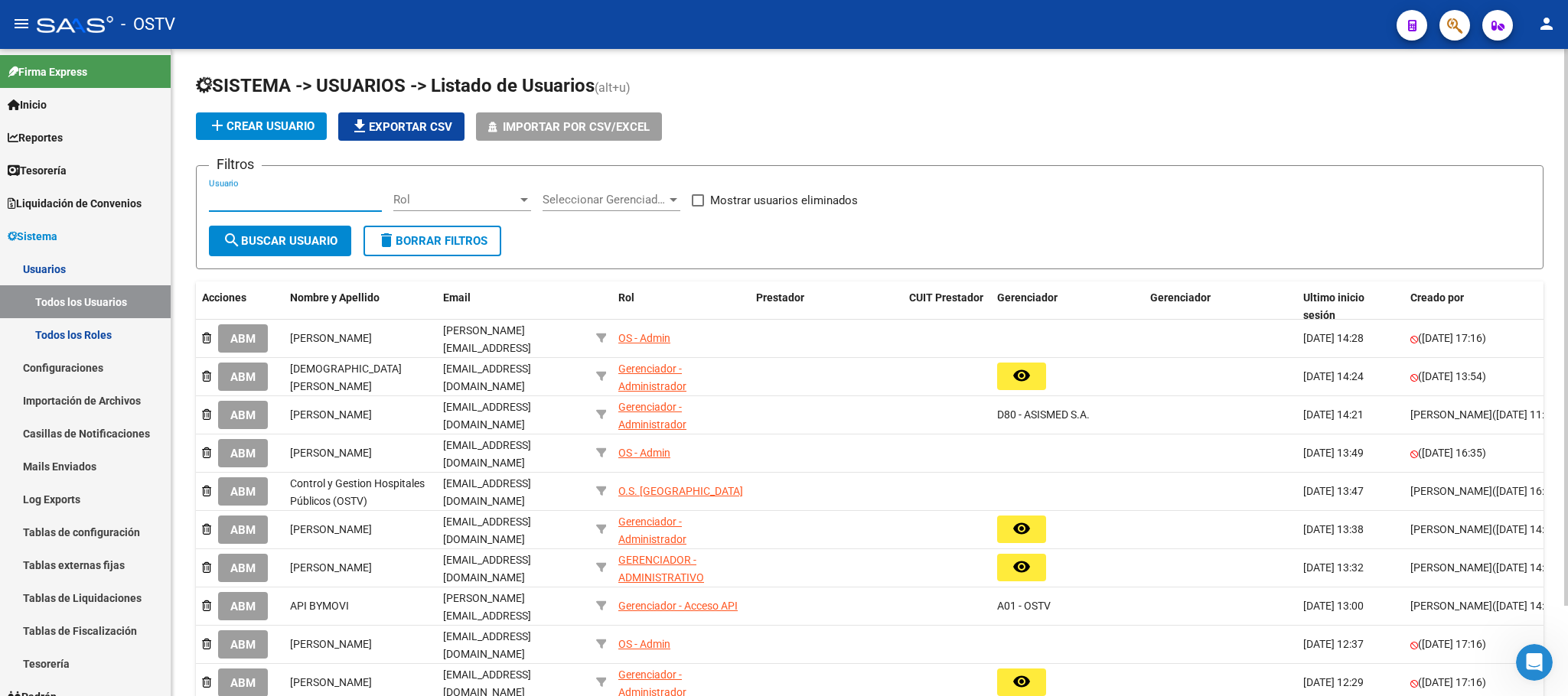
click at [315, 198] on input "Usuario" at bounding box center [295, 199] width 173 height 13
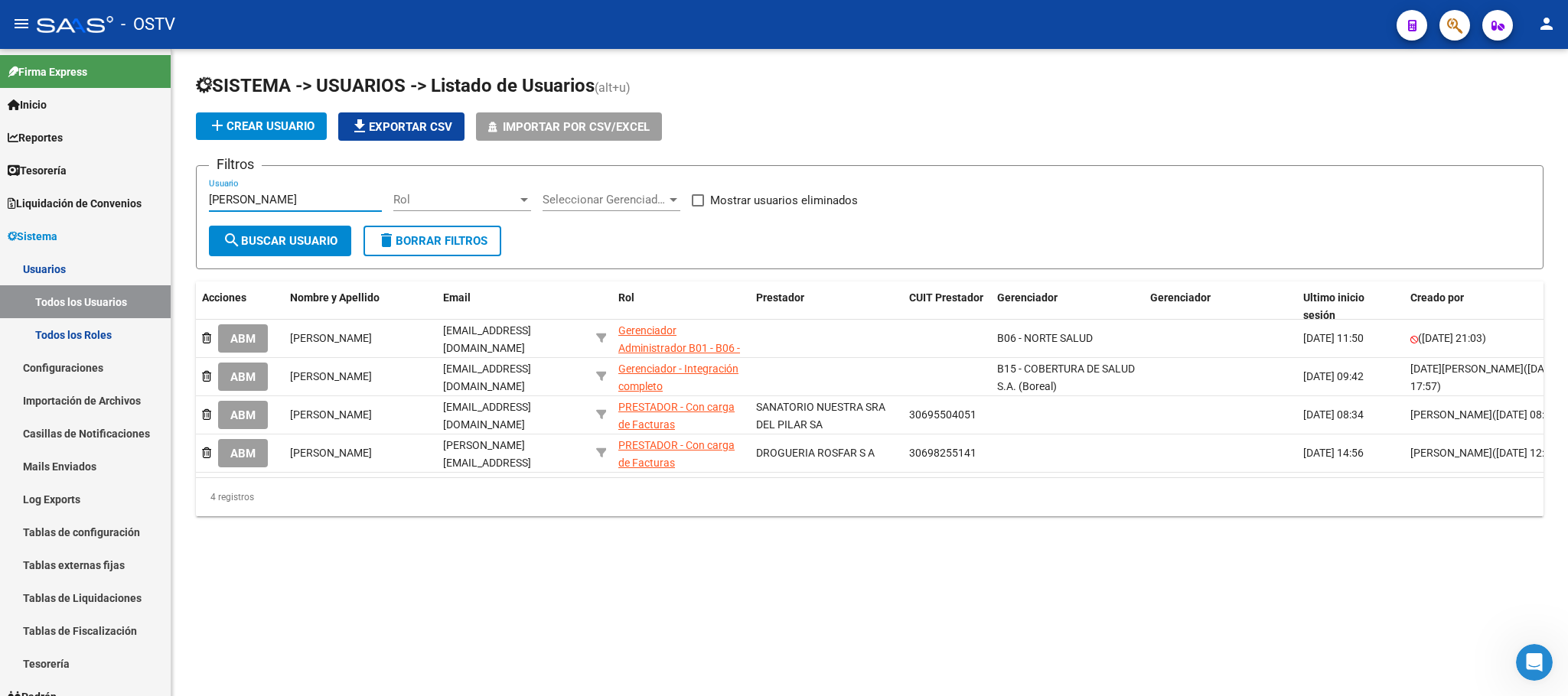
type input "luis"
click at [248, 565] on div "SISTEMA -> USUARIOS -> Listado de Usuarios (alt+u) add Crear Usuario file_downl…" at bounding box center [869, 307] width 1397 height 517
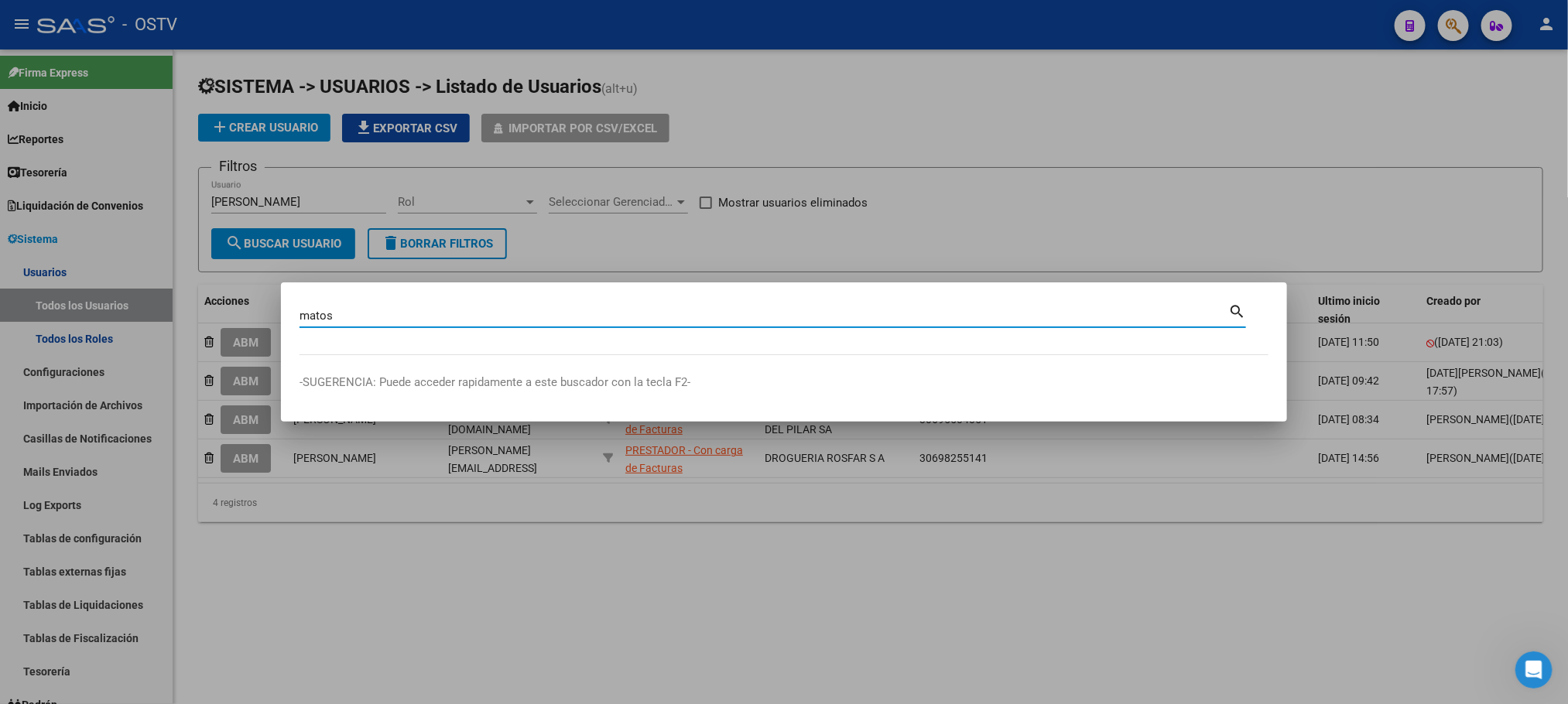
type input "matos"
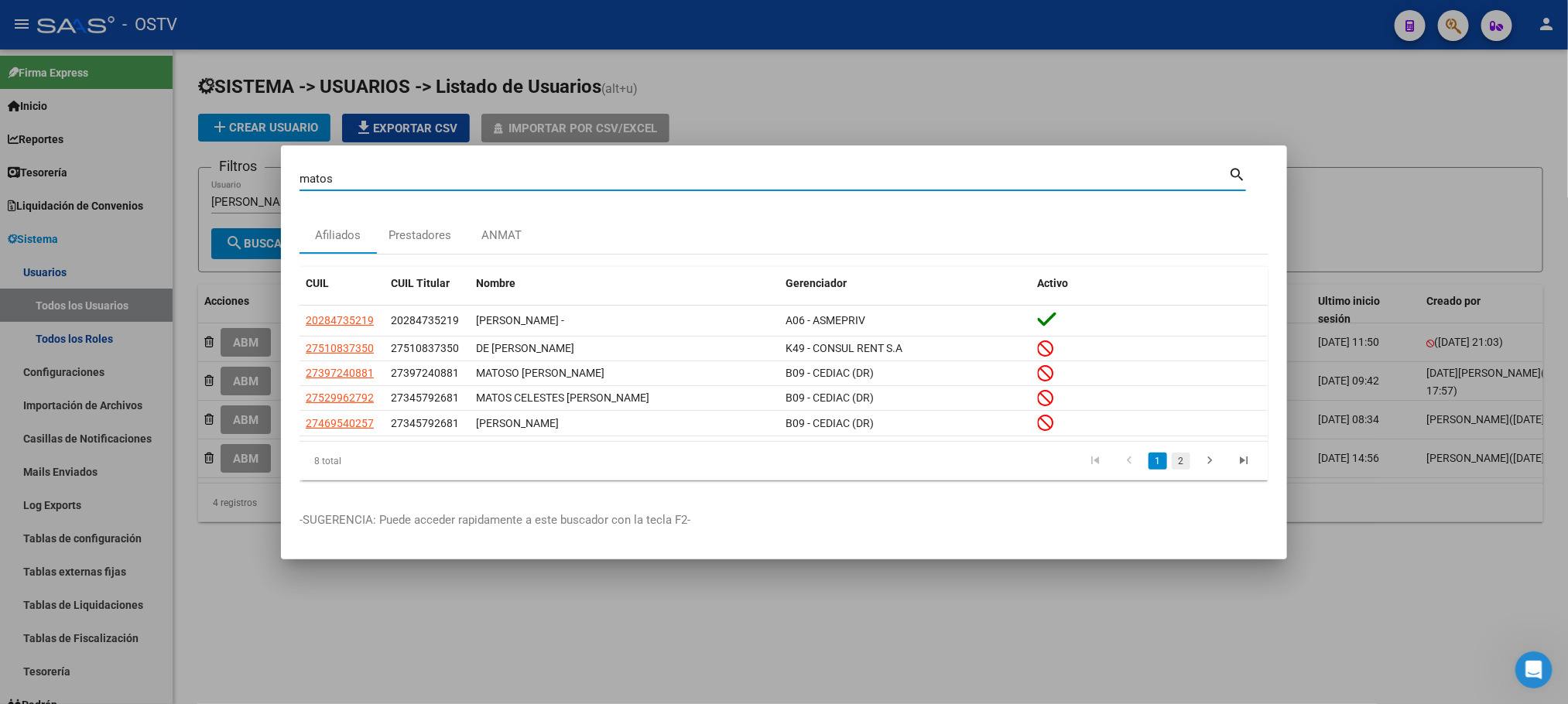
click at [1188, 465] on link "2" at bounding box center [1180, 461] width 18 height 17
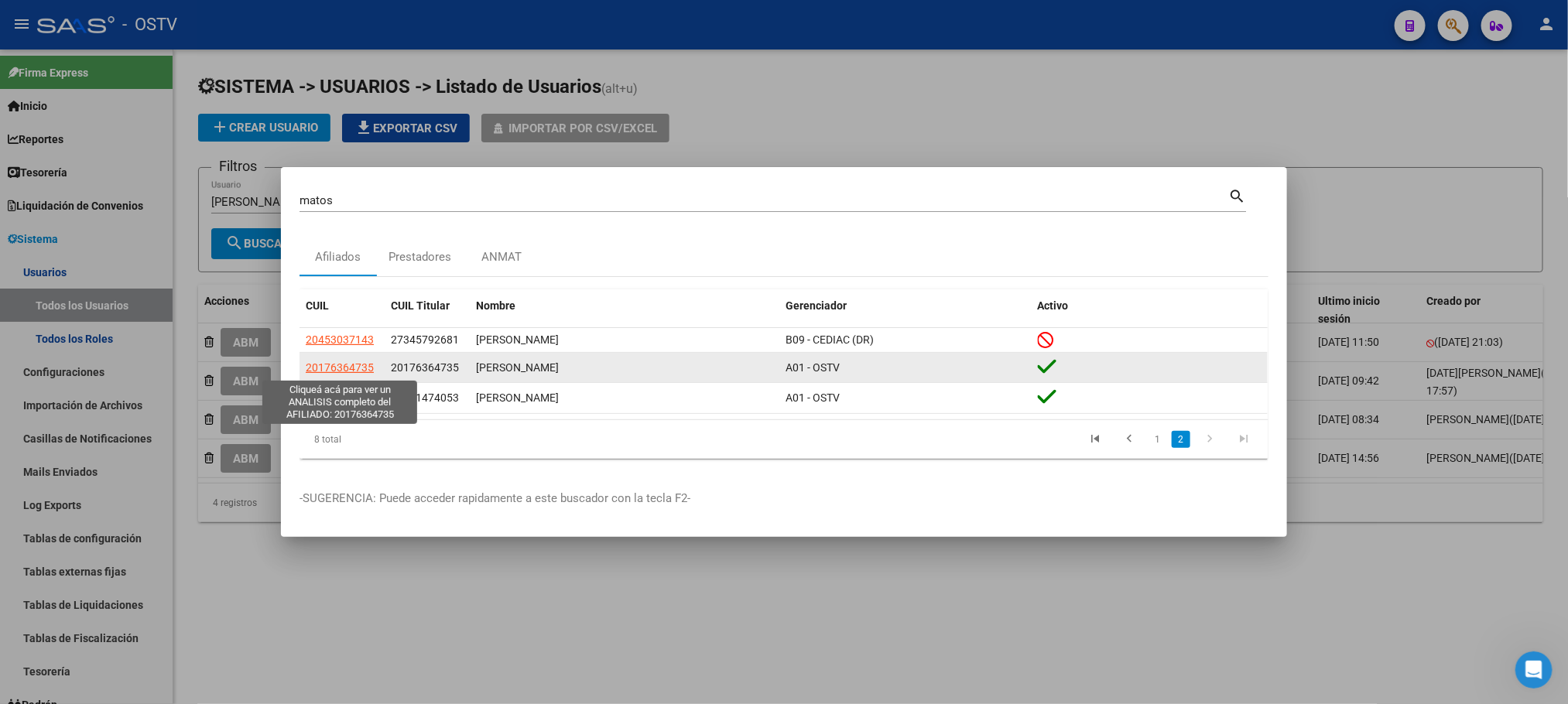
click at [369, 369] on span "20176364735" at bounding box center [340, 367] width 68 height 12
type textarea "20176364735"
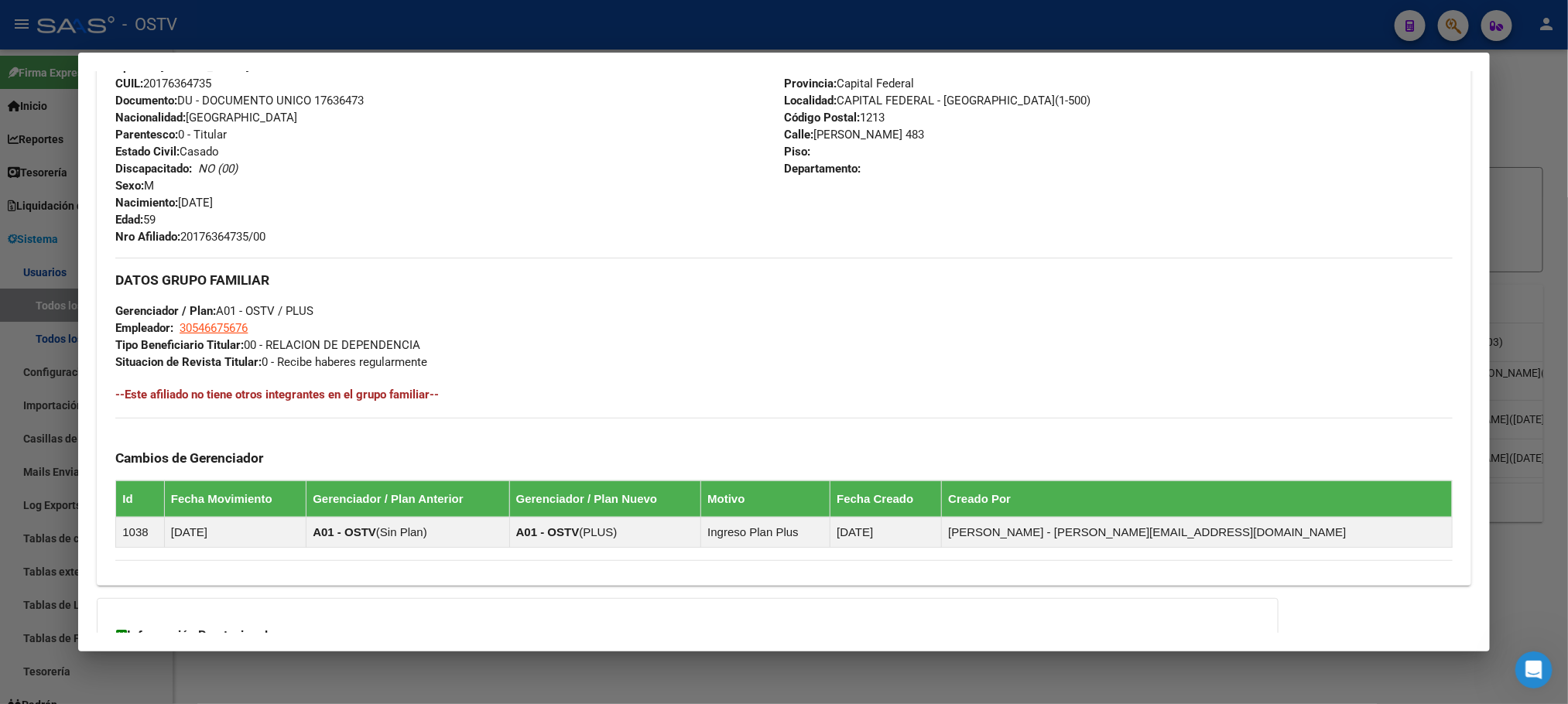
scroll to position [714, 0]
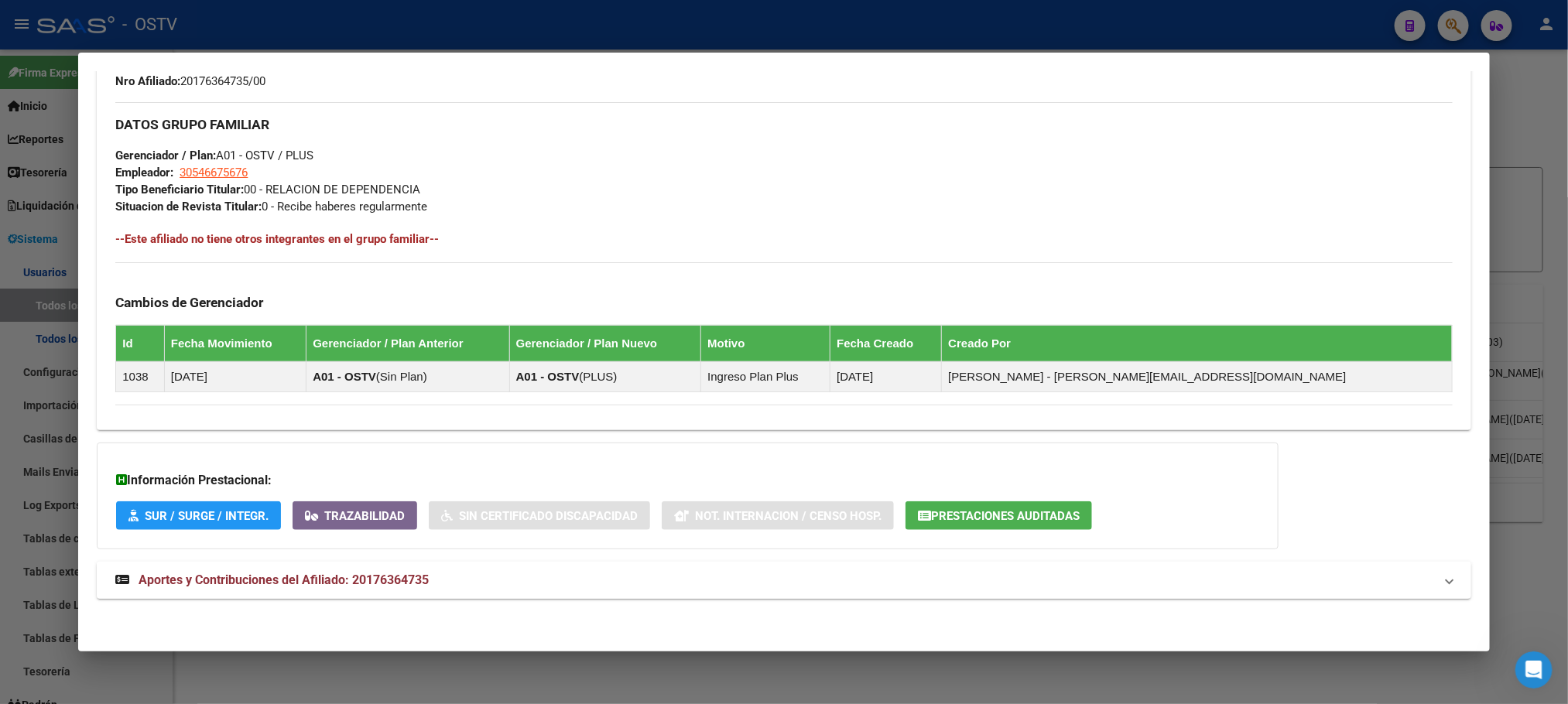
click at [314, 576] on span "Aportes y Contribuciones del Afiliado: 20176364735" at bounding box center [283, 580] width 290 height 14
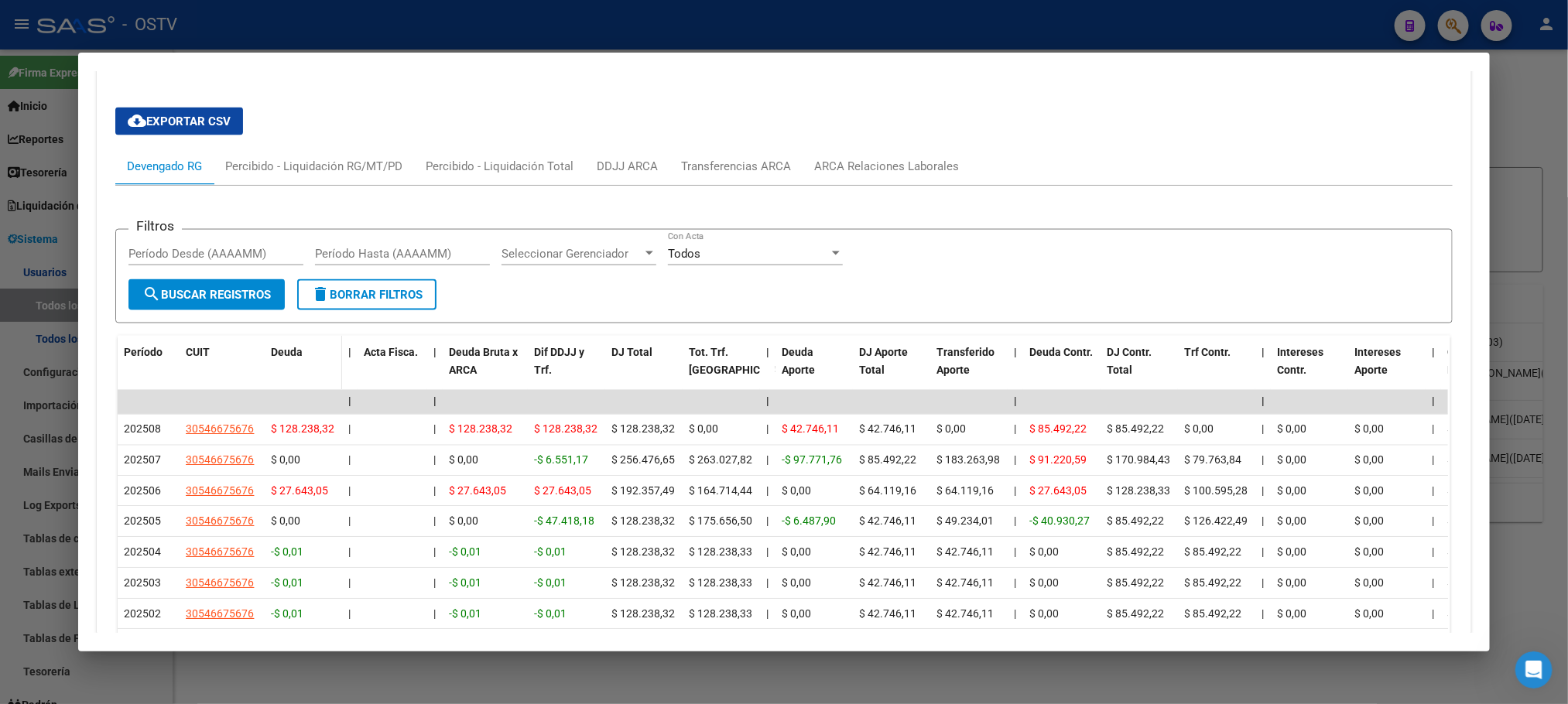
scroll to position [1479, 0]
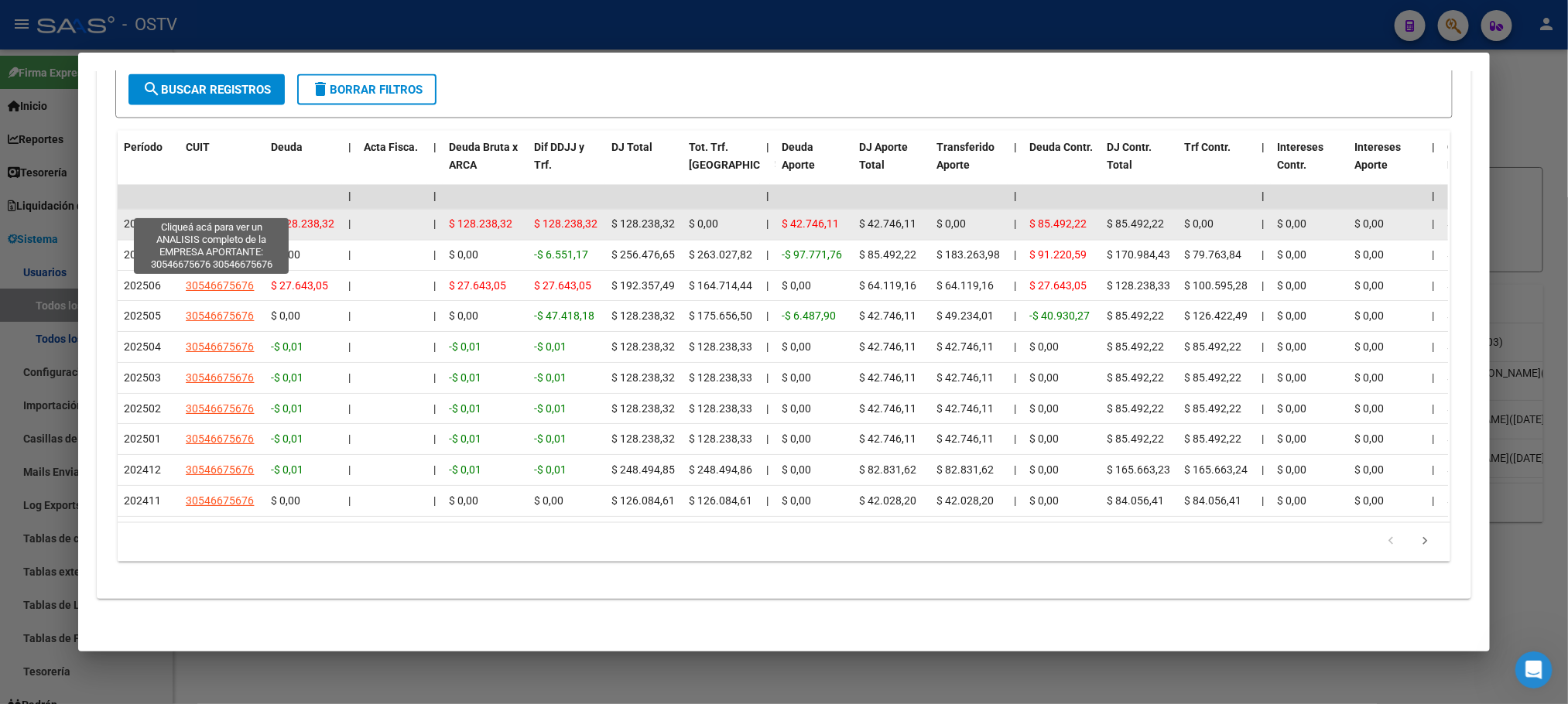
drag, startPoint x: 246, startPoint y: 207, endPoint x: 179, endPoint y: 207, distance: 67.0
click at [185, 216] on div "30546675676" at bounding box center [222, 225] width 73 height 18
copy span "30546675676"
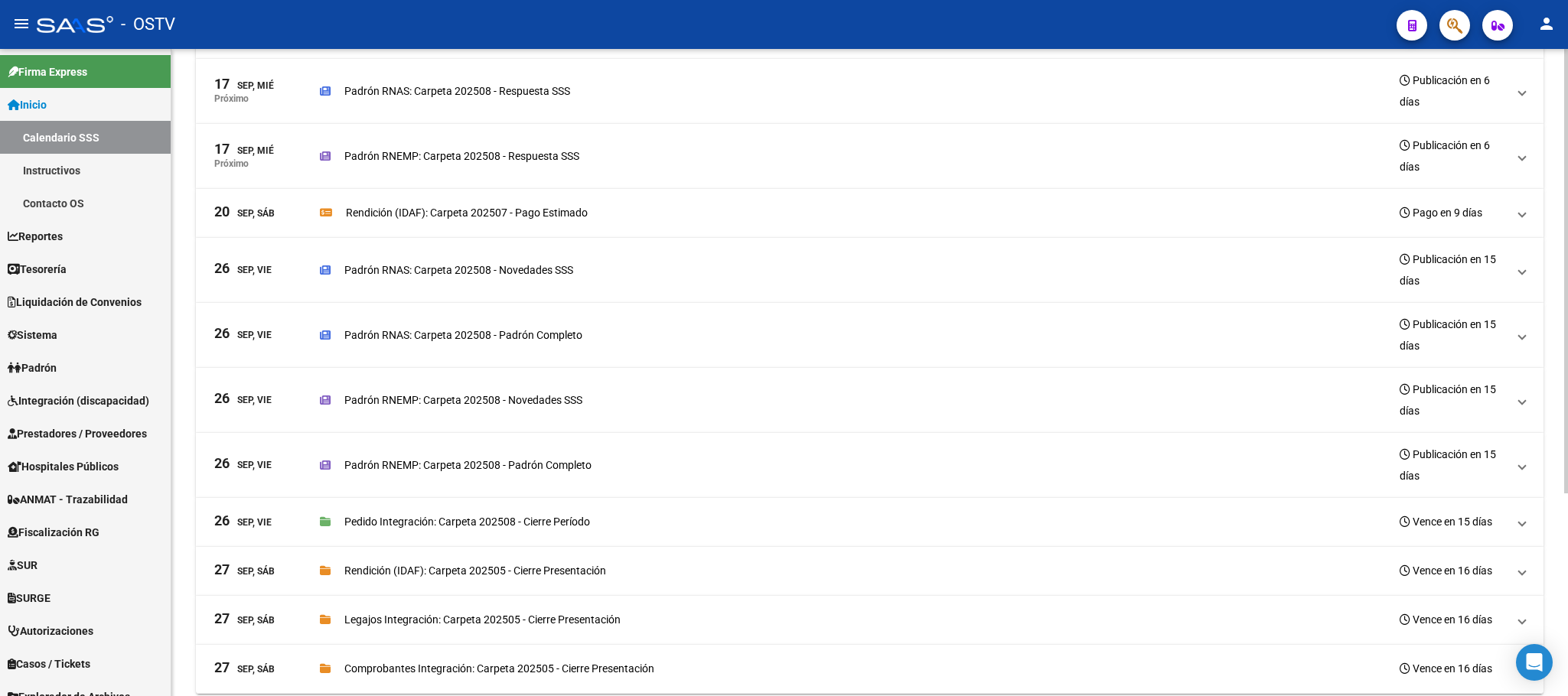
scroll to position [294, 0]
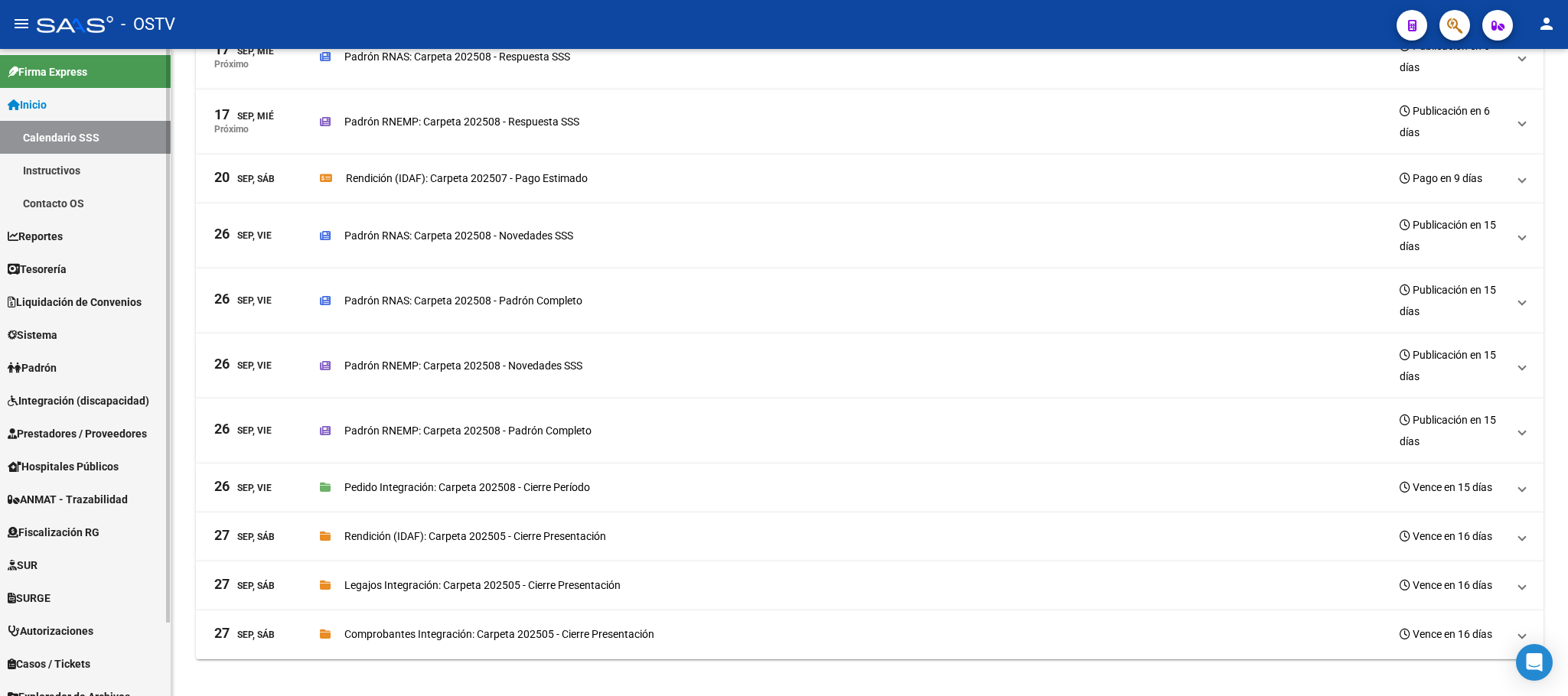
click at [39, 109] on span "Inicio" at bounding box center [27, 104] width 39 height 17
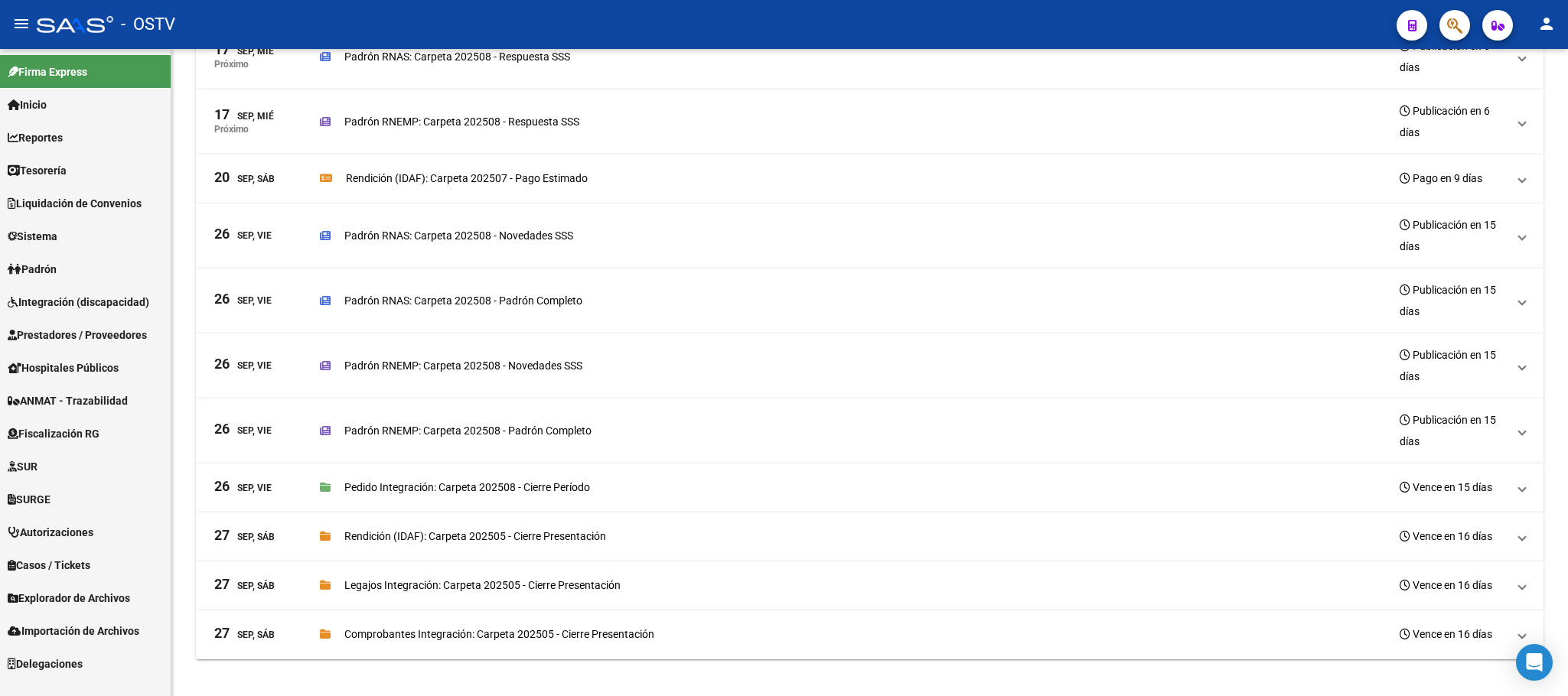
click at [42, 267] on span "Padrón" at bounding box center [33, 269] width 49 height 17
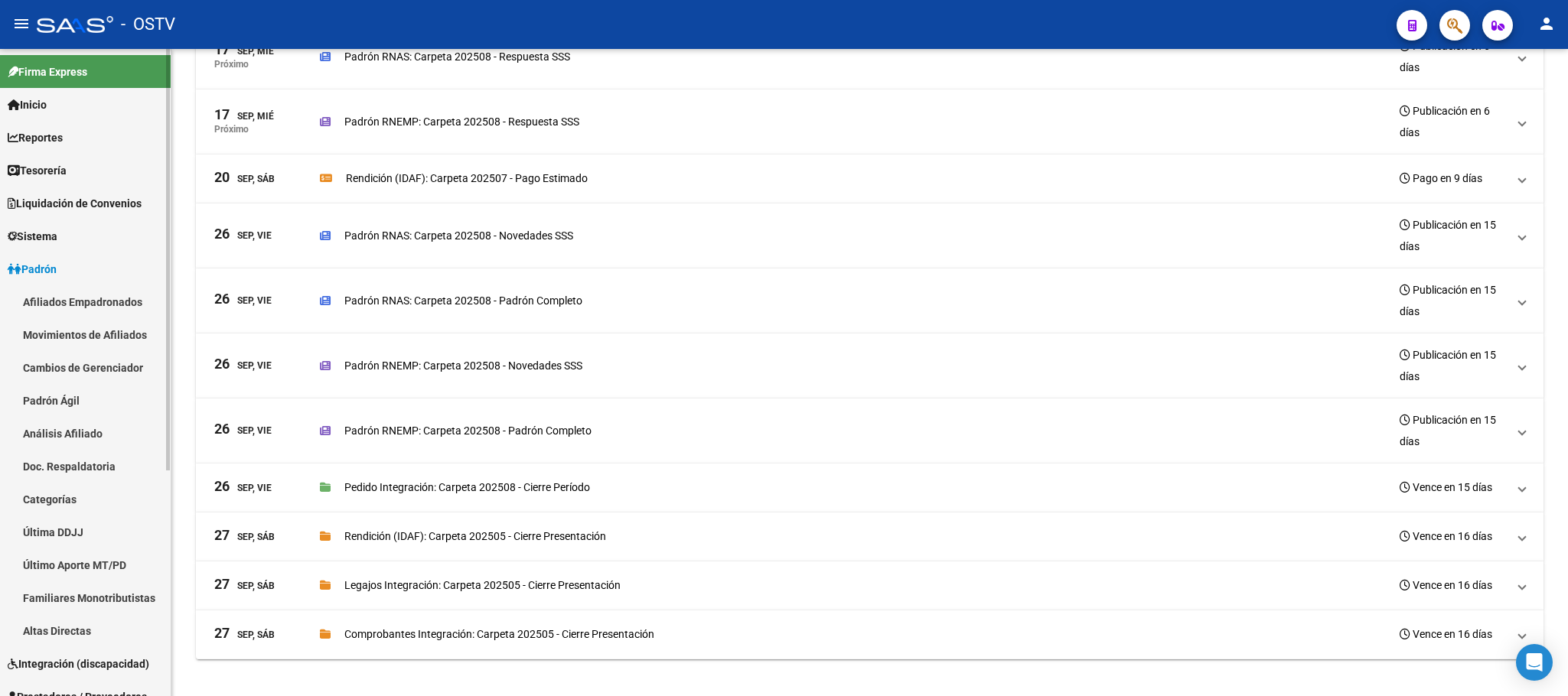
click at [46, 299] on link "Afiliados Empadronados" at bounding box center [85, 302] width 171 height 33
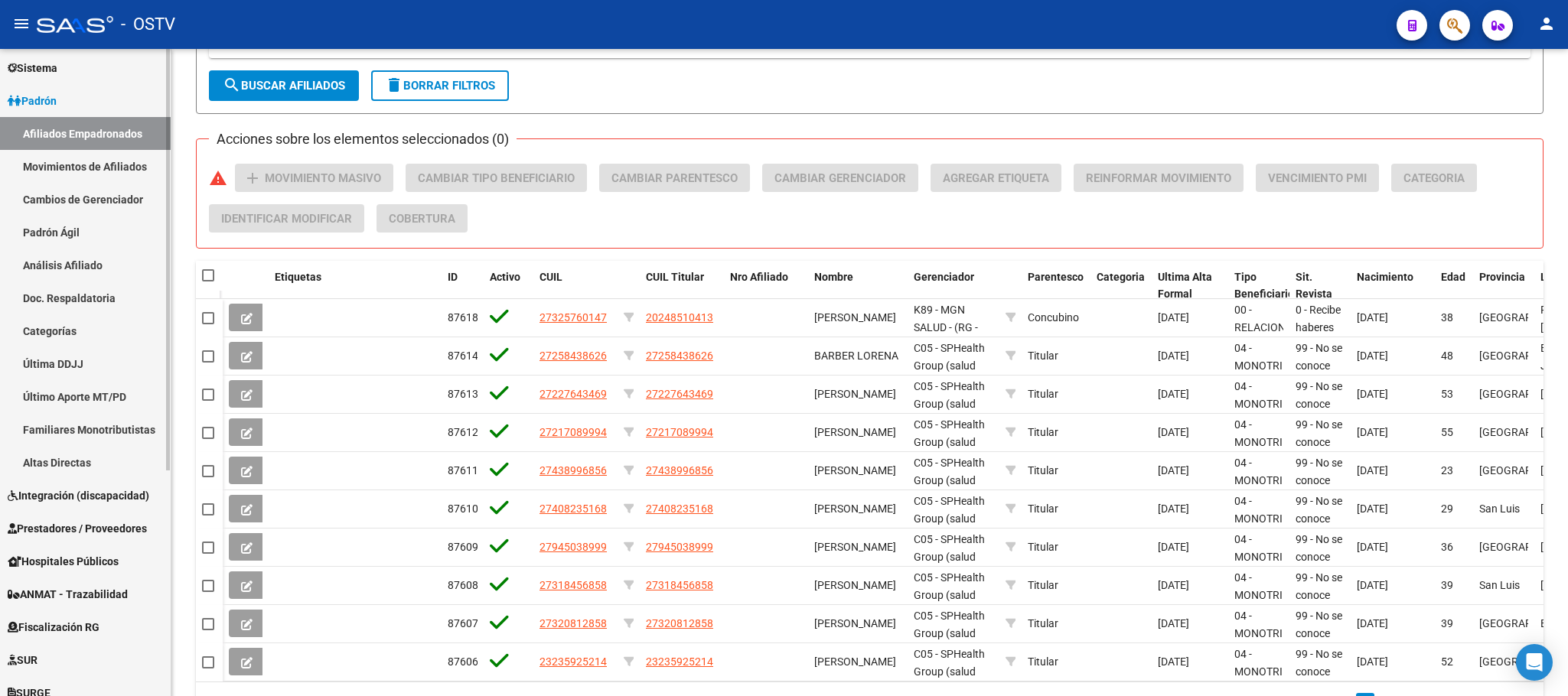
scroll to position [345, 0]
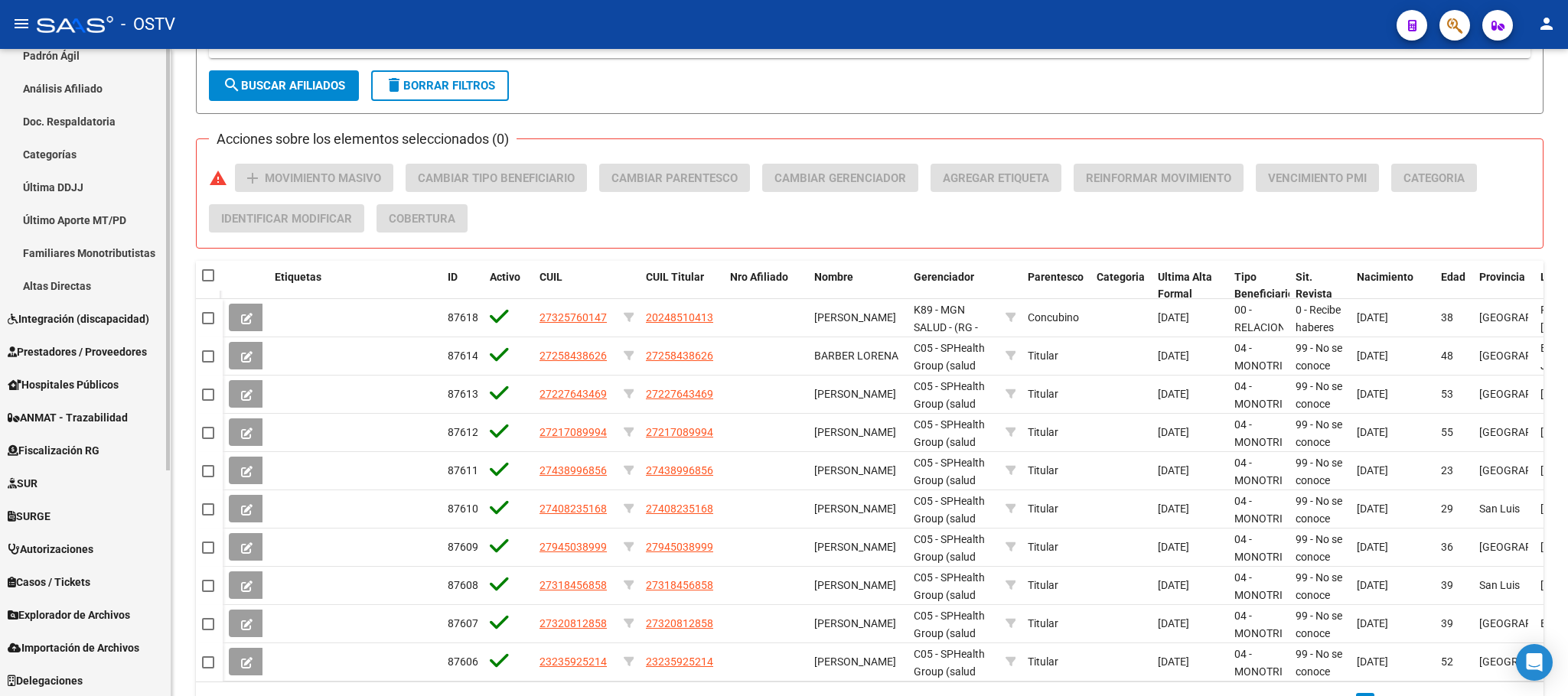
click at [91, 613] on span "Explorador de Archivos" at bounding box center [69, 614] width 122 height 17
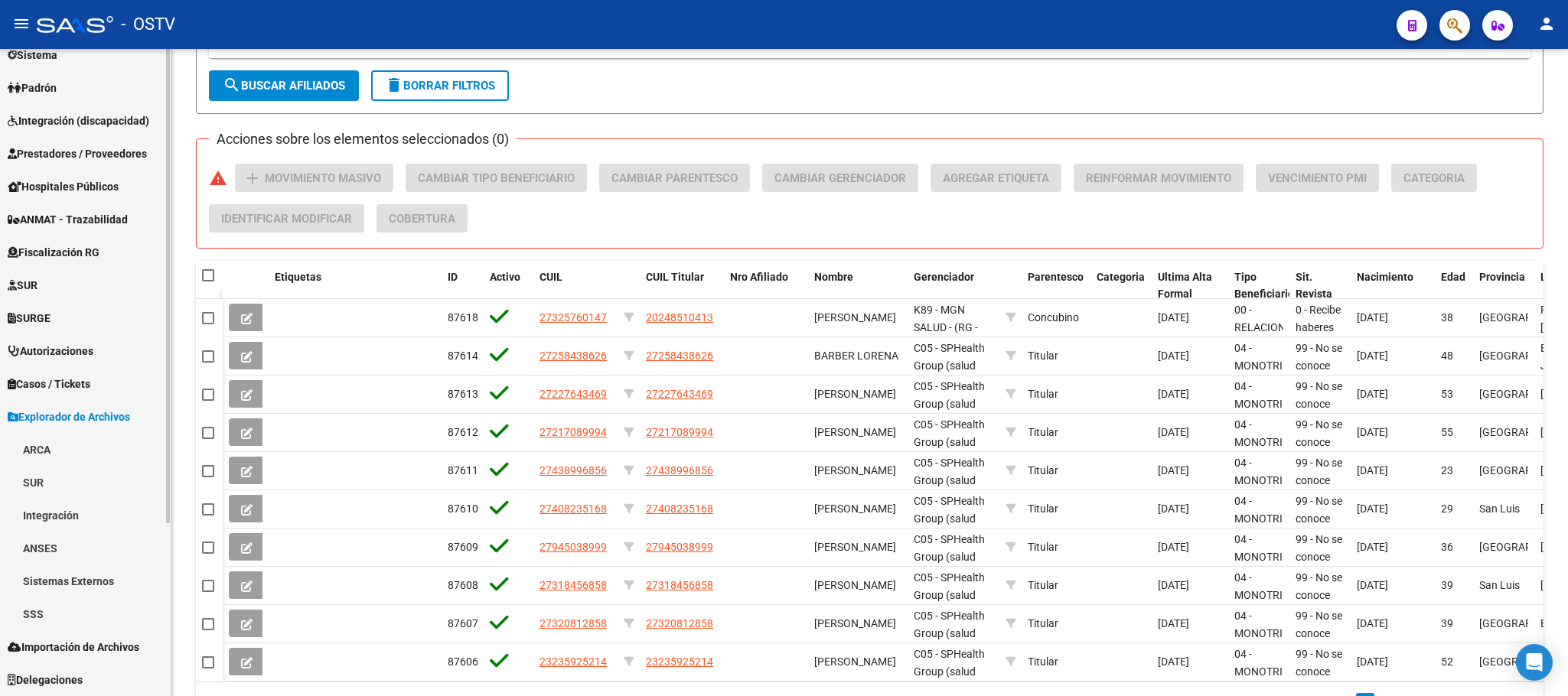
scroll to position [181, 0]
click at [72, 81] on link "Padrón" at bounding box center [85, 87] width 171 height 33
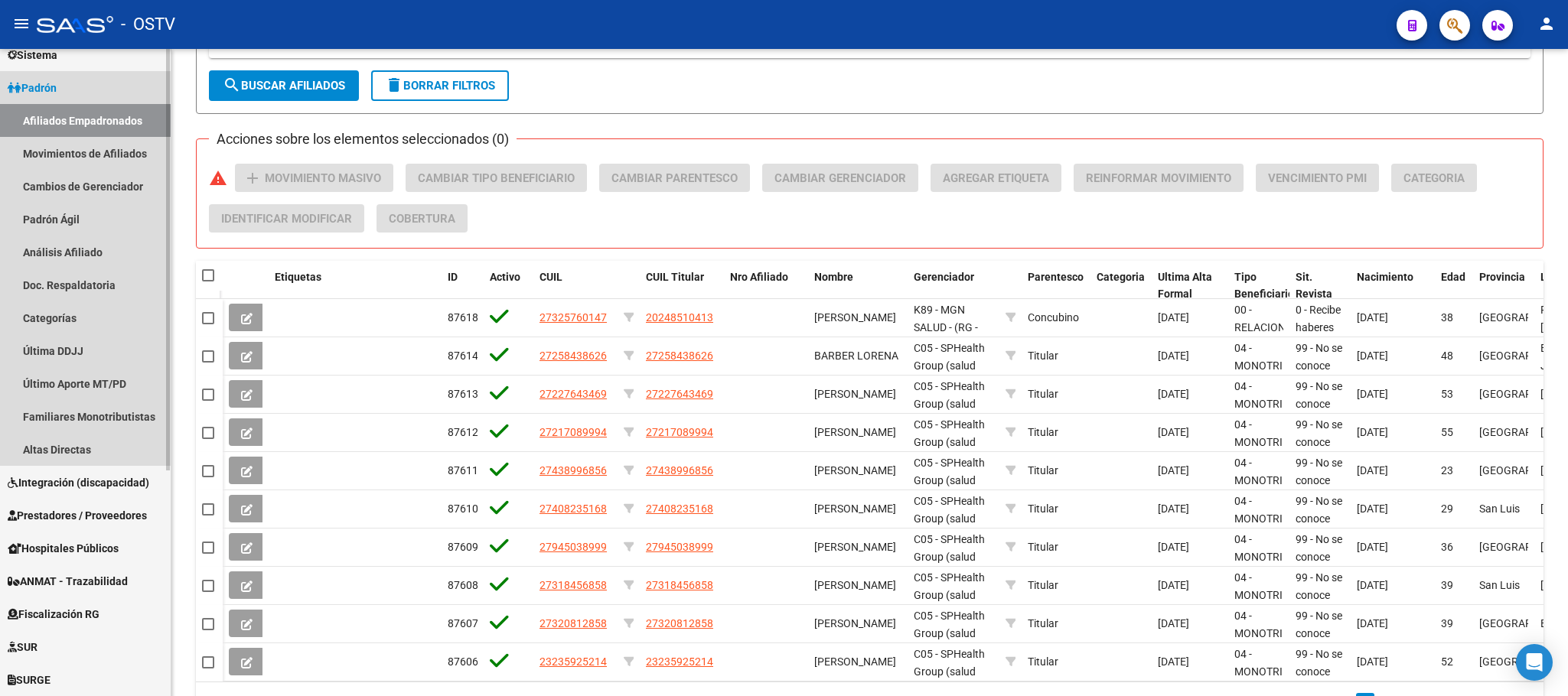
click at [72, 116] on link "Afiliados Empadronados" at bounding box center [85, 120] width 171 height 33
click at [92, 152] on link "Movimientos de Afiliados" at bounding box center [85, 153] width 171 height 33
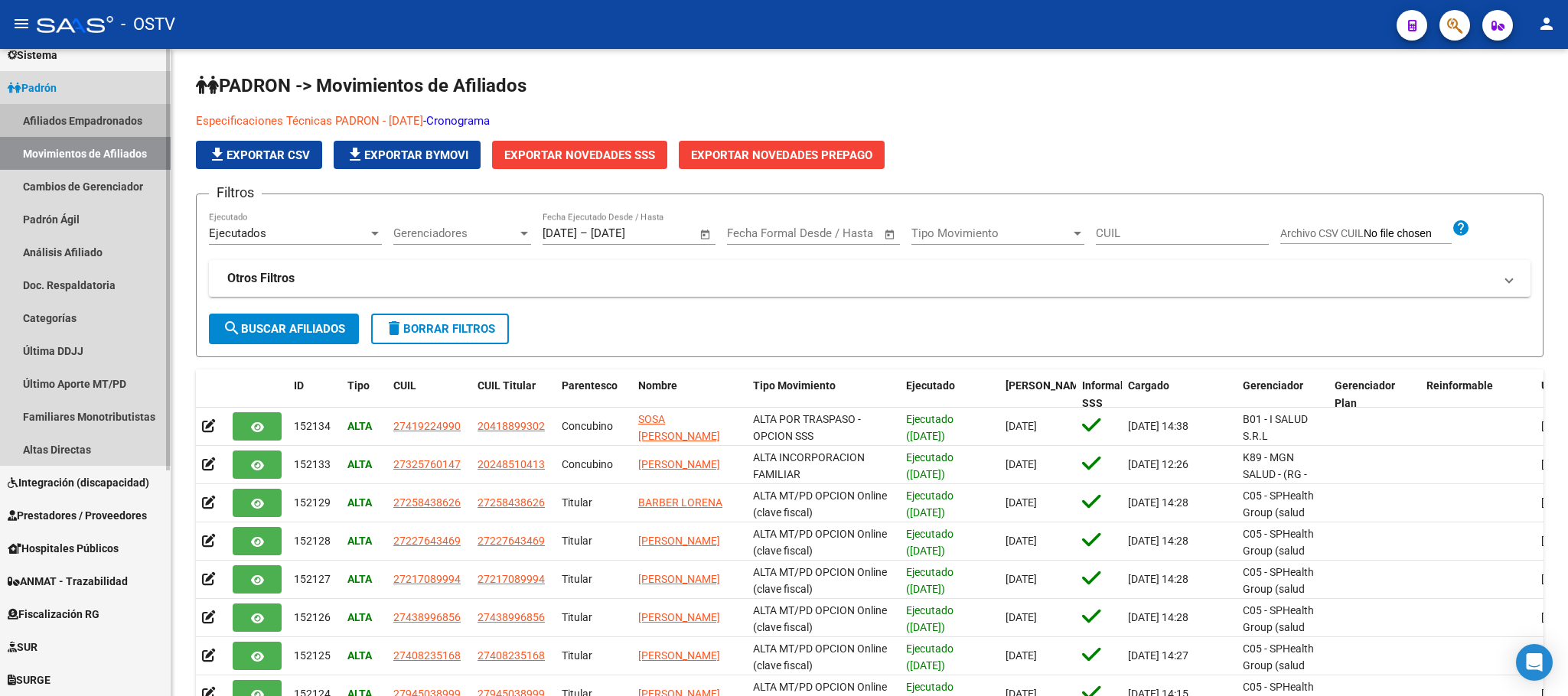
click at [92, 121] on link "Afiliados Empadronados" at bounding box center [85, 120] width 171 height 33
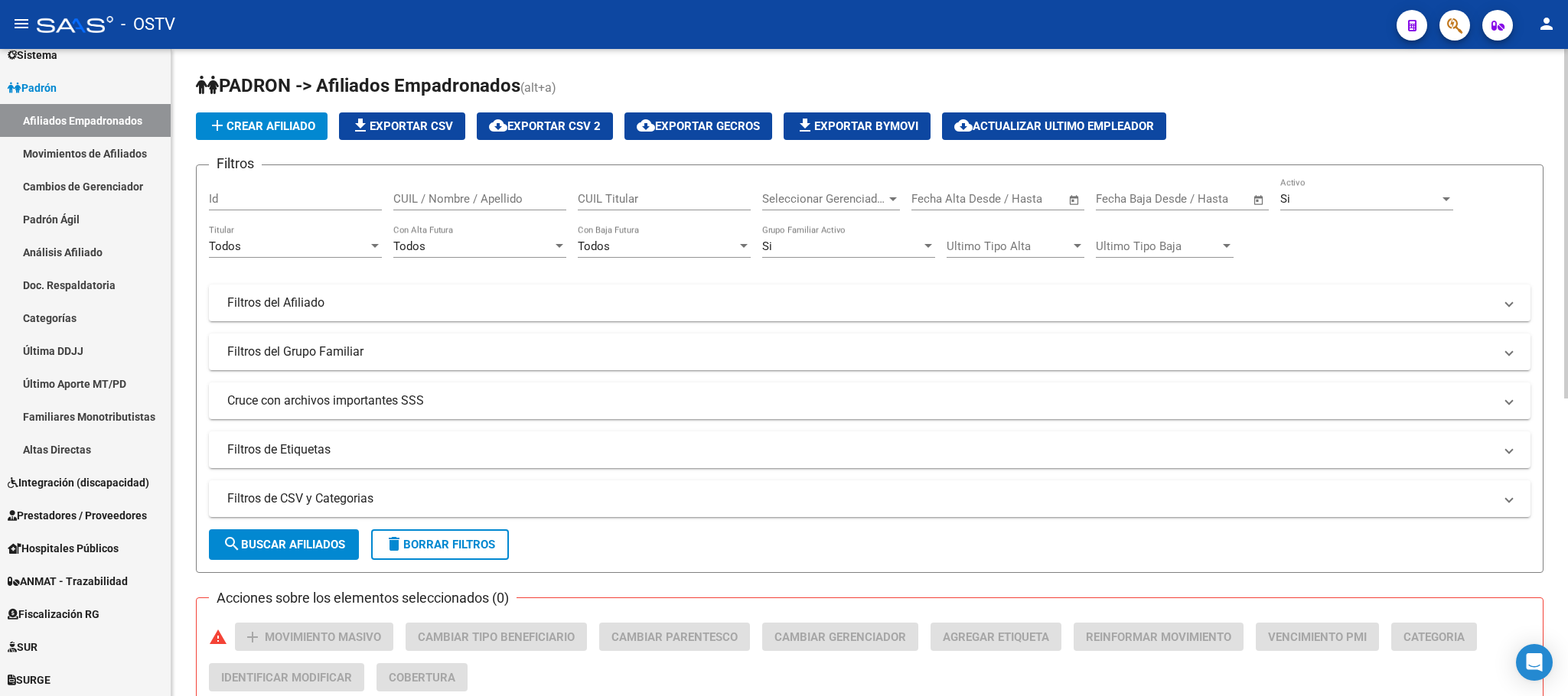
click at [889, 198] on div at bounding box center [893, 199] width 8 height 4
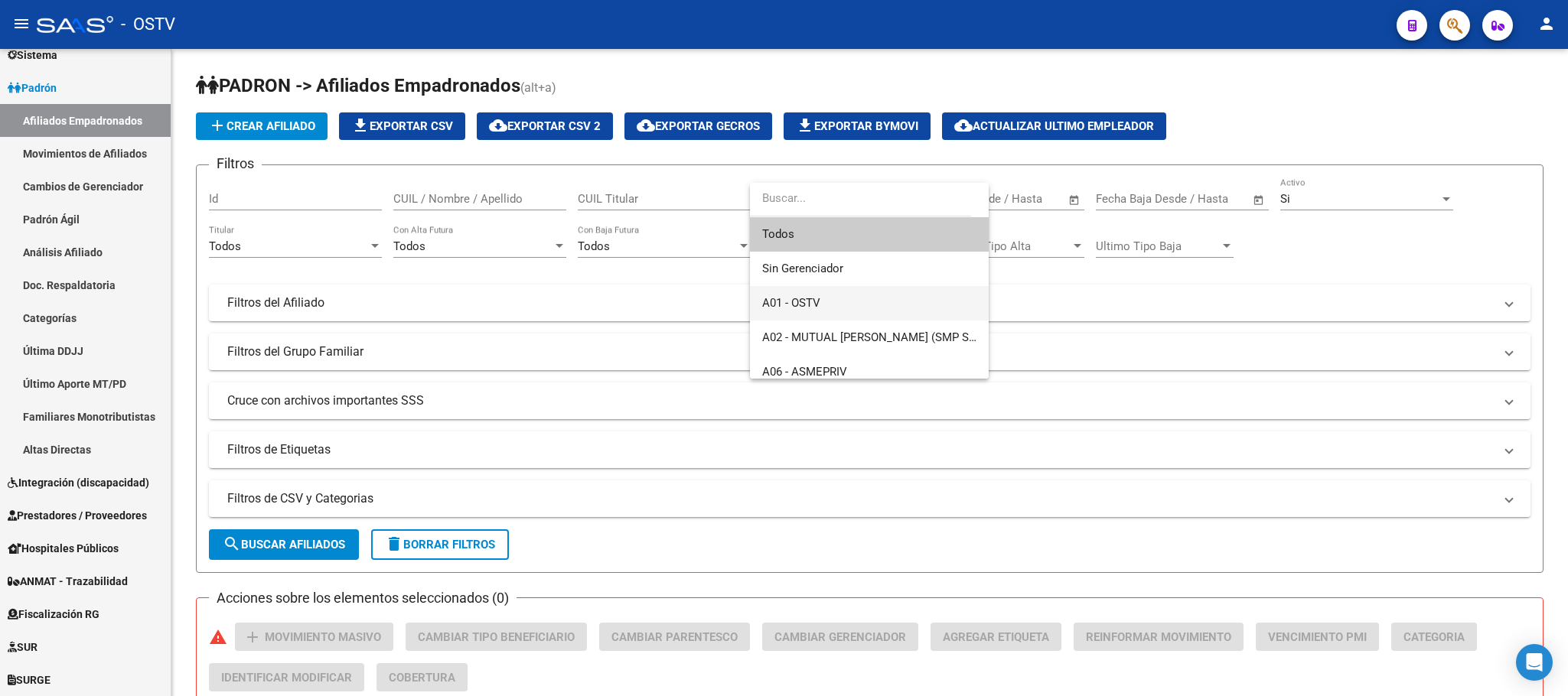
click at [804, 292] on span "A01 - OSTV" at bounding box center [869, 302] width 214 height 34
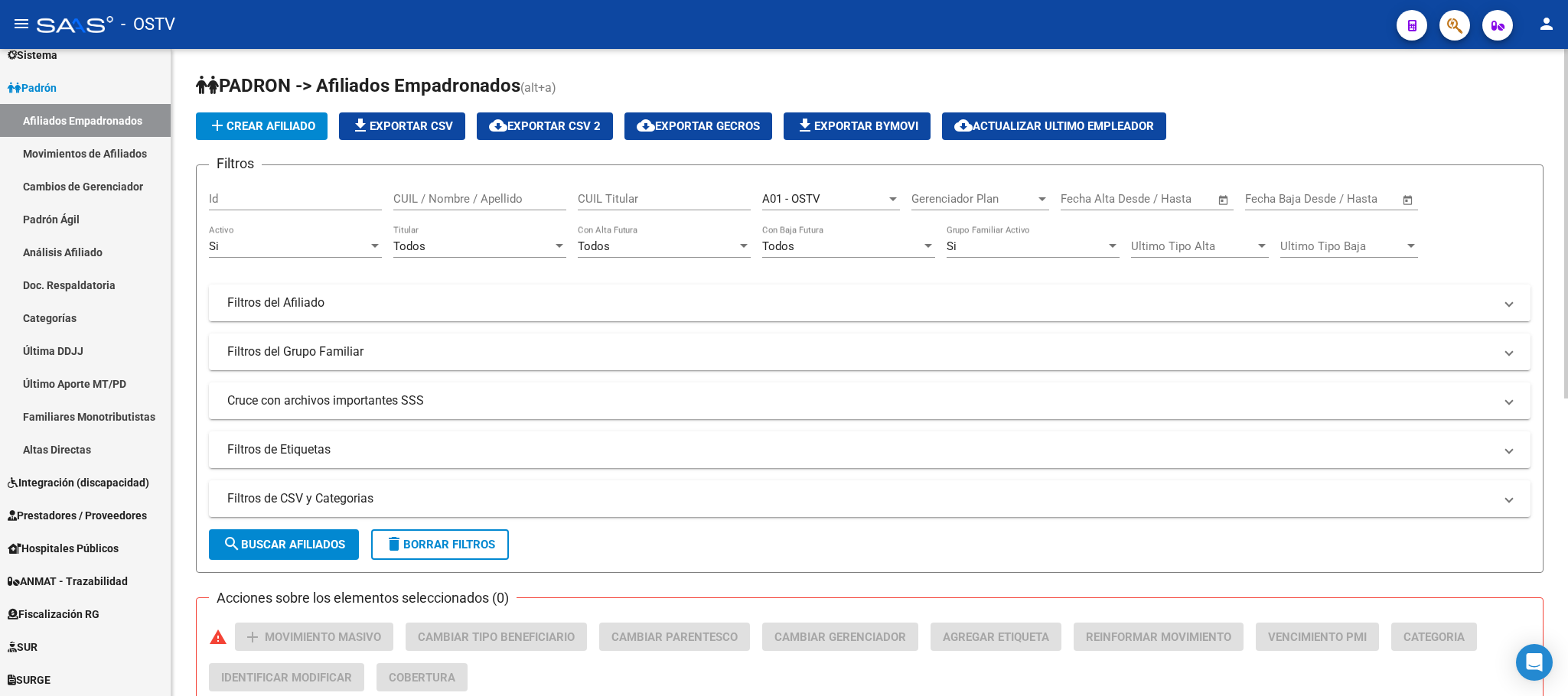
click at [876, 315] on mat-expansion-panel-header "Filtros del Afiliado" at bounding box center [869, 303] width 1322 height 37
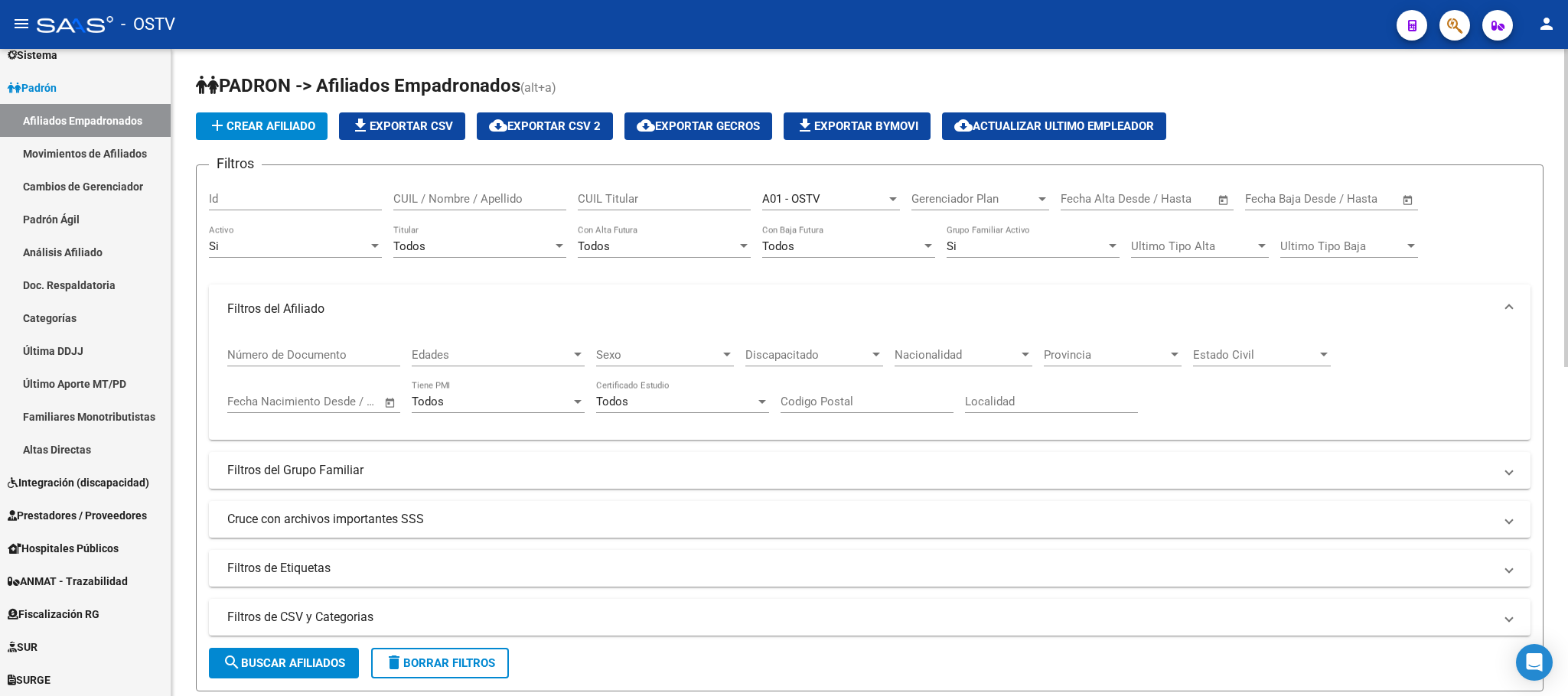
click at [876, 314] on mat-panel-title "Filtros del Afiliado" at bounding box center [860, 309] width 1266 height 17
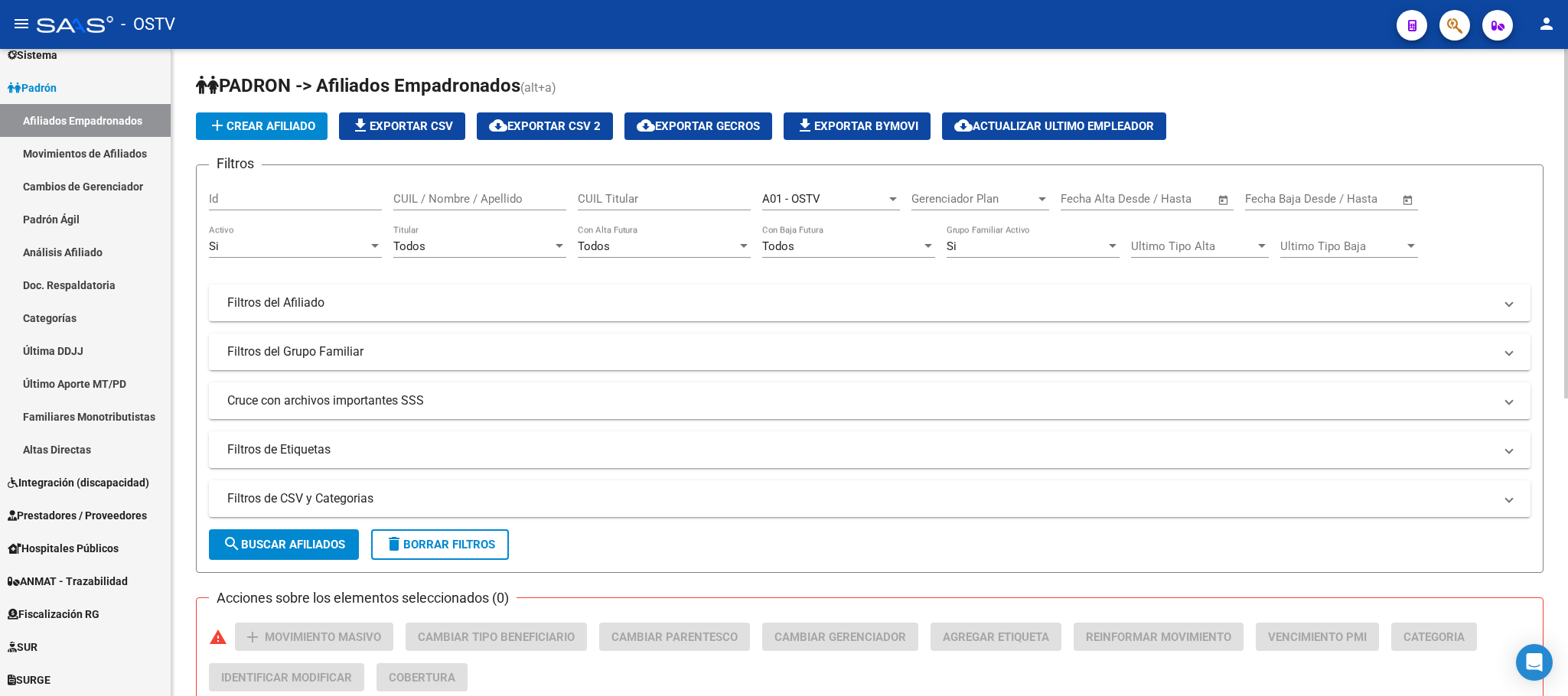
click at [864, 359] on mat-panel-title "Filtros del Grupo Familiar" at bounding box center [860, 352] width 1266 height 17
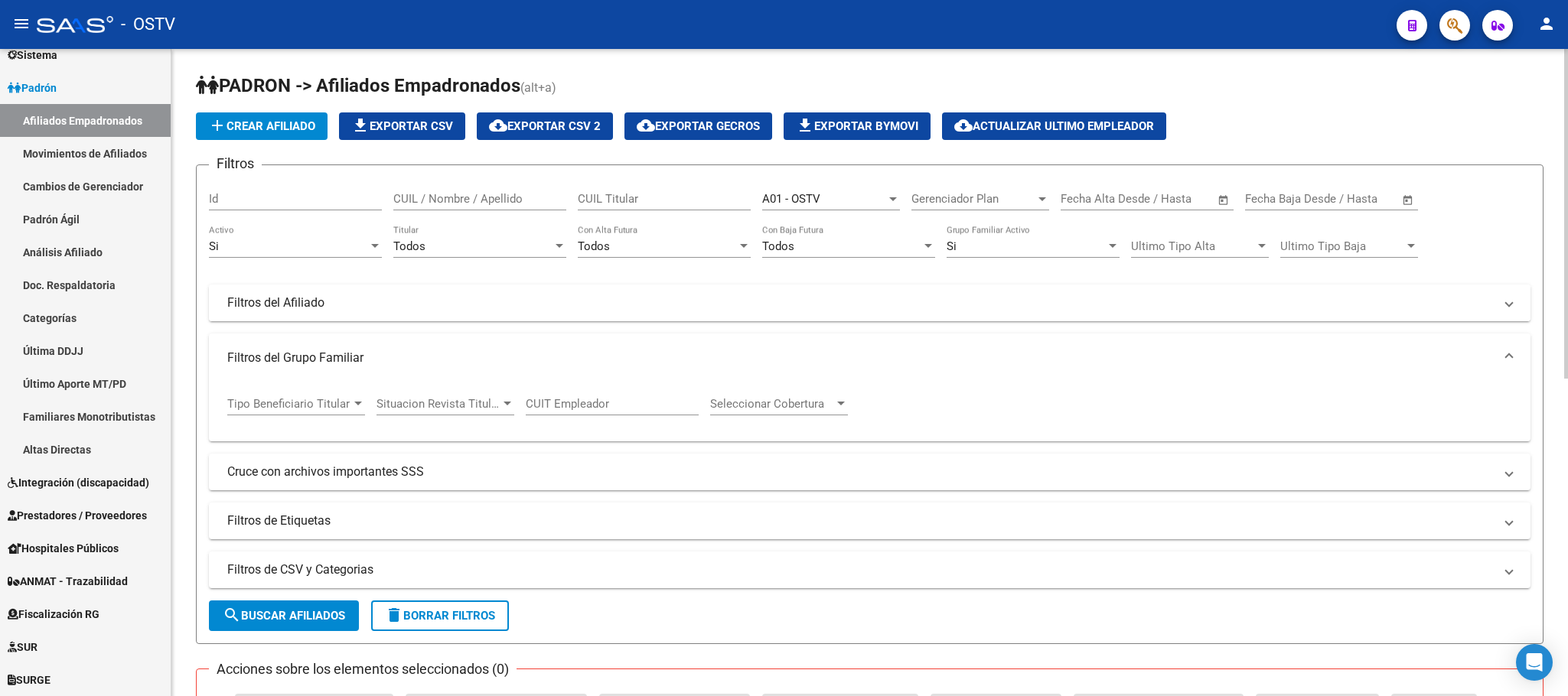
click at [873, 299] on mat-panel-title "Filtros del Afiliado" at bounding box center [860, 302] width 1266 height 17
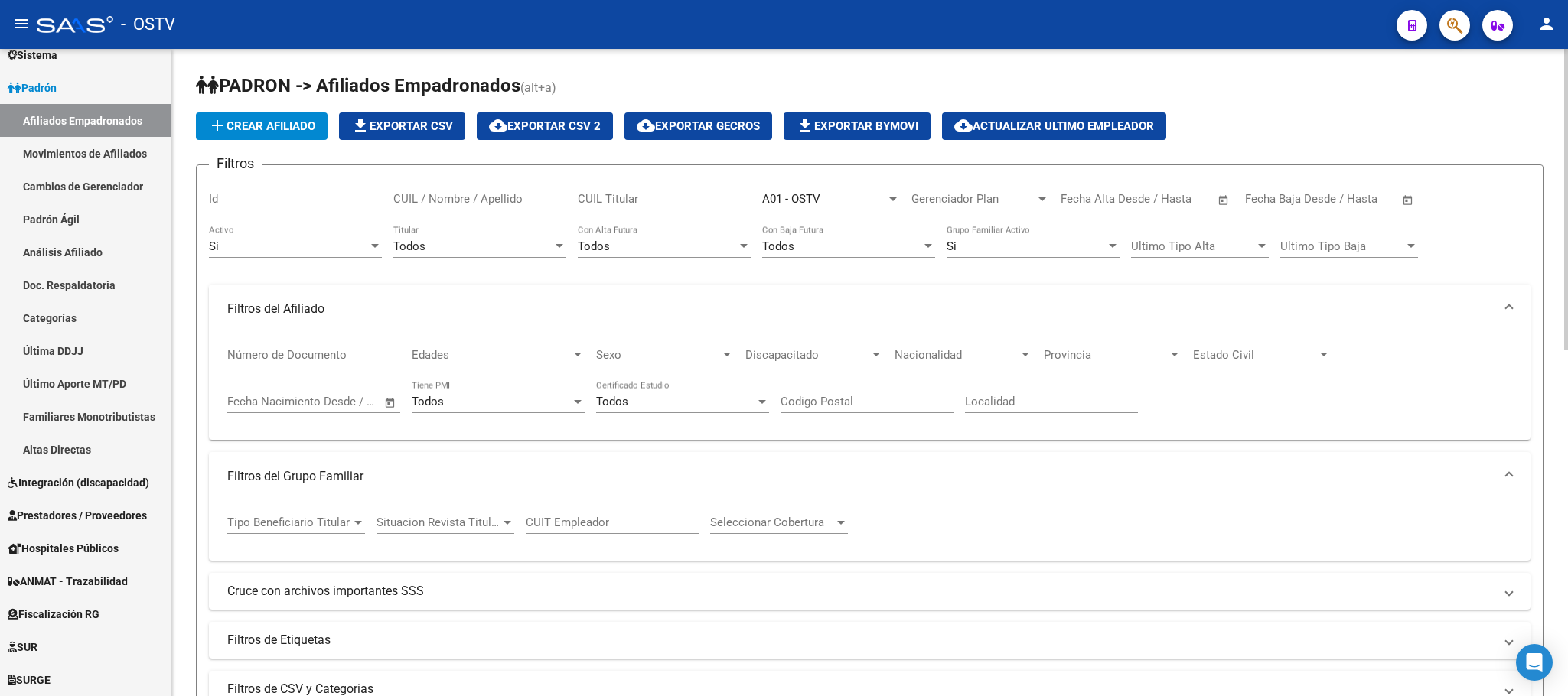
click at [801, 317] on mat-panel-title "Filtros del Afiliado" at bounding box center [860, 309] width 1266 height 17
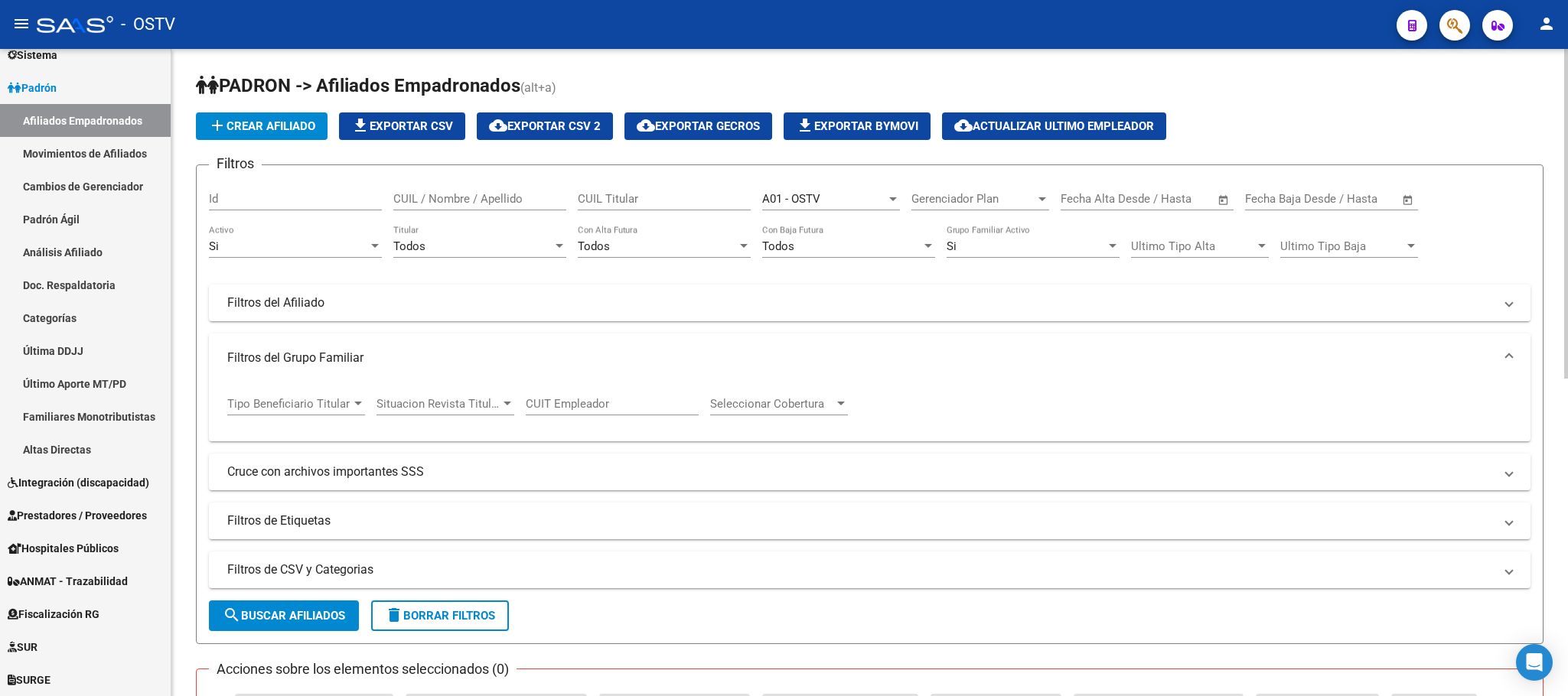
click at [778, 342] on mat-expansion-panel-header "Filtros del Grupo Familiar" at bounding box center [869, 358] width 1322 height 49
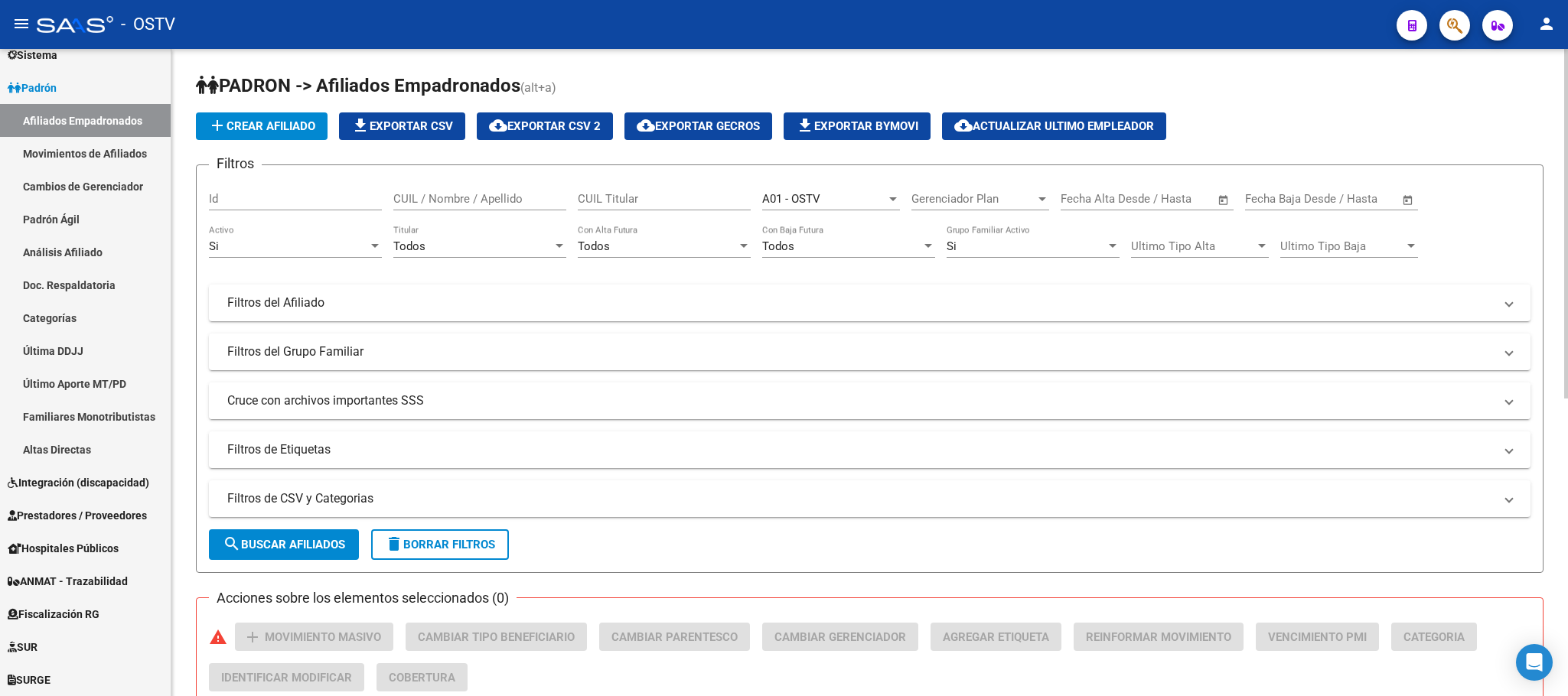
click at [757, 415] on mat-expansion-panel-header "Cruce con archivos importantes SSS" at bounding box center [869, 401] width 1322 height 37
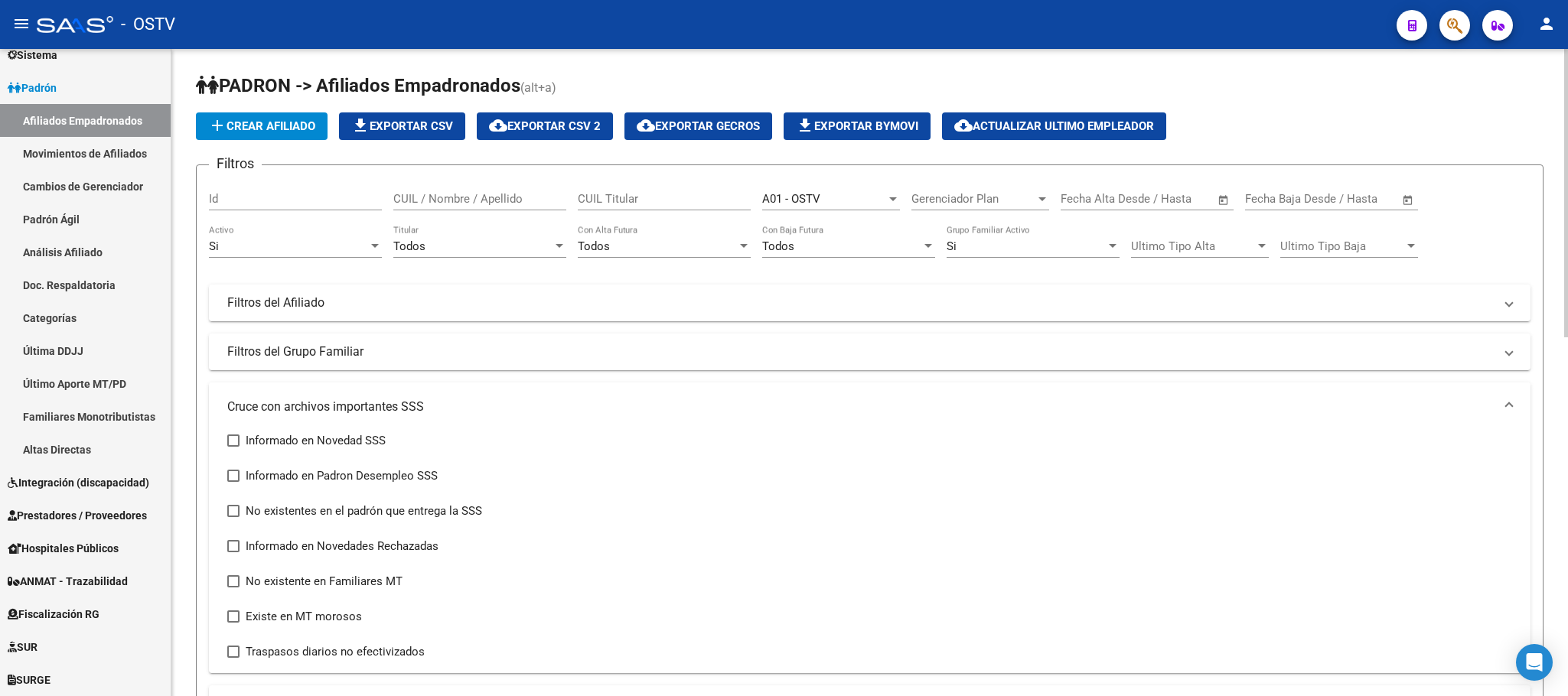
click at [757, 415] on mat-panel-title "Cruce con archivos importantes SSS" at bounding box center [860, 406] width 1266 height 17
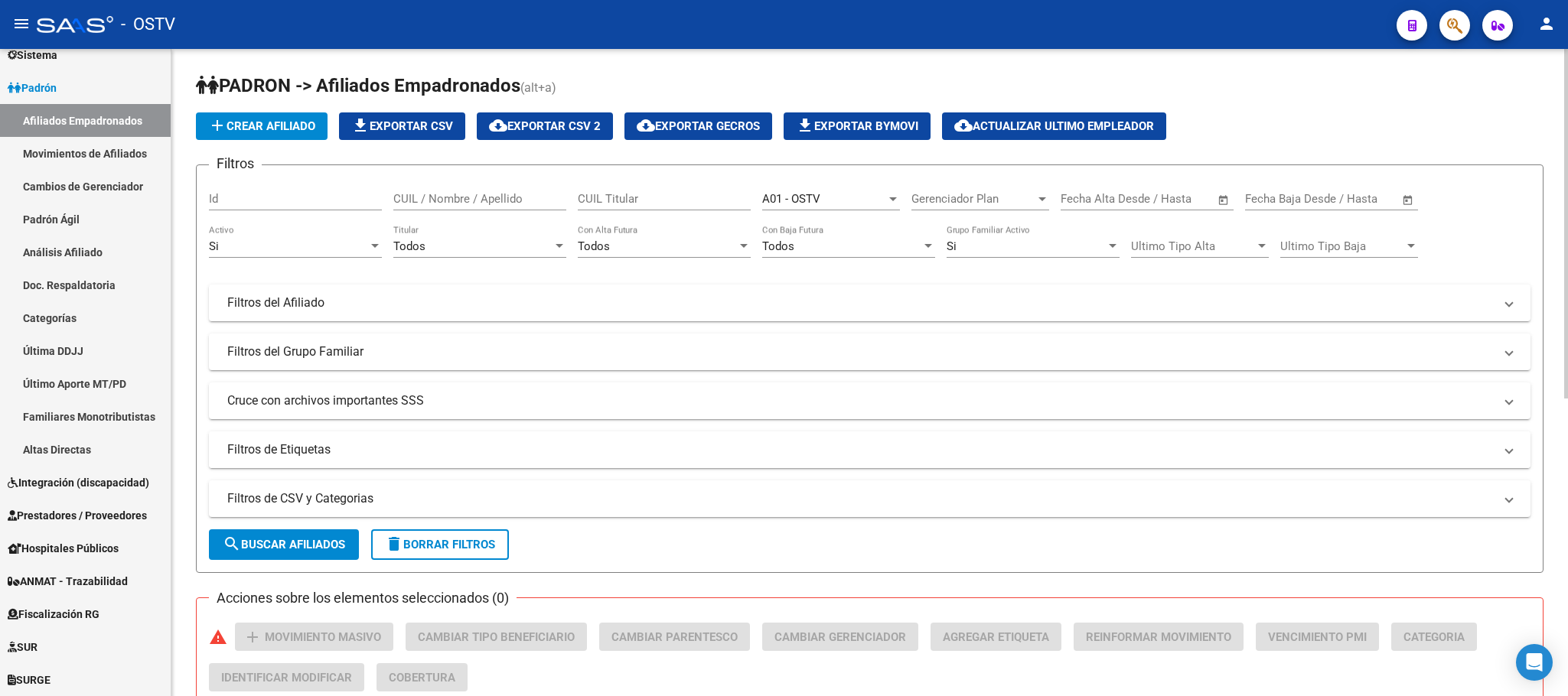
click at [767, 451] on mat-panel-title "Filtros de Etiquetas" at bounding box center [860, 449] width 1266 height 17
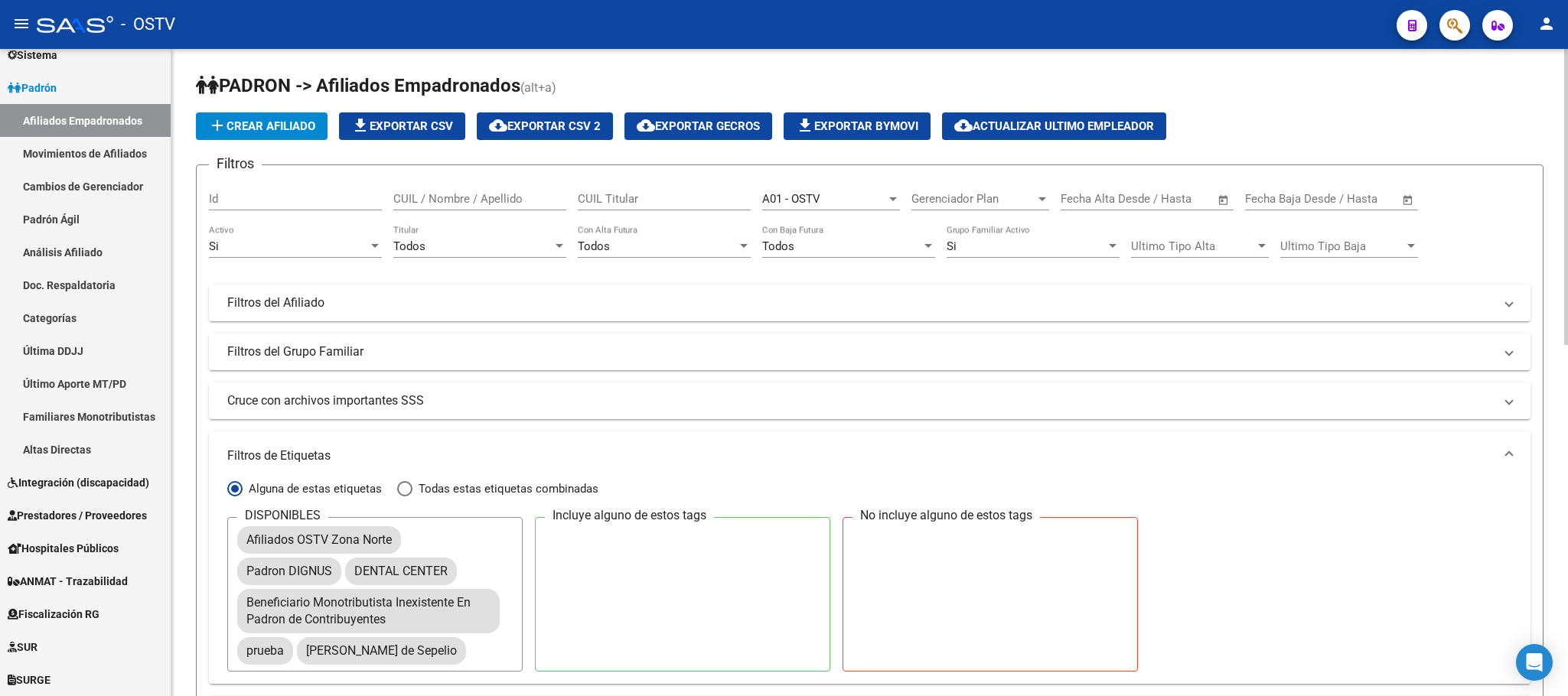
click at [767, 451] on mat-panel-title "Filtros de Etiquetas" at bounding box center [860, 456] width 1266 height 17
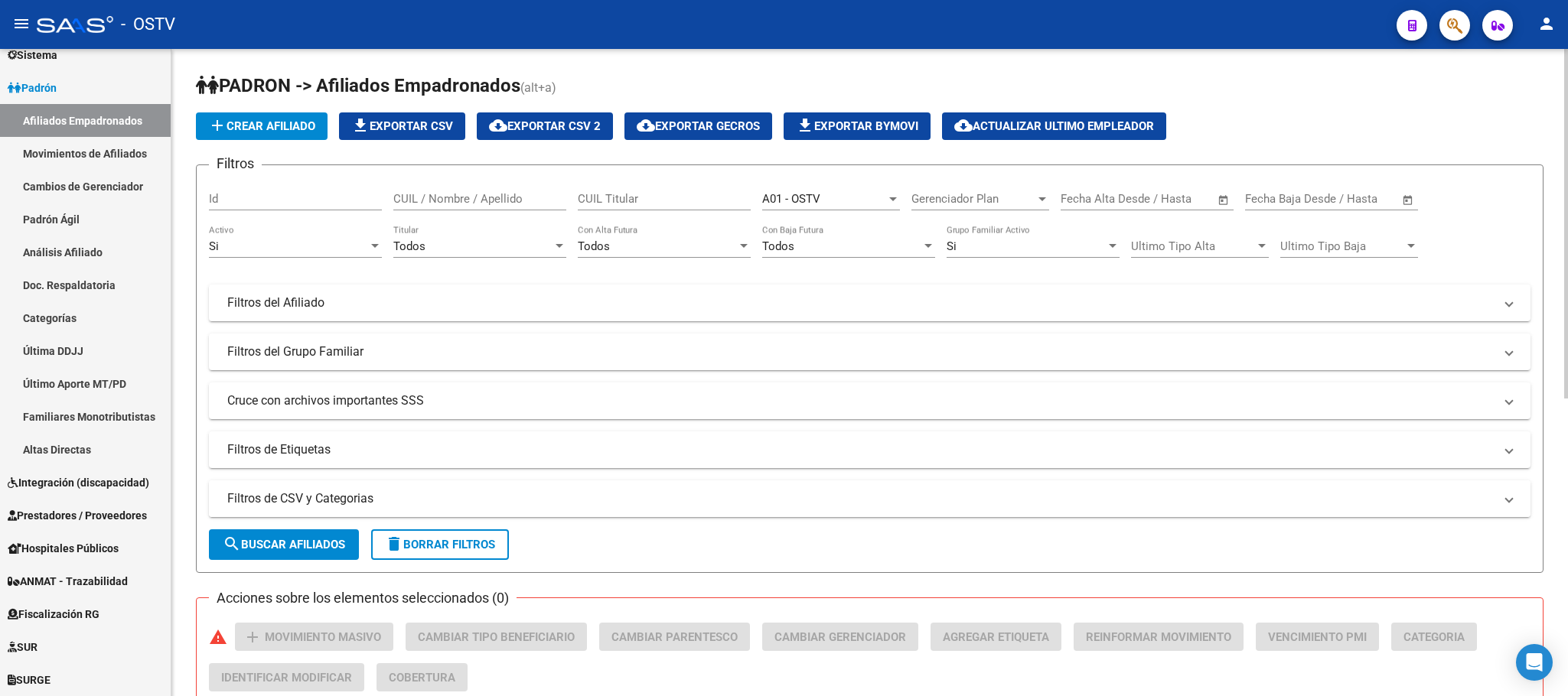
click at [773, 498] on mat-panel-title "Filtros de CSV y Categorias" at bounding box center [860, 498] width 1266 height 17
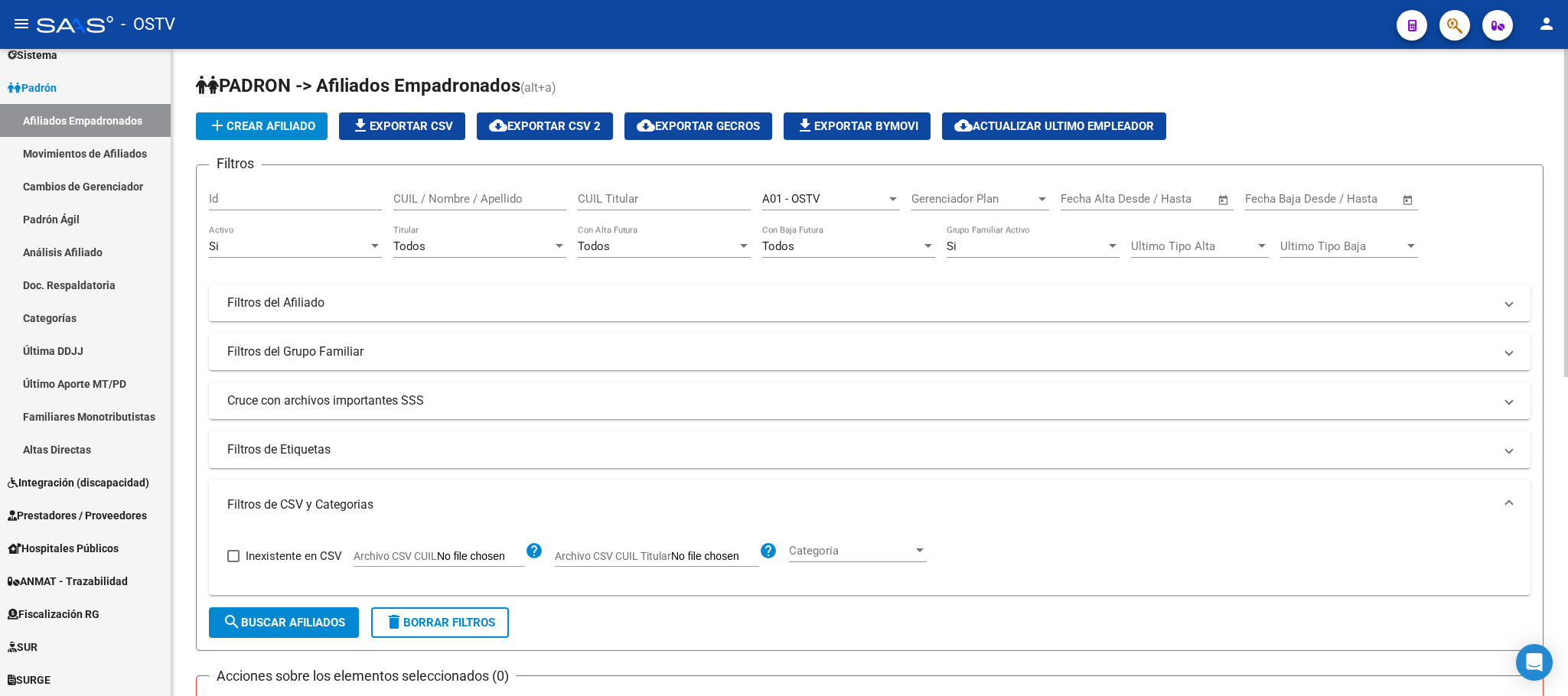
click at [666, 306] on mat-panel-title "Filtros del Afiliado" at bounding box center [860, 302] width 1266 height 17
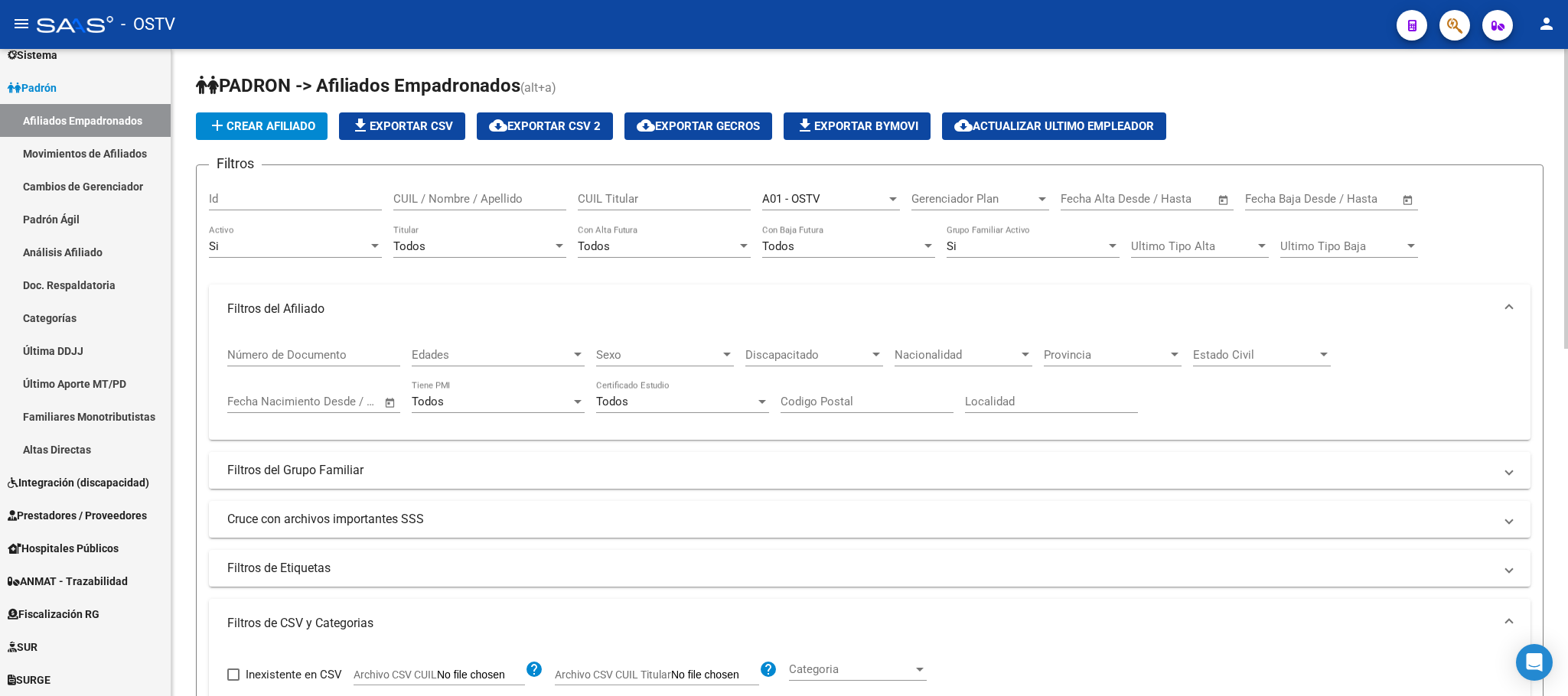
click at [335, 482] on mat-expansion-panel-header "Filtros del Grupo Familiar" at bounding box center [869, 471] width 1322 height 37
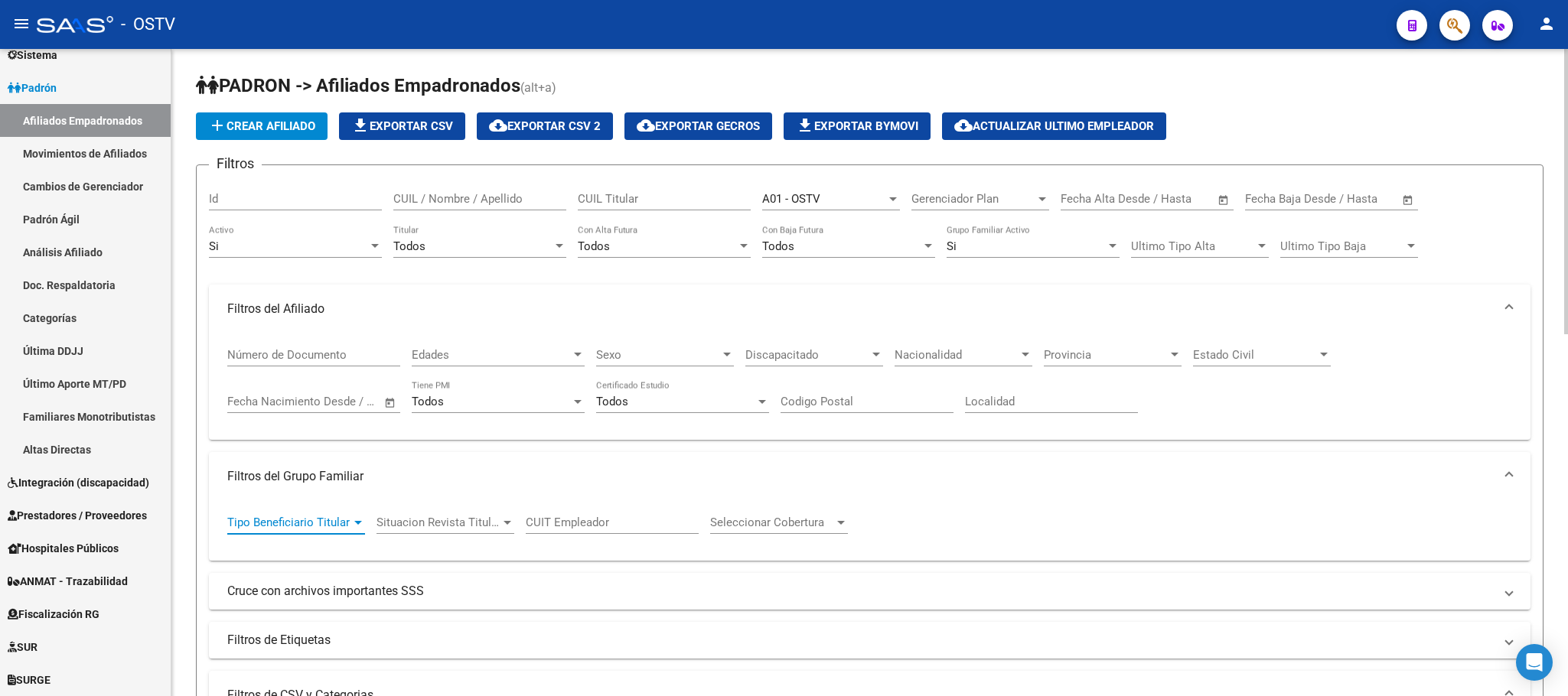
click at [363, 525] on div at bounding box center [357, 522] width 13 height 12
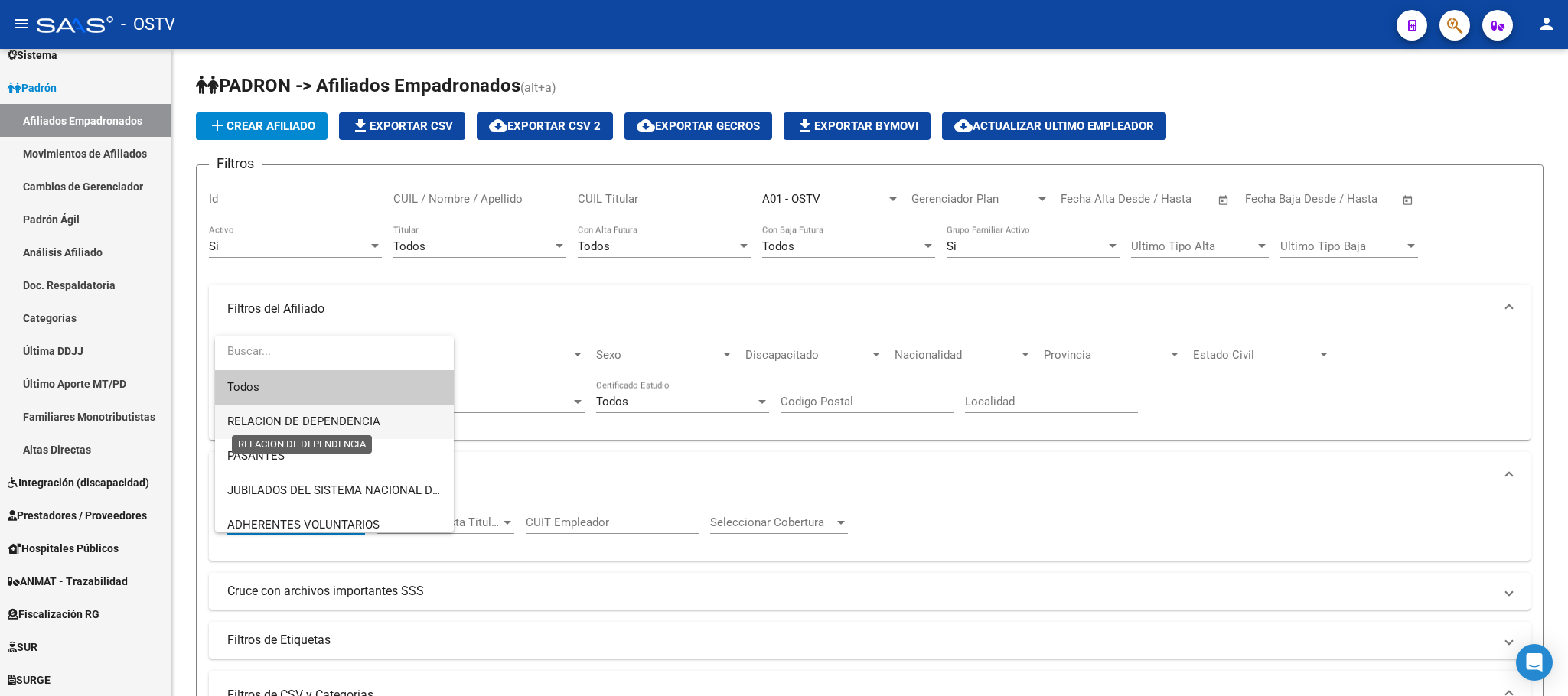
click at [295, 415] on span "RELACION DE DEPENDENCIA" at bounding box center [303, 421] width 153 height 13
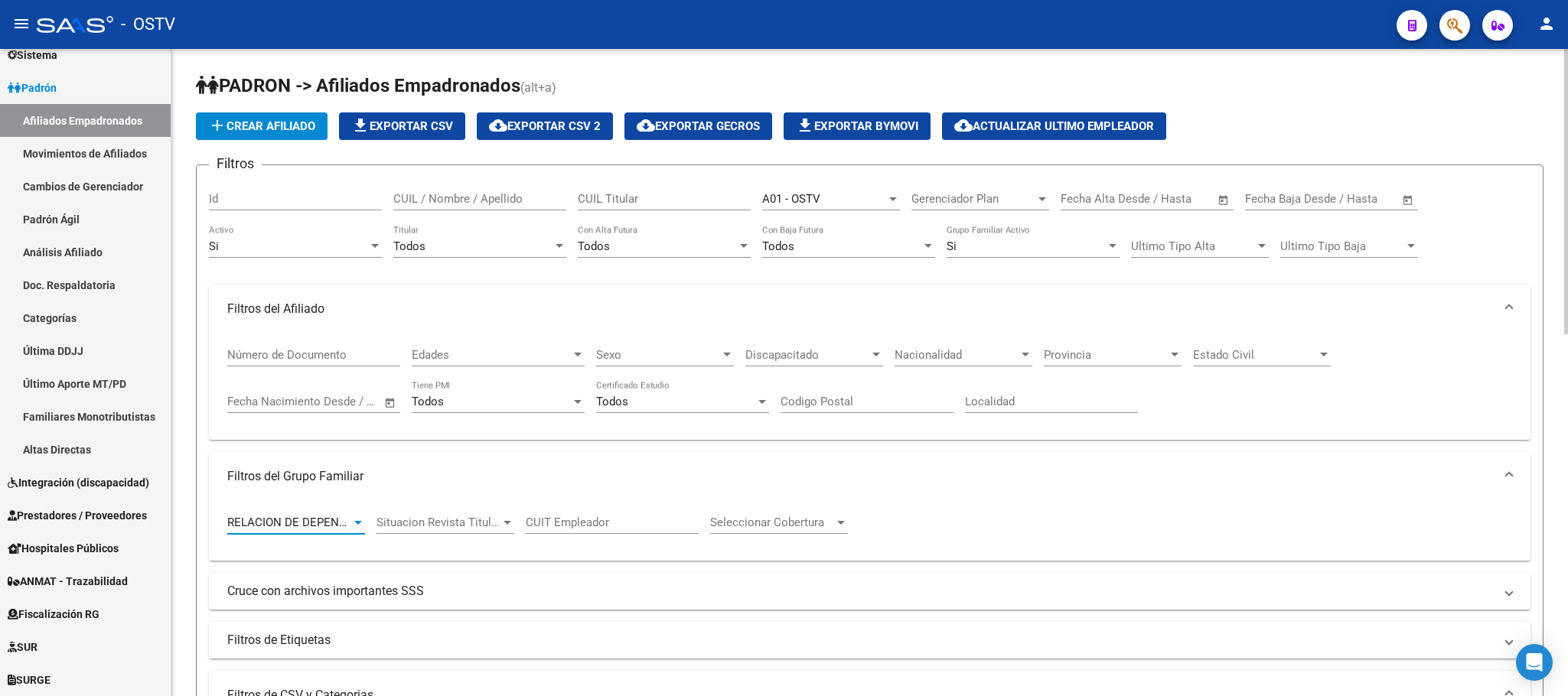
click at [557, 523] on input "CUIT Empleador" at bounding box center [612, 522] width 173 height 13
paste input "30-54667567-6"
type input "30-54667567-6"
click at [807, 523] on span "Seleccionar Cobertura" at bounding box center [772, 522] width 124 height 13
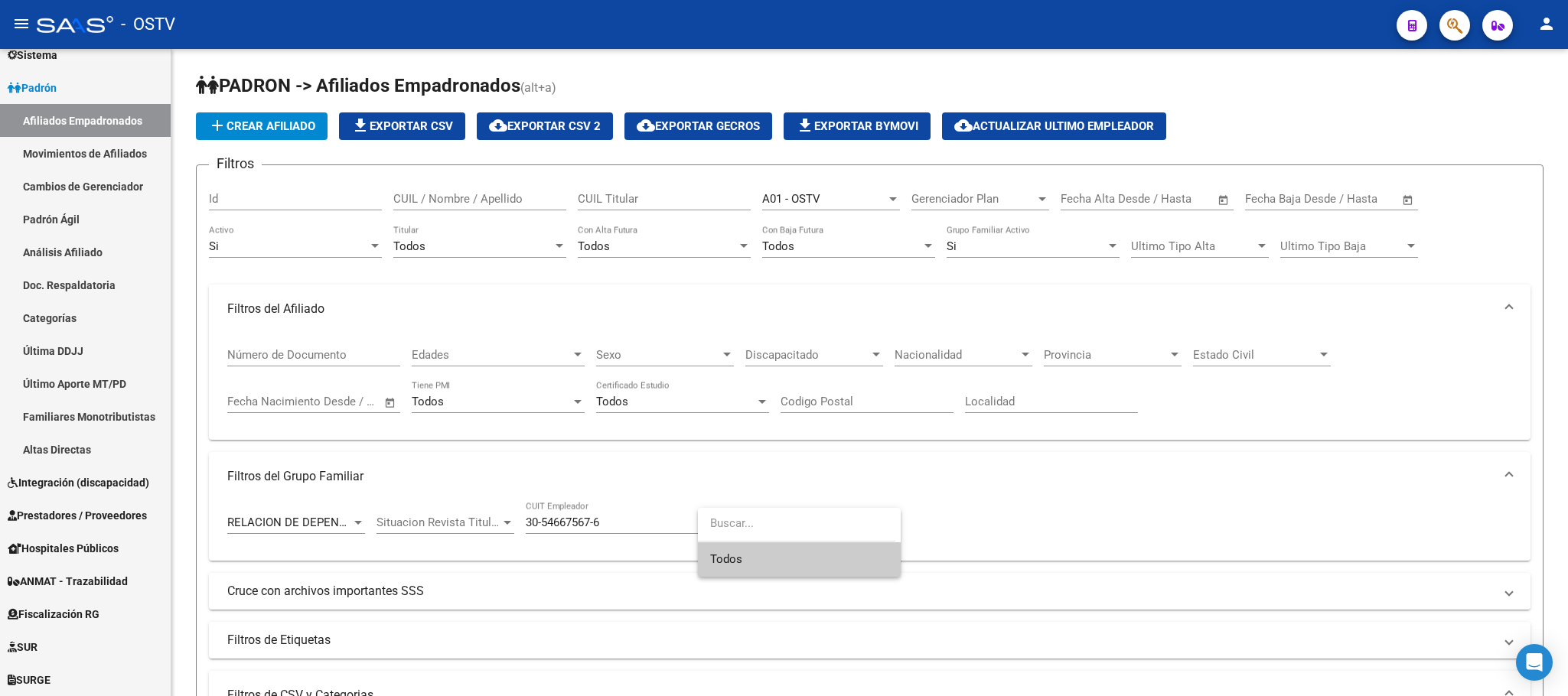
click at [814, 480] on div at bounding box center [784, 348] width 1568 height 696
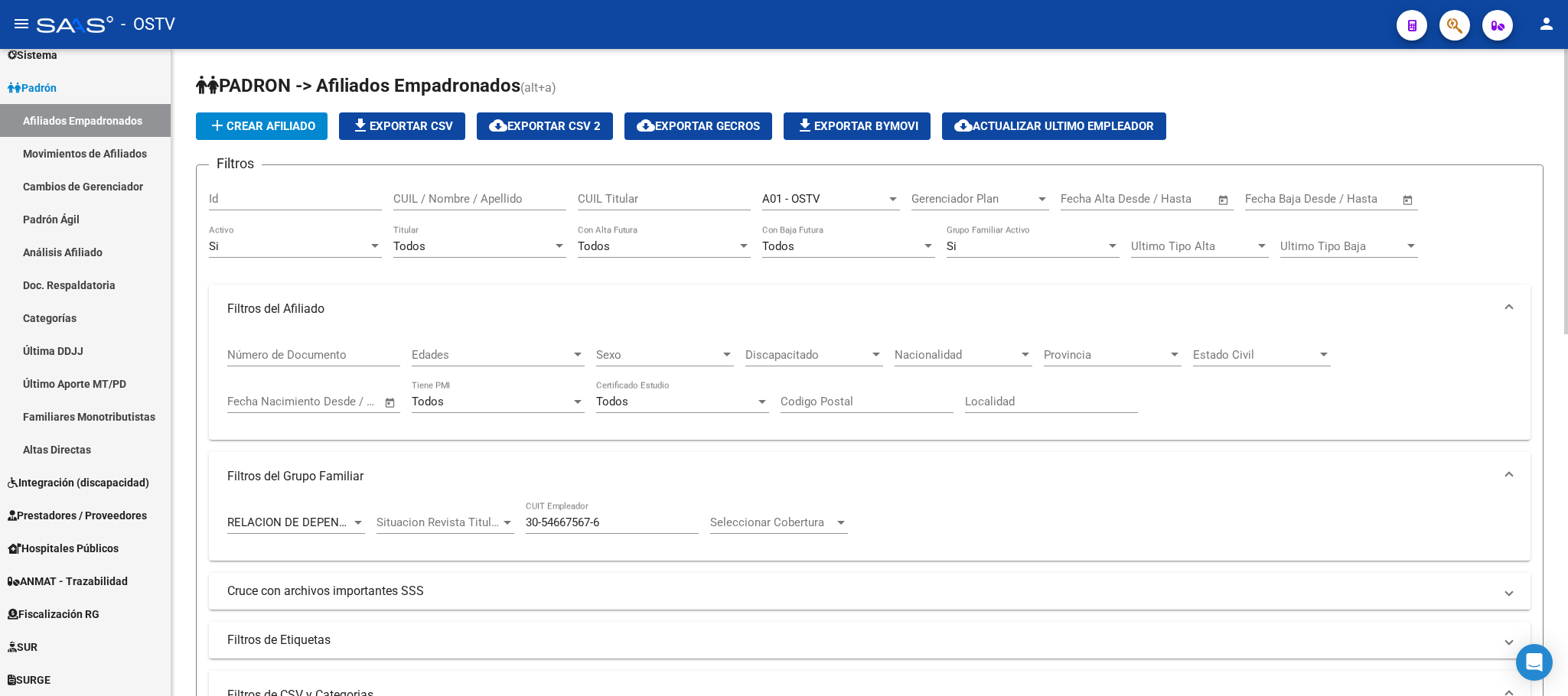
click at [444, 239] on div "Todos Titular" at bounding box center [480, 240] width 173 height 33
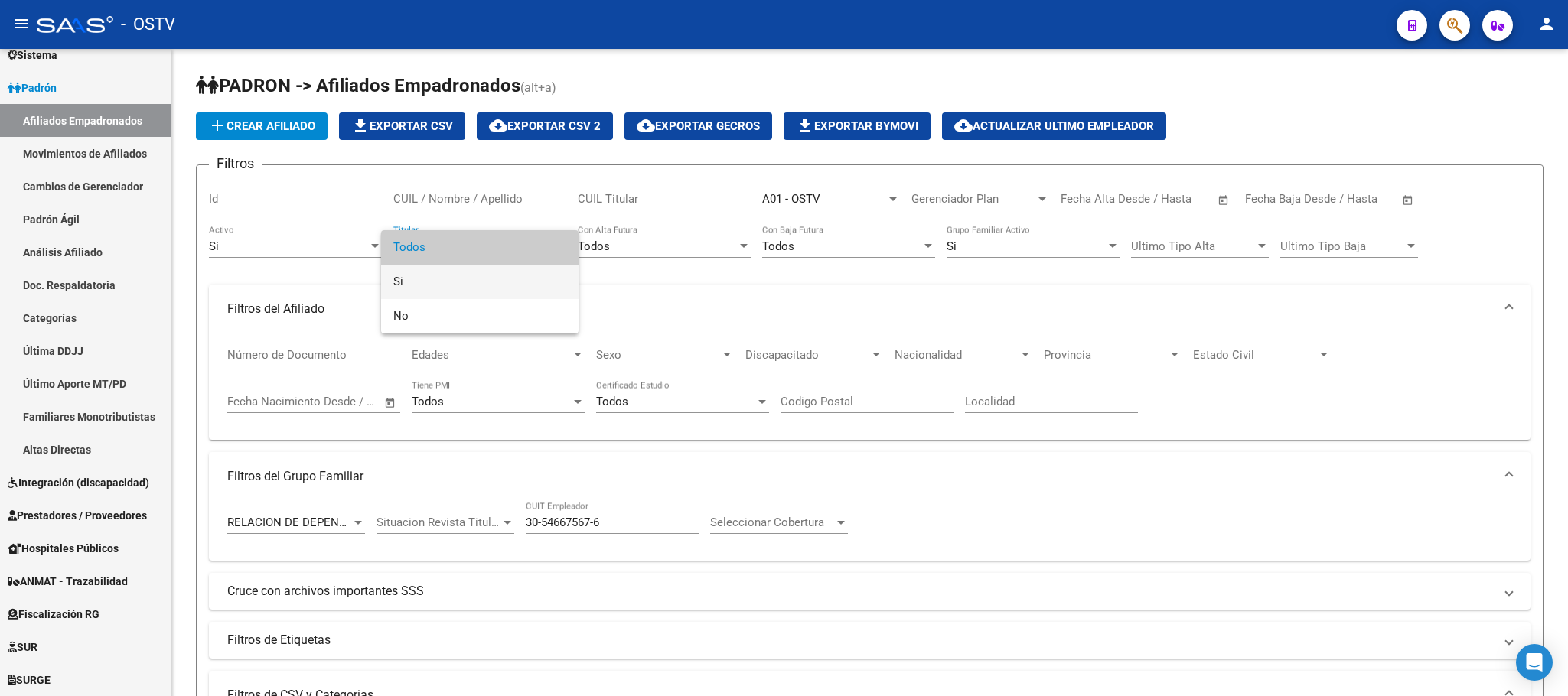
click at [425, 278] on span "Si" at bounding box center [480, 281] width 173 height 34
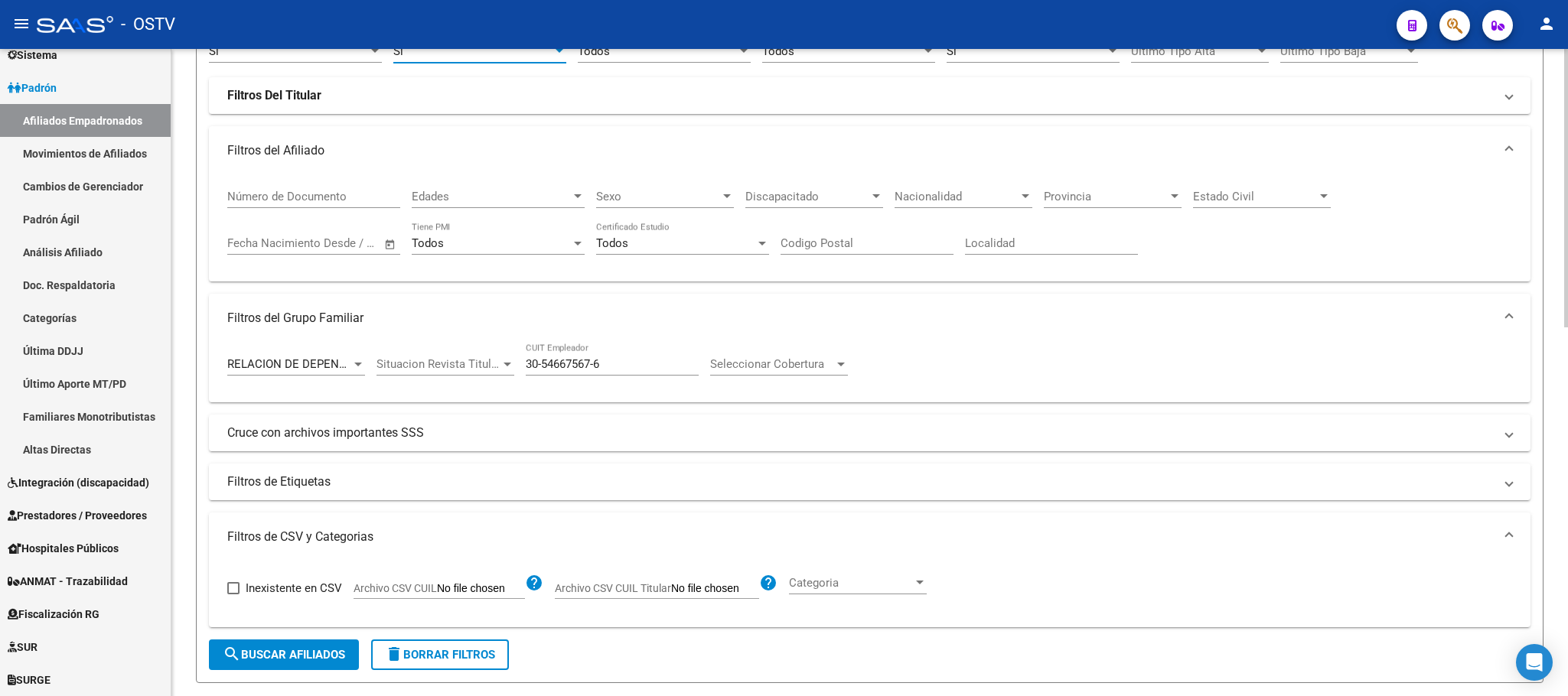
scroll to position [459, 0]
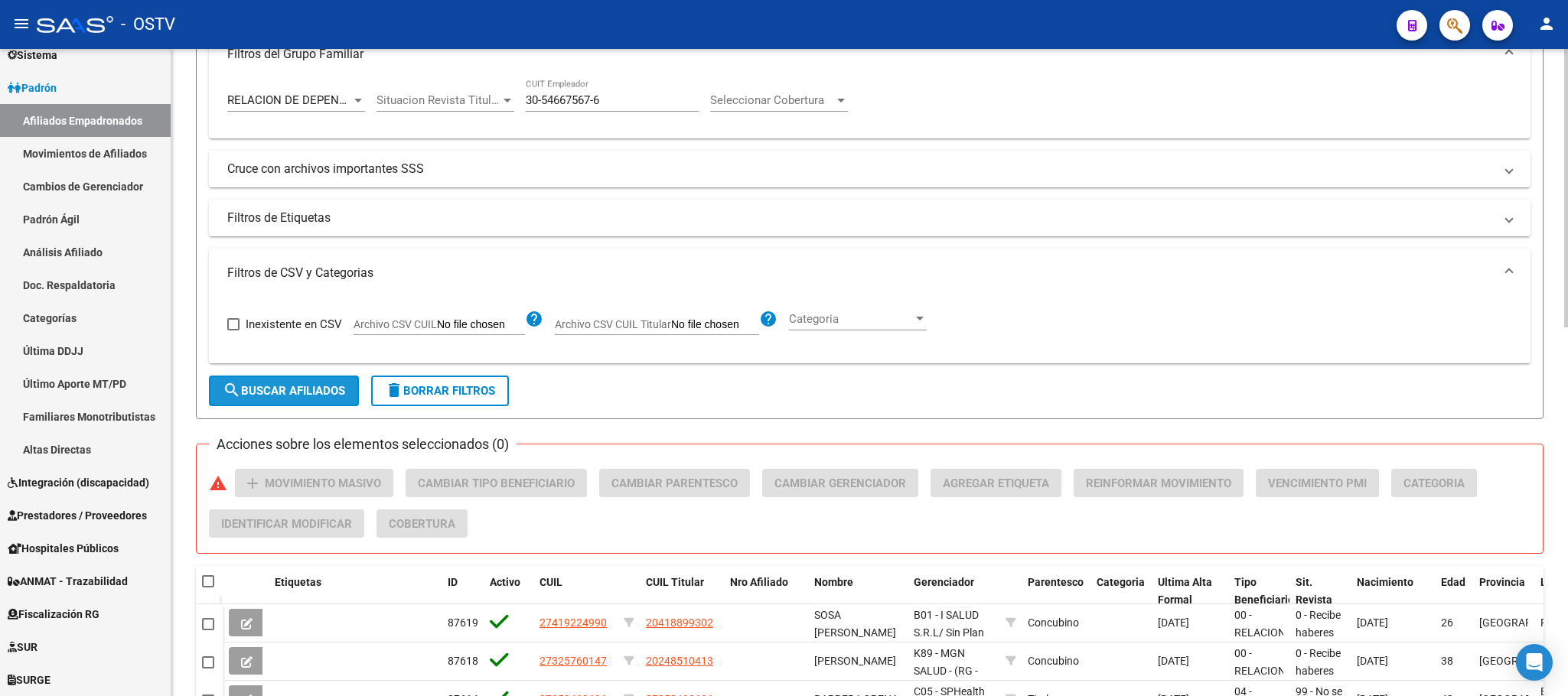
click at [272, 395] on span "search Buscar Afiliados" at bounding box center [283, 390] width 122 height 13
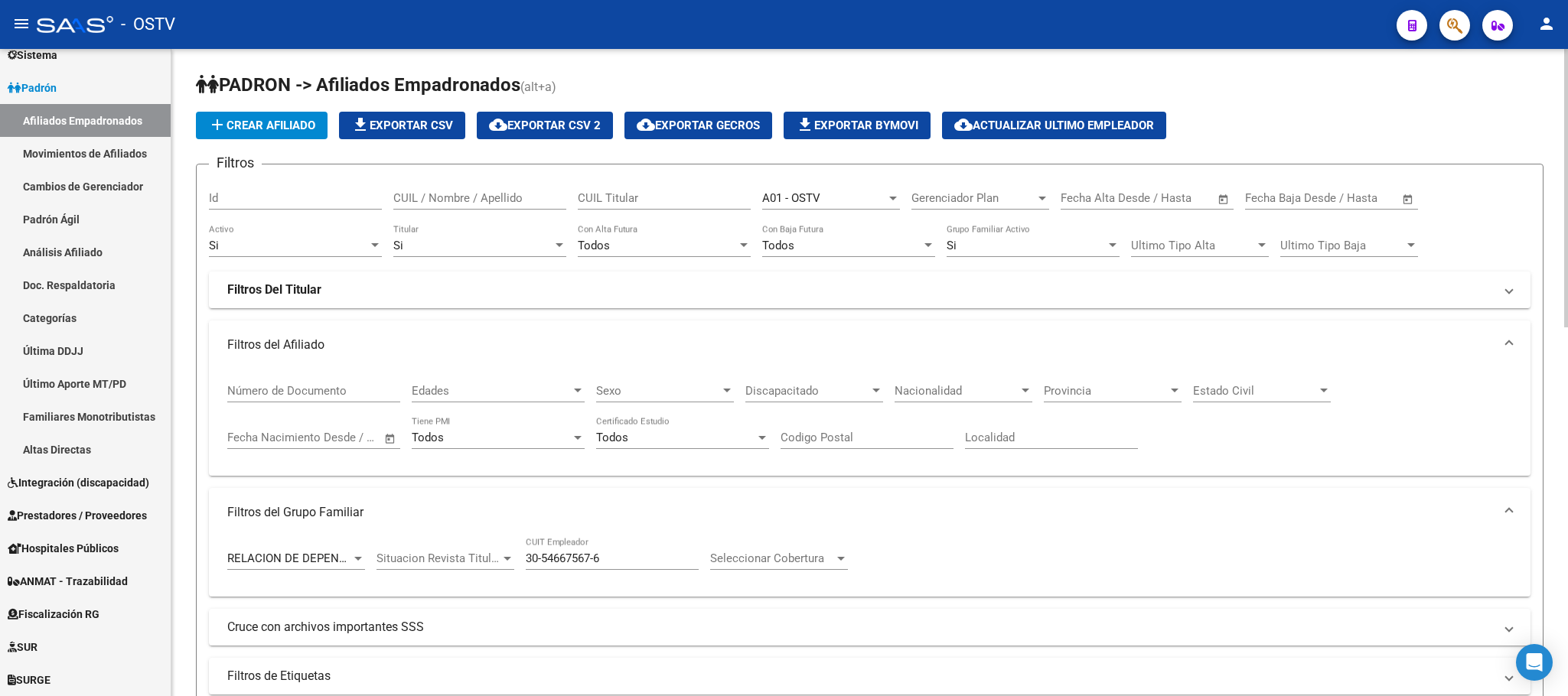
scroll to position [0, 0]
click at [561, 136] on button "cloud_download Exportar CSV 2" at bounding box center [545, 126] width 137 height 28
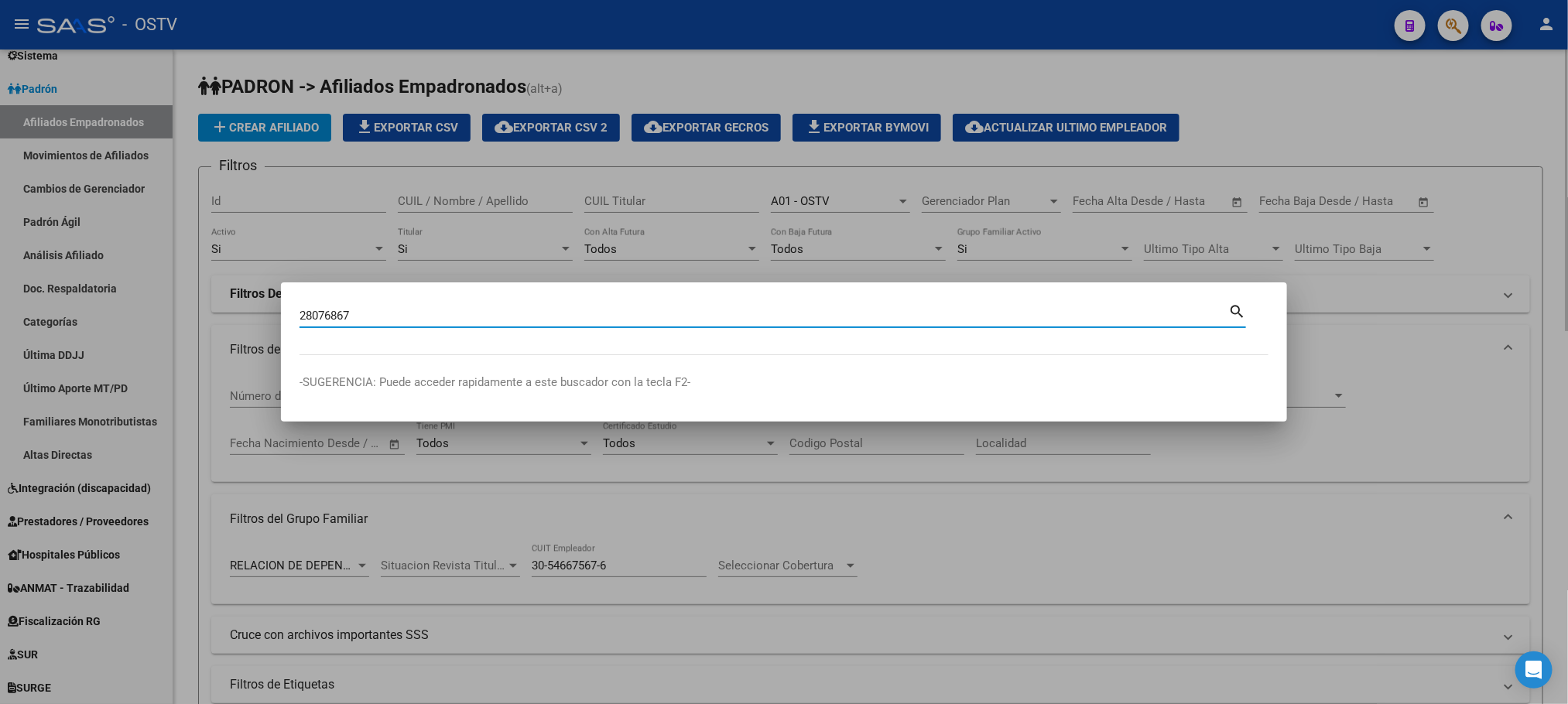
type input "28076867"
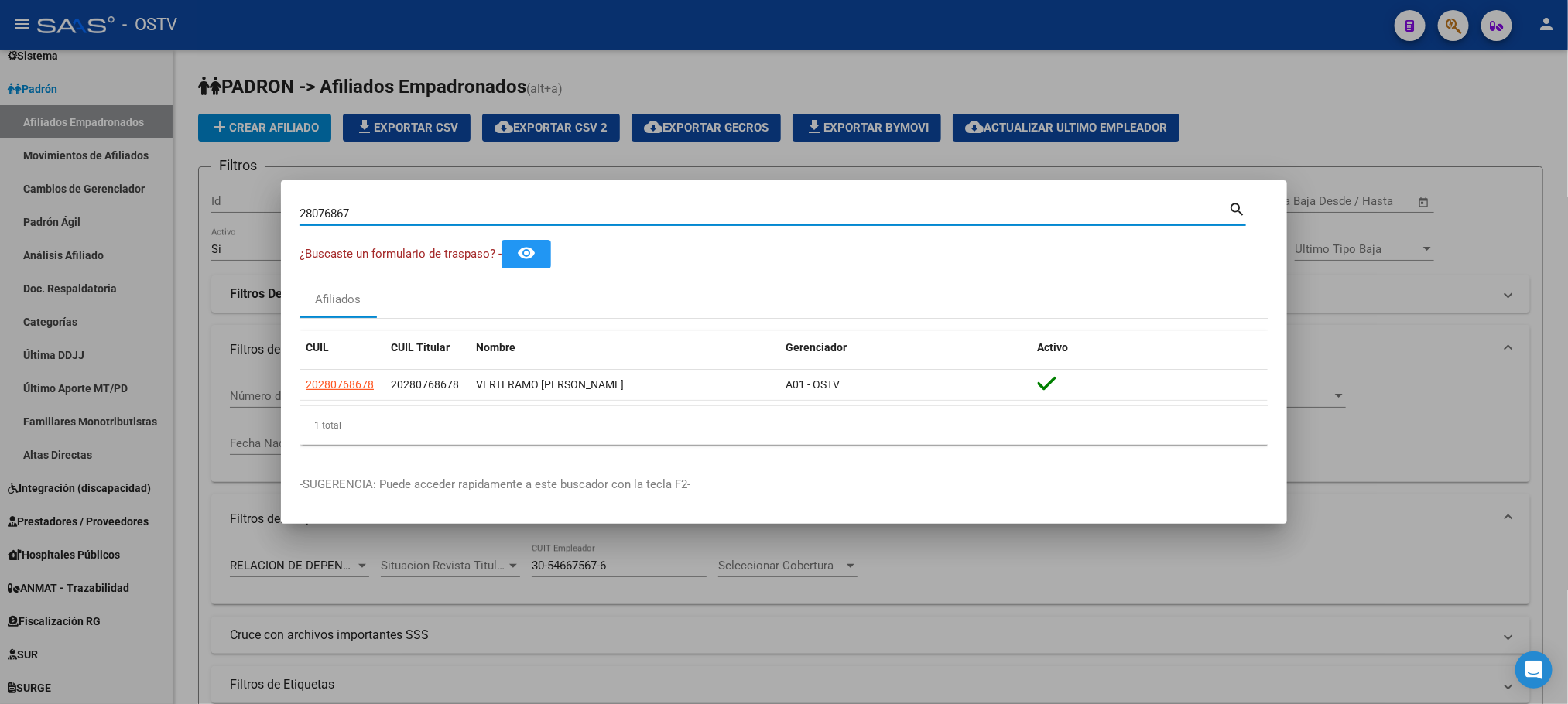
click at [193, 349] on div at bounding box center [784, 352] width 1568 height 704
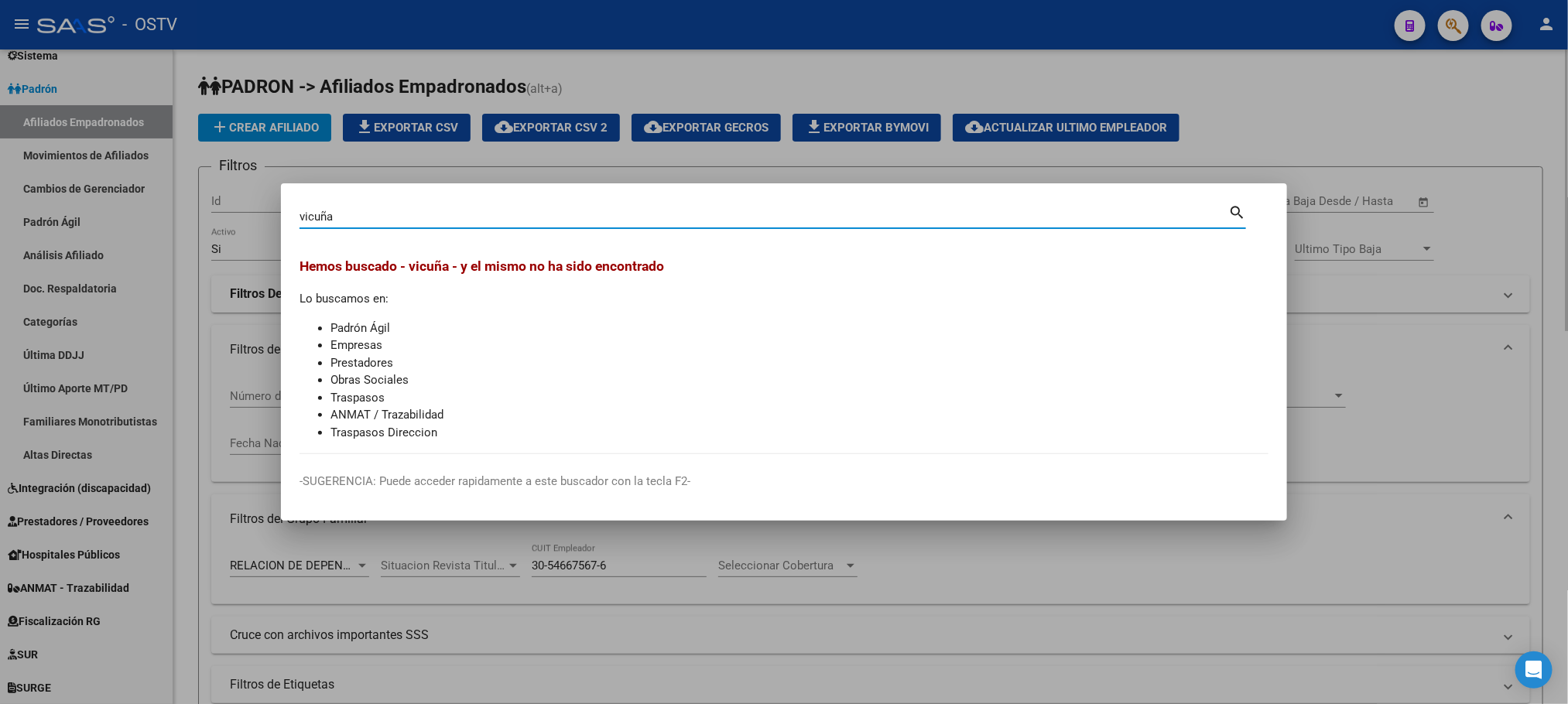
type input "vicuña"
click at [170, 177] on div at bounding box center [784, 352] width 1568 height 704
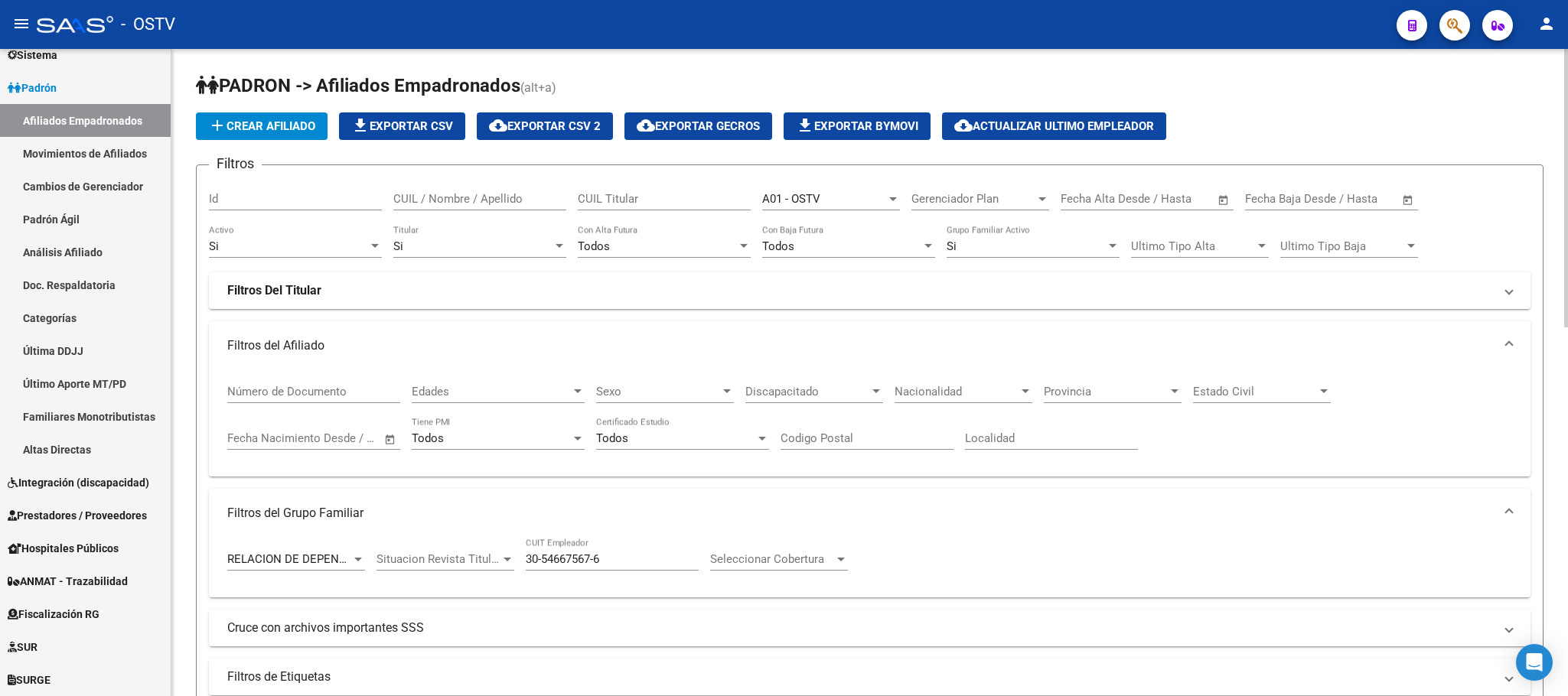
click at [457, 248] on div "Si" at bounding box center [472, 246] width 159 height 13
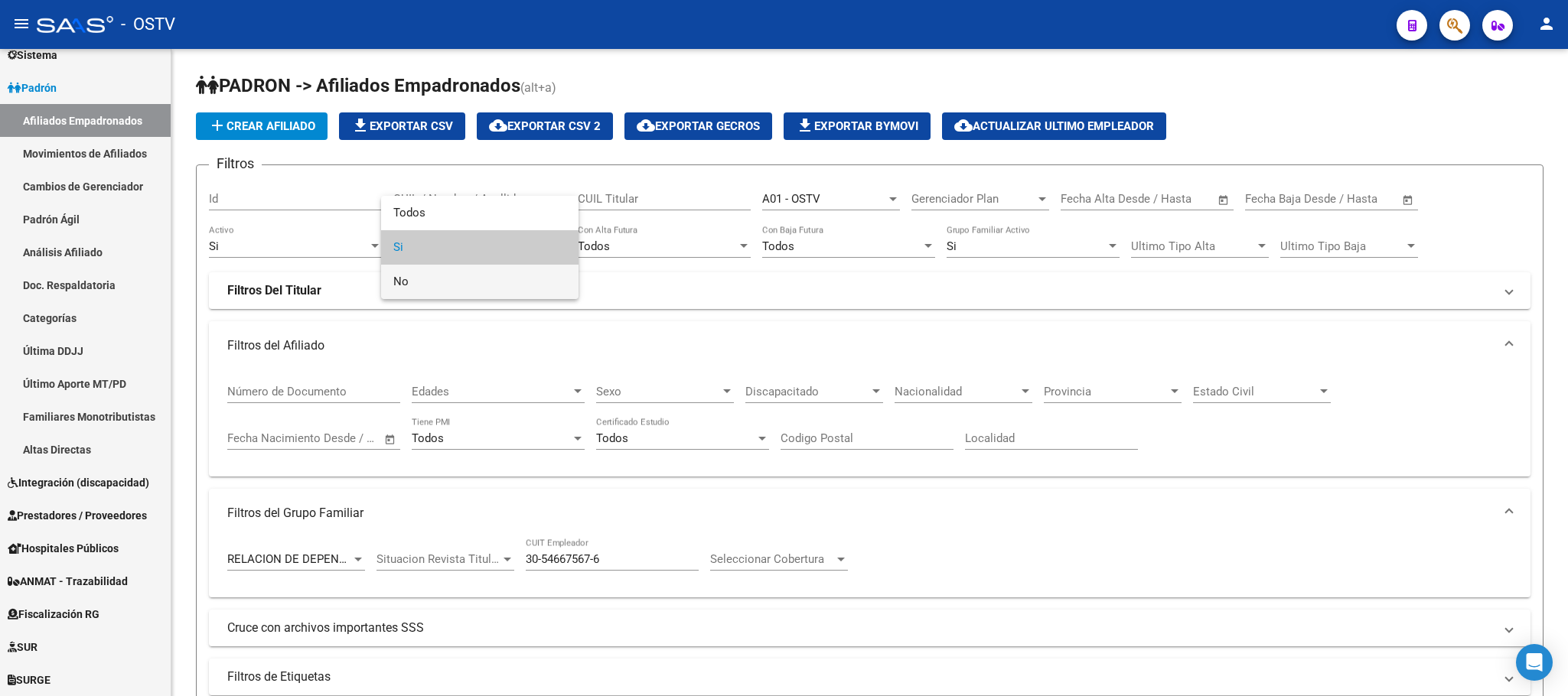
click at [455, 283] on span "No" at bounding box center [480, 281] width 173 height 34
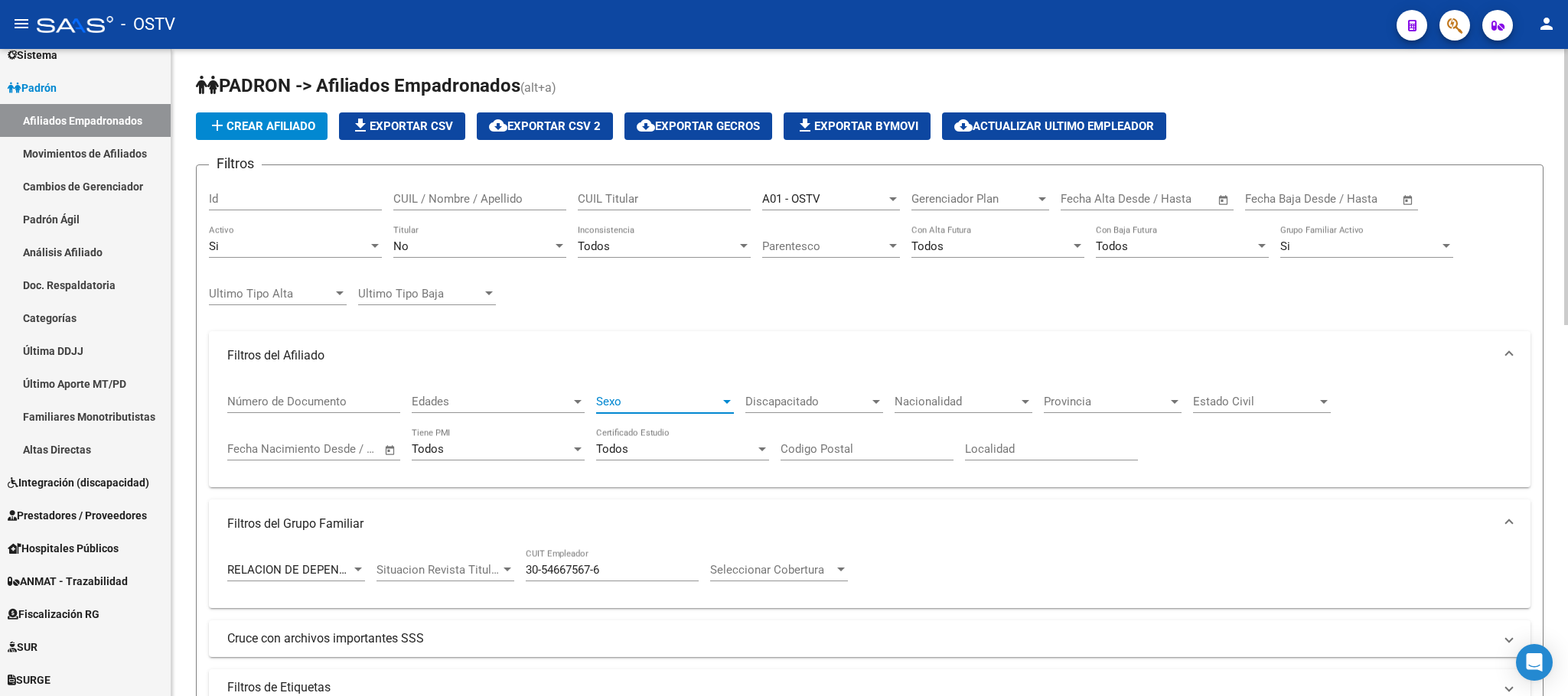
click at [680, 402] on span "Sexo" at bounding box center [658, 401] width 124 height 13
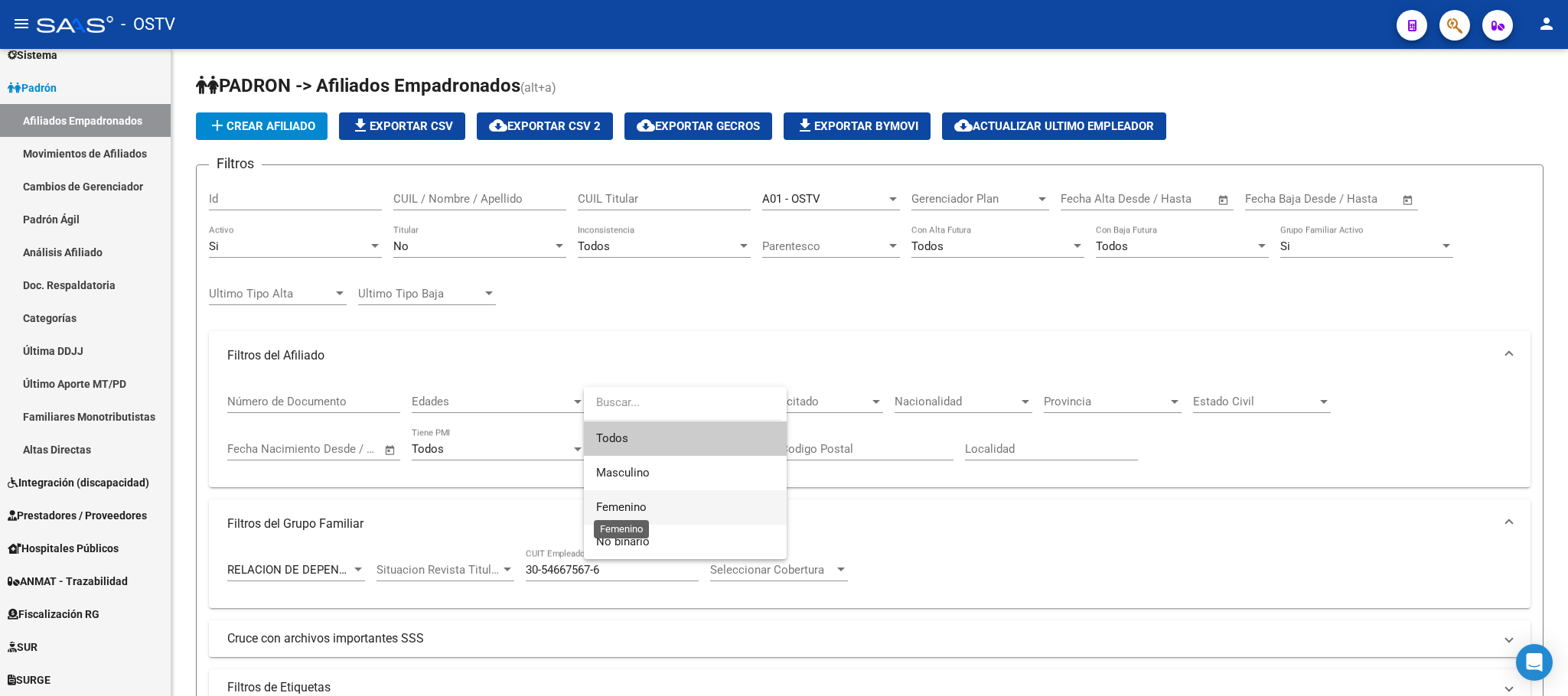
click at [634, 512] on span "Femenino" at bounding box center [622, 506] width 51 height 13
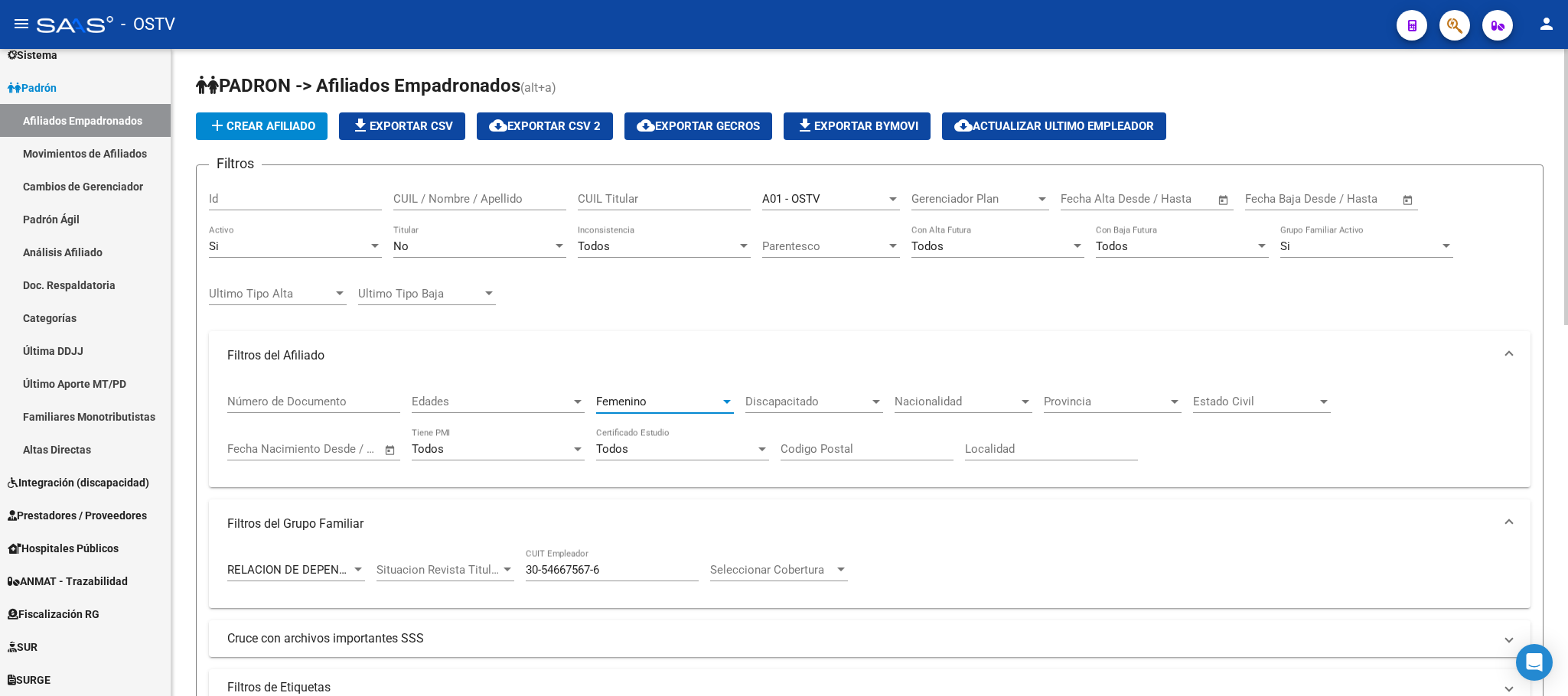
click at [1085, 400] on span "Provincia" at bounding box center [1106, 401] width 124 height 13
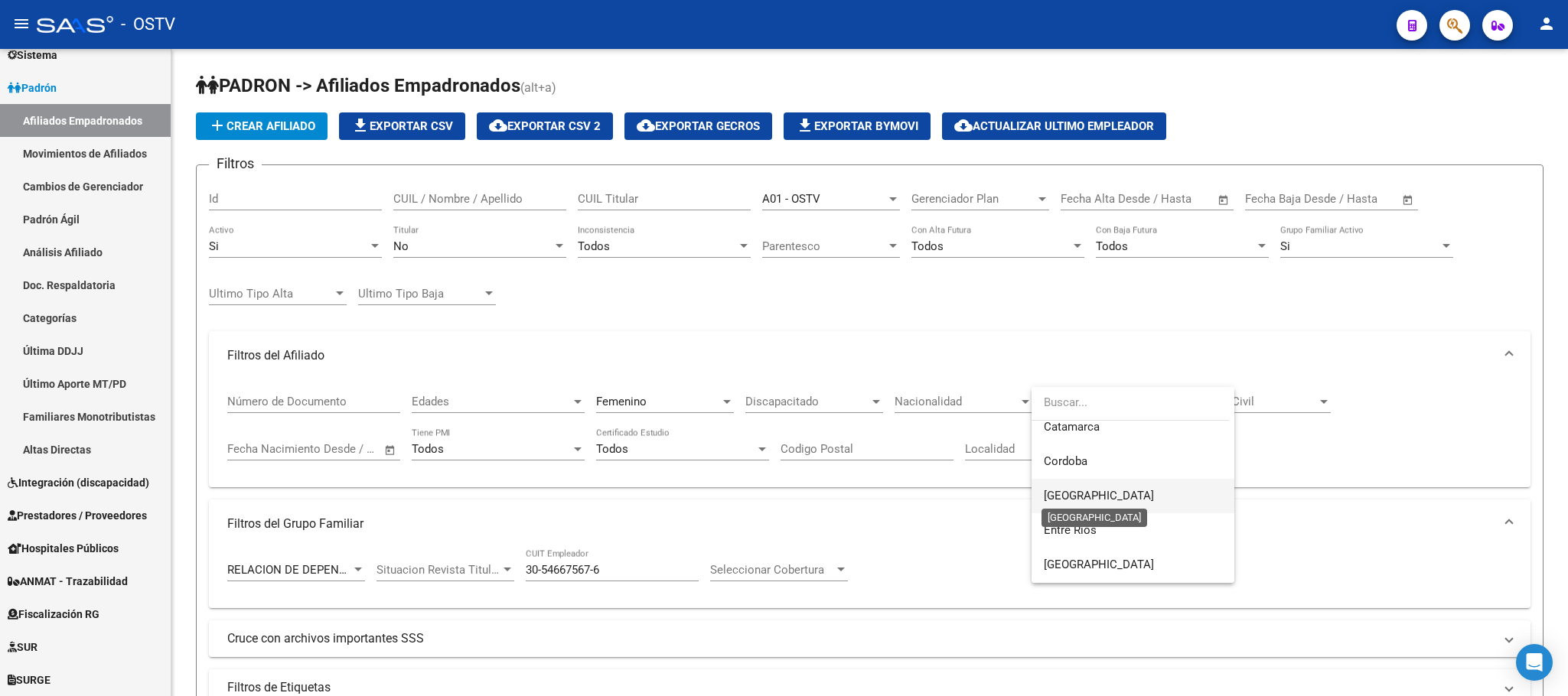
click at [1086, 489] on span "[GEOGRAPHIC_DATA]" at bounding box center [1099, 495] width 110 height 13
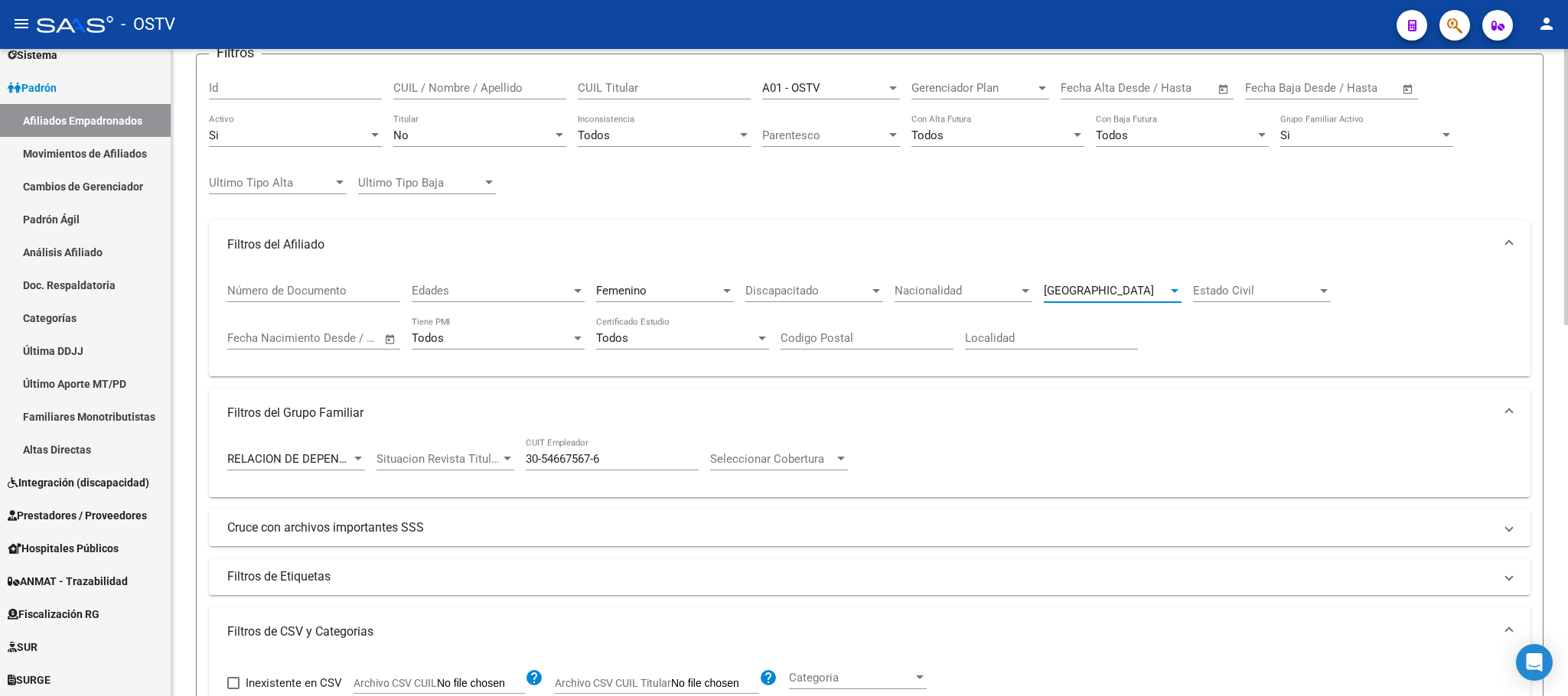
scroll to position [229, 0]
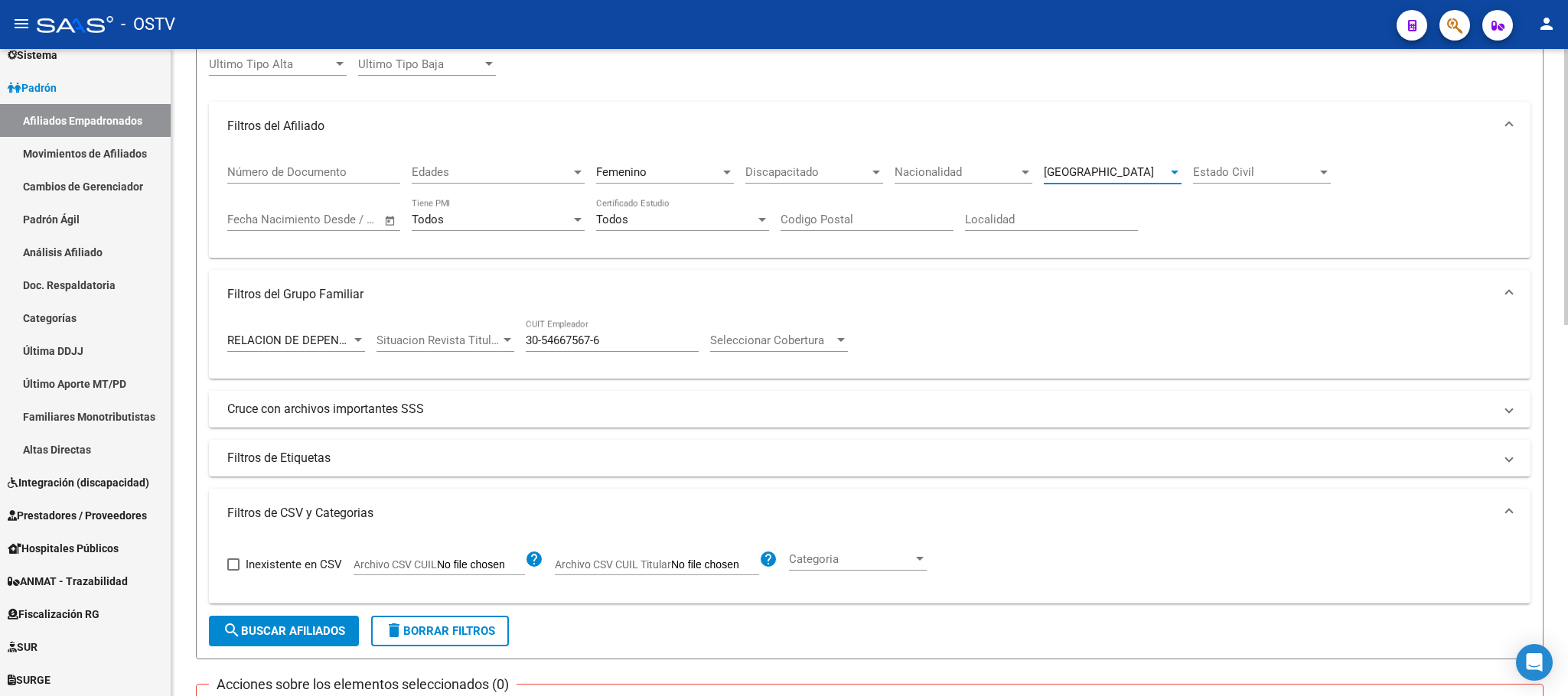
click at [341, 634] on span "search Buscar Afiliados" at bounding box center [283, 631] width 122 height 13
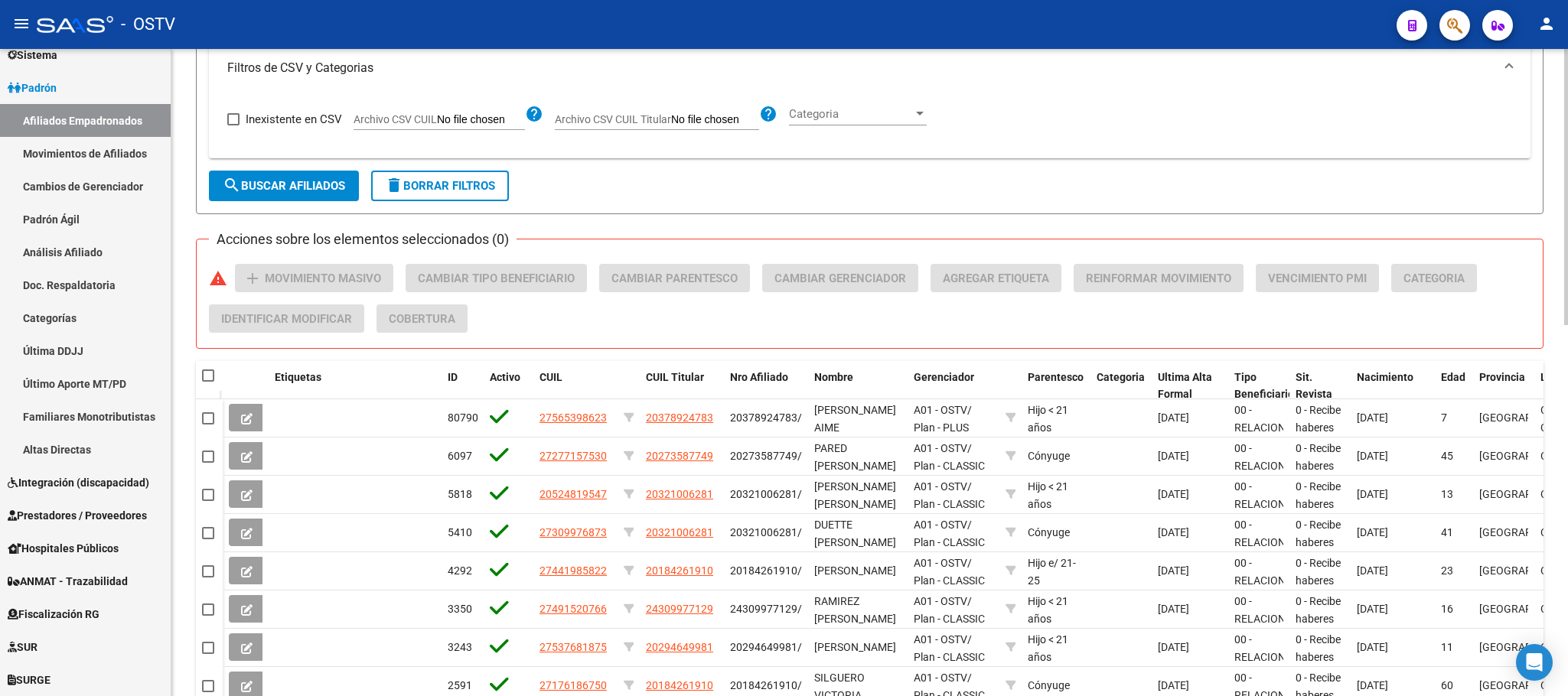
scroll to position [803, 0]
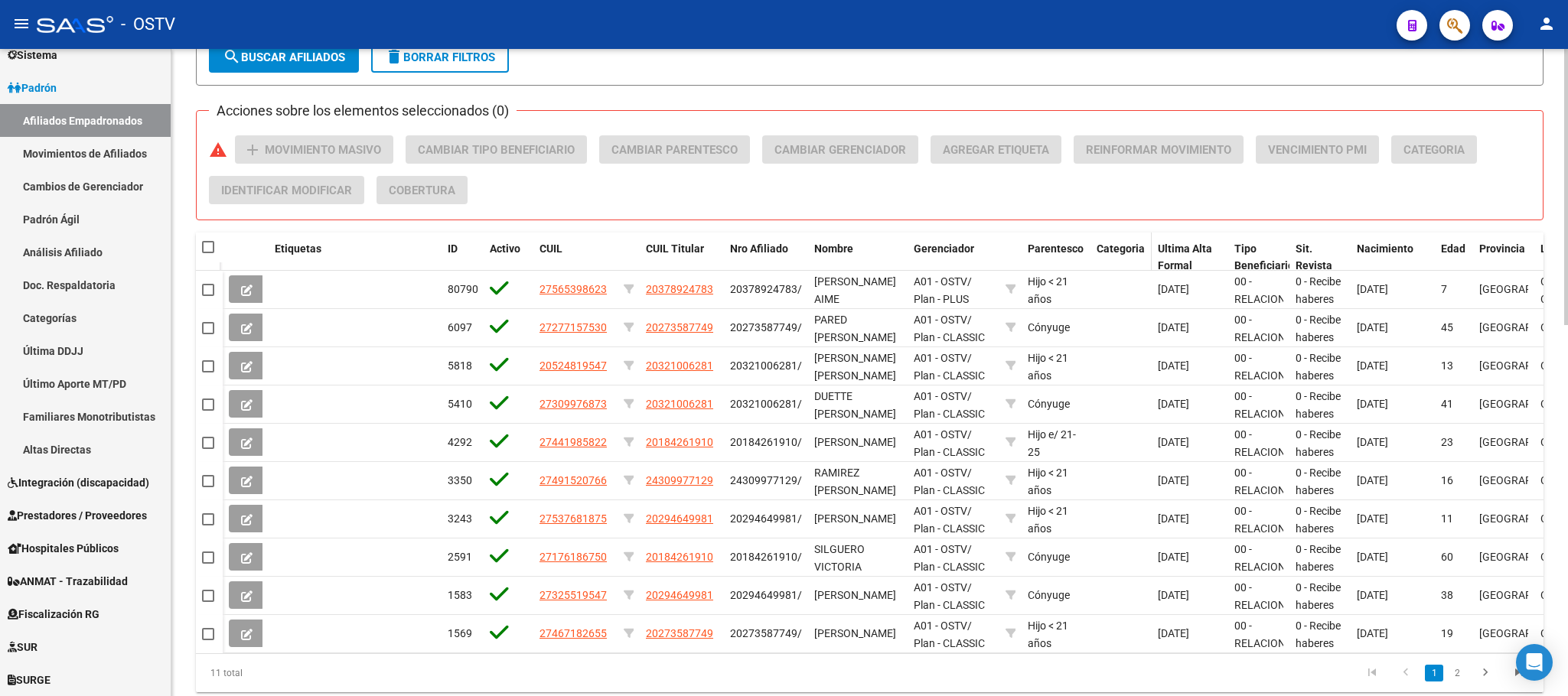
drag, startPoint x: 903, startPoint y: 251, endPoint x: 1178, endPoint y: 252, distance: 275.0
click at [1178, 252] on div "Etiquetas ID Activo CUIL CUIL Titular Nro Afiliado Nombre Gerenciador Parentesc…" at bounding box center [1092, 258] width 1740 height 51
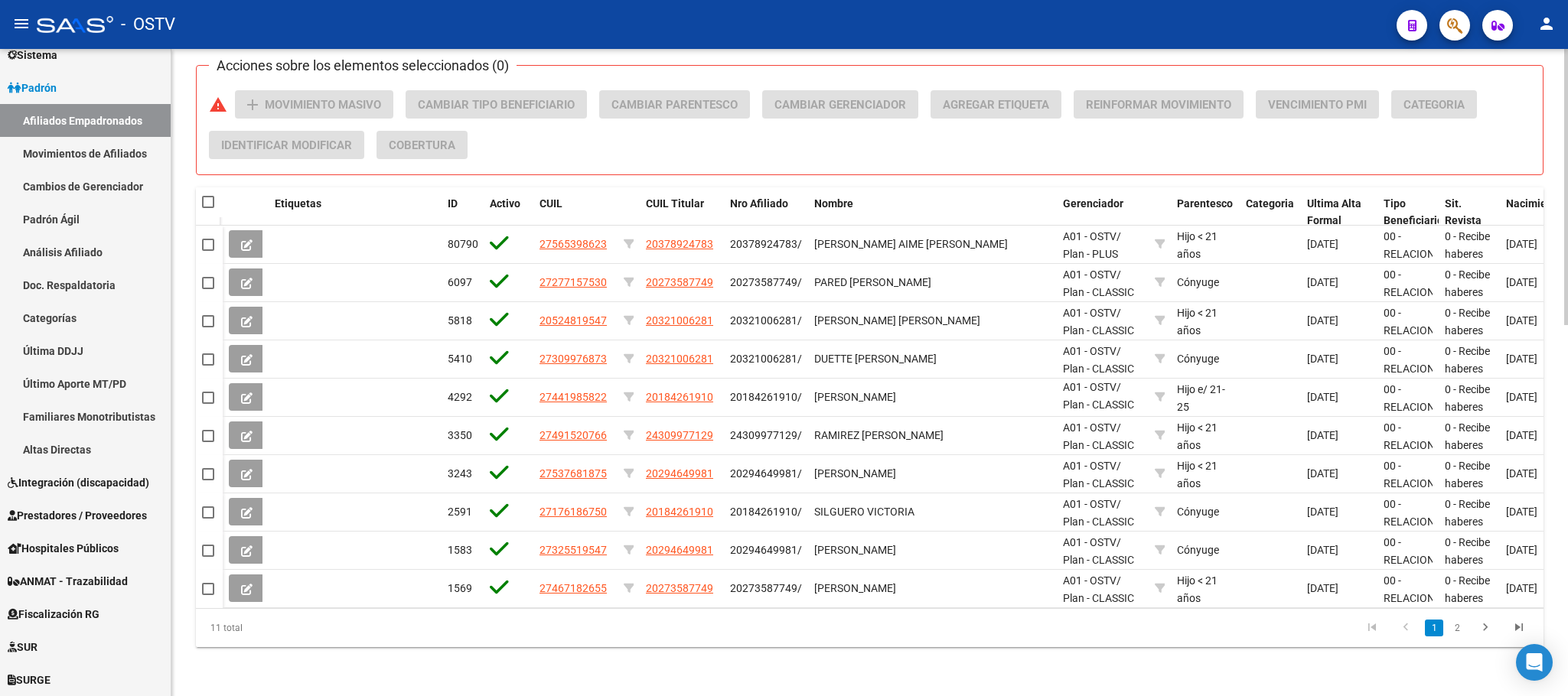
scroll to position [867, 0]
drag, startPoint x: 1463, startPoint y: 629, endPoint x: 1408, endPoint y: 632, distance: 55.1
click at [1462, 629] on link "2" at bounding box center [1457, 628] width 18 height 17
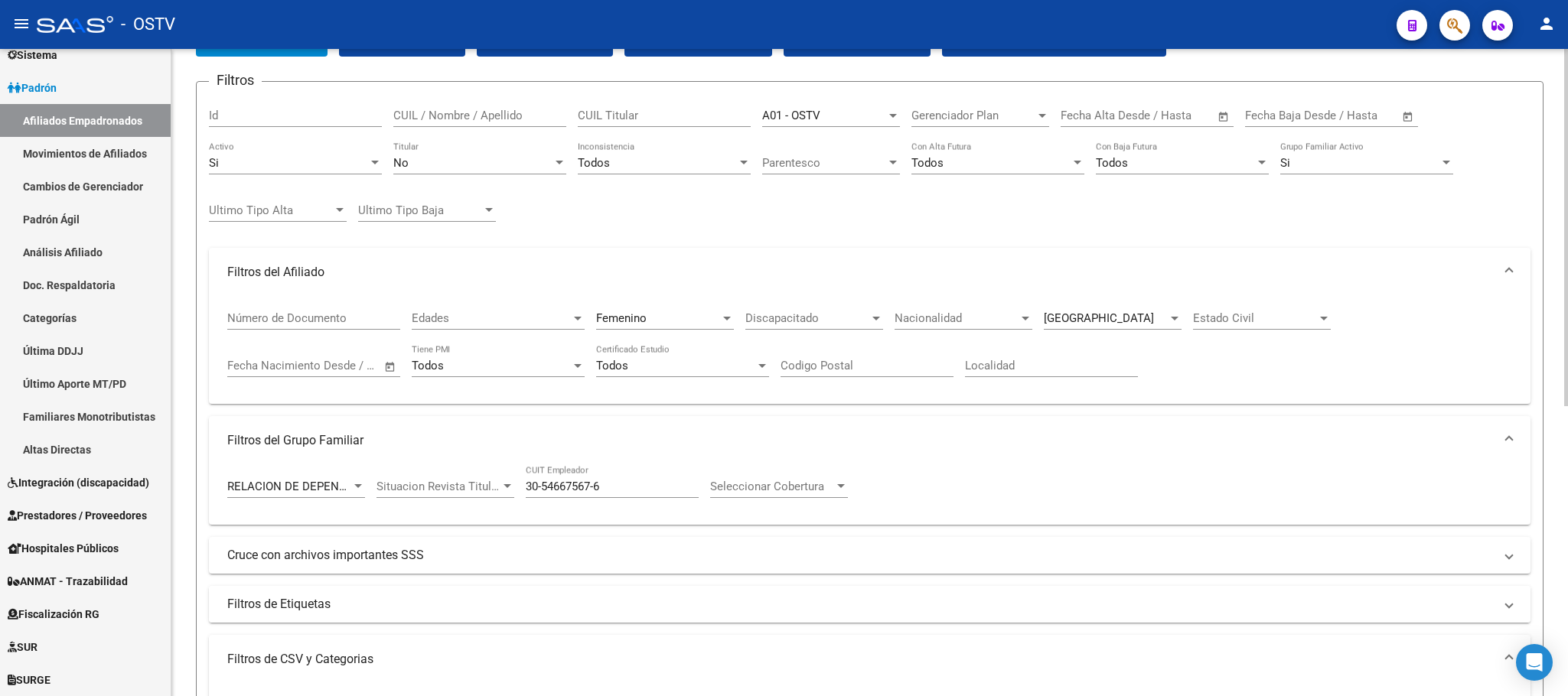
scroll to position [0, 0]
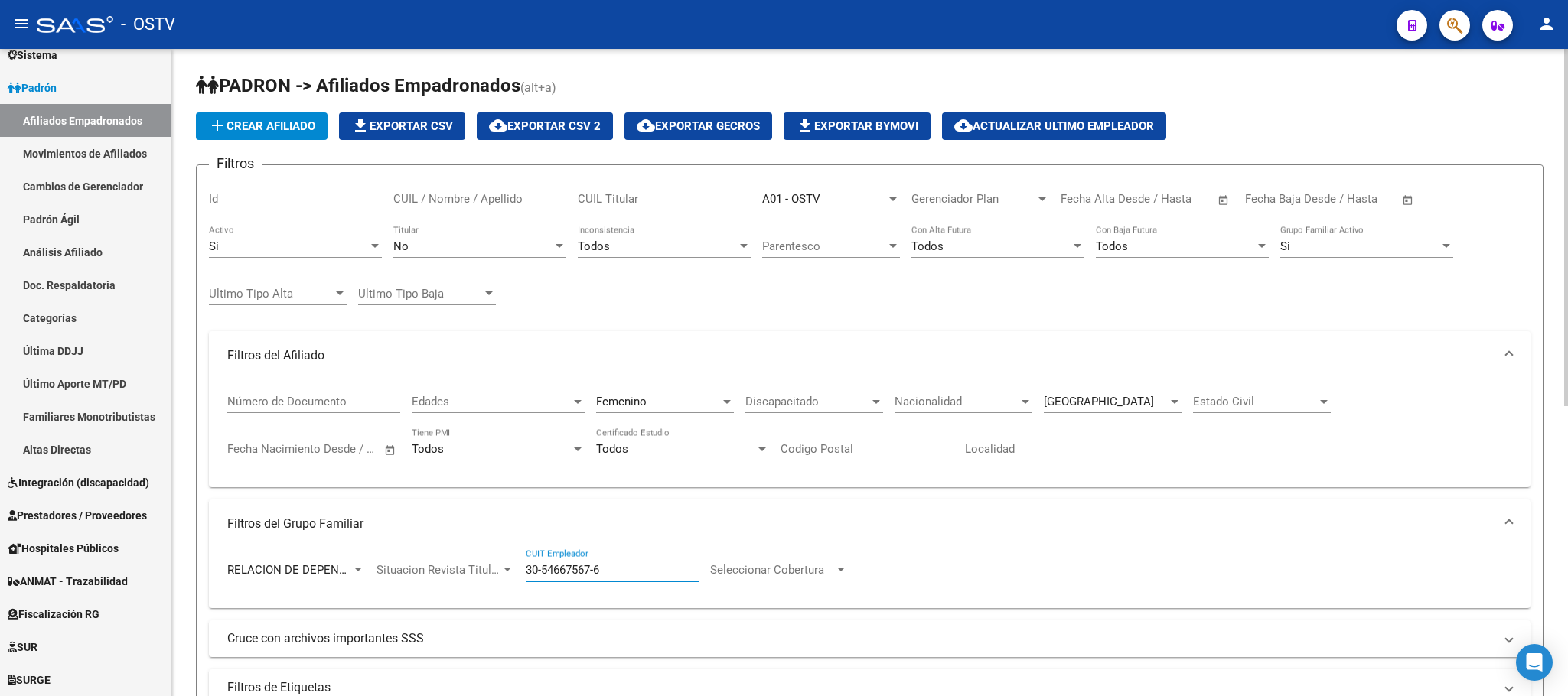
drag, startPoint x: 618, startPoint y: 567, endPoint x: 480, endPoint y: 569, distance: 138.0
click at [480, 569] on div "RELACION DE DEPENDENCIA Tipo Beneficiario Titular Situacion Revista Titular Sit…" at bounding box center [543, 572] width 632 height 48
click at [347, 567] on span "RELACION DE DEPENDENCIA" at bounding box center [303, 569] width 153 height 13
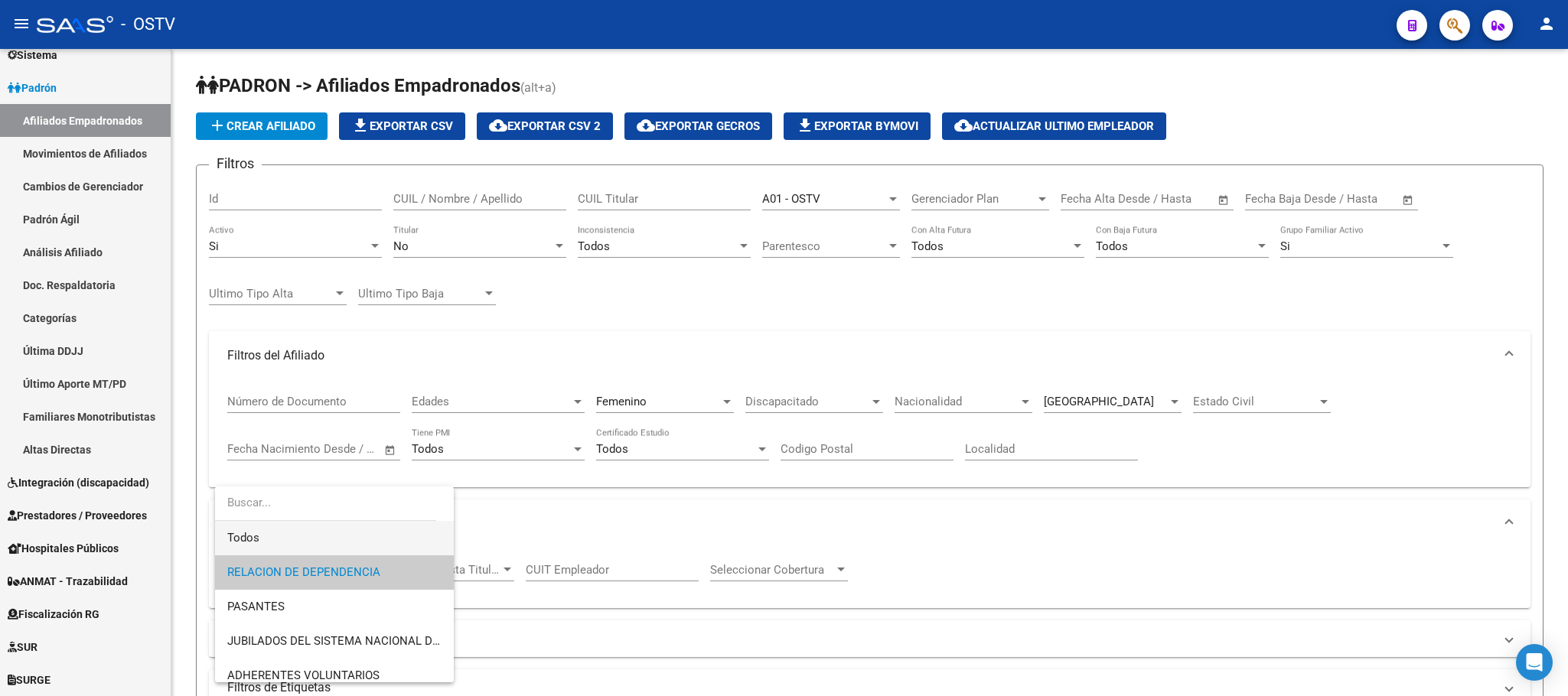
click at [338, 531] on span "Todos" at bounding box center [334, 537] width 214 height 34
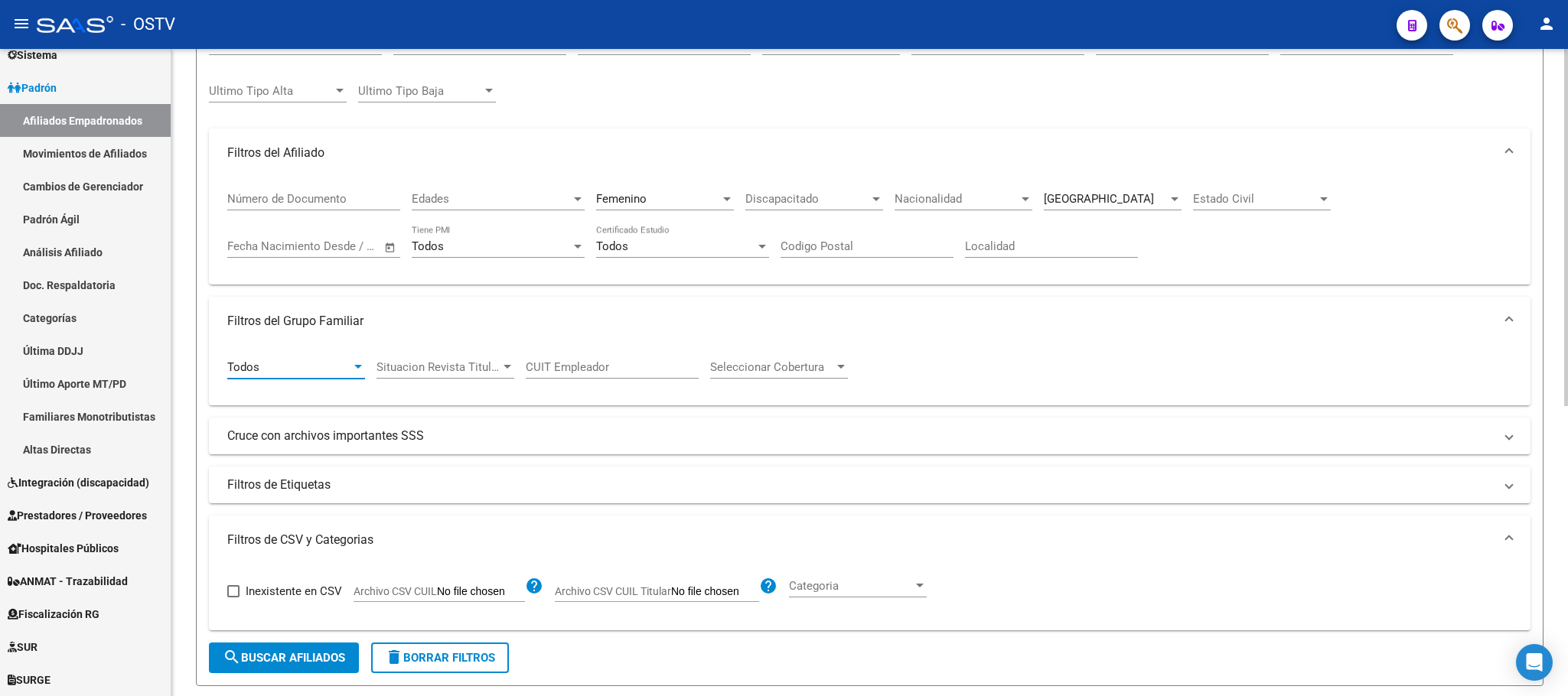
scroll to position [459, 0]
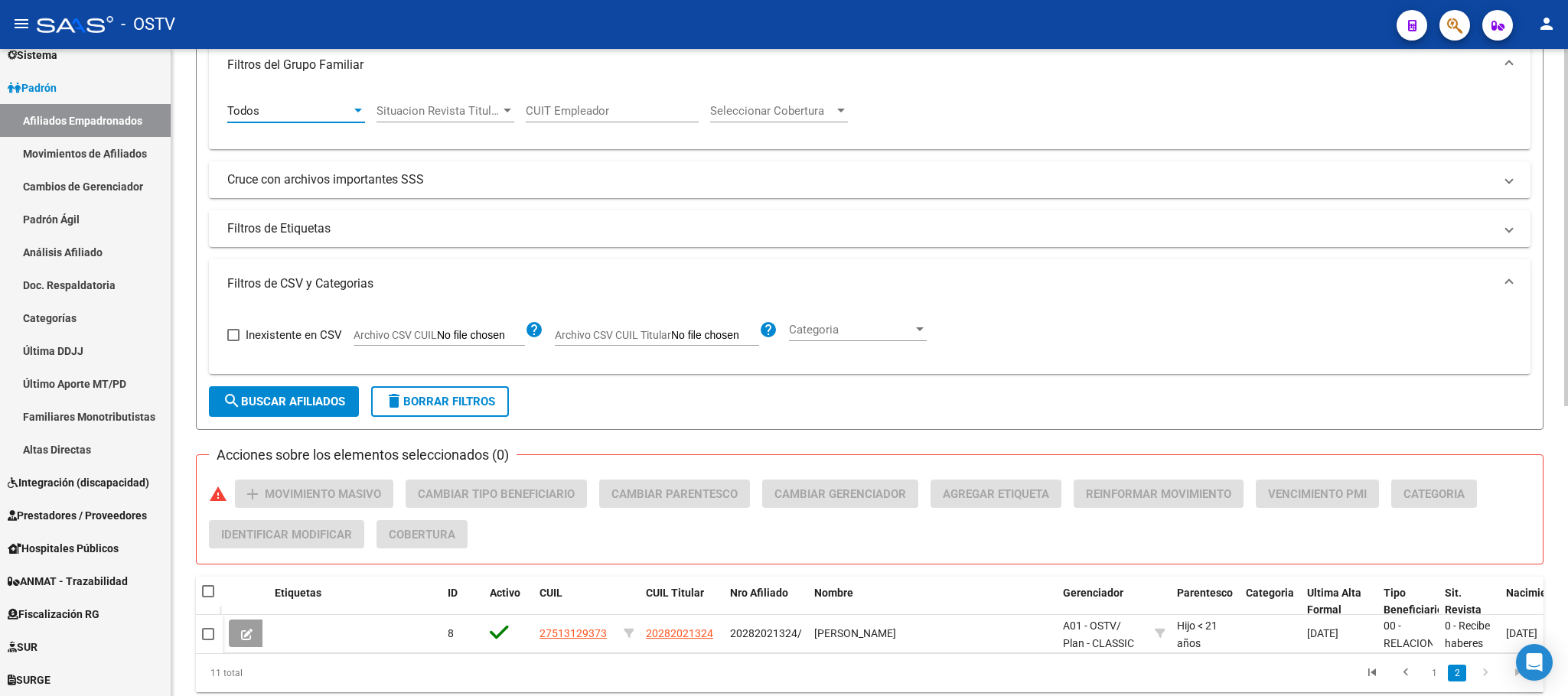
click at [304, 402] on span "search Buscar Afiliados" at bounding box center [283, 401] width 122 height 13
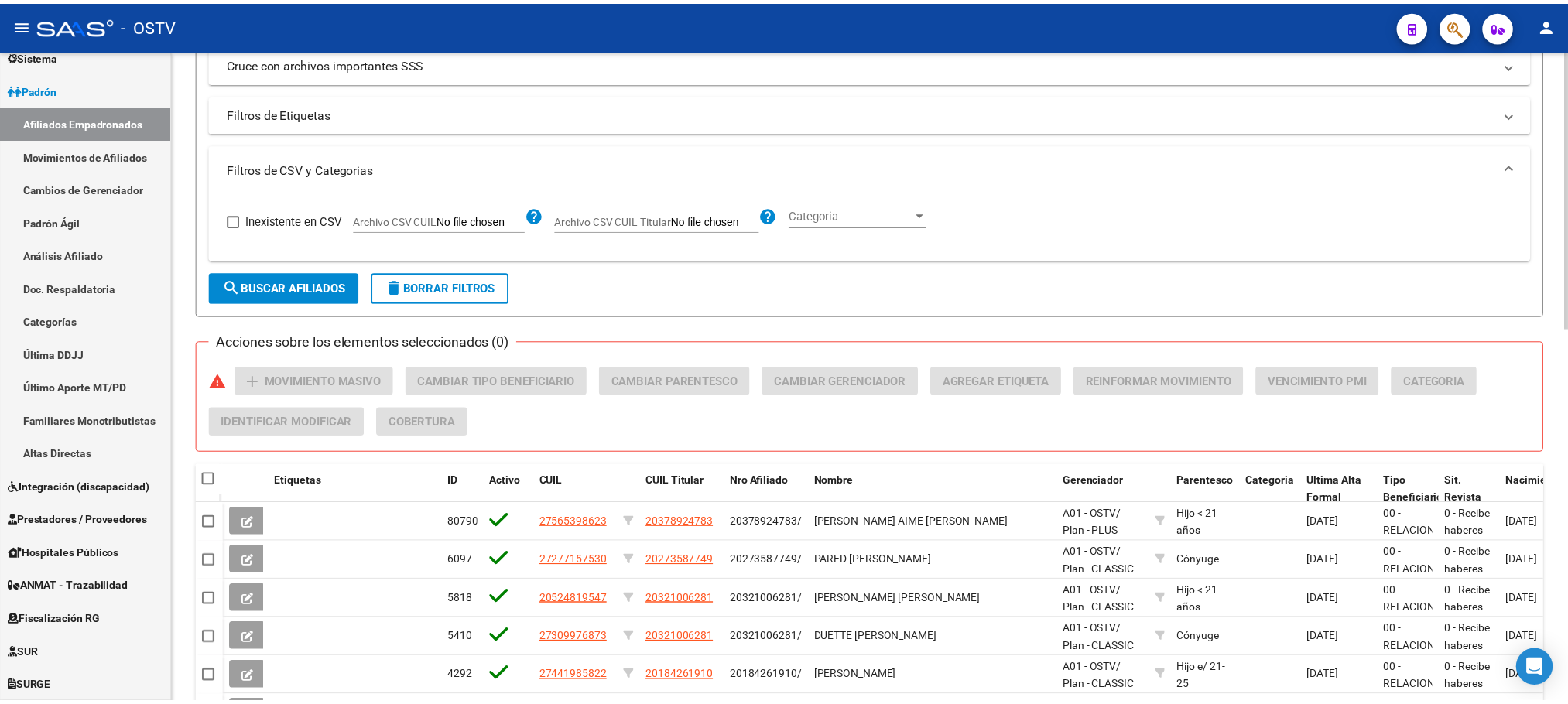
scroll to position [877, 0]
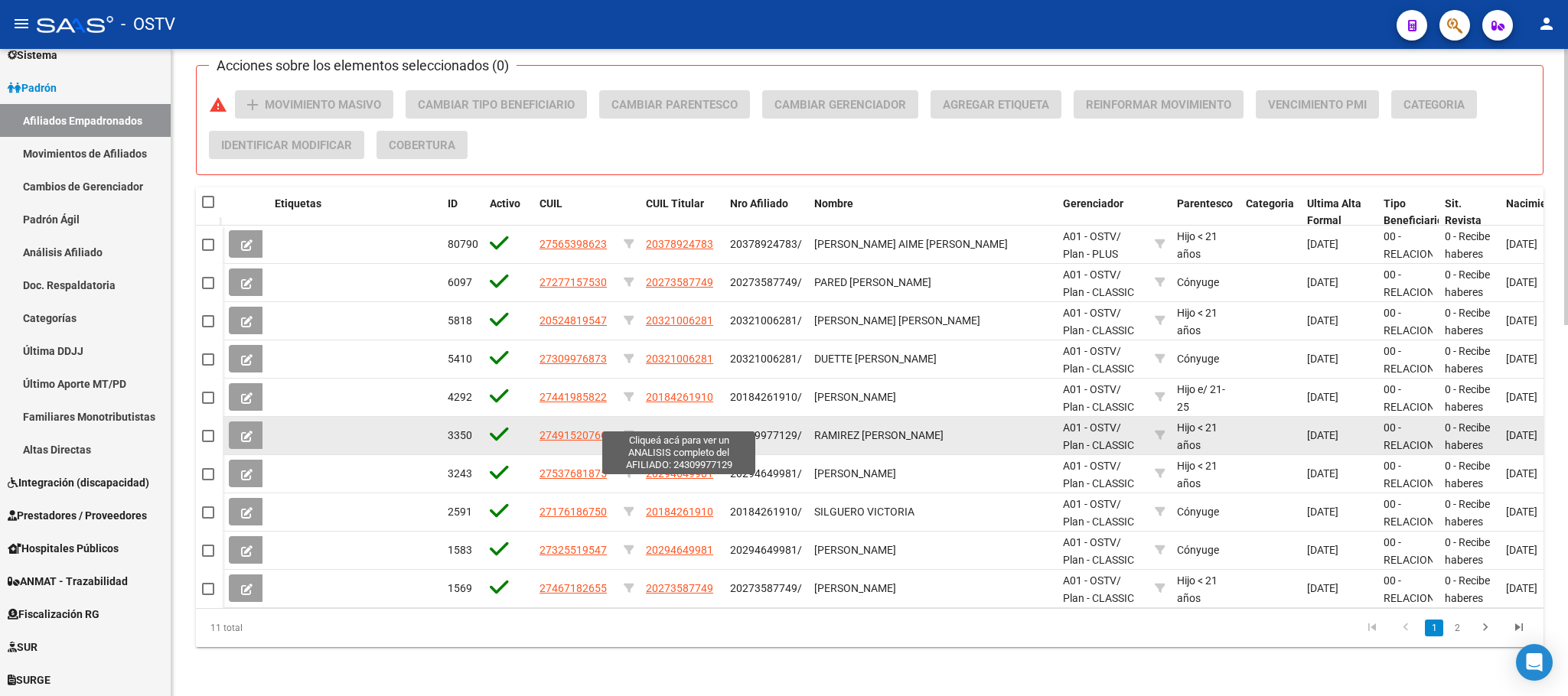
click at [688, 429] on span "24309977129" at bounding box center [679, 435] width 67 height 12
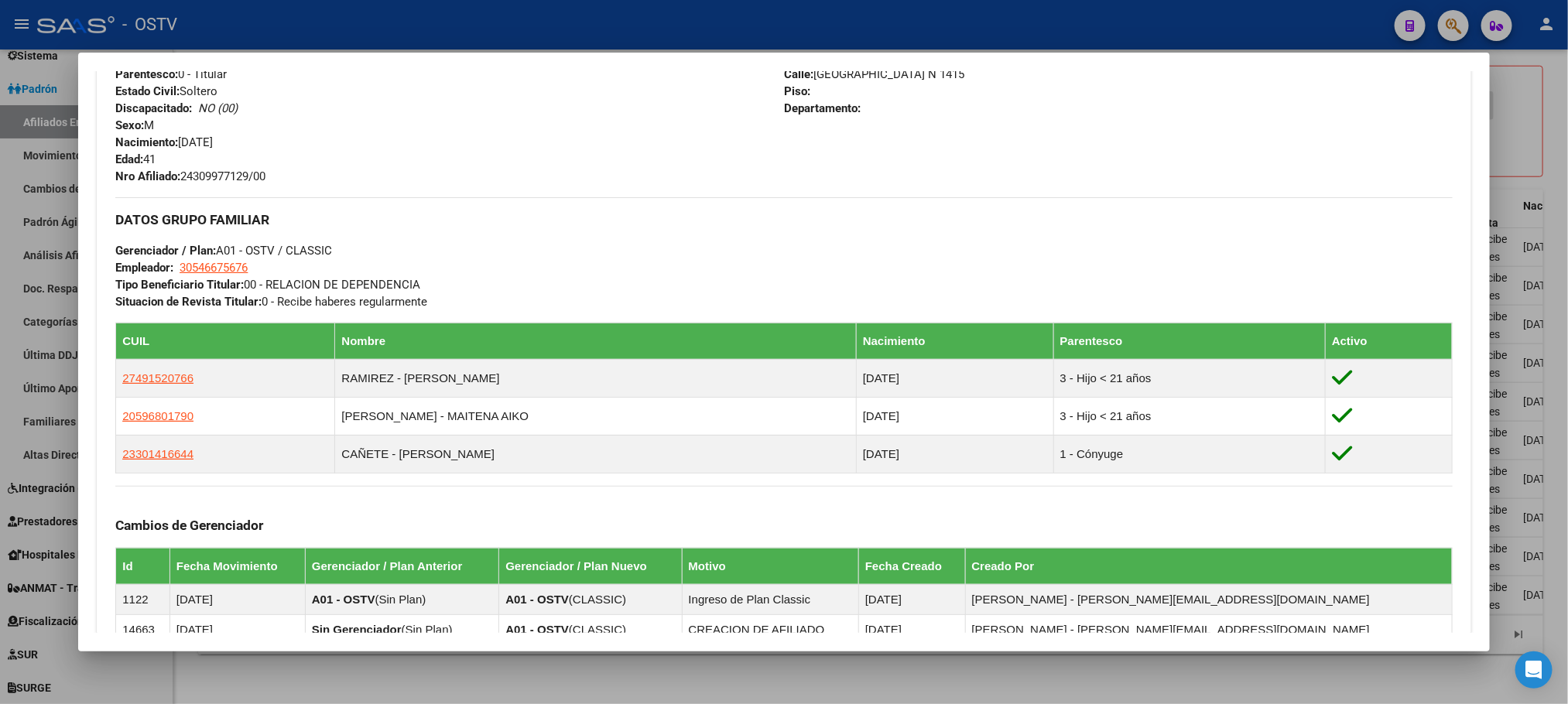
scroll to position [881, 0]
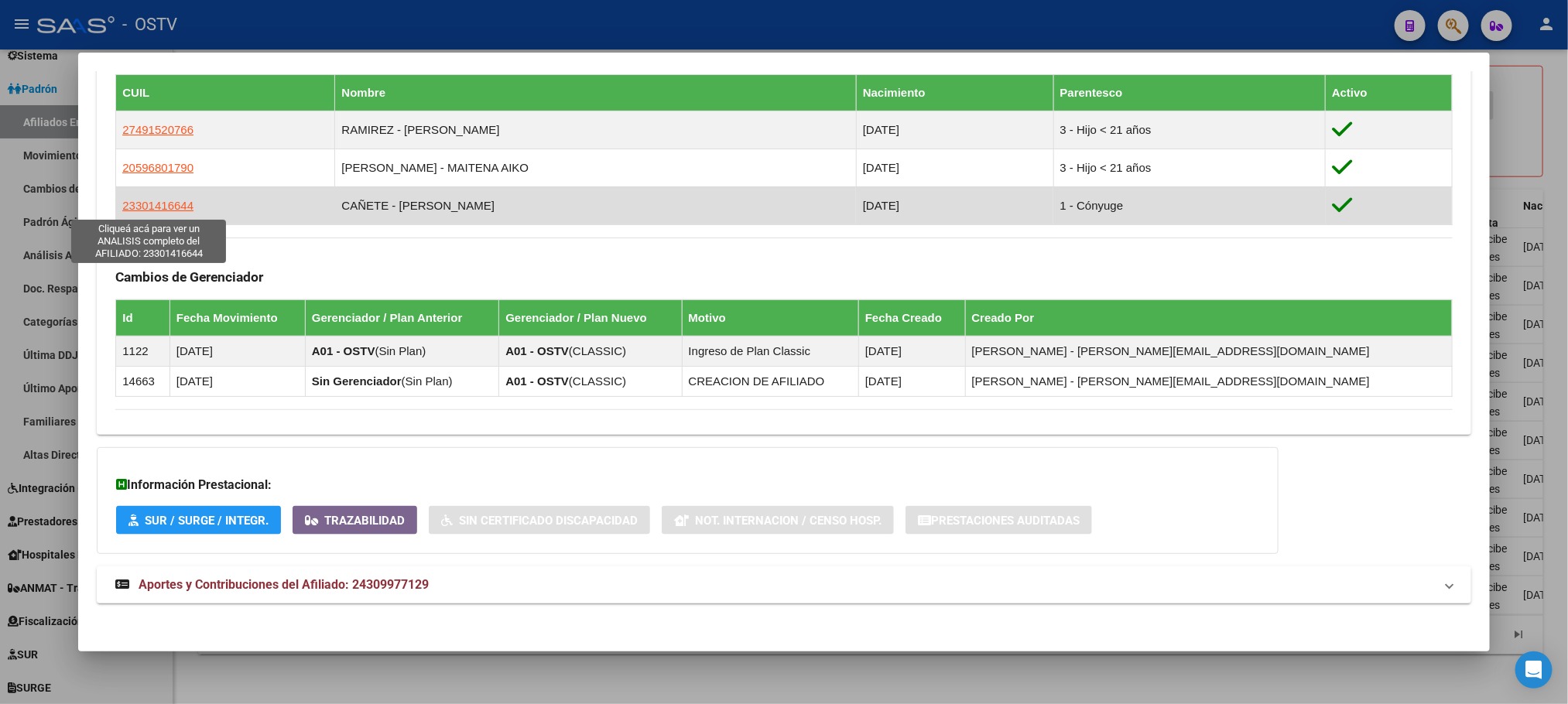
click at [161, 203] on span "23301416644" at bounding box center [157, 206] width 71 height 13
type textarea "23301416644"
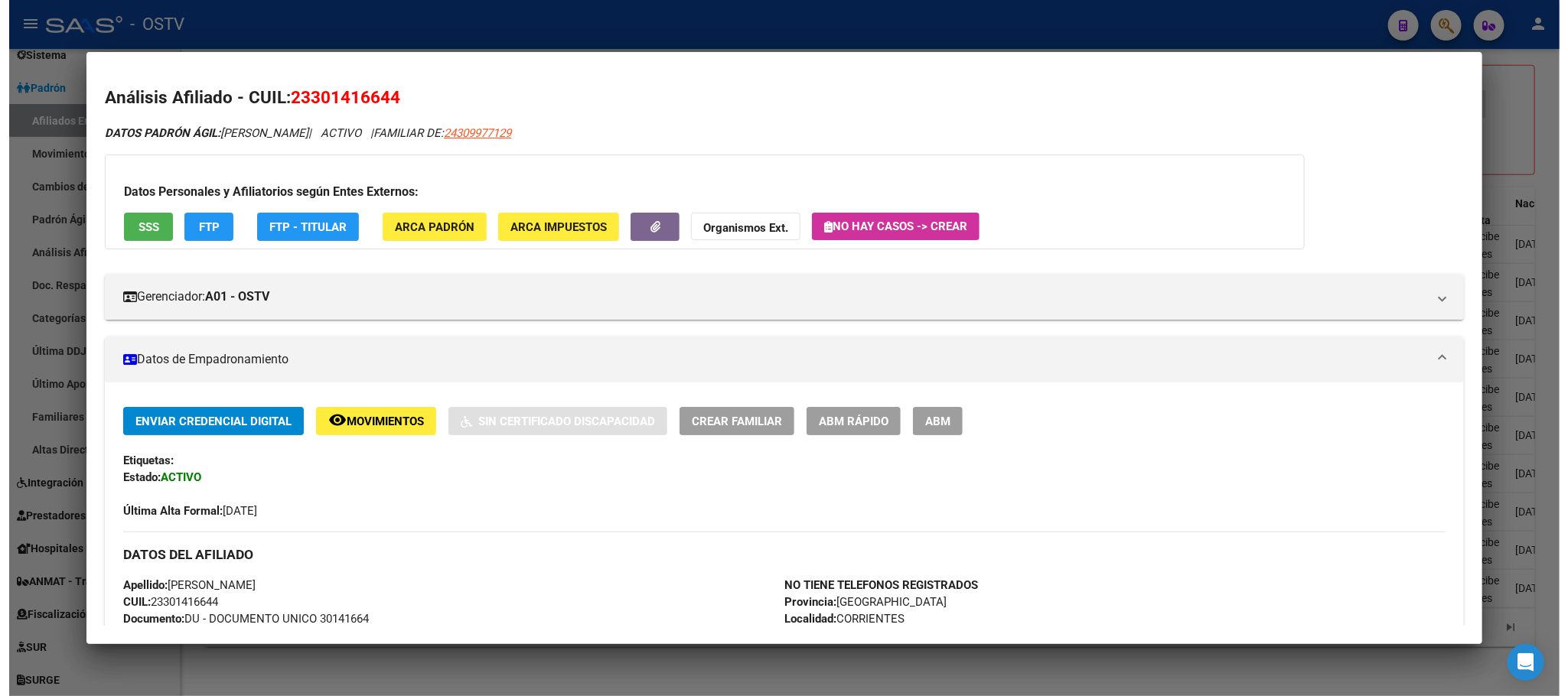
scroll to position [229, 0]
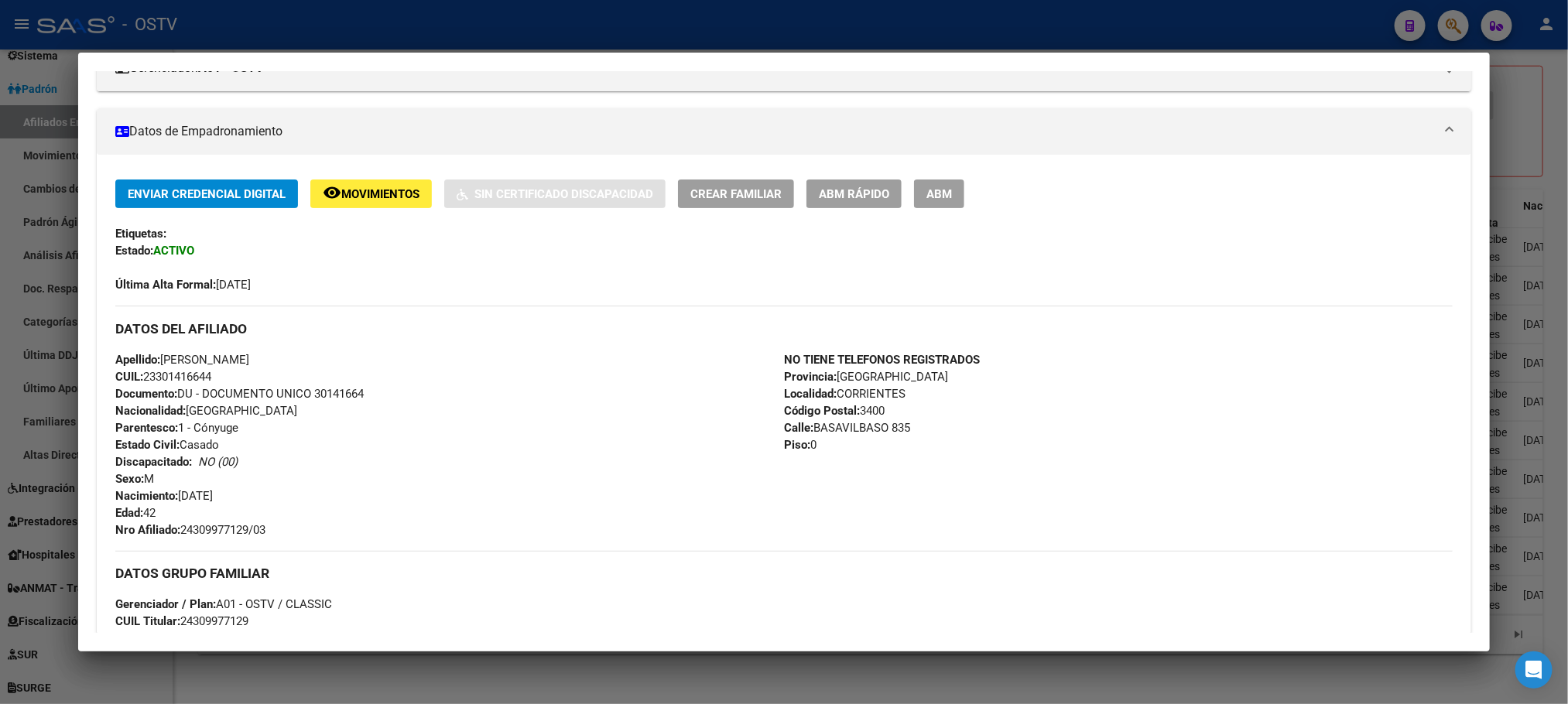
click at [221, 379] on div "Apellido: CINTIA IVANA CAÑETE CUIL: 23301416644 Documento: DU - DOCUMENTO UNICO…" at bounding box center [450, 445] width 669 height 187
drag, startPoint x: 365, startPoint y: 397, endPoint x: 310, endPoint y: 396, distance: 55.0
click at [310, 396] on div "Apellido: CINTIA IVANA CAÑETE CUIL: 23301416644 Documento: DU - DOCUMENTO UNICO…" at bounding box center [450, 445] width 669 height 187
copy span "30141664"
click at [339, 667] on div at bounding box center [784, 352] width 1568 height 704
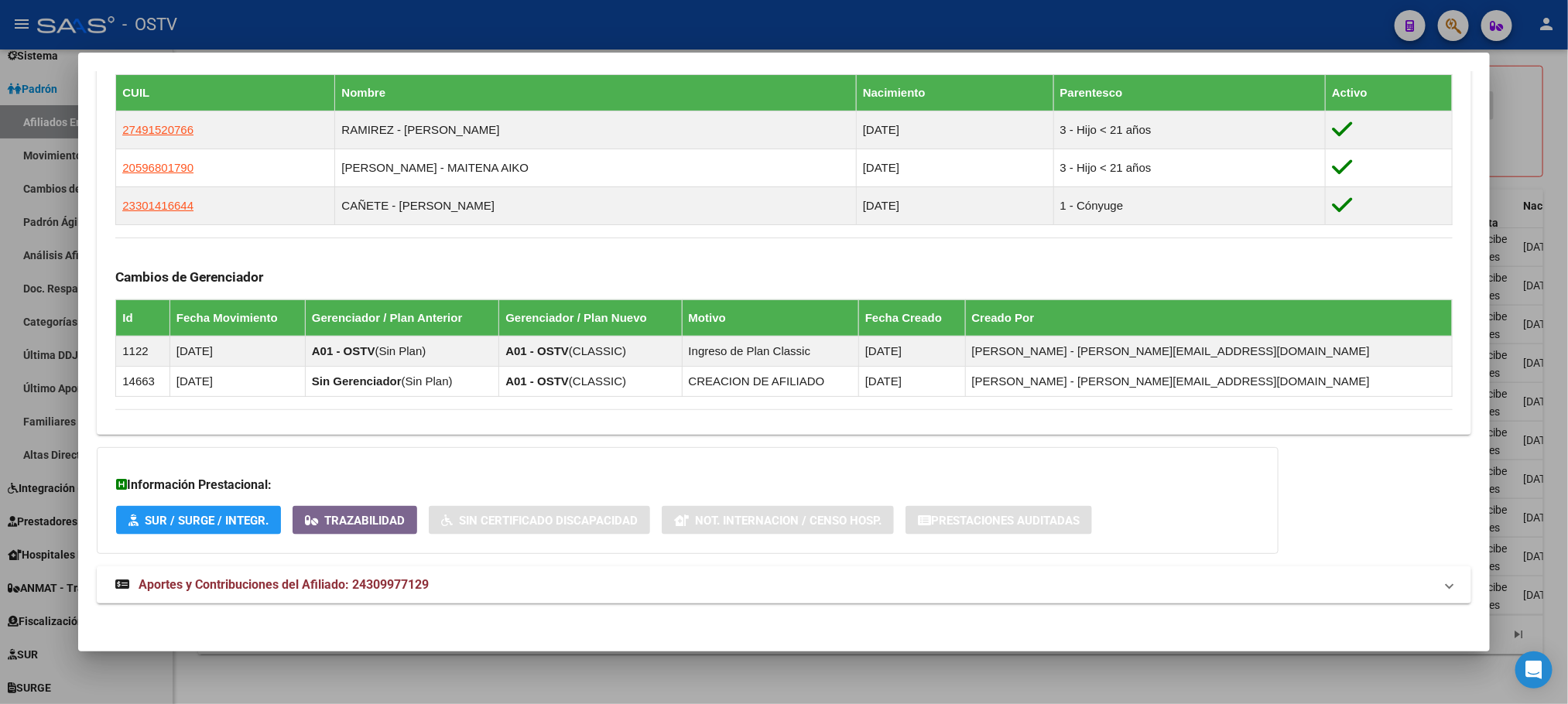
click at [374, 669] on div at bounding box center [784, 352] width 1568 height 704
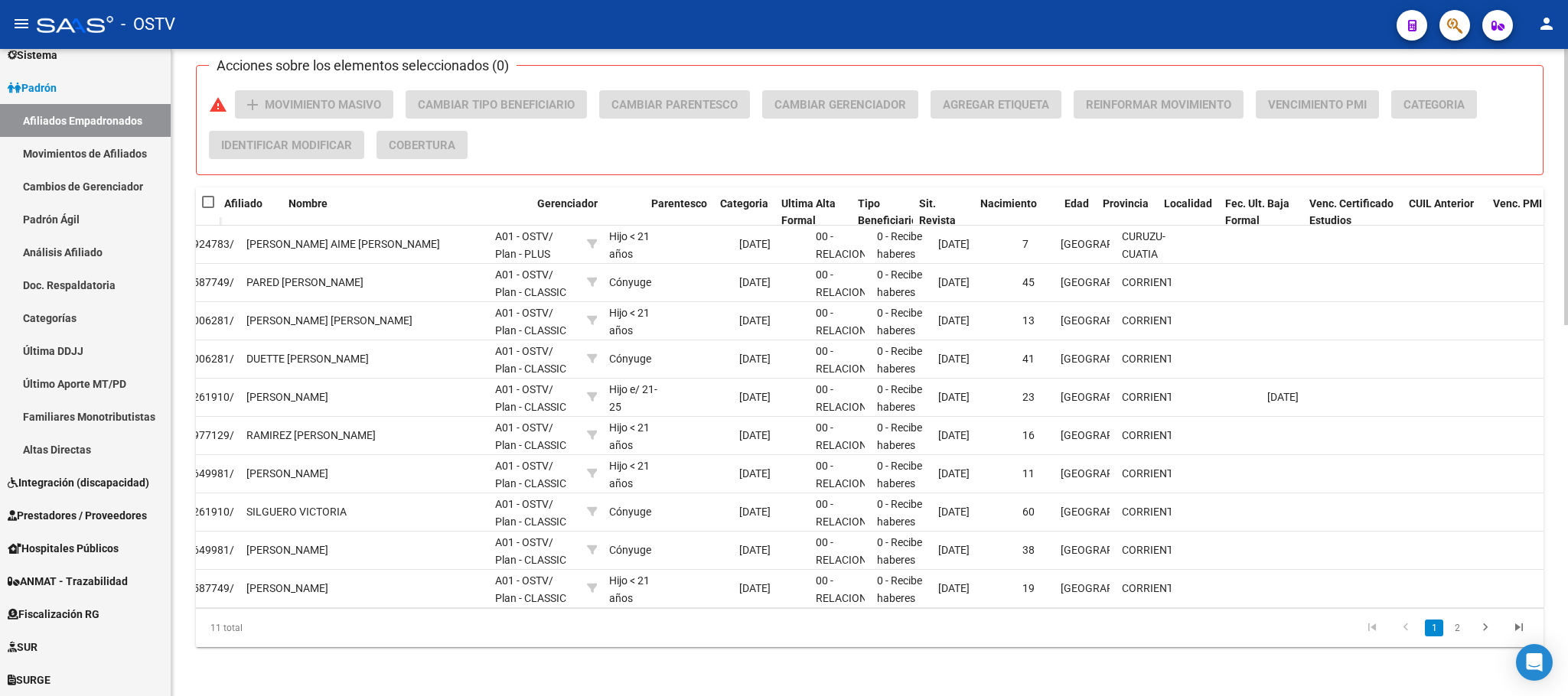
scroll to position [0, 0]
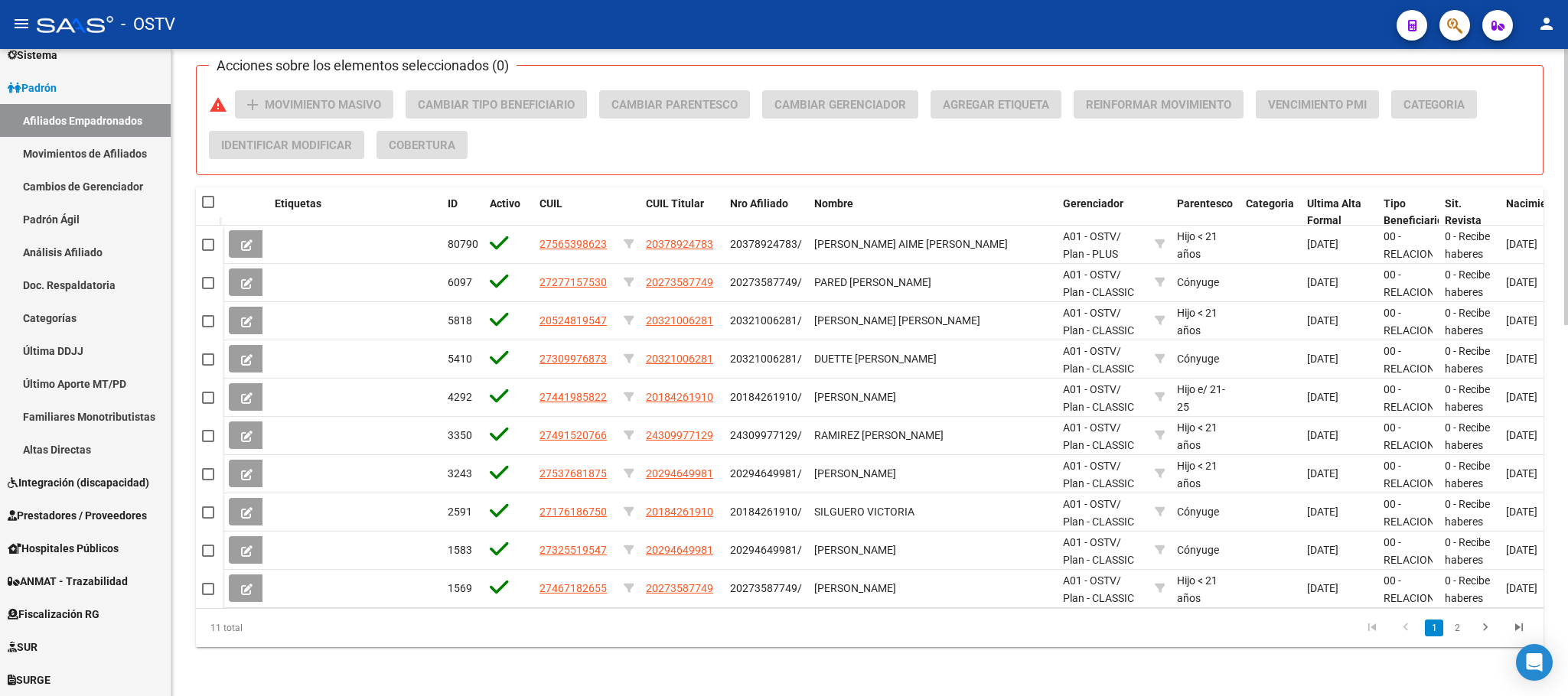
click at [510, 639] on datatable-pager "1 2" at bounding box center [1004, 628] width 1065 height 26
drag, startPoint x: 552, startPoint y: 647, endPoint x: 521, endPoint y: 599, distance: 57.1
click at [549, 647] on div "11 total 1 2" at bounding box center [869, 628] width 1347 height 38
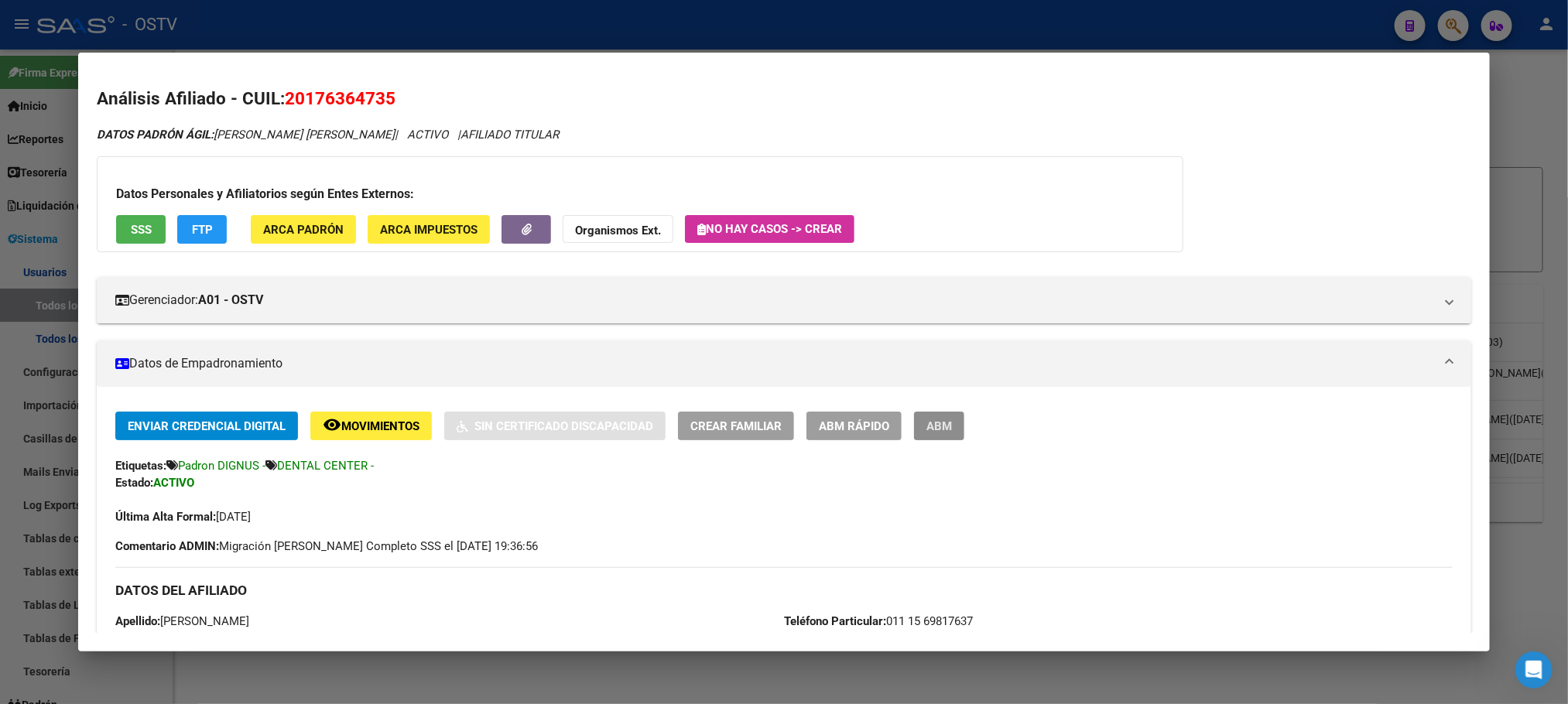
click at [927, 421] on span "ABM" at bounding box center [939, 425] width 26 height 14
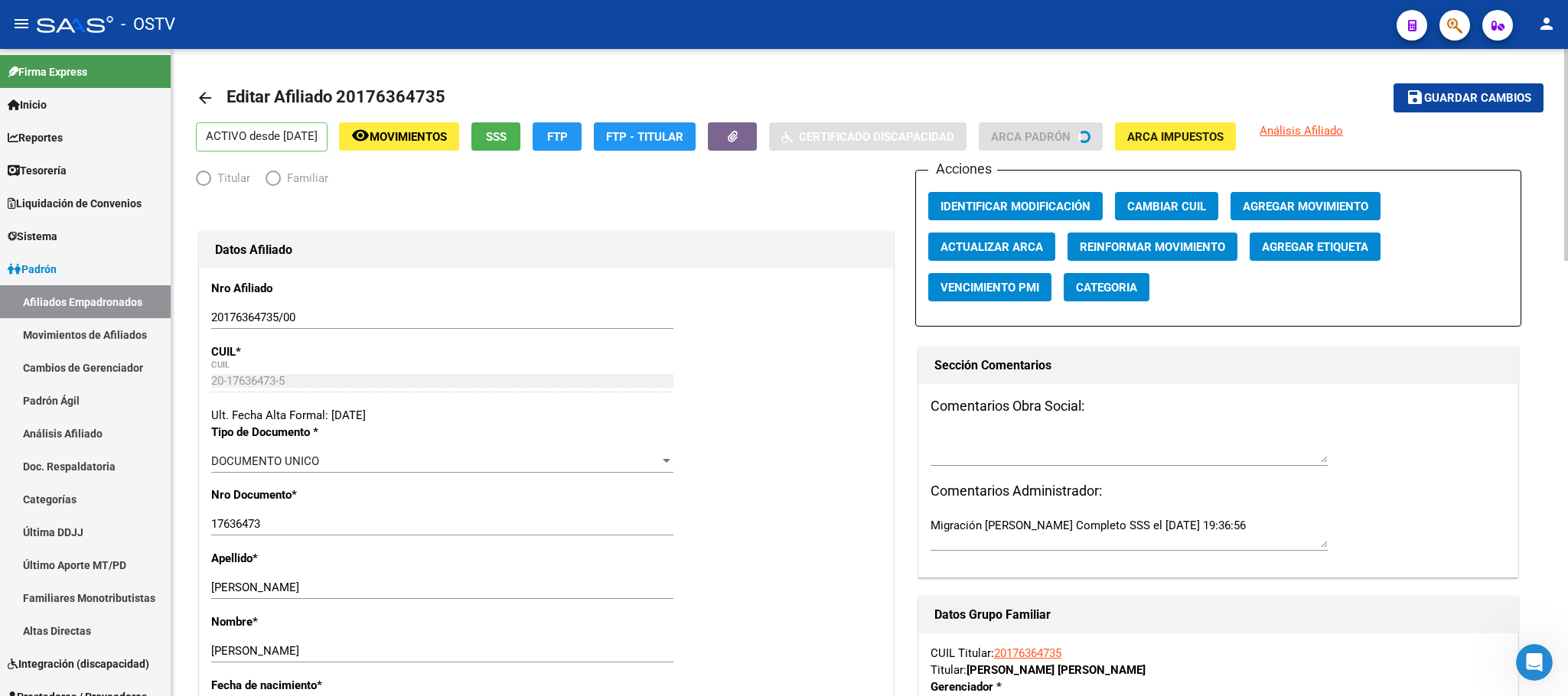
radio input "true"
type input "30-54667567-6"
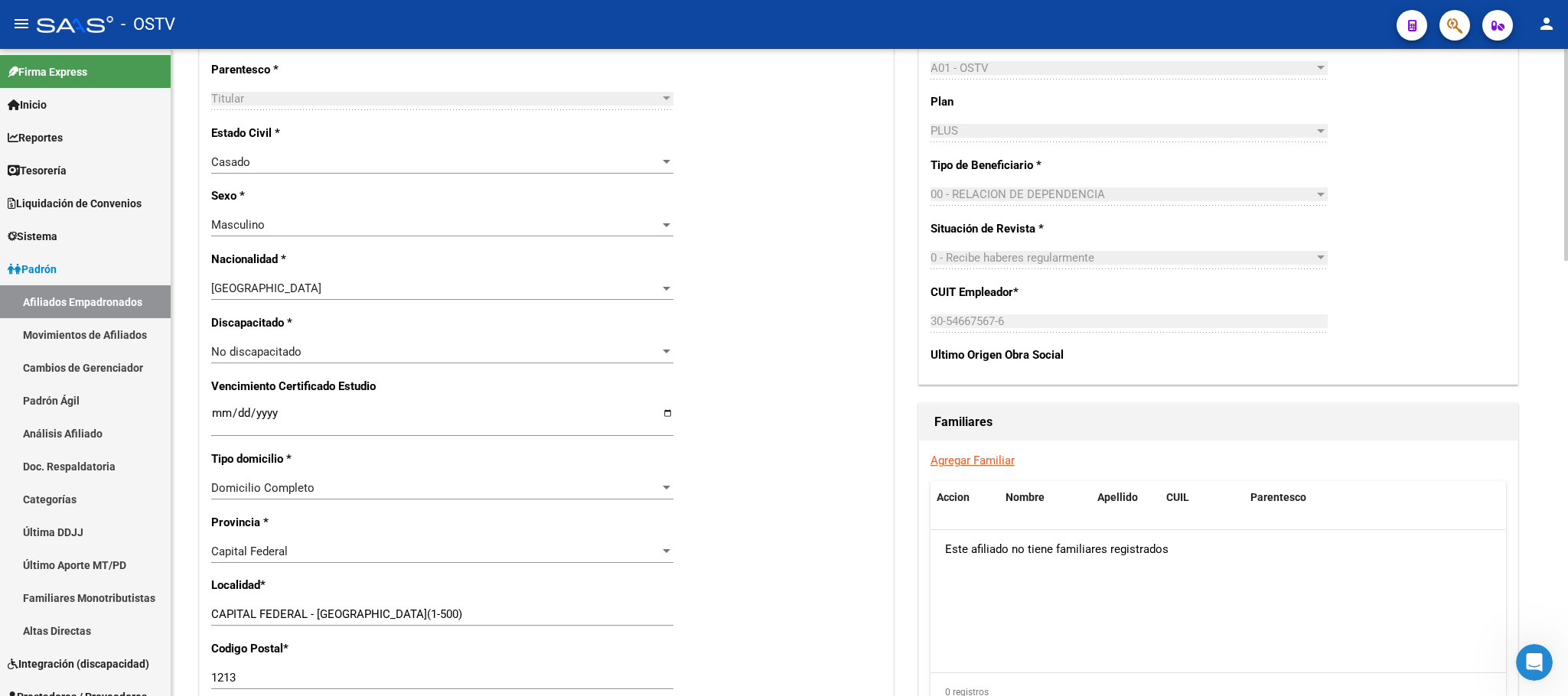
scroll to position [1329, 0]
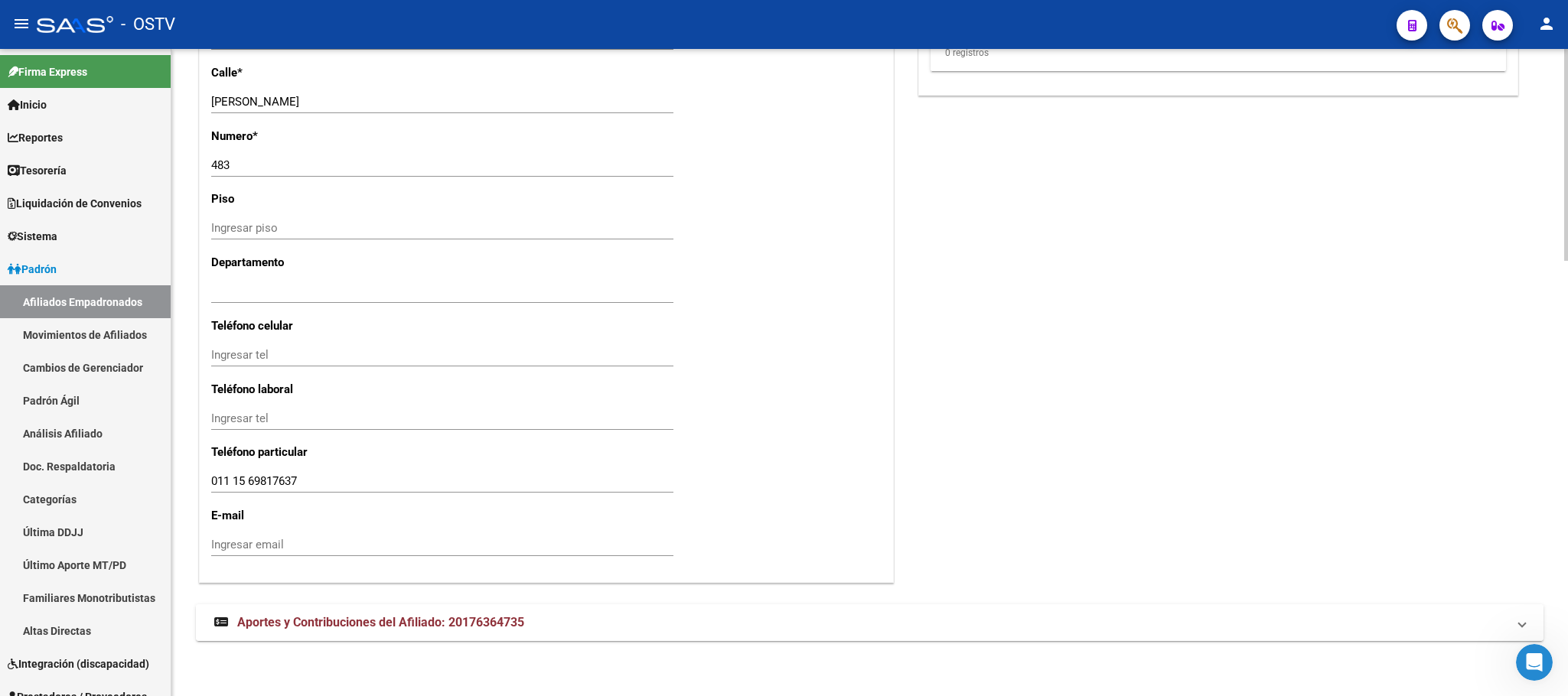
click at [437, 613] on mat-expansion-panel-header "Aportes y Contribuciones del Afiliado: 20176364735" at bounding box center [869, 622] width 1347 height 37
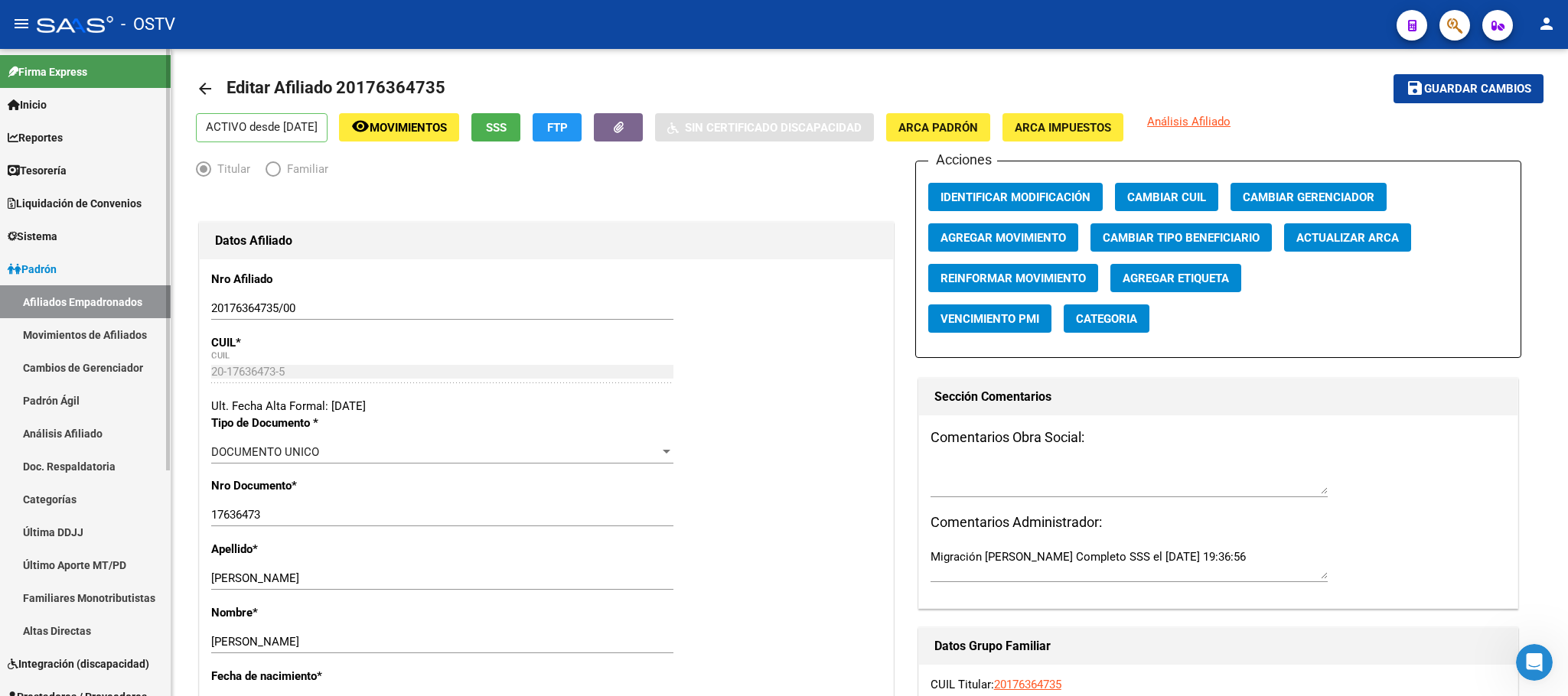
scroll to position [0, 0]
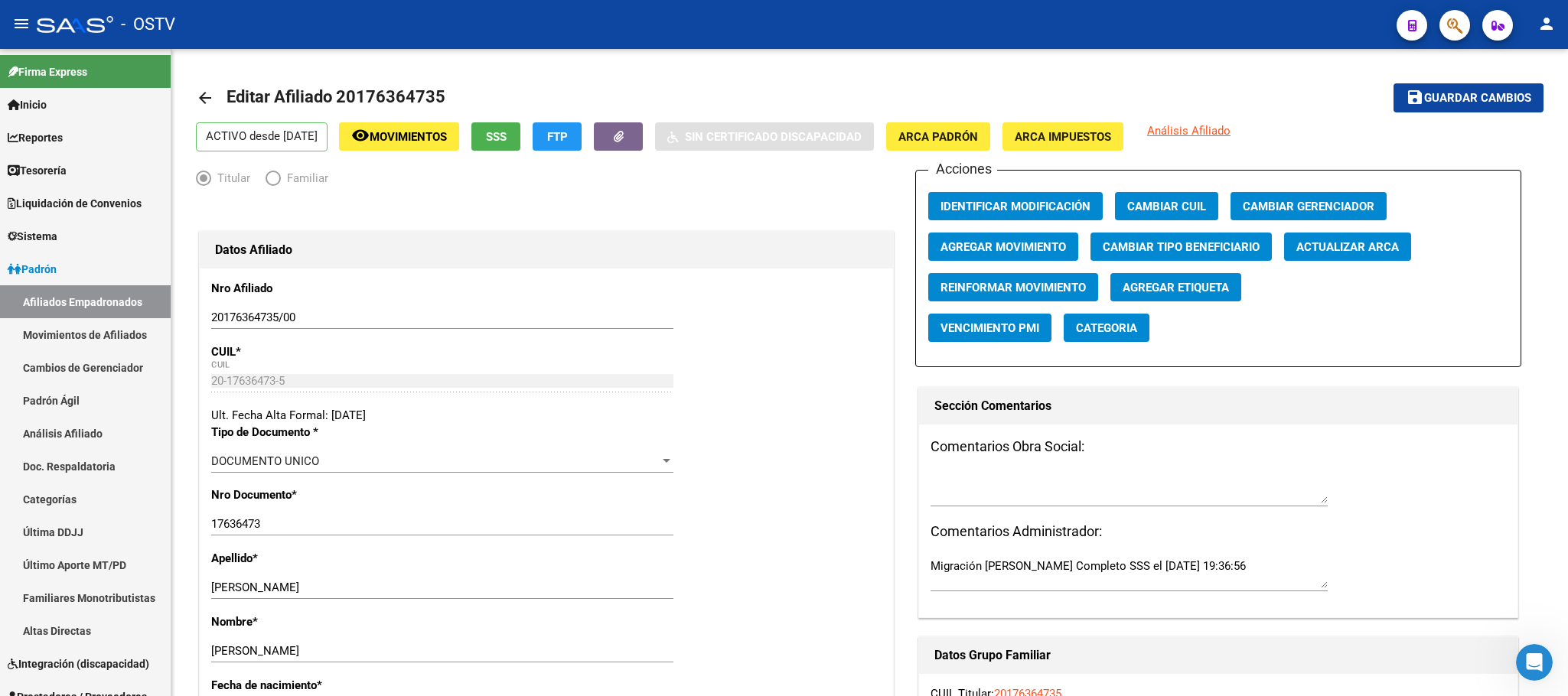
drag, startPoint x: 1561, startPoint y: 32, endPoint x: 1555, endPoint y: 28, distance: 7.2
click at [1550, 32] on mat-toolbar "menu - OSTV person" at bounding box center [784, 25] width 1568 height 49
click at [1550, 25] on mat-icon "person" at bounding box center [1546, 23] width 18 height 18
click at [1516, 110] on button "exit_to_app Salir" at bounding box center [1516, 101] width 94 height 37
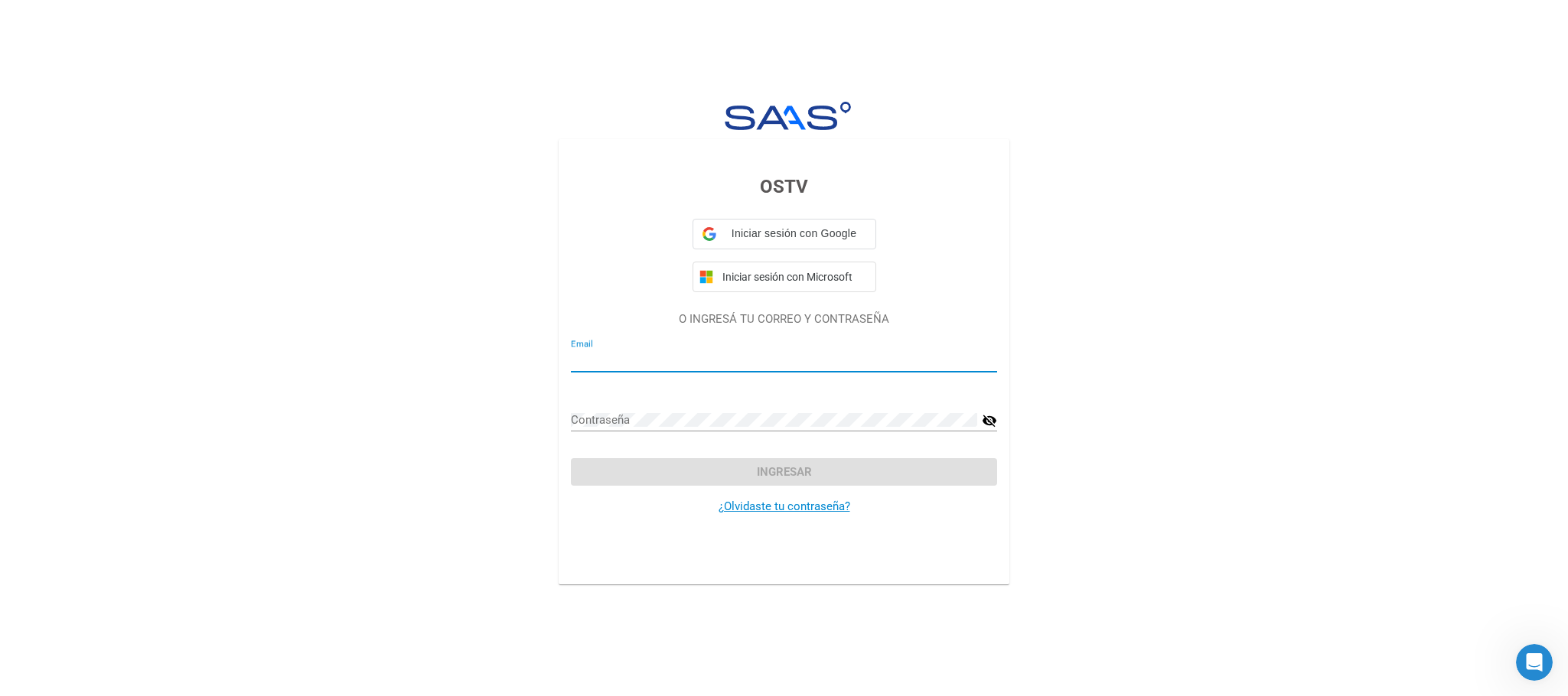
type input "[PERSON_NAME][EMAIL_ADDRESS][DOMAIN_NAME]"
